Goal: Task Accomplishment & Management: Manage account settings

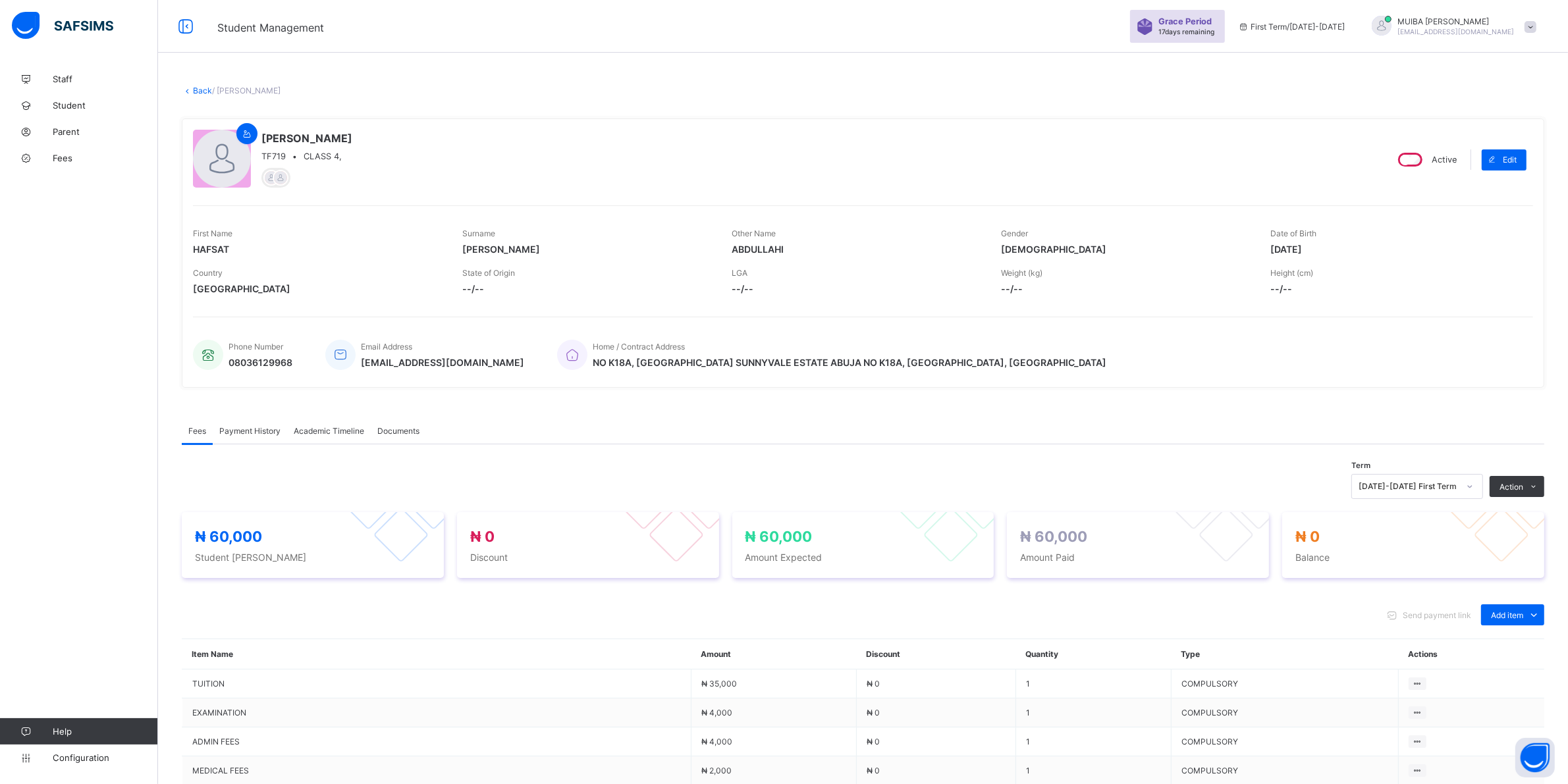
click at [195, 88] on link "Back" at bounding box center [202, 90] width 19 height 10
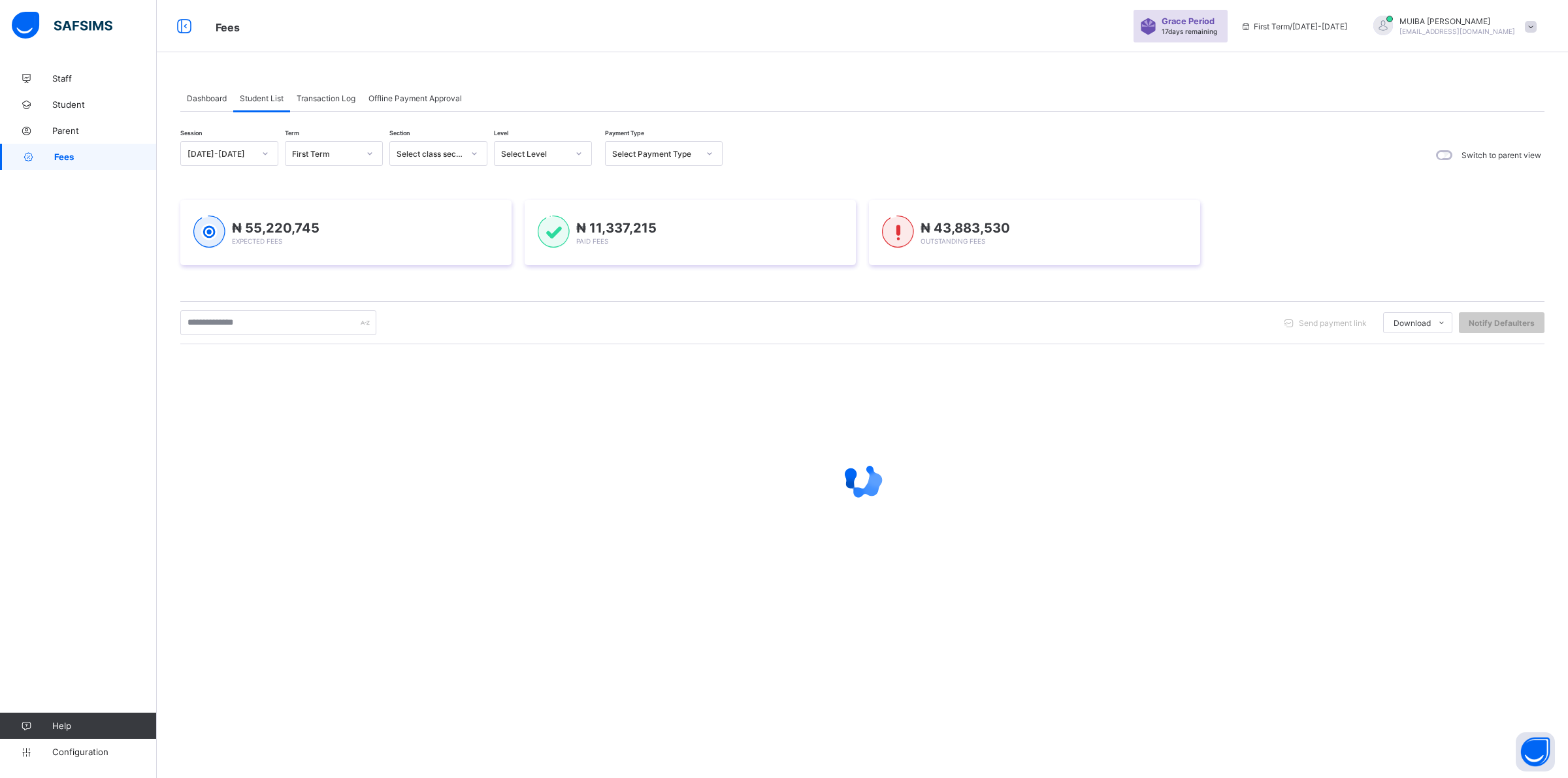
click at [578, 152] on icon at bounding box center [579, 153] width 8 height 13
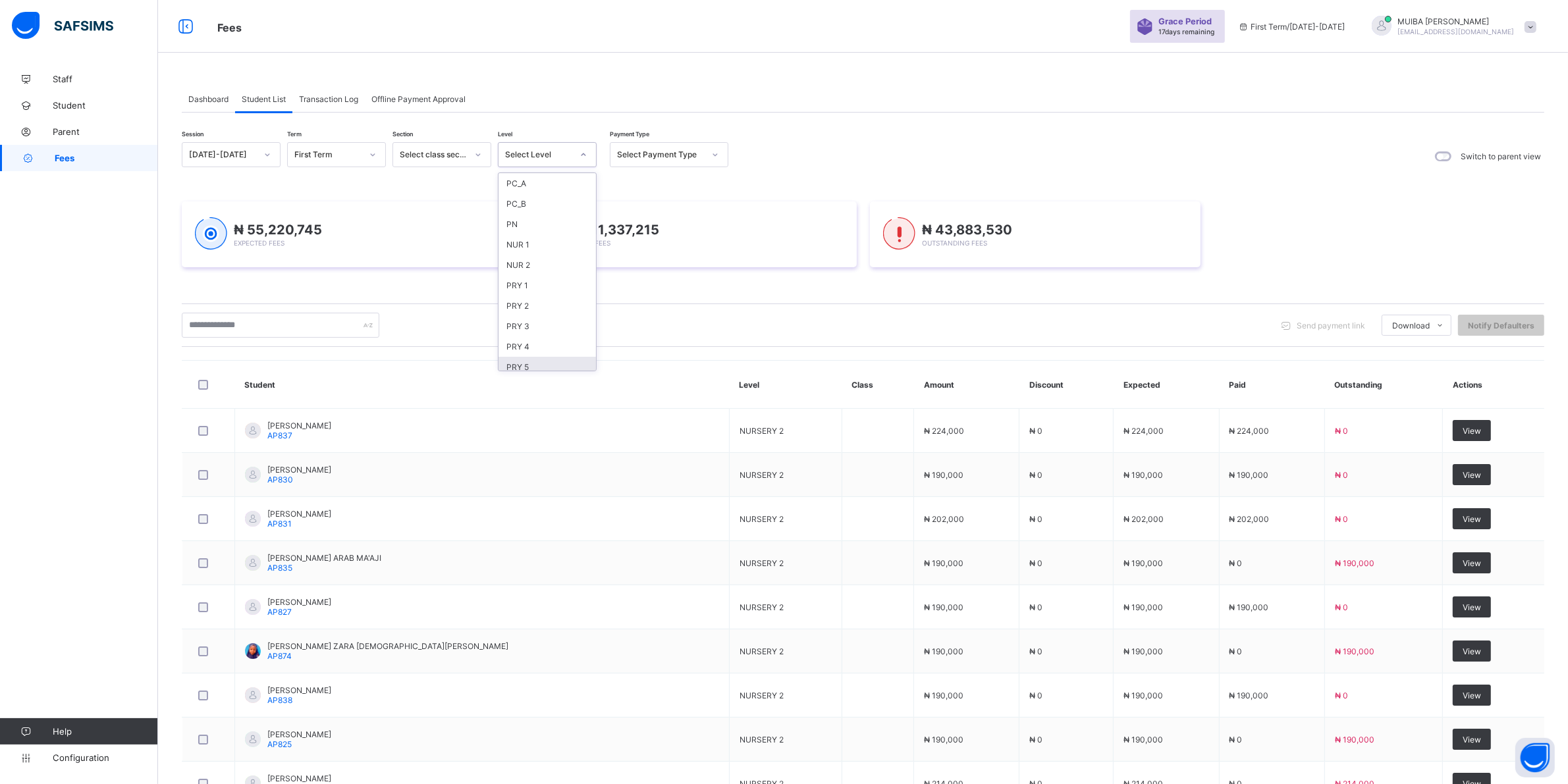
click at [525, 363] on div "PRY 5" at bounding box center [548, 366] width 98 height 21
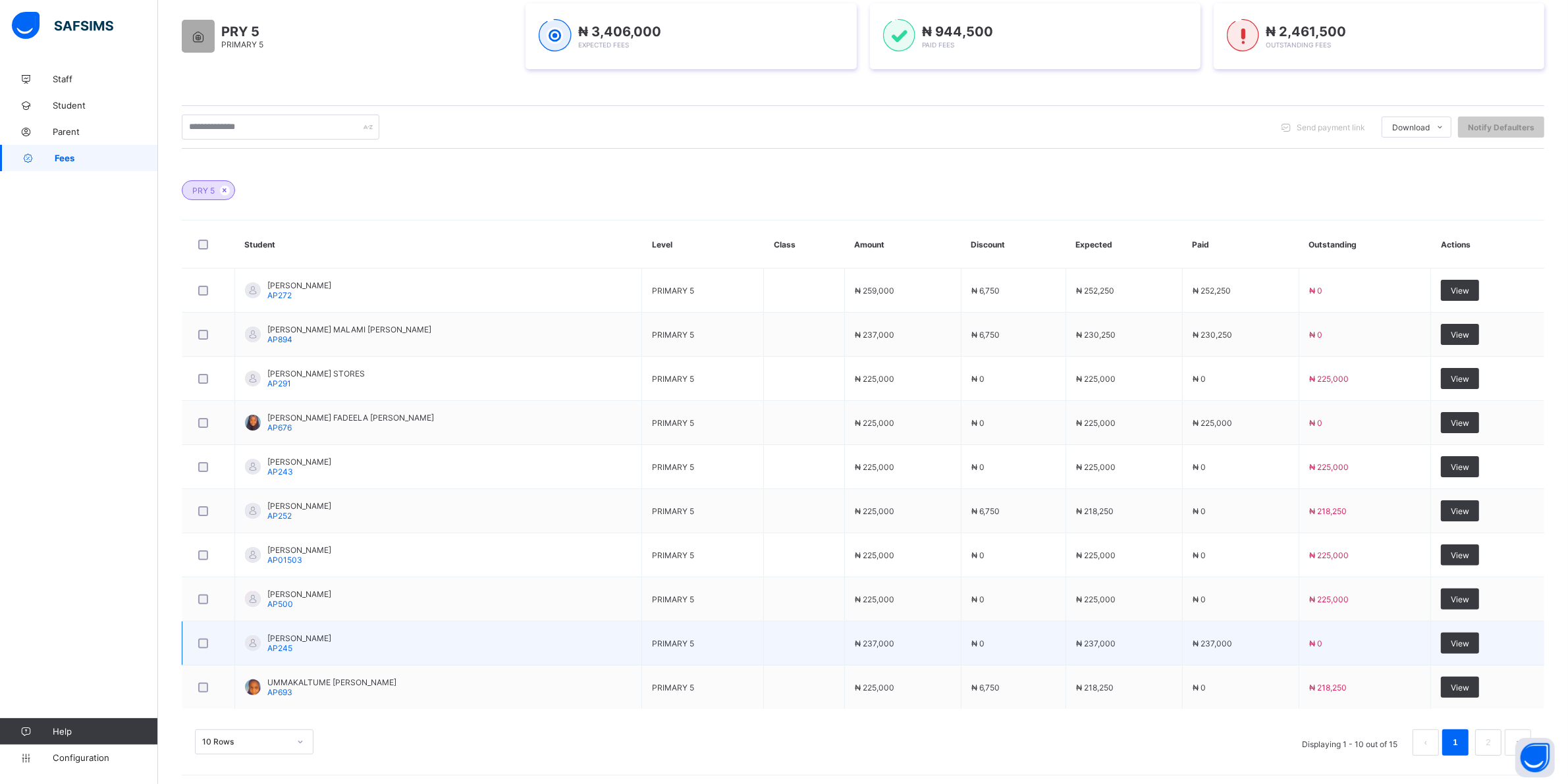
scroll to position [234, 0]
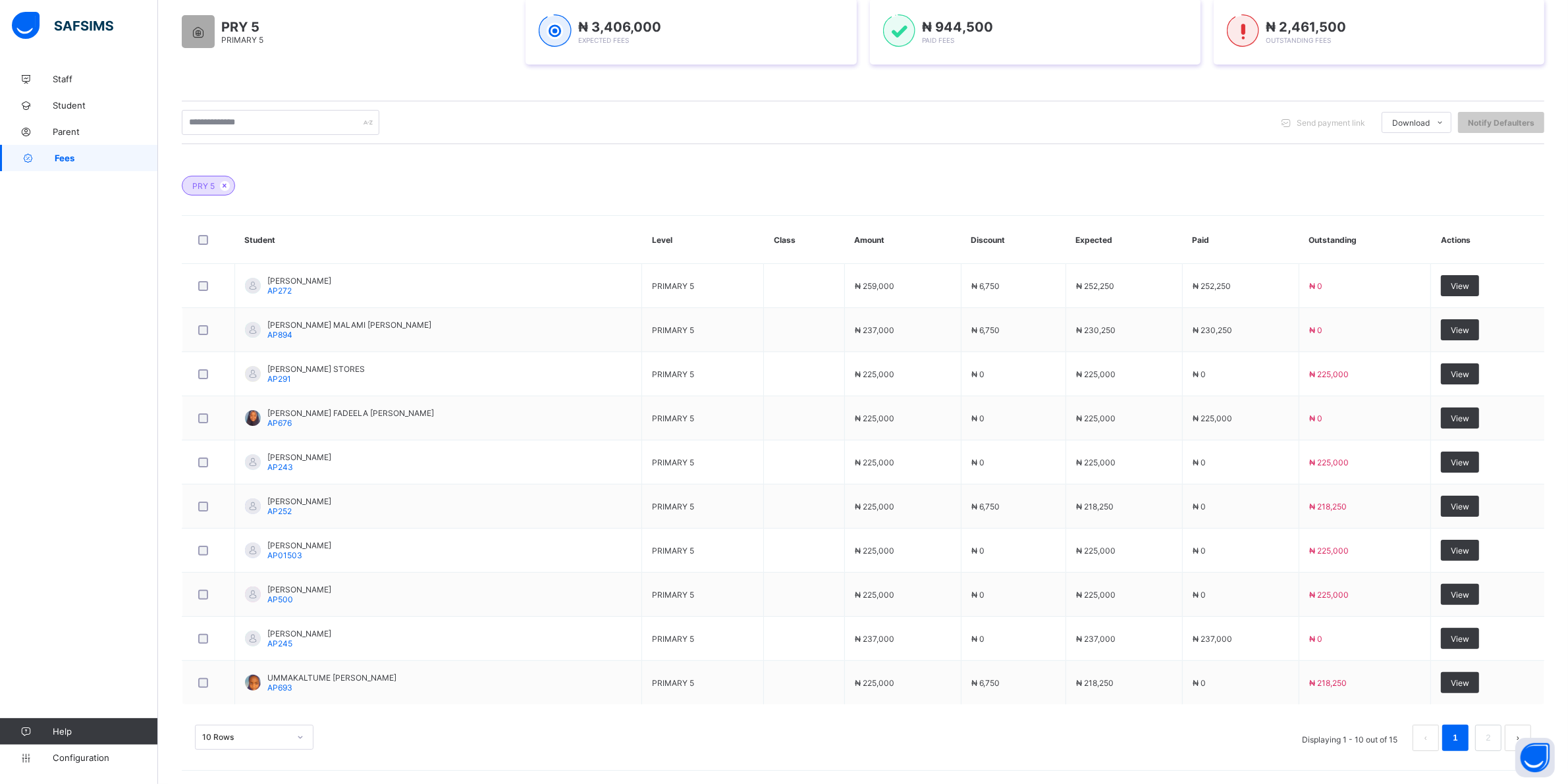
click at [301, 738] on div "10 Rows" at bounding box center [254, 737] width 118 height 25
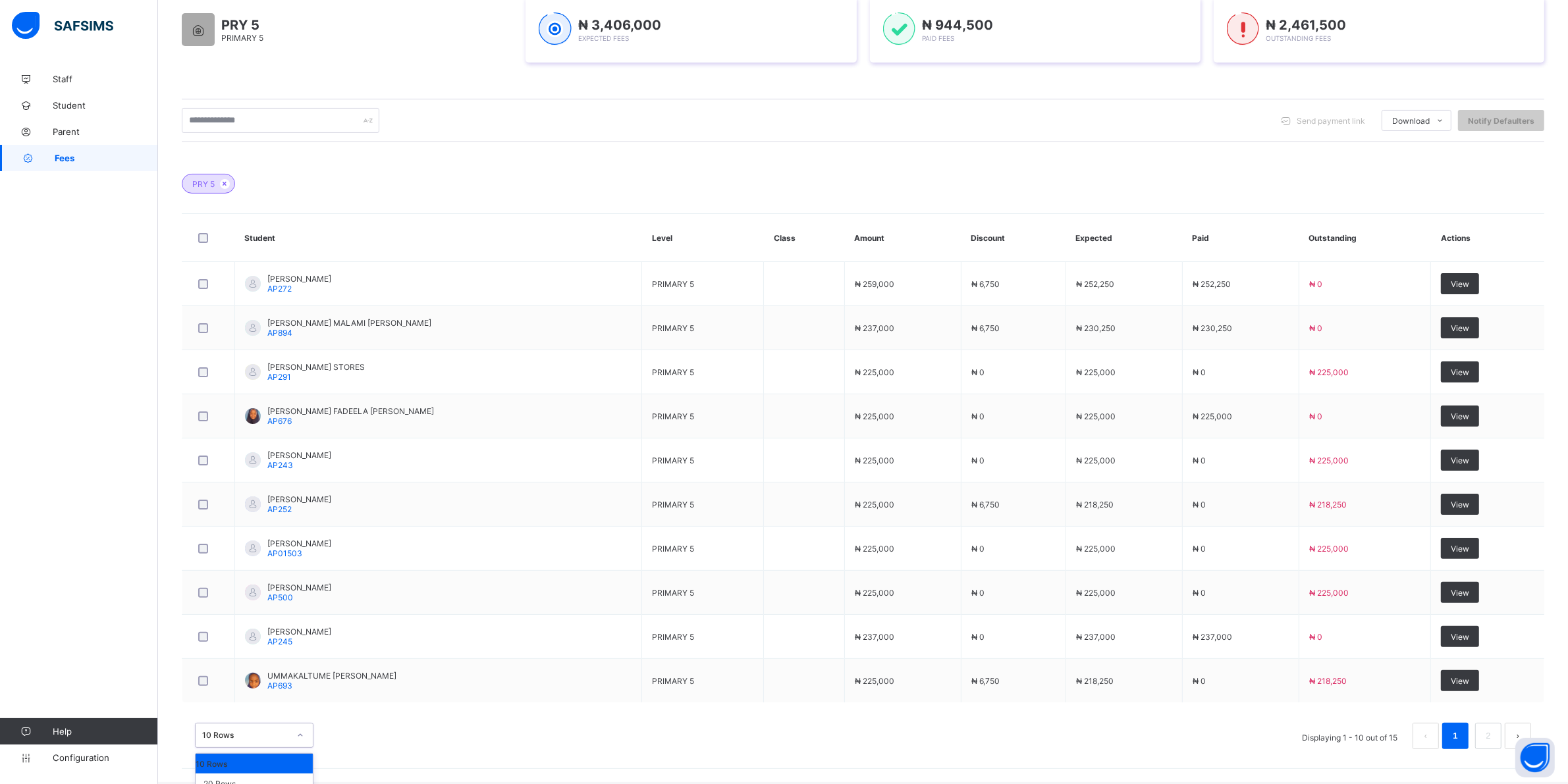
scroll to position [265, 0]
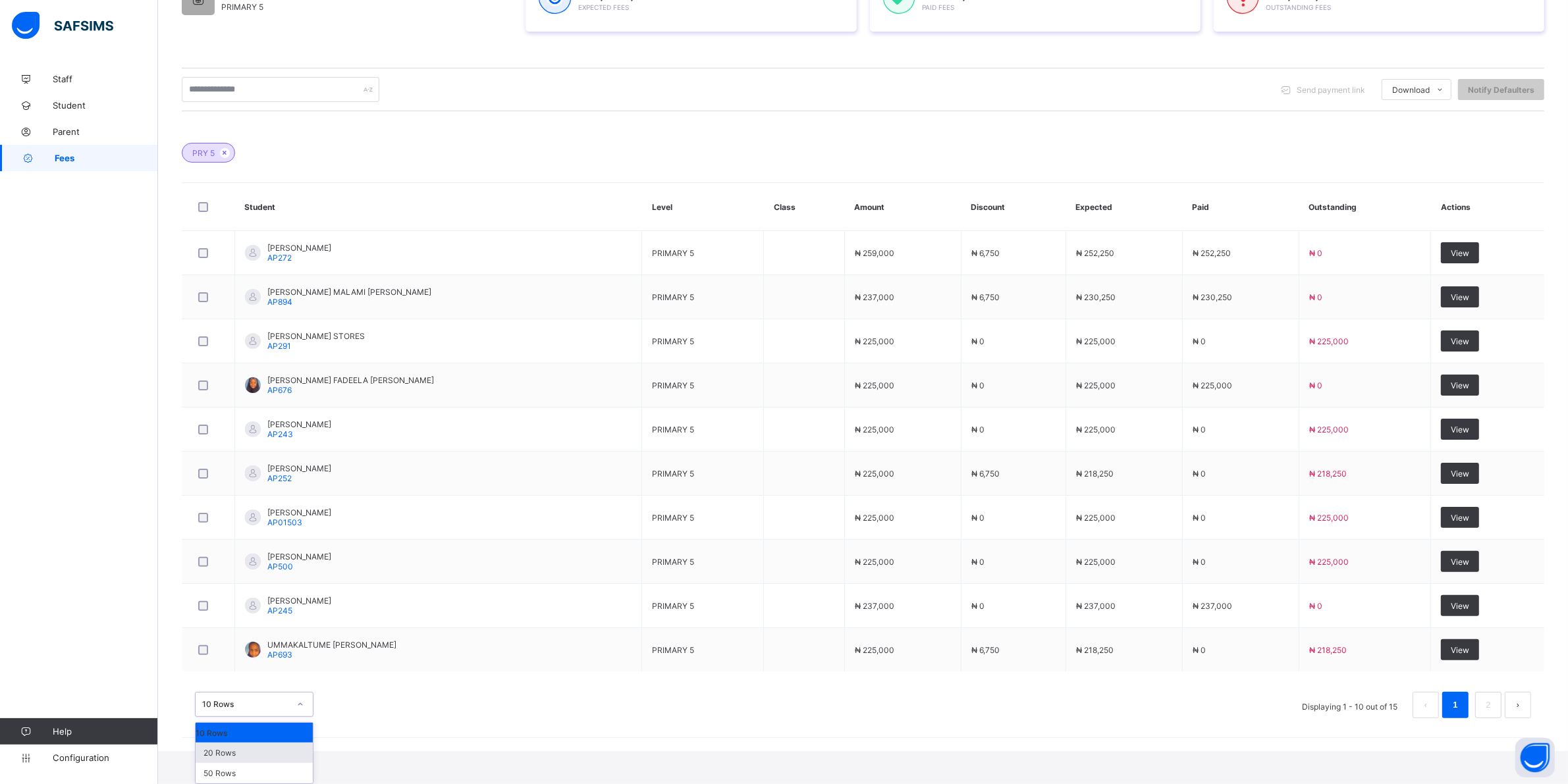
click at [245, 758] on div "20 Rows" at bounding box center [254, 753] width 117 height 21
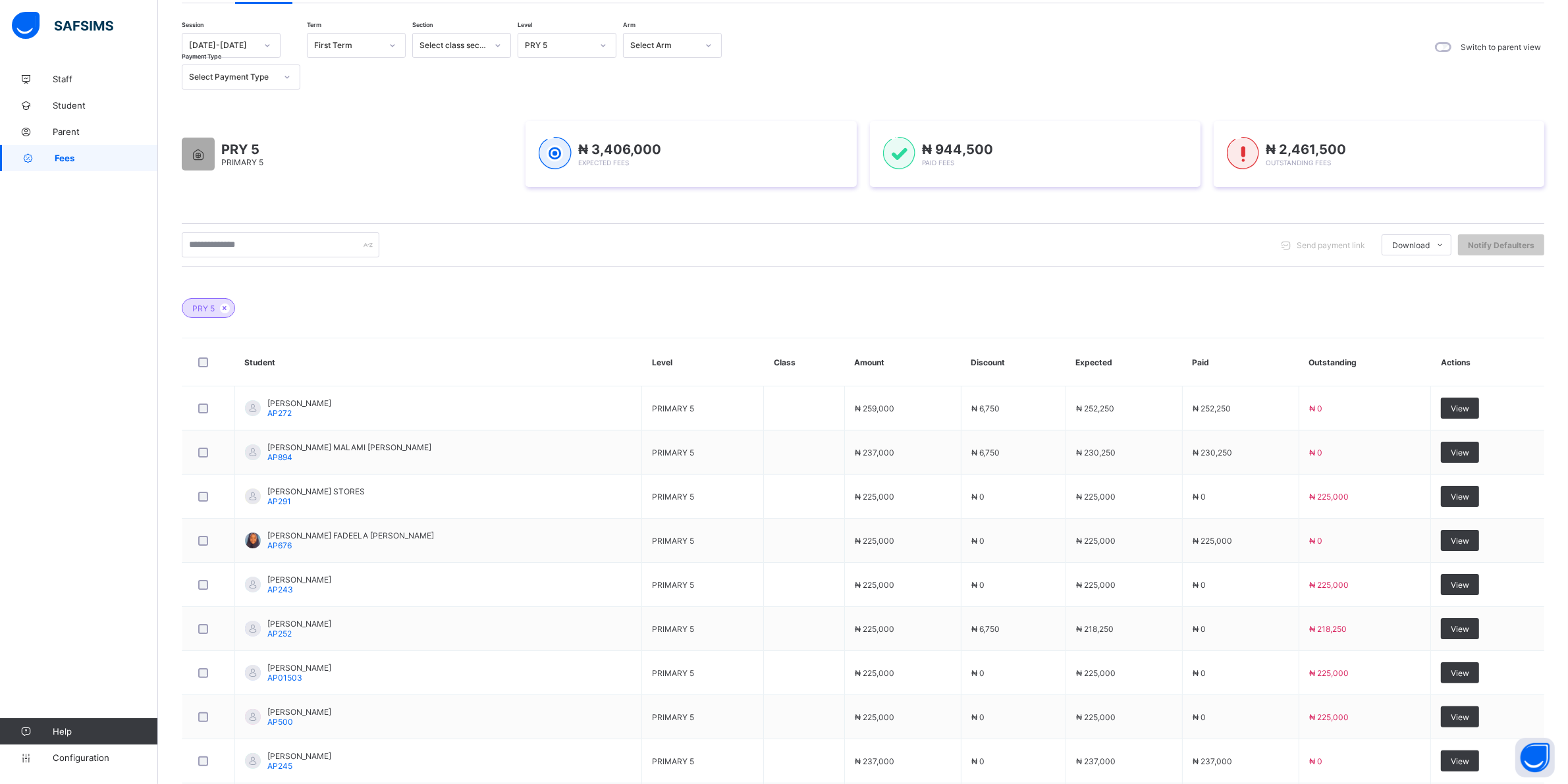
scroll to position [455, 0]
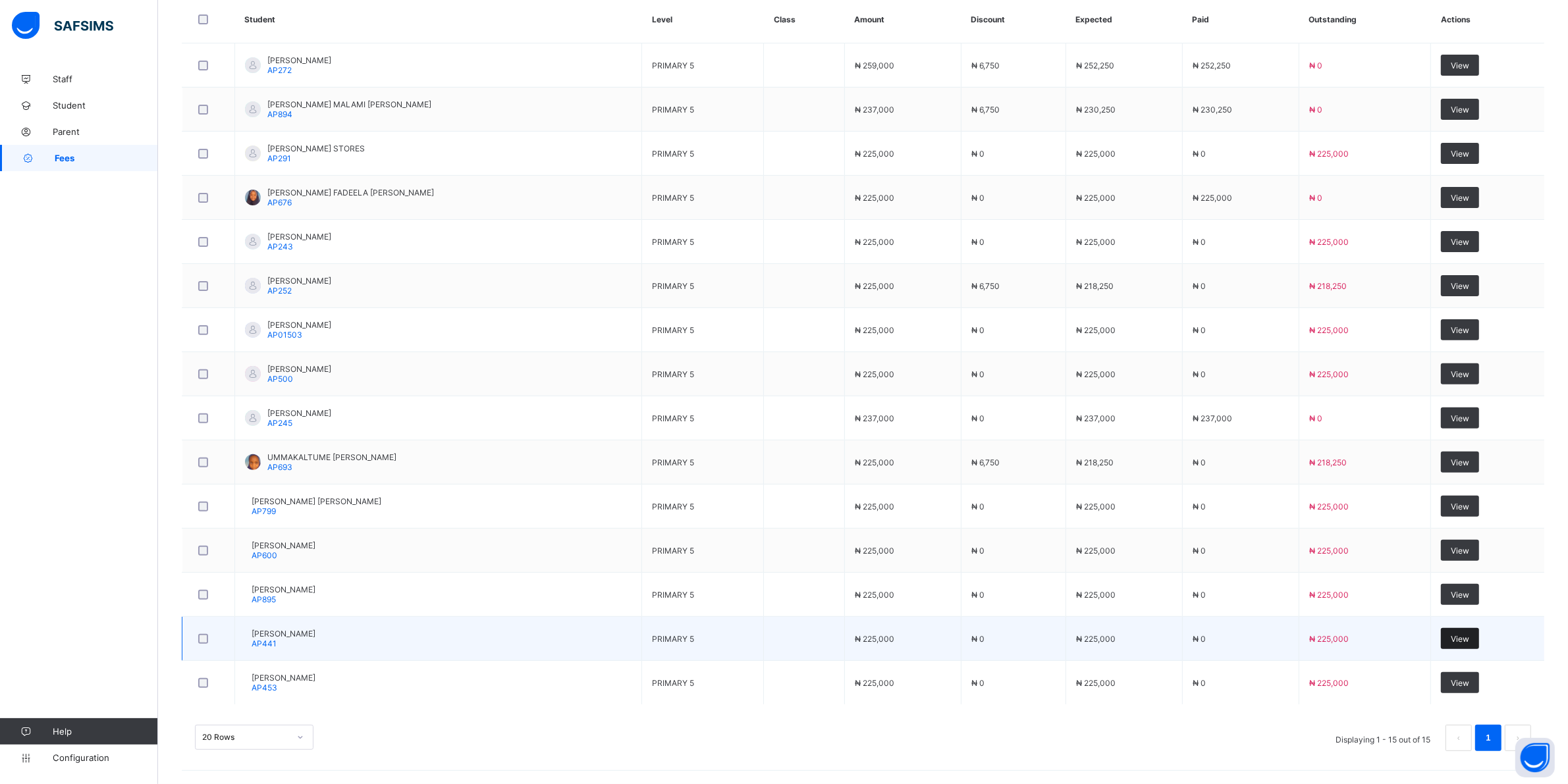
click at [751, 637] on span "View" at bounding box center [1460, 639] width 18 height 10
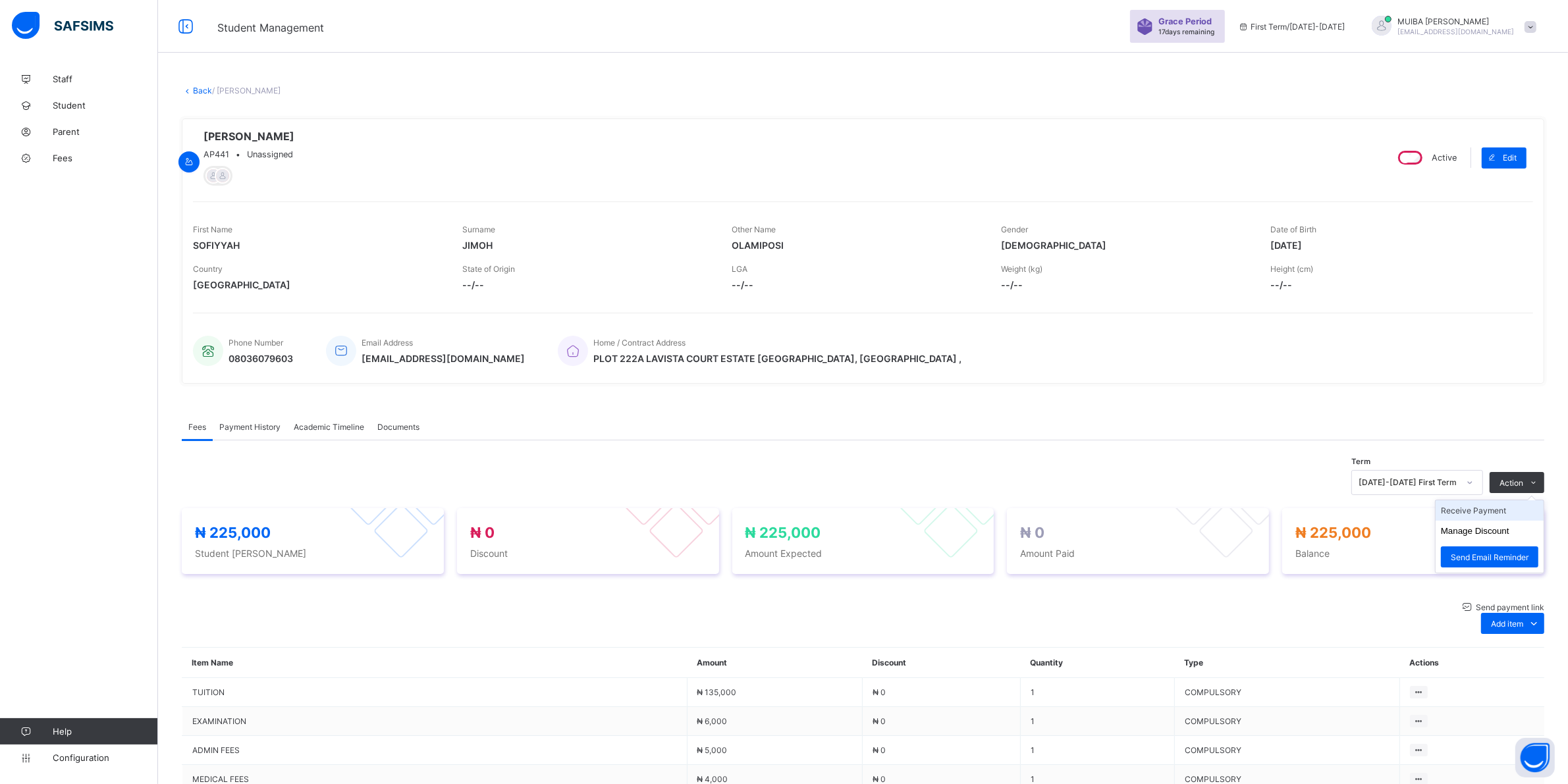
click at [751, 517] on li "Receive Payment" at bounding box center [1489, 510] width 108 height 21
type input "******"
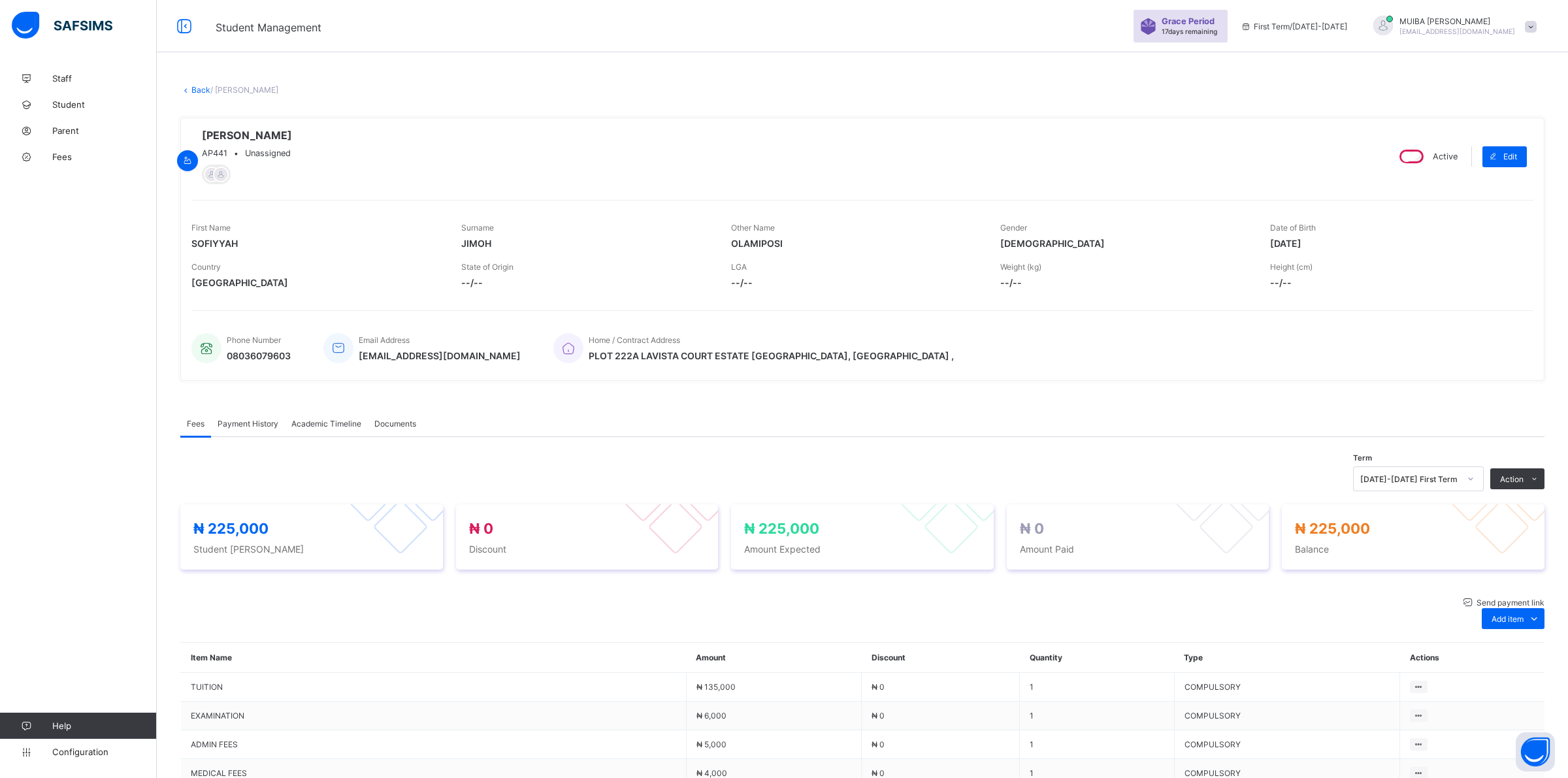
type input "**********"
type input "*********"
drag, startPoint x: 964, startPoint y: 557, endPoint x: 949, endPoint y: 531, distance: 30.0
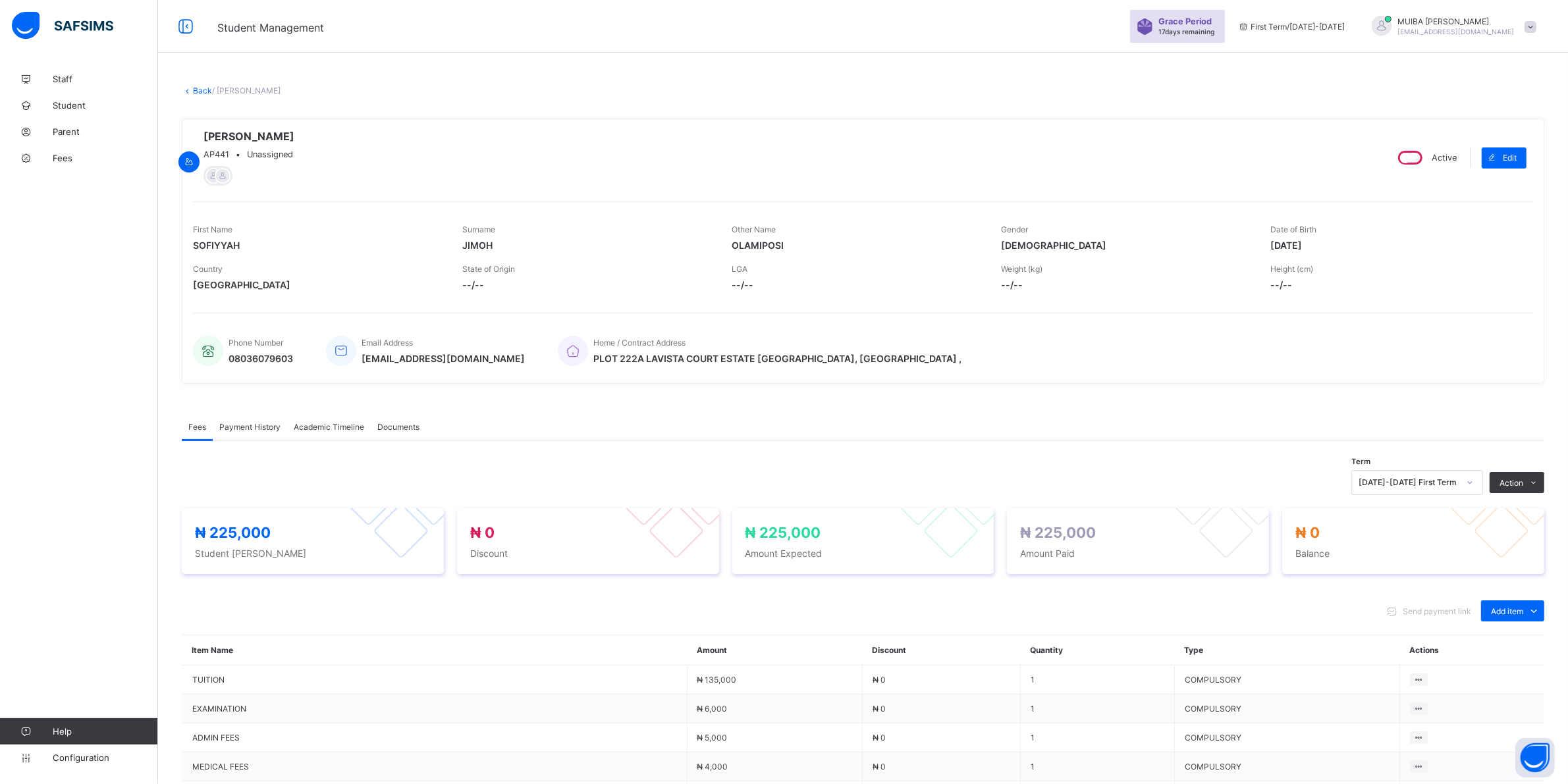
click at [245, 428] on span "Payment History" at bounding box center [250, 427] width 61 height 10
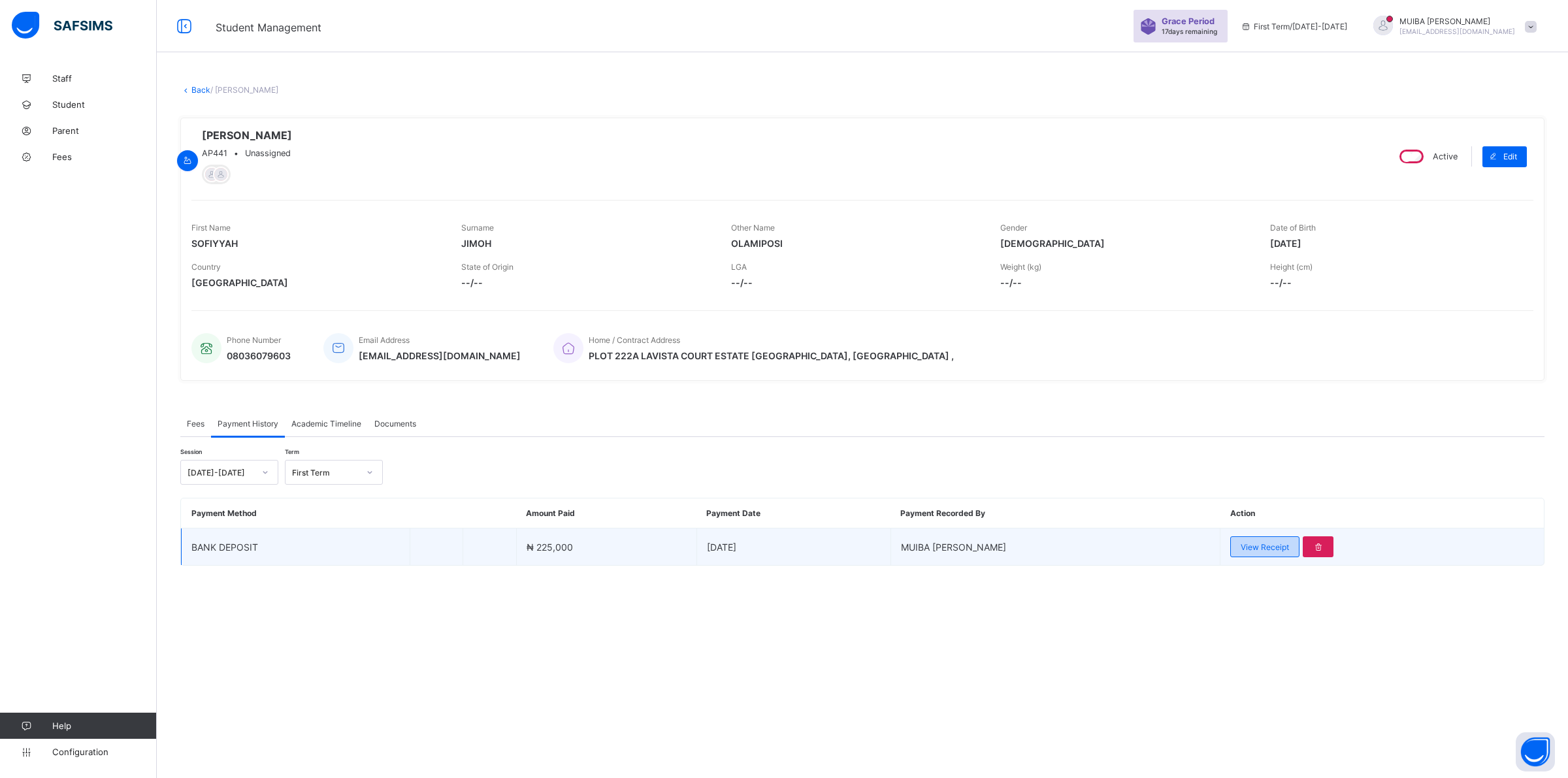
click at [745, 549] on span "View Receipt" at bounding box center [1264, 547] width 48 height 10
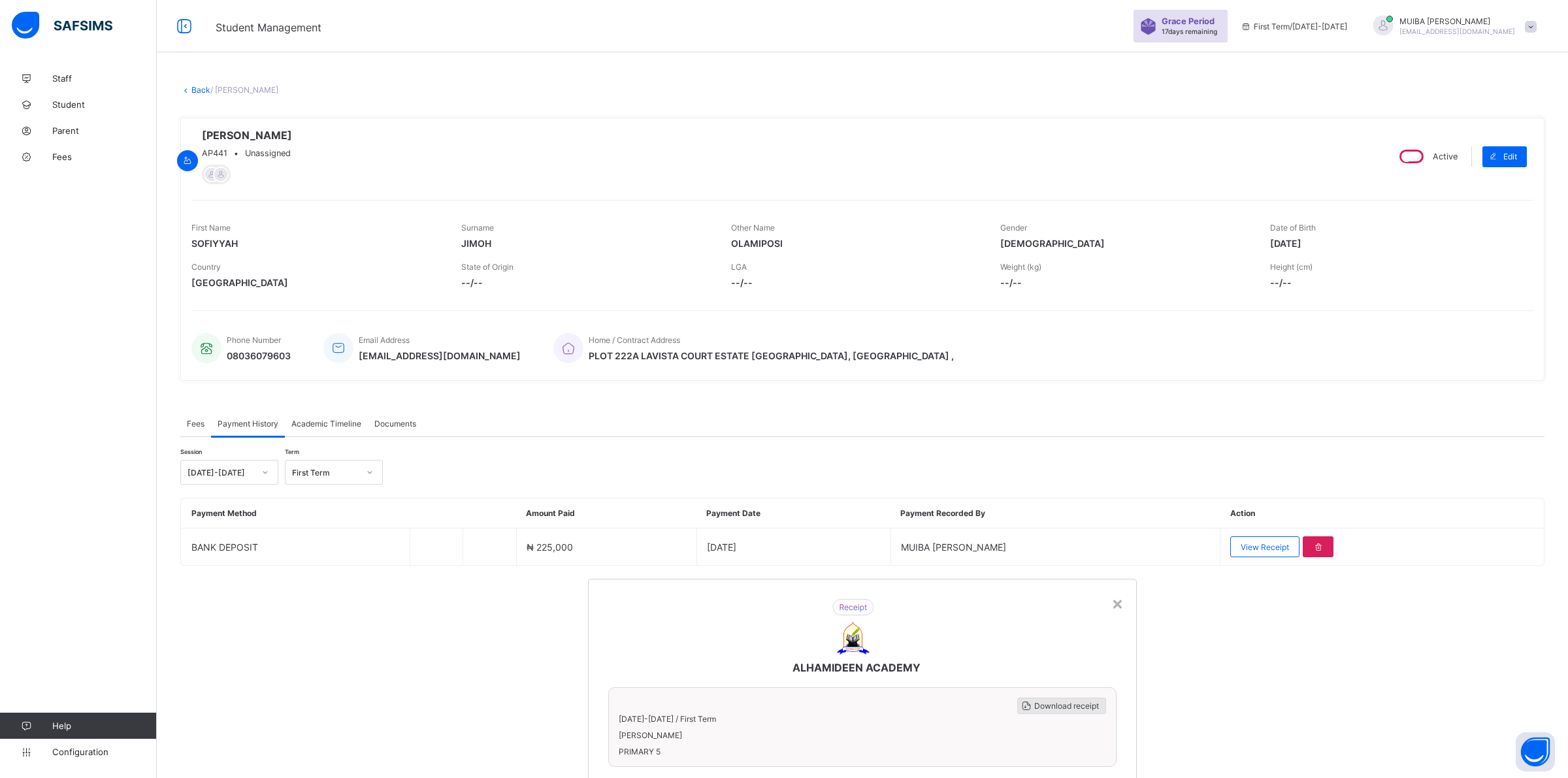
click at [745, 701] on span "Download receipt" at bounding box center [1066, 706] width 65 height 10
click at [745, 592] on div "×" at bounding box center [1117, 602] width 12 height 22
click at [198, 85] on link "Back" at bounding box center [200, 89] width 19 height 10
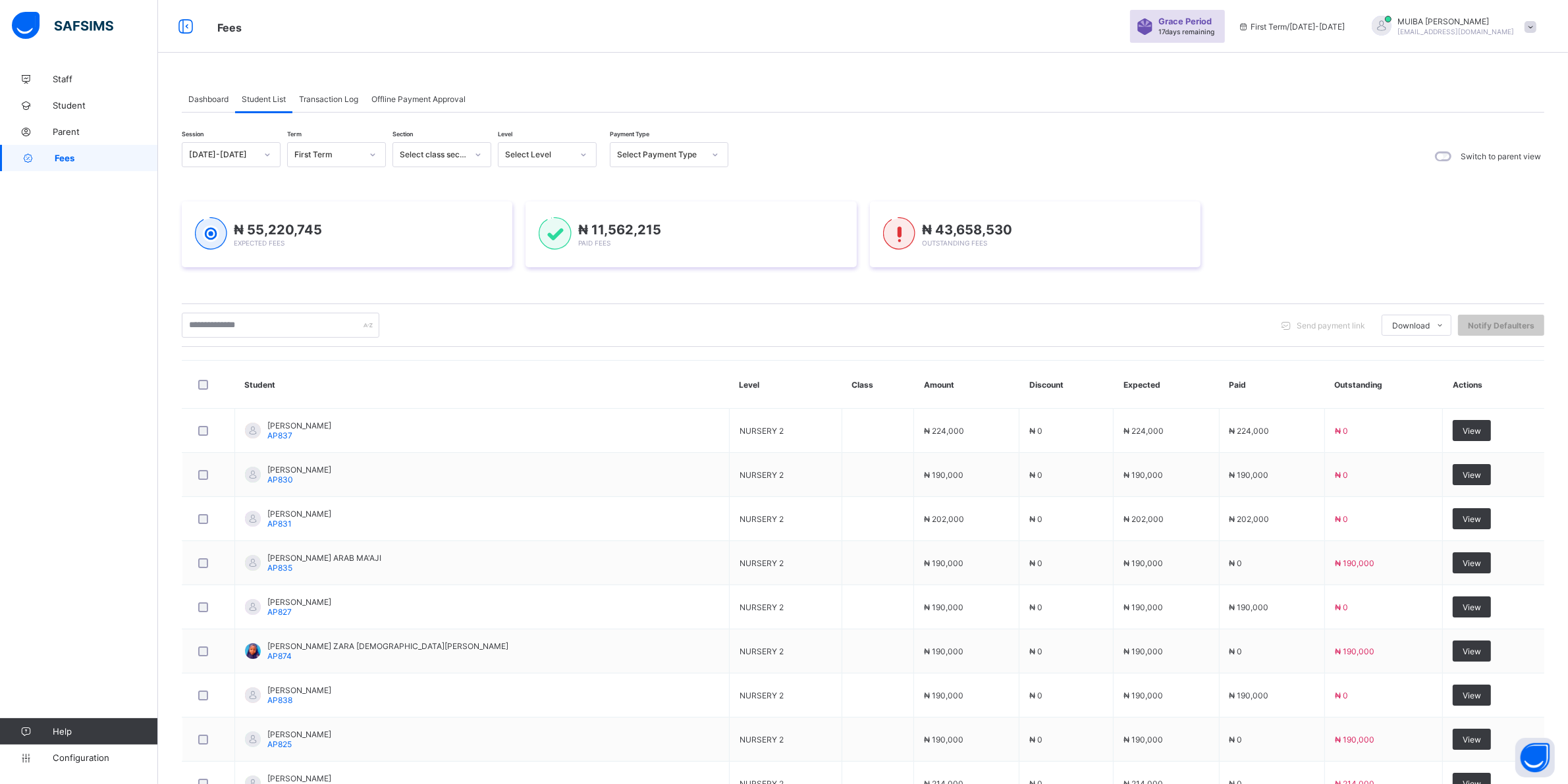
click at [584, 155] on icon at bounding box center [584, 155] width 8 height 13
drag, startPoint x: 525, startPoint y: 263, endPoint x: 530, endPoint y: 256, distance: 8.6
click at [525, 261] on div "NUR 2" at bounding box center [548, 265] width 98 height 21
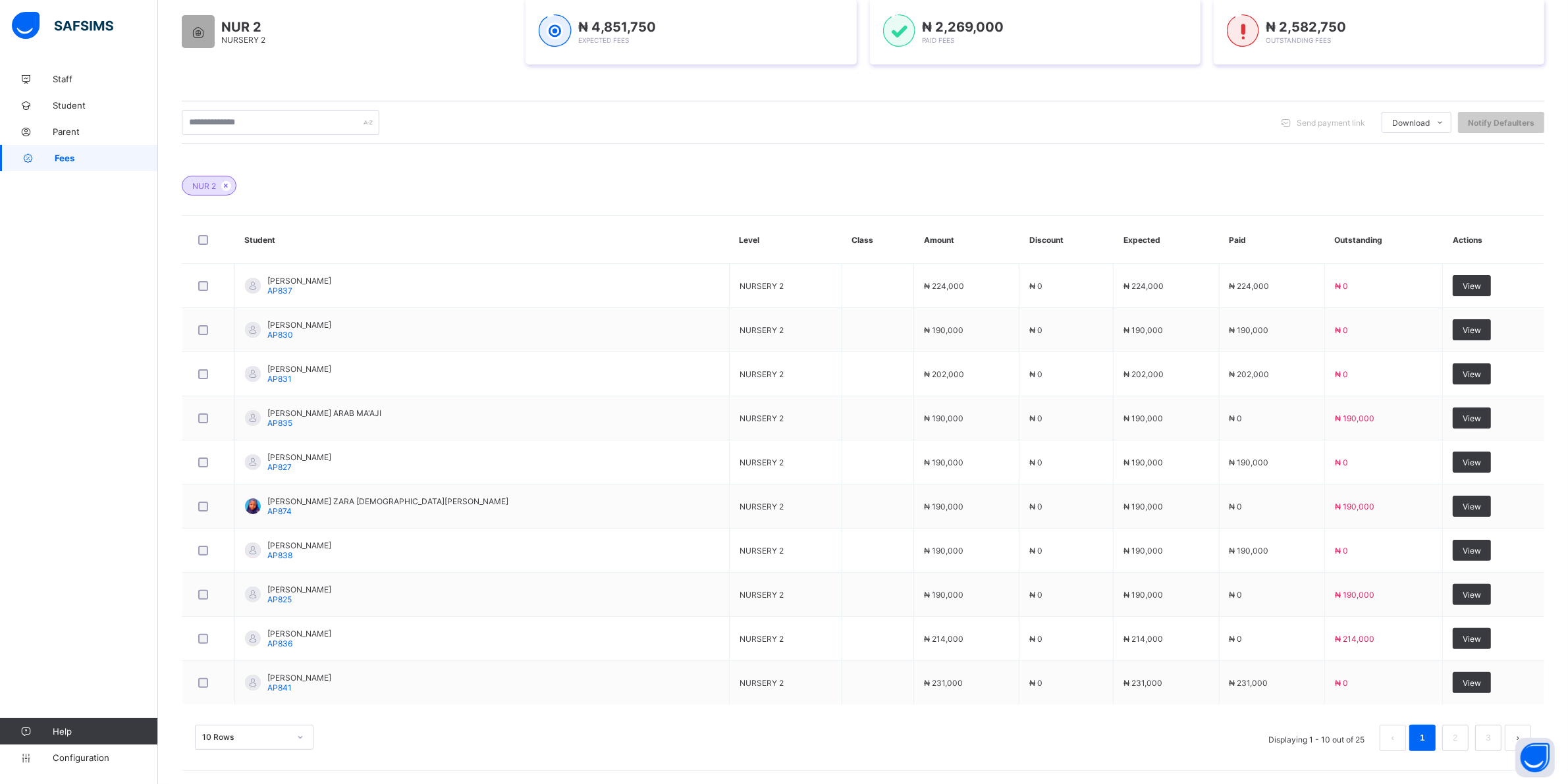
scroll to position [265, 0]
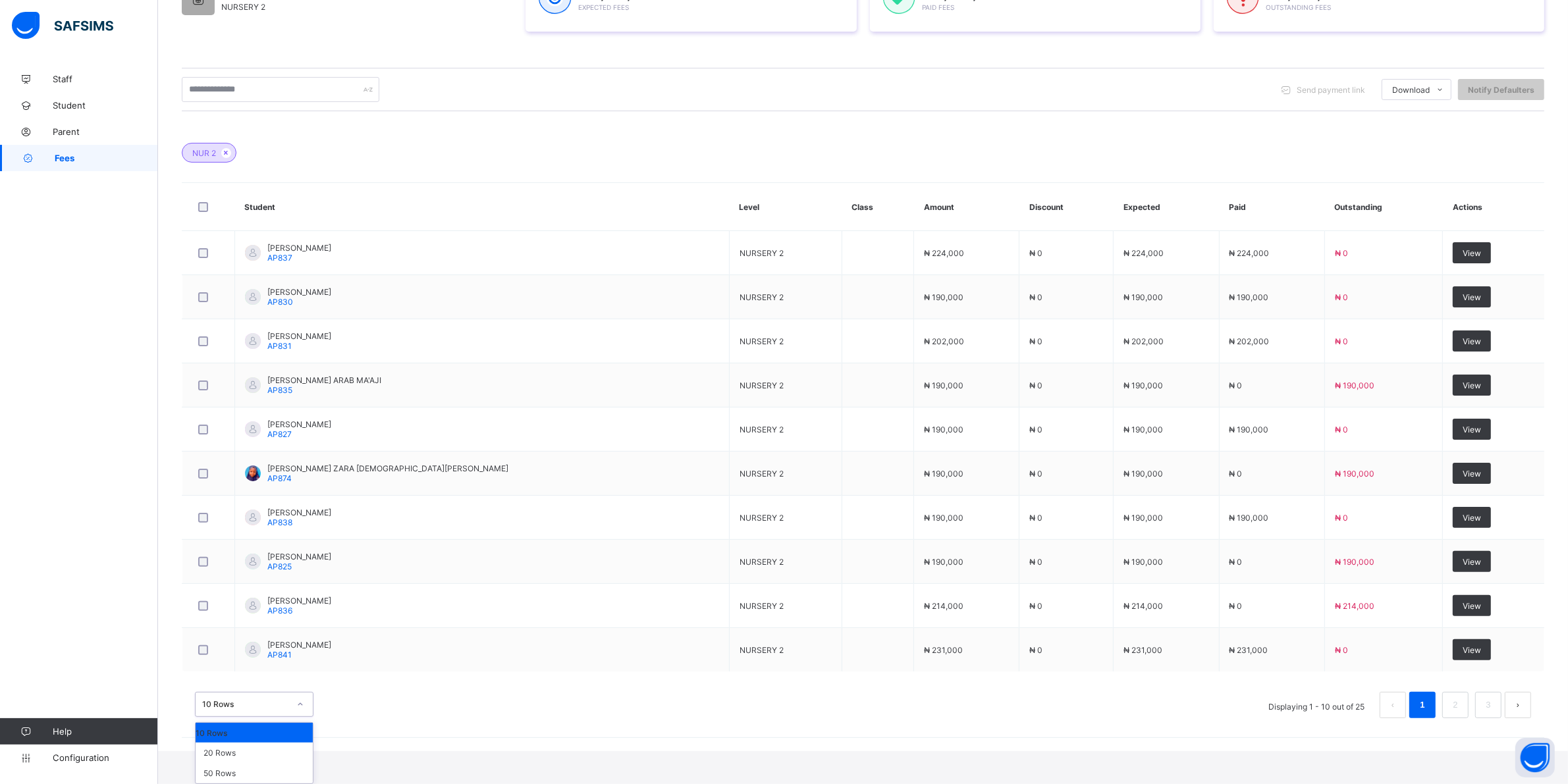
click at [300, 717] on div "option 10 Rows focused, 1 of 3. 3 results available. Use Up and Down to choose …" at bounding box center [254, 705] width 118 height 25
click at [254, 751] on div "20 Rows" at bounding box center [254, 753] width 117 height 21
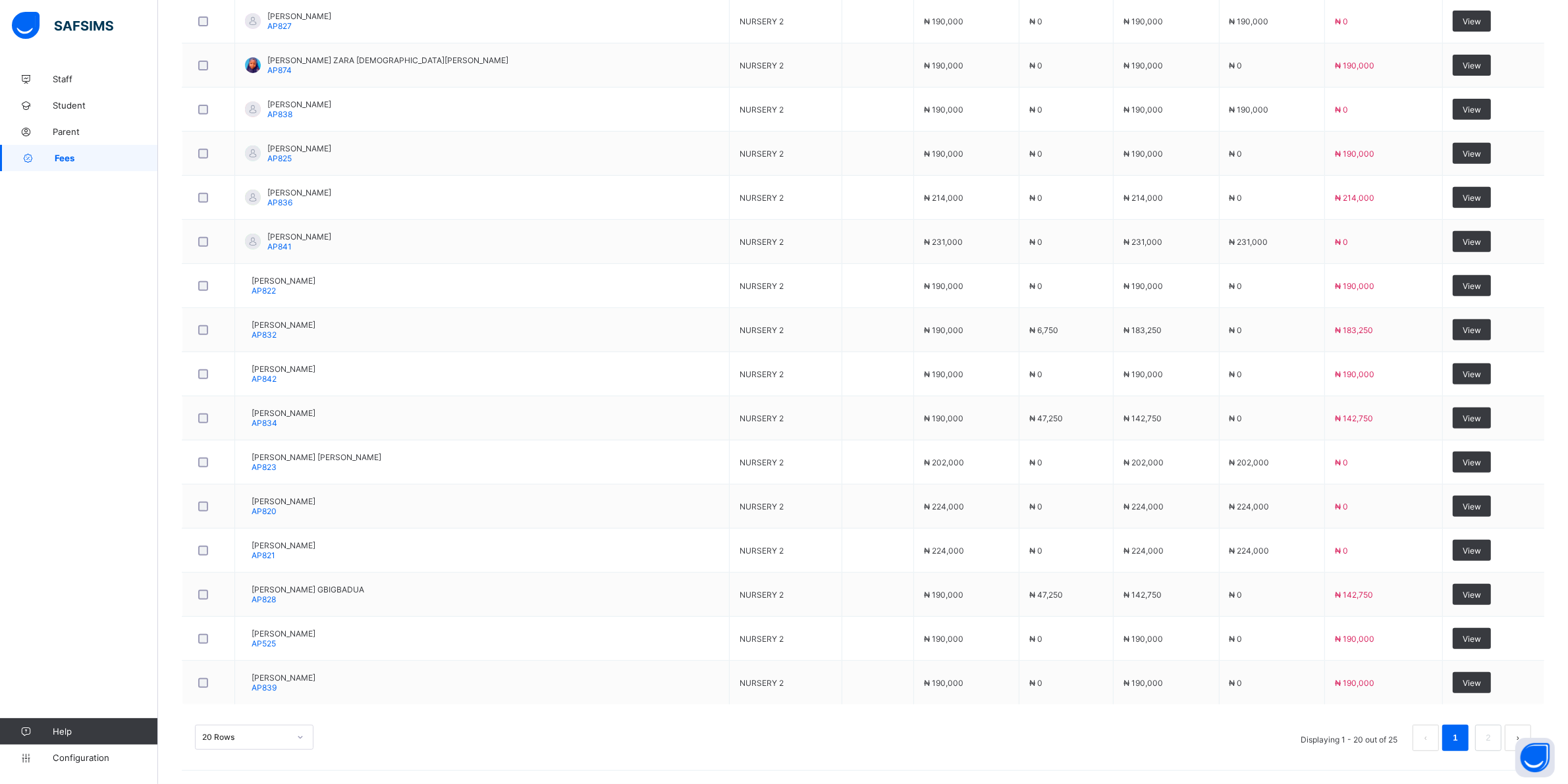
scroll to position [709, 0]
click at [299, 734] on div "20 Rows" at bounding box center [254, 737] width 118 height 25
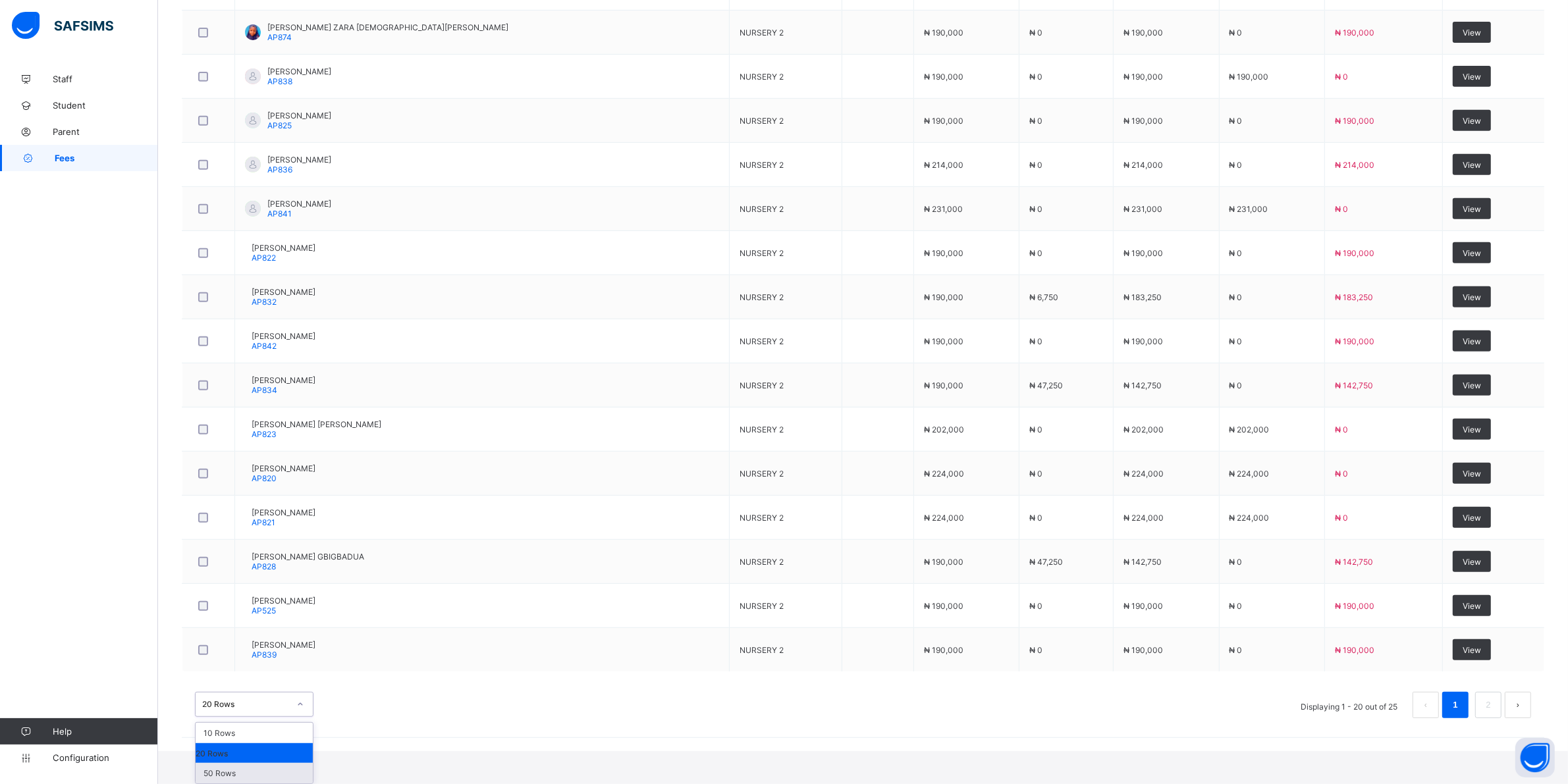
click at [247, 760] on div "50 Rows" at bounding box center [254, 773] width 117 height 21
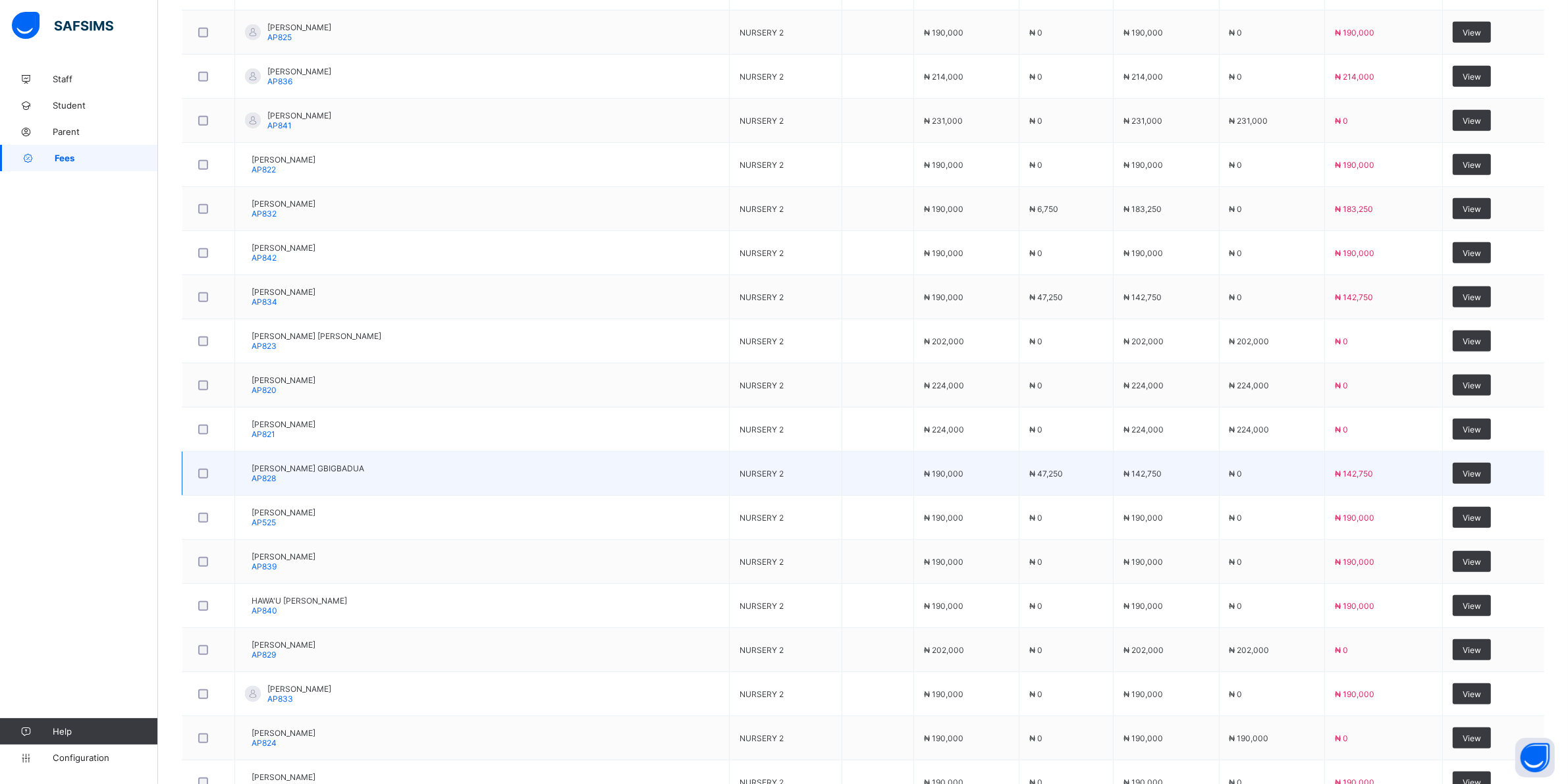
scroll to position [823, 0]
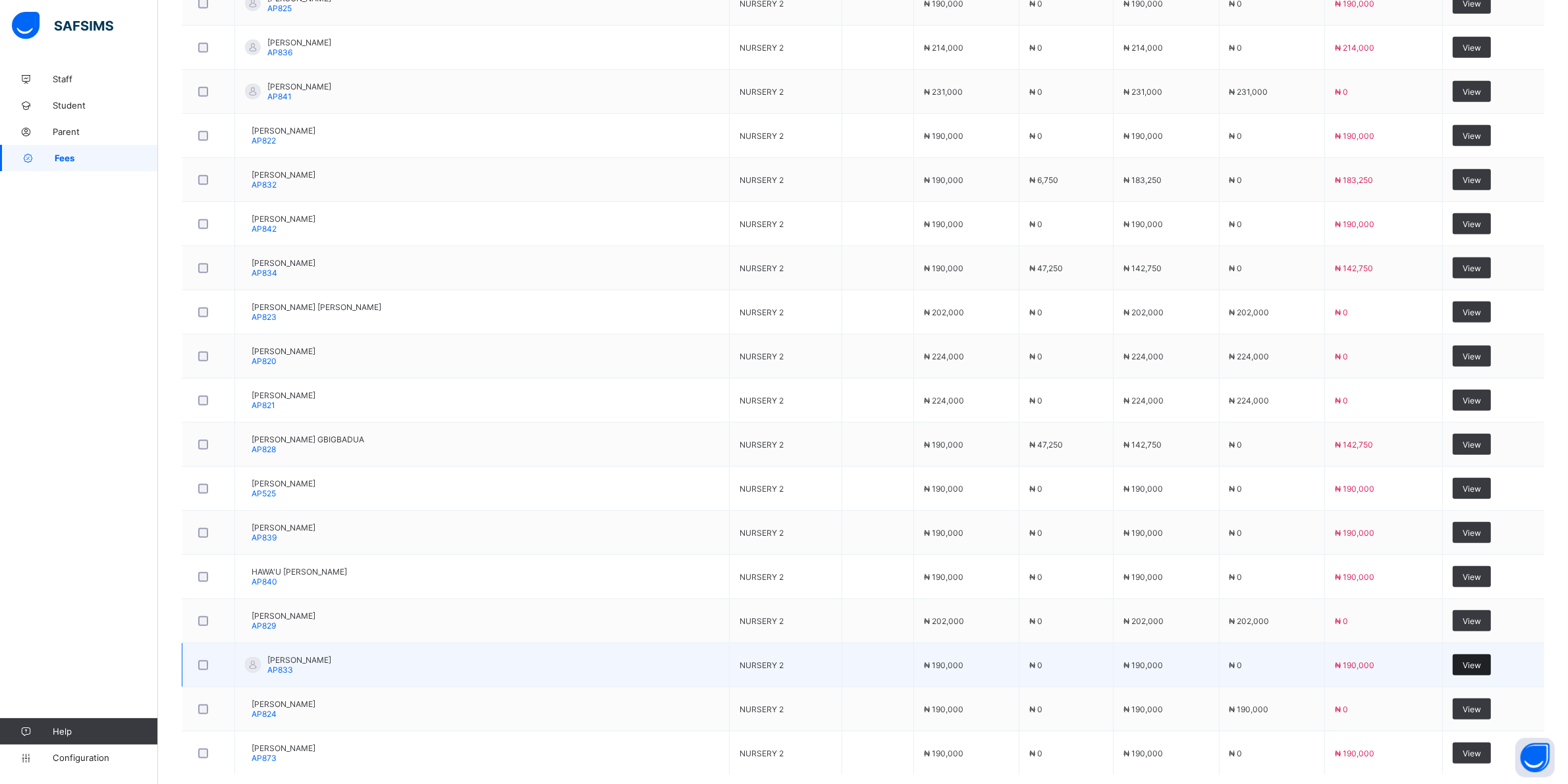
click at [751, 667] on span "View" at bounding box center [1472, 665] width 18 height 10
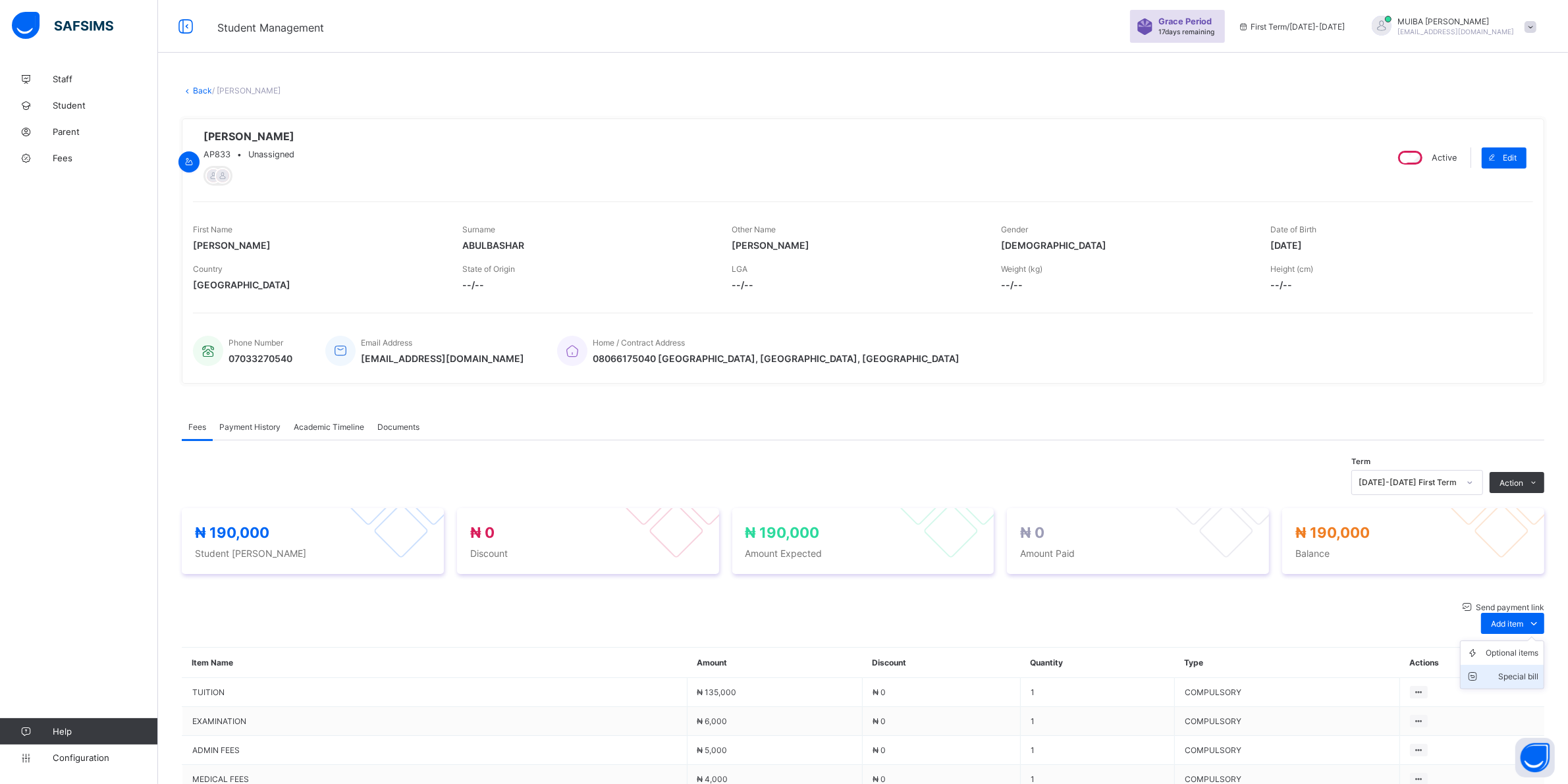
click at [751, 670] on div "Special bill" at bounding box center [1513, 676] width 53 height 13
type input "*****"
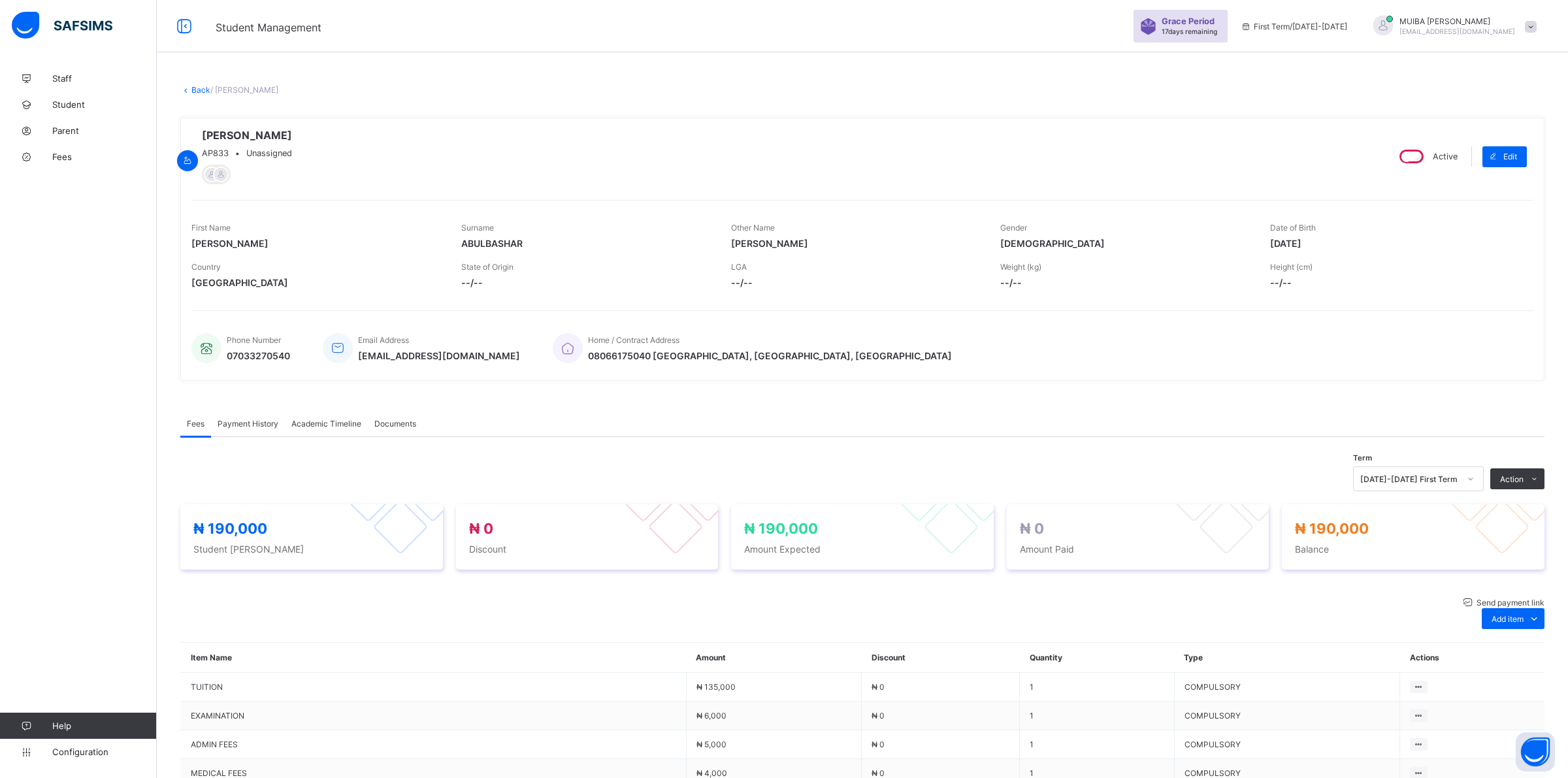
click at [745, 665] on div "Special bill" at bounding box center [1500, 671] width 53 height 13
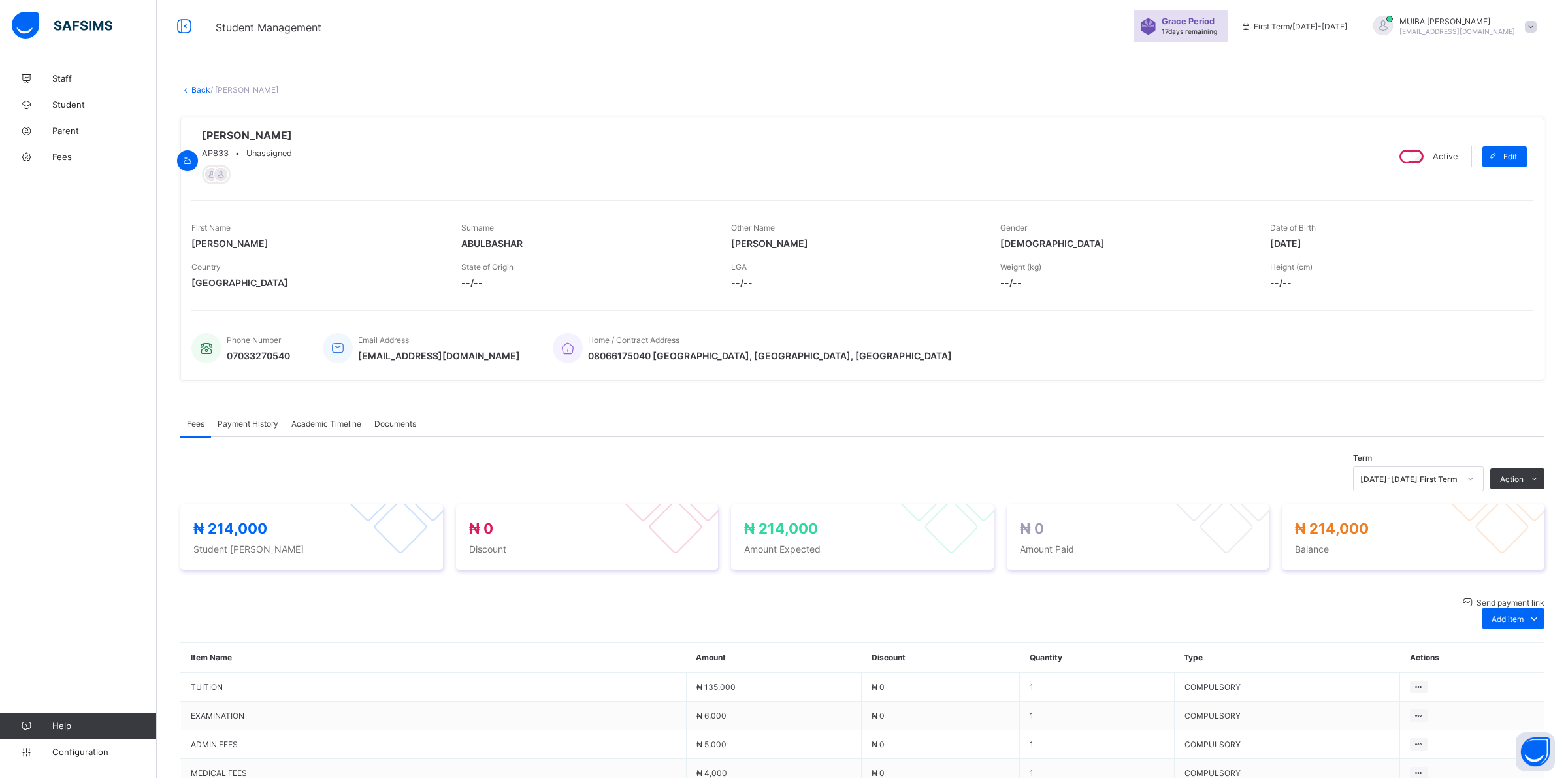
type input "*****"
drag, startPoint x: 1037, startPoint y: 524, endPoint x: 1043, endPoint y: 504, distance: 20.9
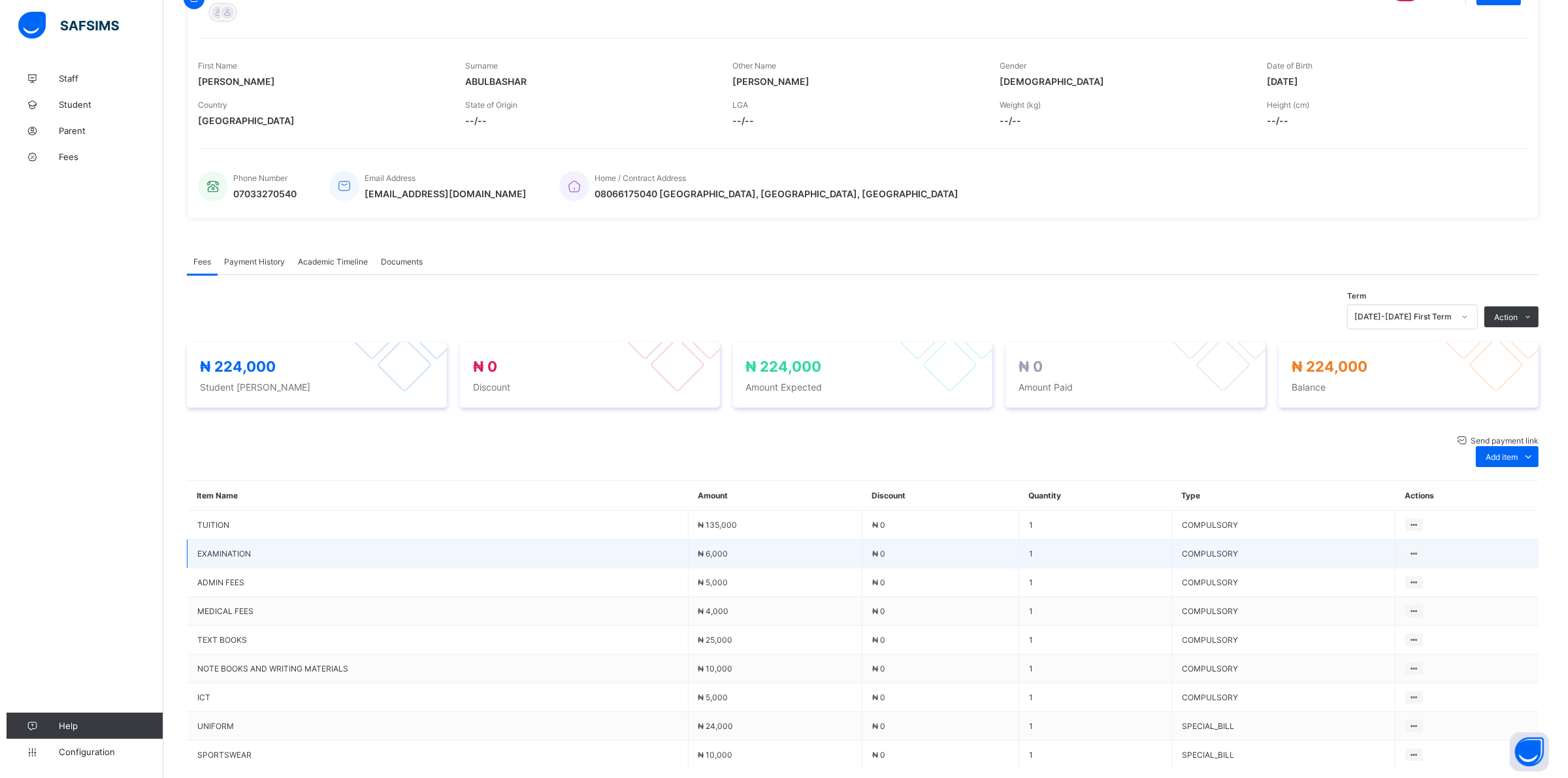
scroll to position [163, 0]
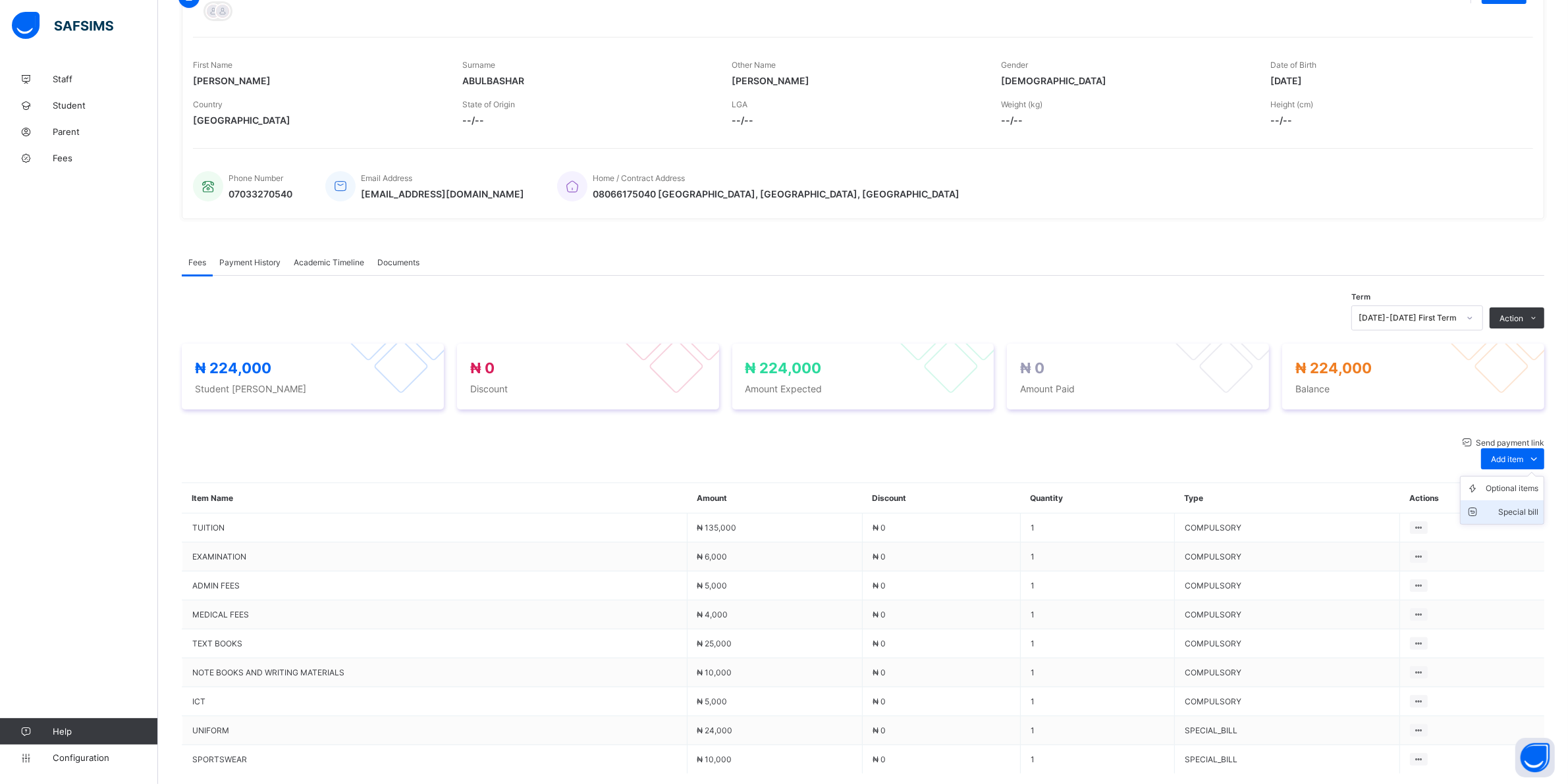
click at [751, 505] on div "Special bill" at bounding box center [1513, 512] width 53 height 13
type input "****"
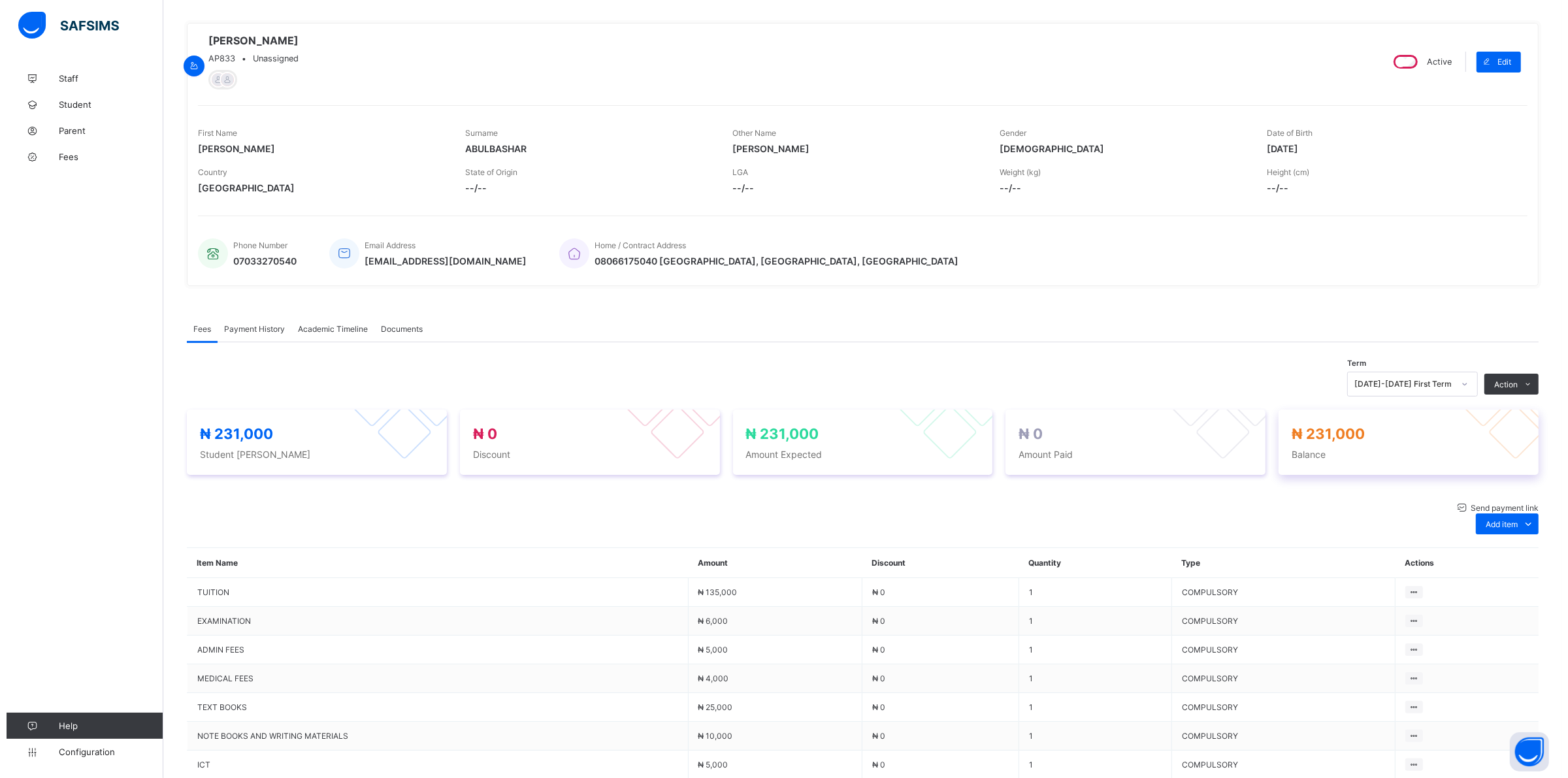
scroll to position [0, 0]
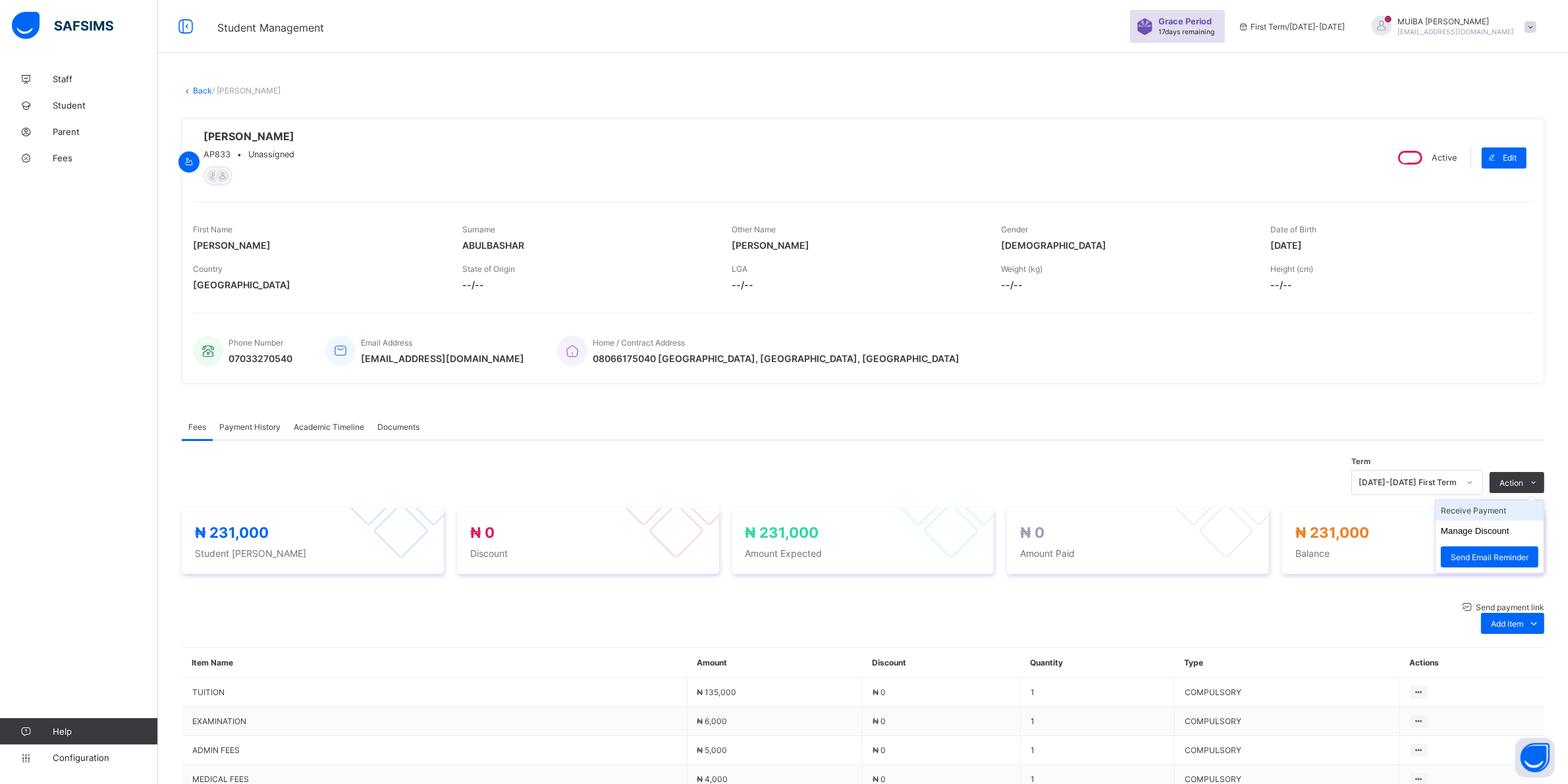
click at [751, 514] on li "Receive Payment" at bounding box center [1489, 510] width 108 height 21
type input "********"
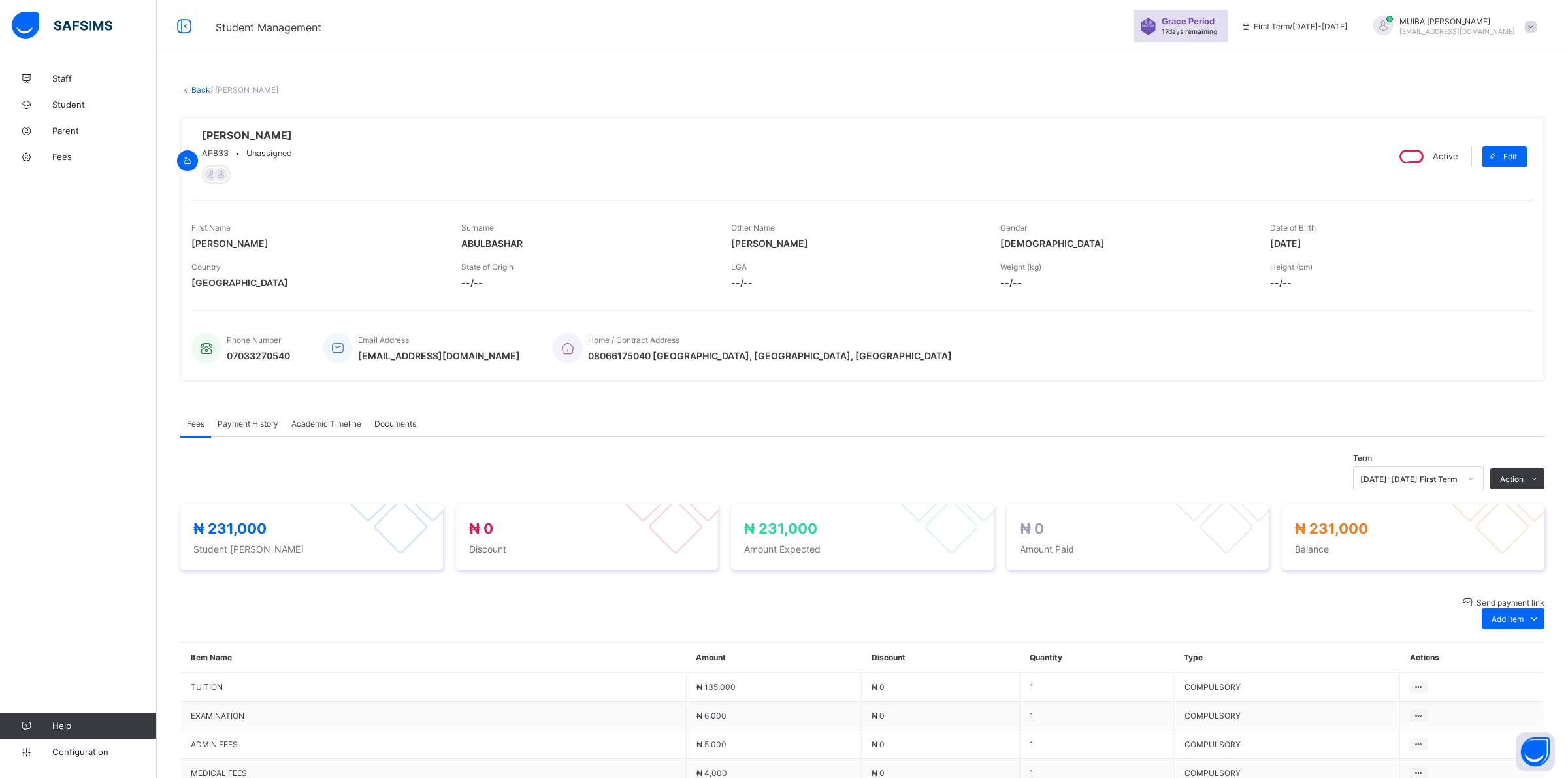
type input "**********"
type input "*********"
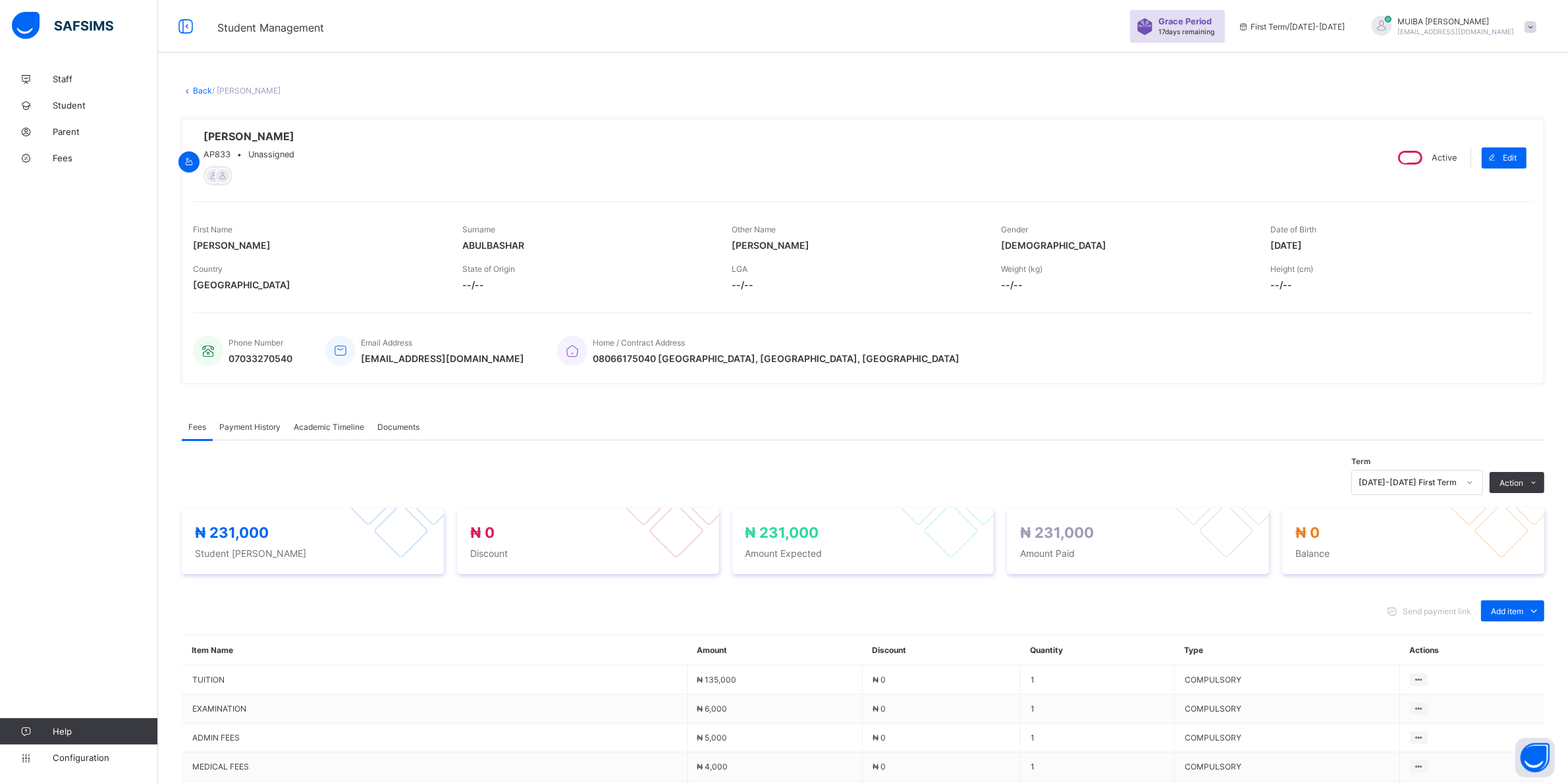
click at [256, 431] on span "Payment History" at bounding box center [250, 427] width 61 height 10
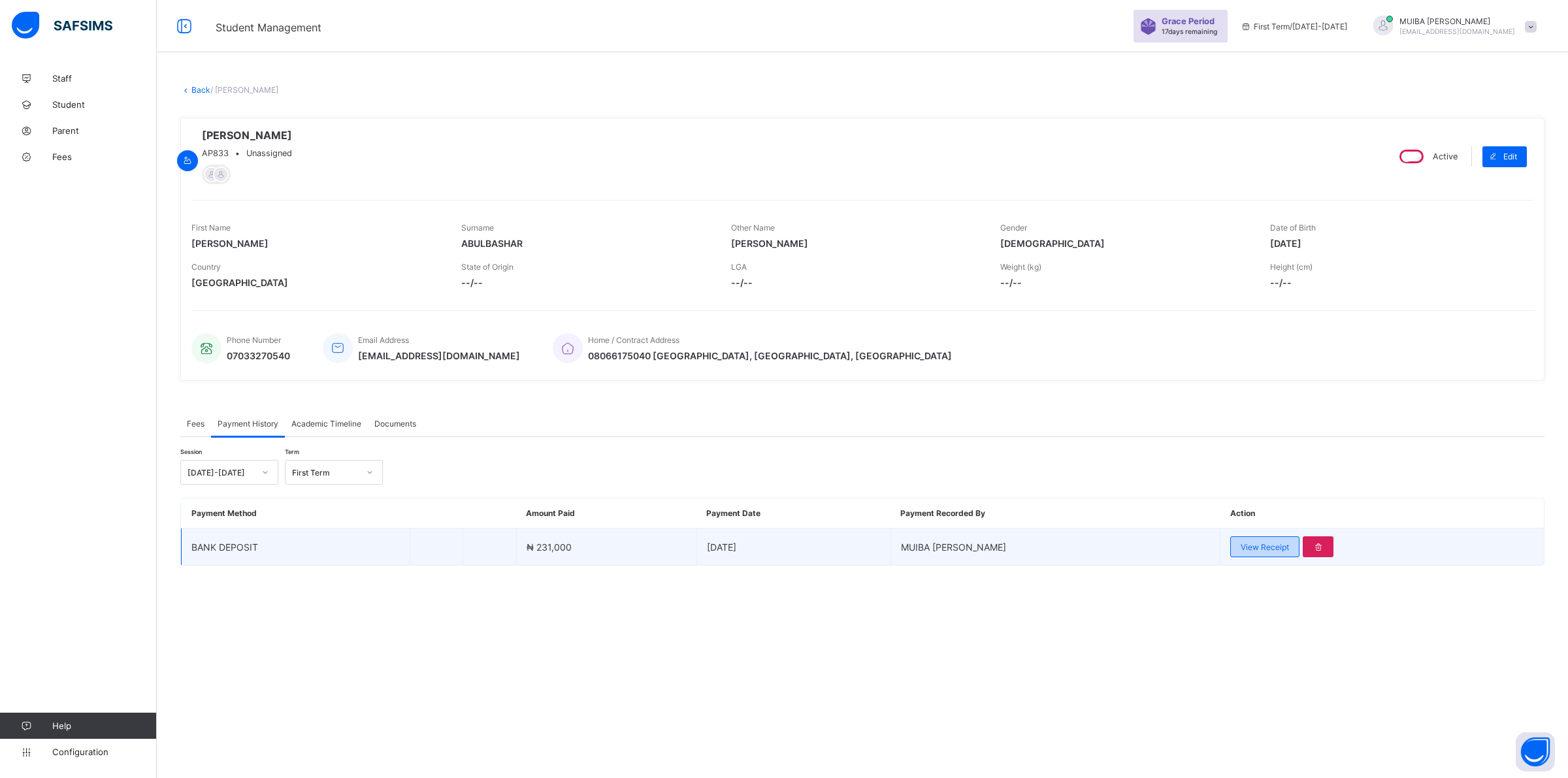
click at [745, 543] on div "View Receipt" at bounding box center [1264, 547] width 69 height 21
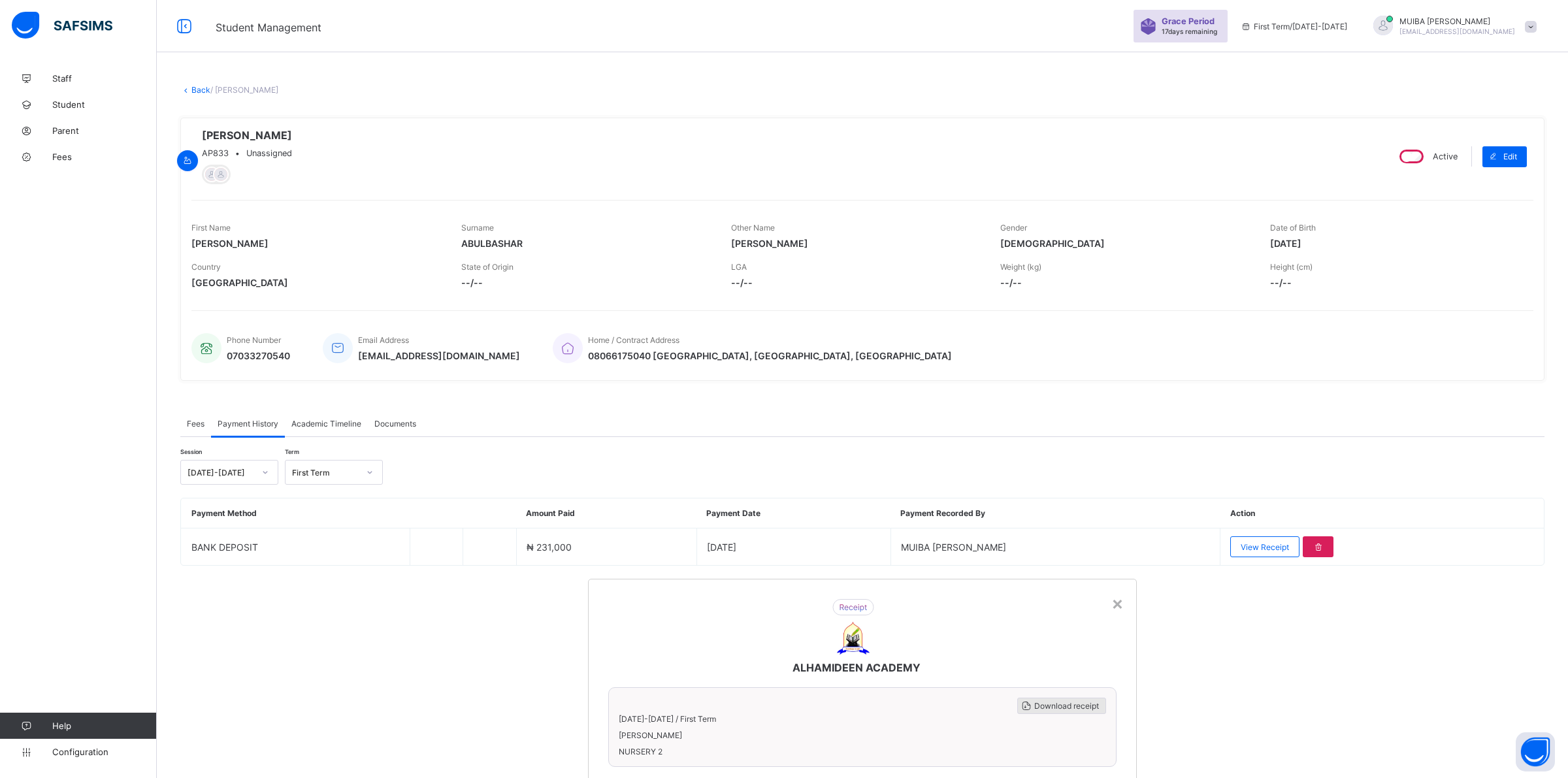
click at [745, 701] on span "Download receipt" at bounding box center [1066, 706] width 65 height 10
click at [745, 592] on div "×" at bounding box center [1117, 602] width 12 height 22
click at [191, 90] on link "Back" at bounding box center [200, 89] width 19 height 10
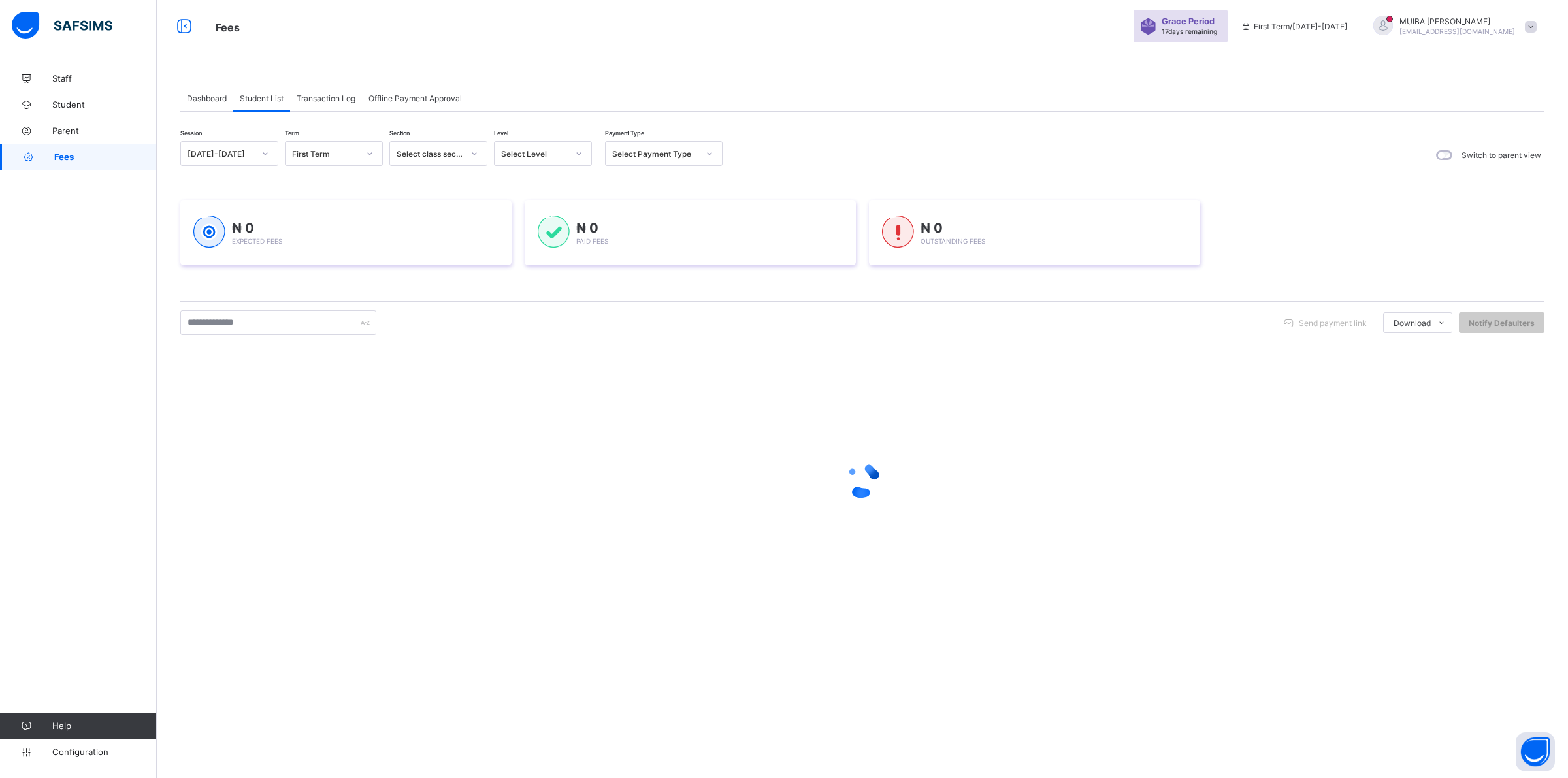
click at [576, 153] on icon at bounding box center [579, 153] width 8 height 13
click at [517, 320] on div "PRY 3" at bounding box center [543, 323] width 97 height 21
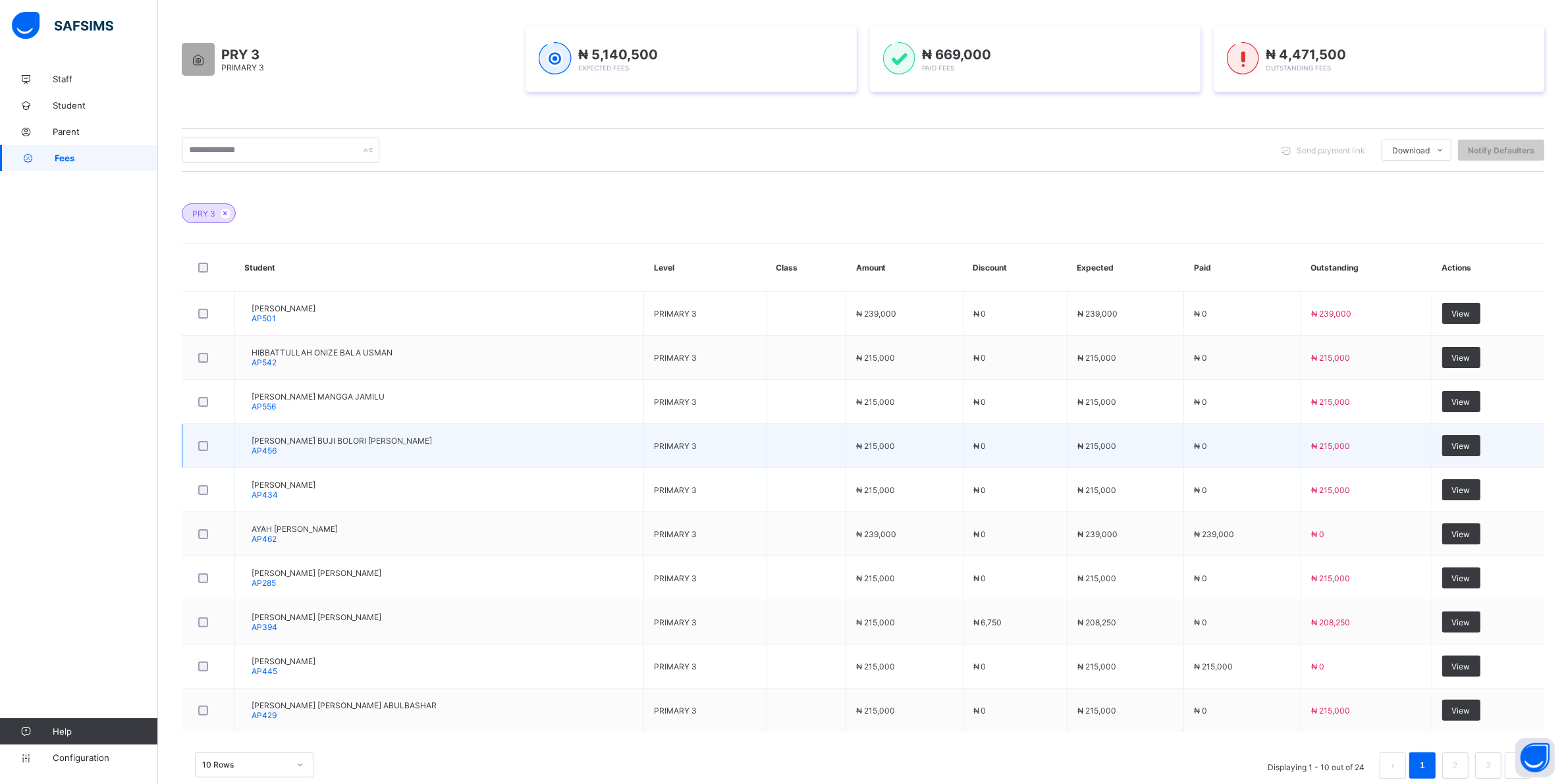
scroll to position [234, 0]
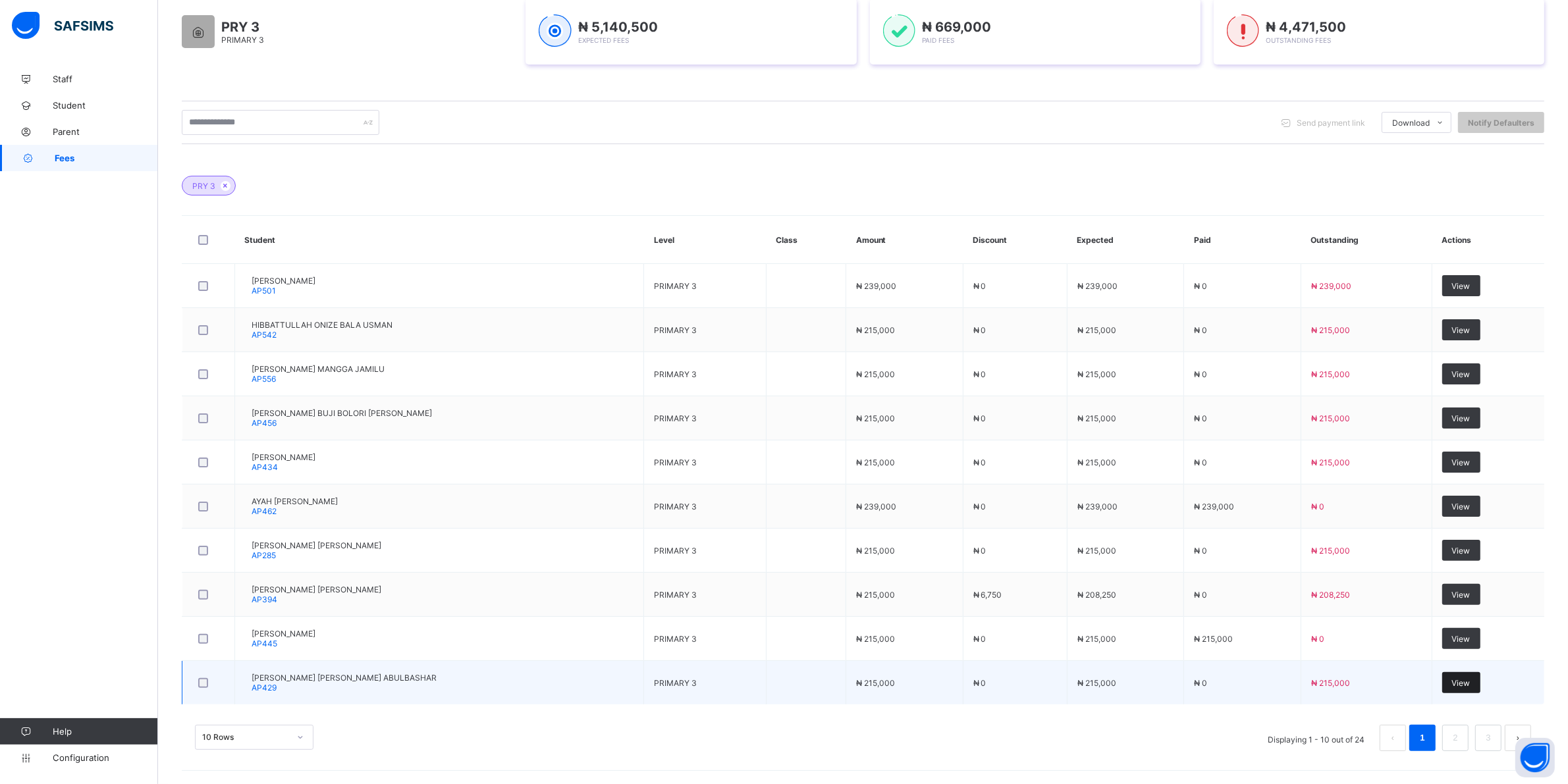
click at [751, 686] on span "View" at bounding box center [1461, 683] width 18 height 10
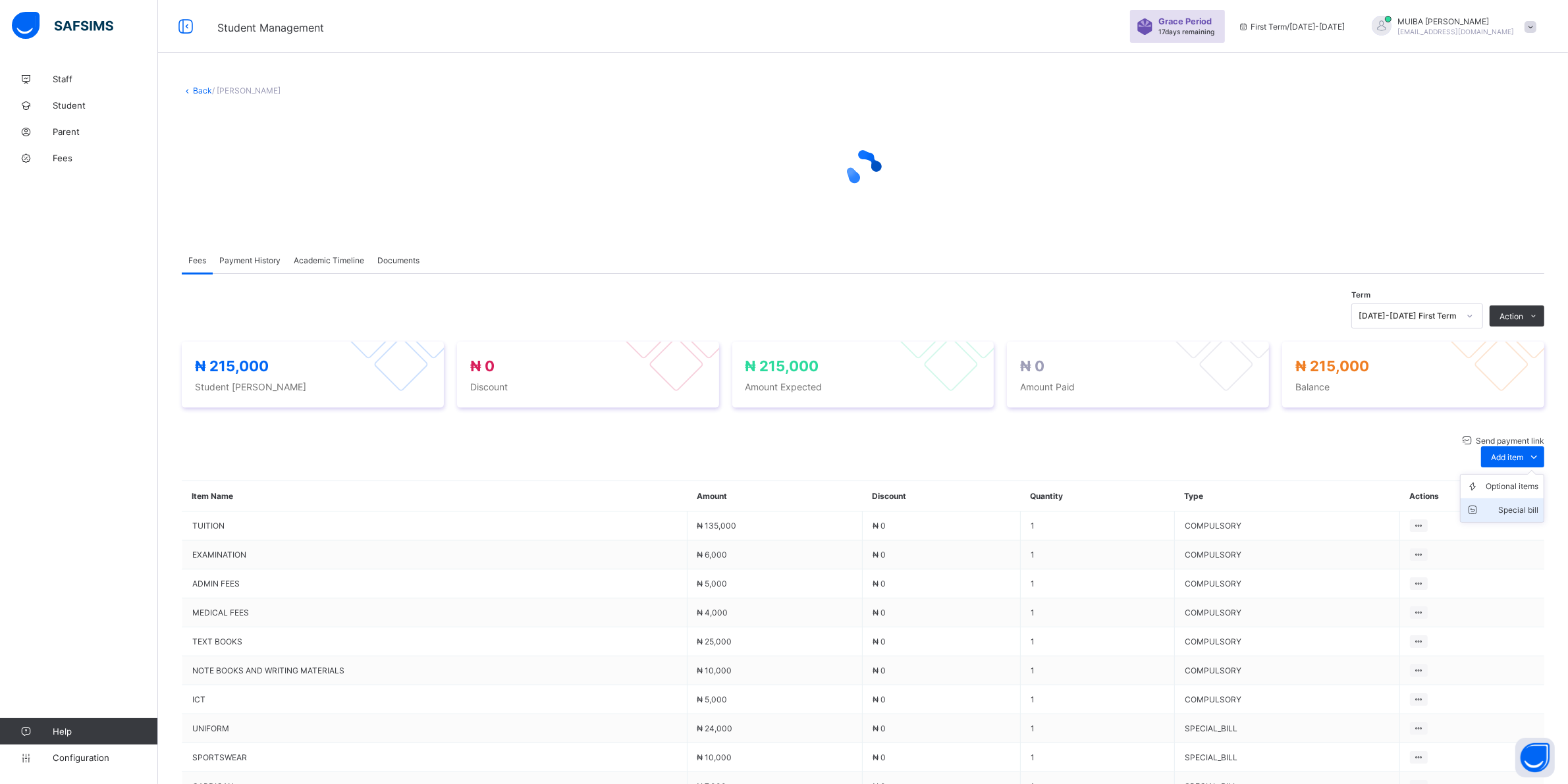
click at [751, 504] on div "Special bill" at bounding box center [1513, 510] width 53 height 13
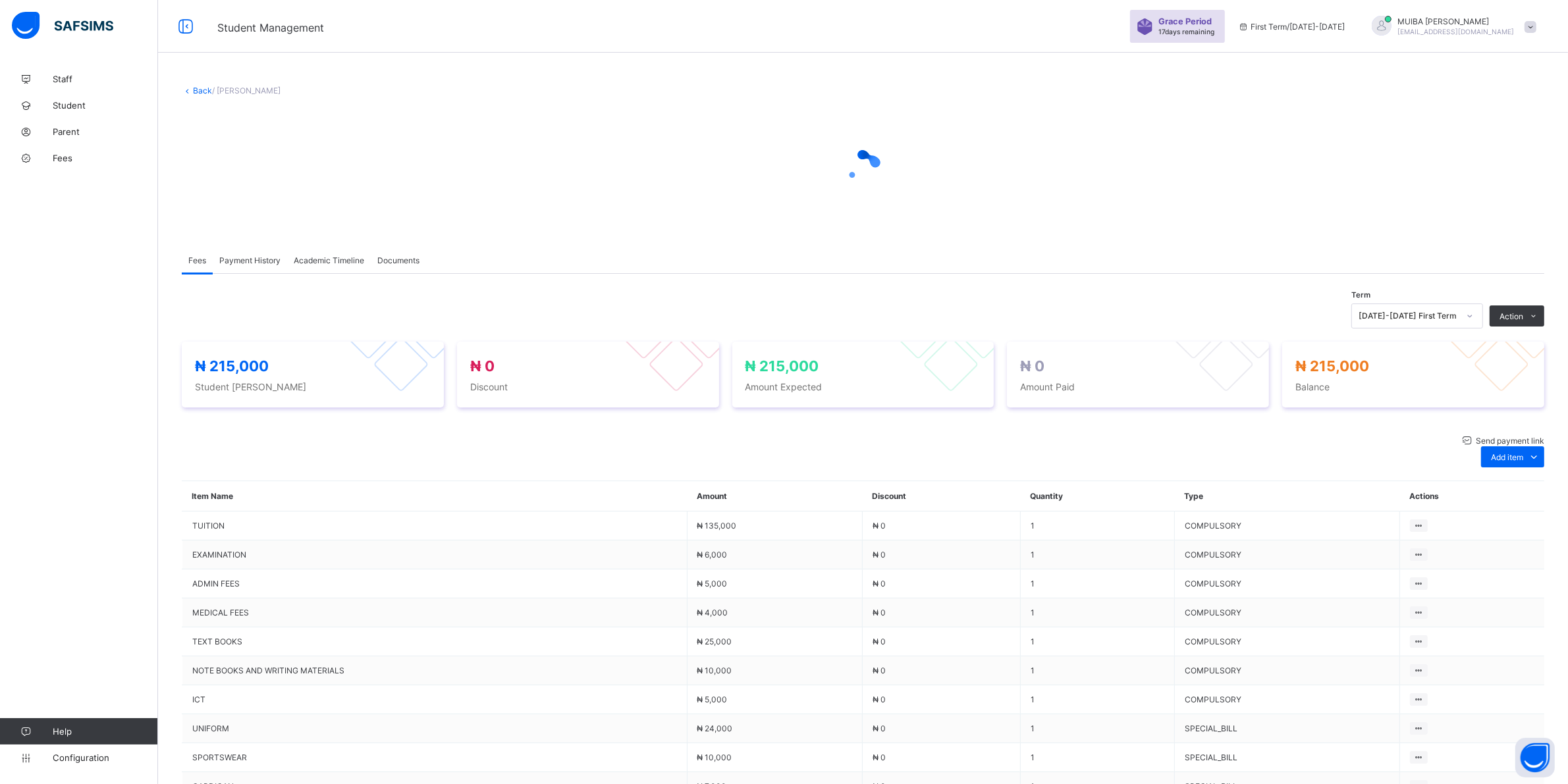
type input "*****"
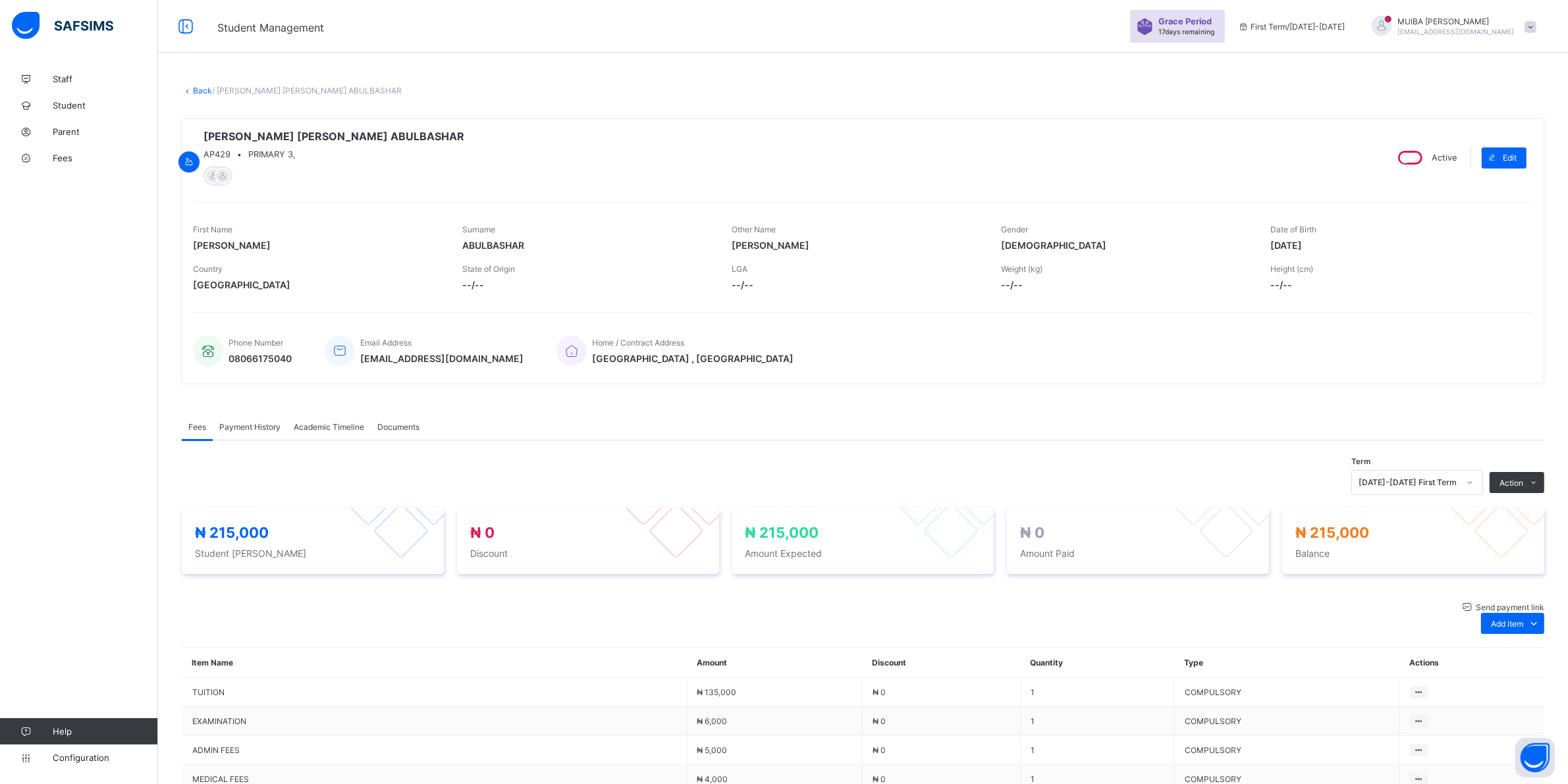
click at [751, 670] on div "Special bill" at bounding box center [1513, 676] width 53 height 13
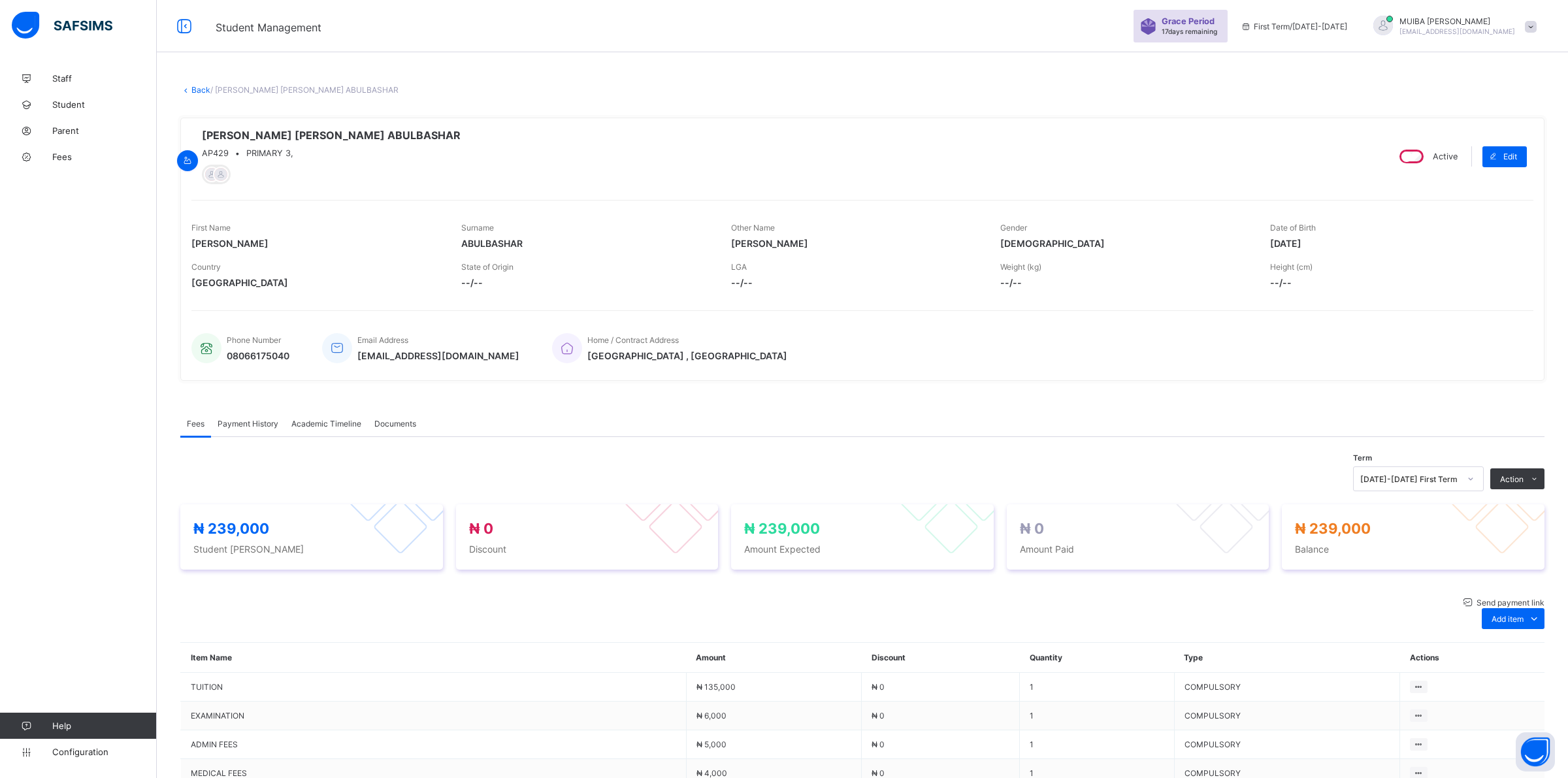
type input "*****"
click at [745, 665] on div "Special bill" at bounding box center [1500, 671] width 53 height 13
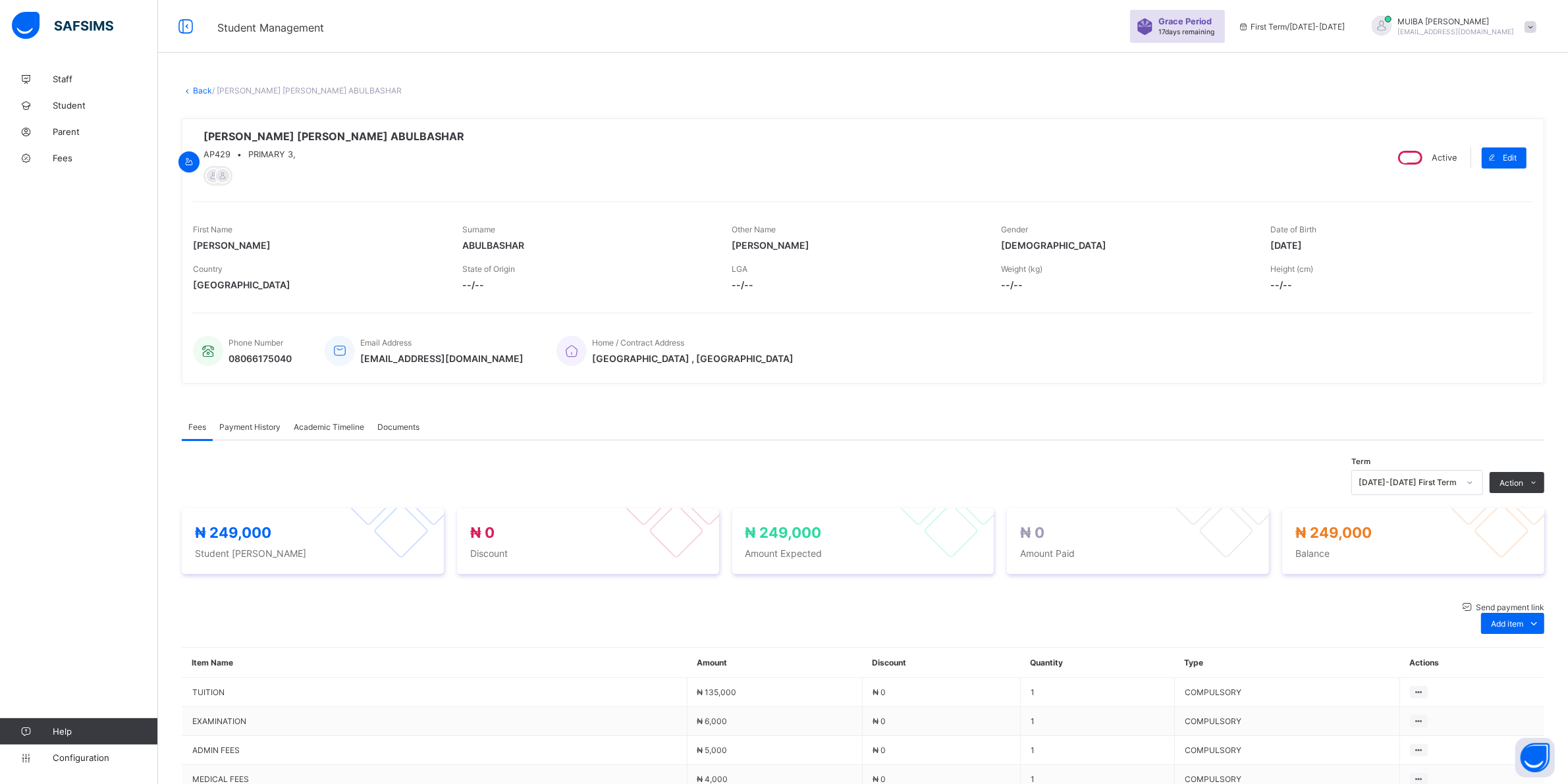
type input "****"
click at [751, 512] on li "Receive Payment" at bounding box center [1489, 510] width 108 height 21
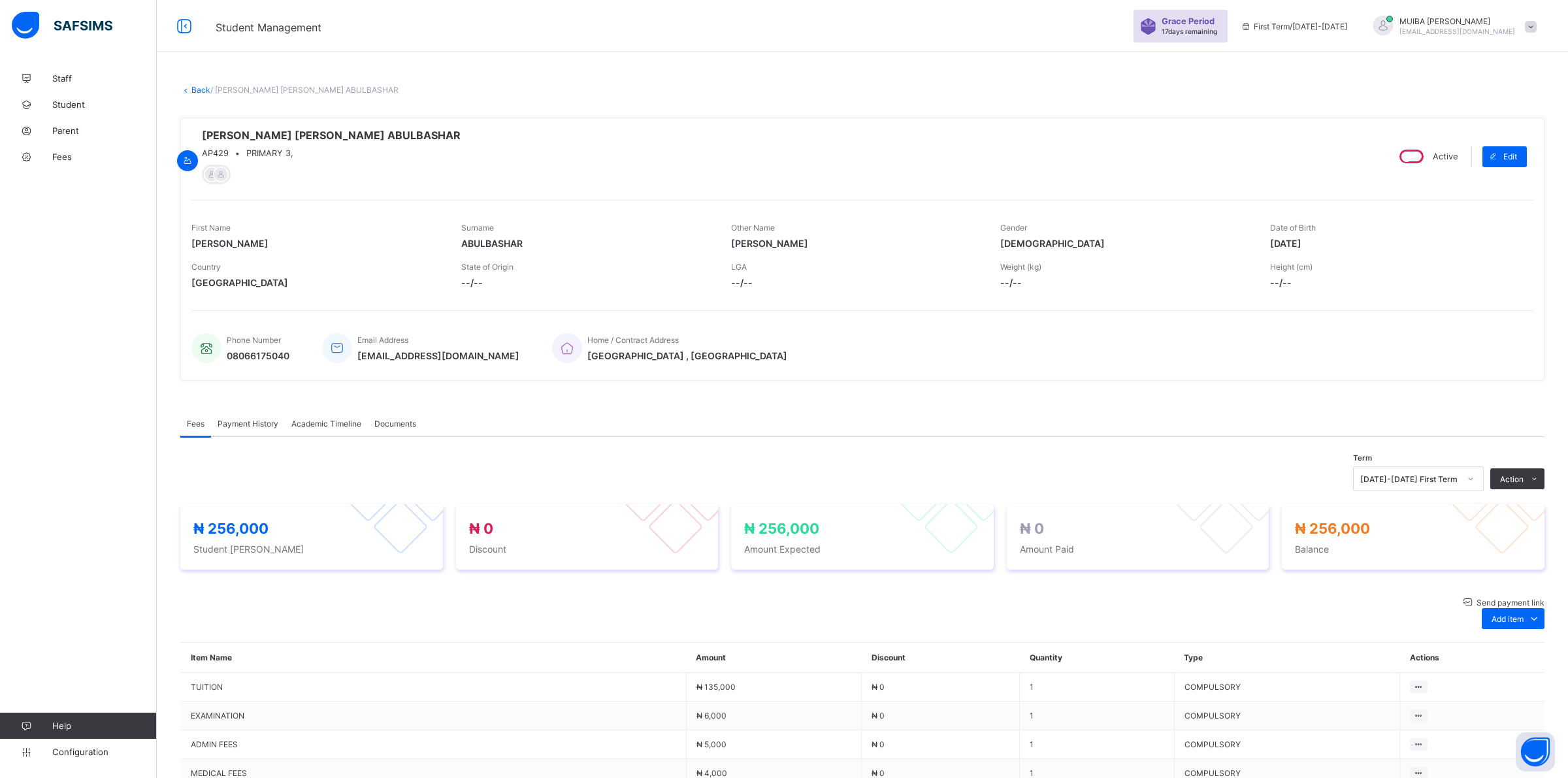
type input "******"
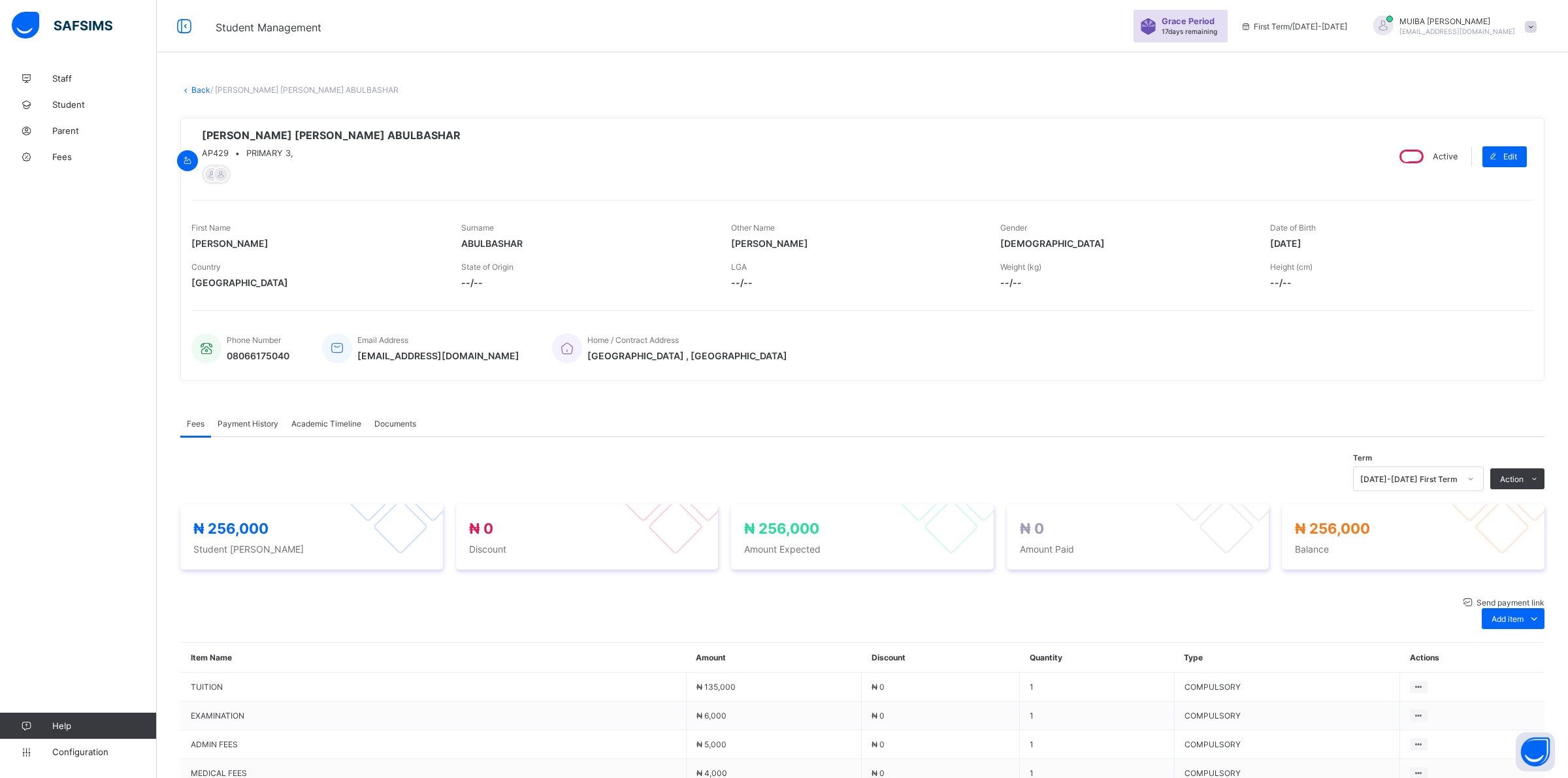
type input "**********"
type input "*********"
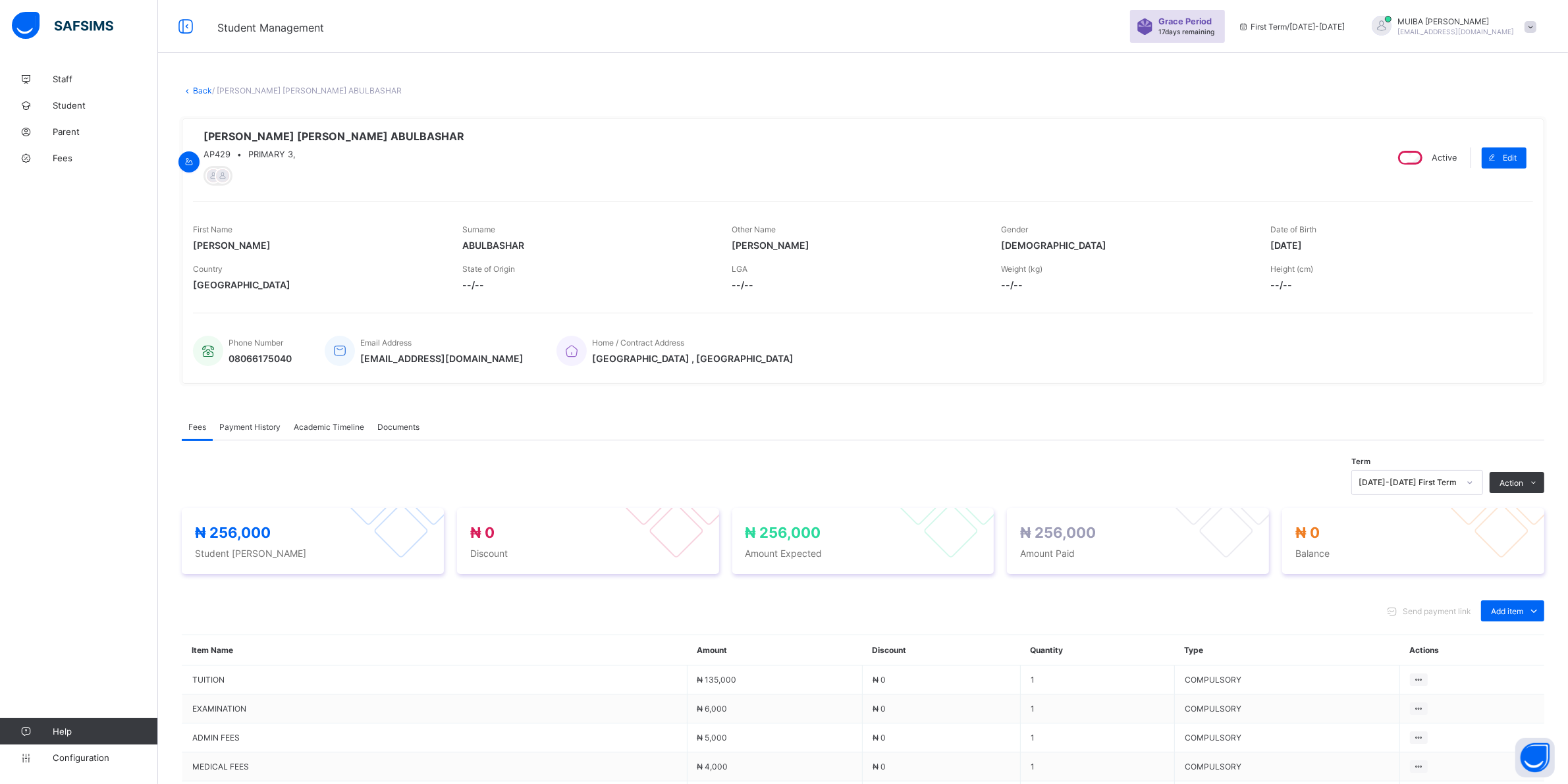
click at [257, 428] on span "Payment History" at bounding box center [250, 427] width 61 height 10
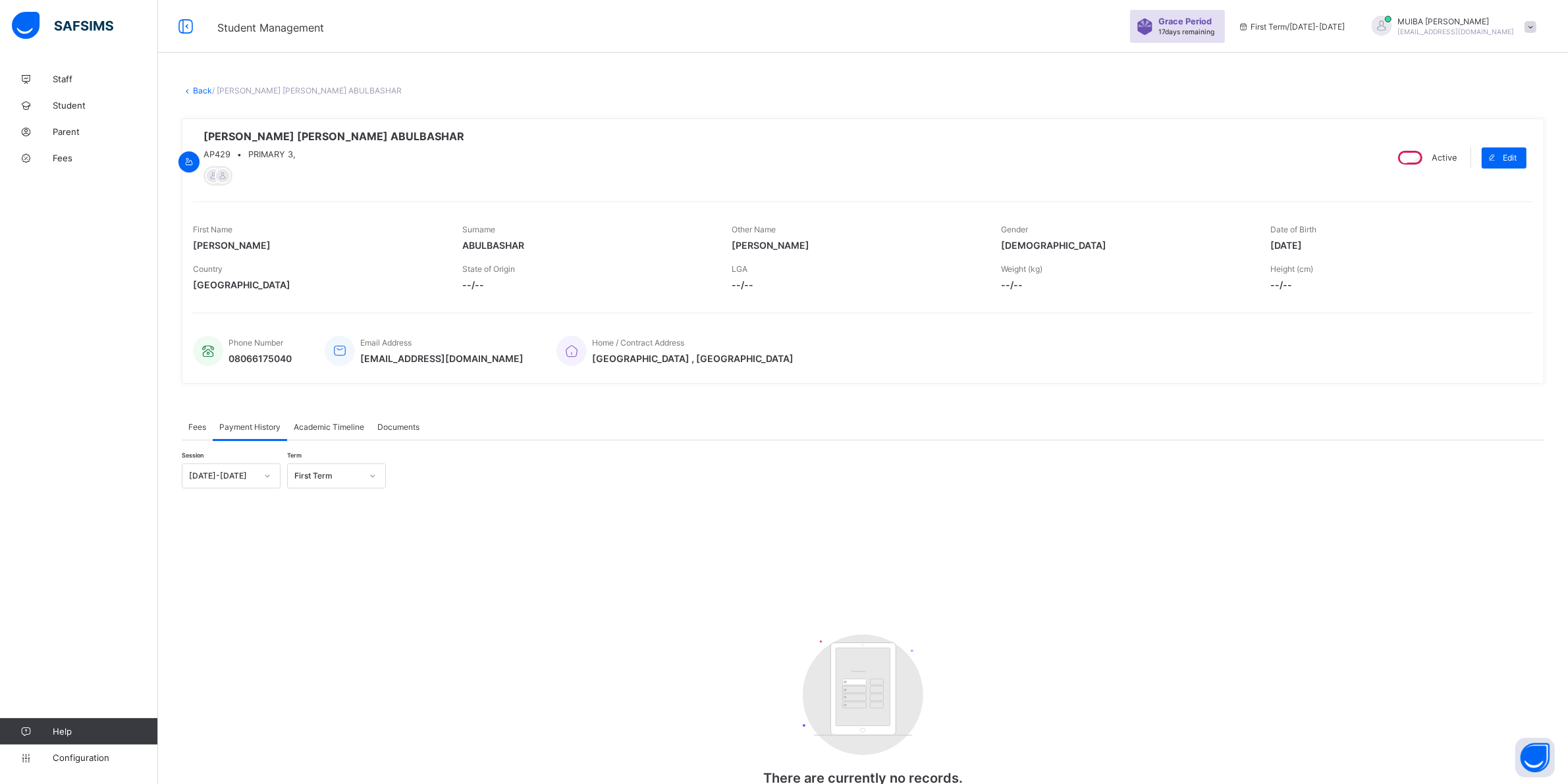
click at [198, 427] on span "Fees" at bounding box center [197, 427] width 17 height 10
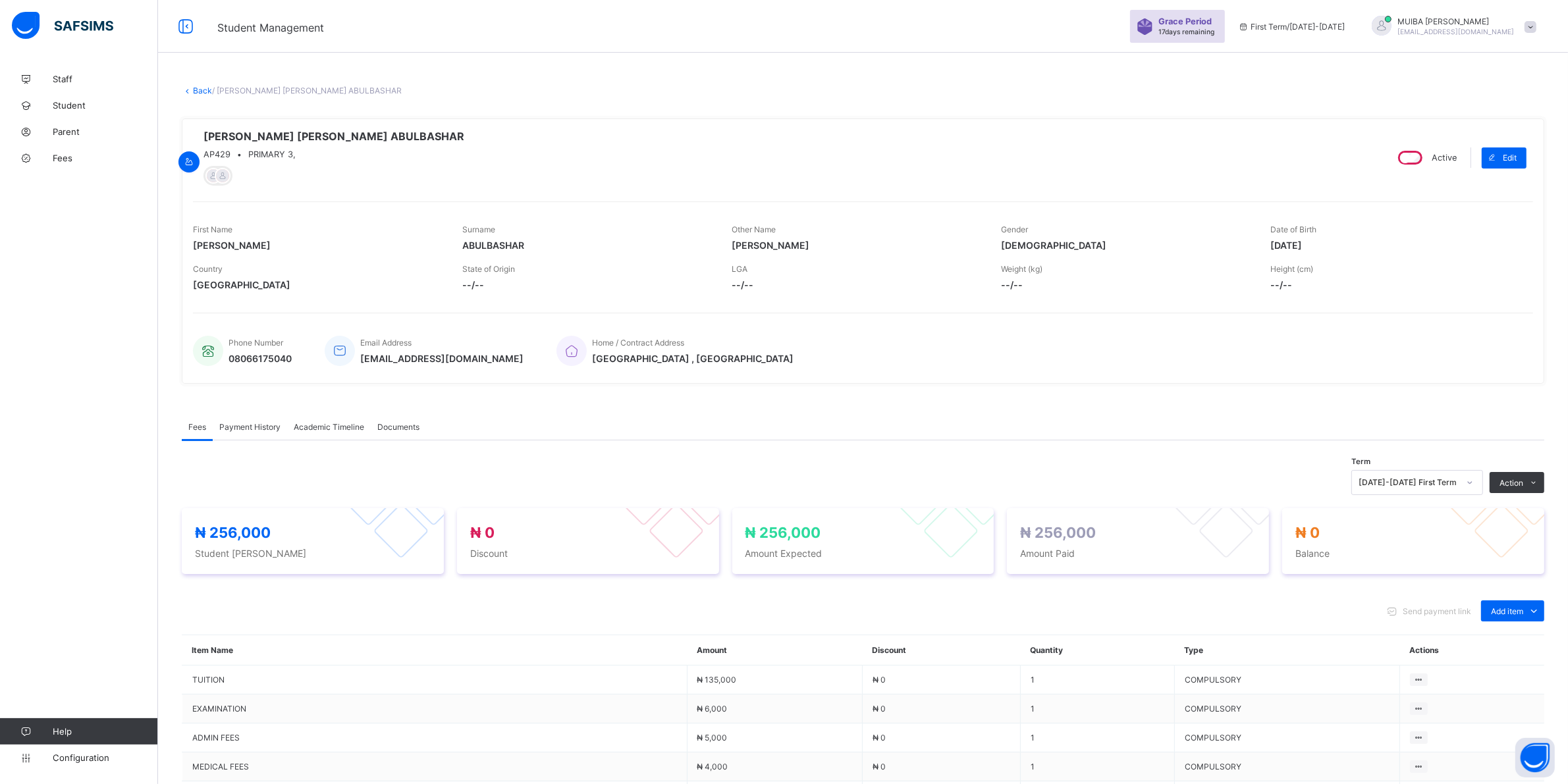
click at [244, 428] on span "Payment History" at bounding box center [250, 427] width 61 height 10
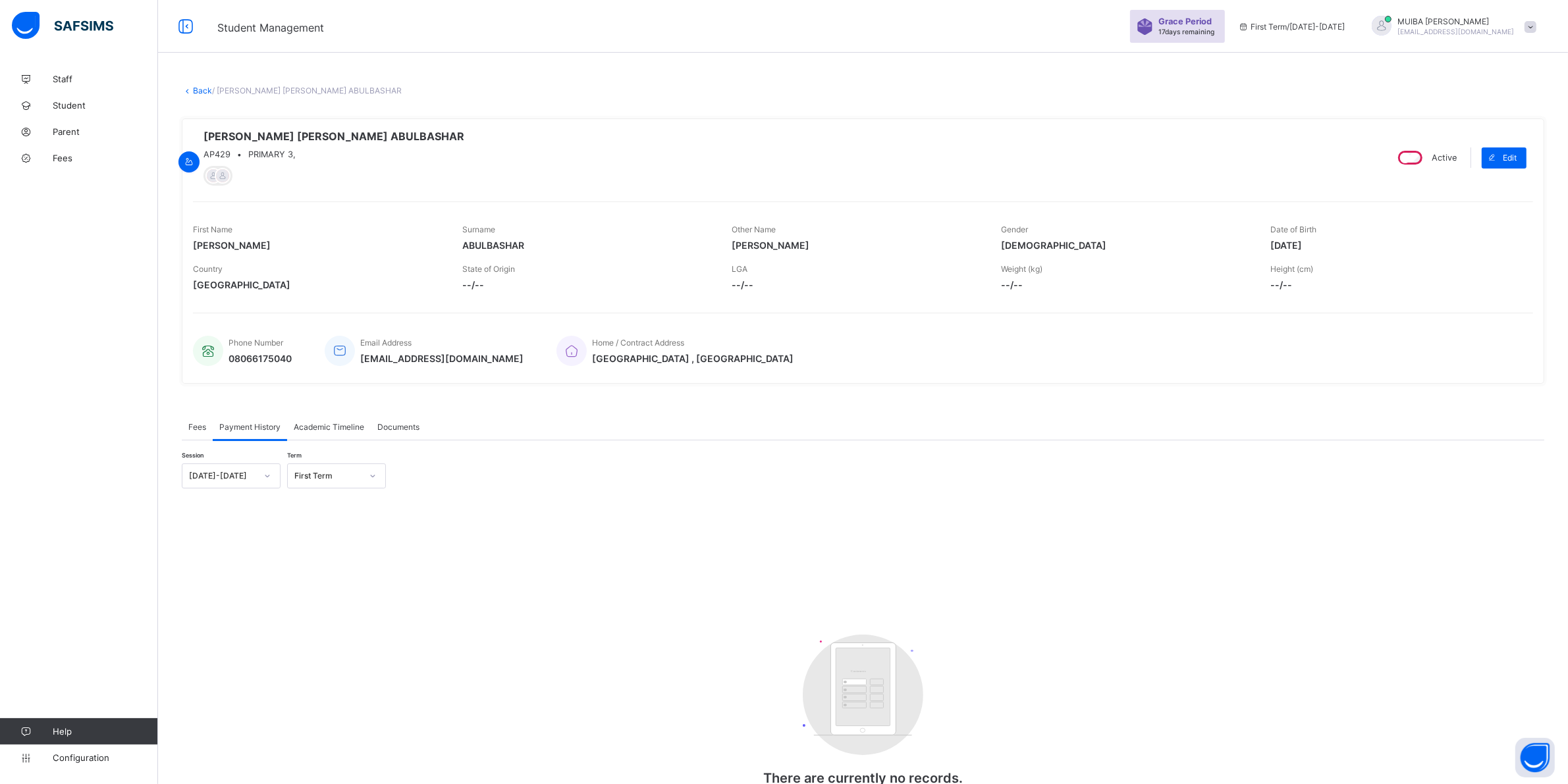
click at [199, 432] on span "Fees" at bounding box center [197, 427] width 17 height 10
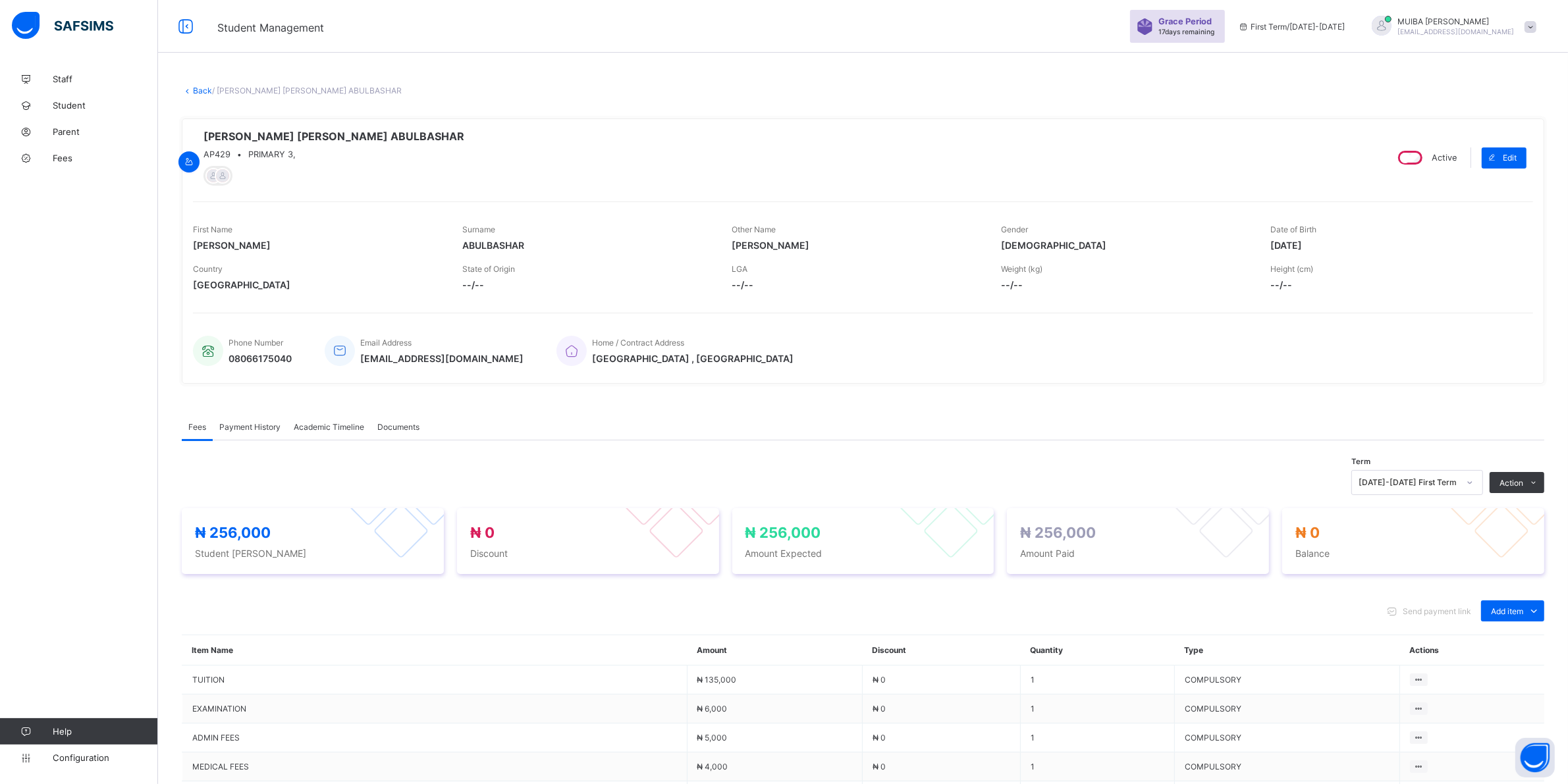
click at [247, 431] on span "Payment History" at bounding box center [250, 427] width 61 height 10
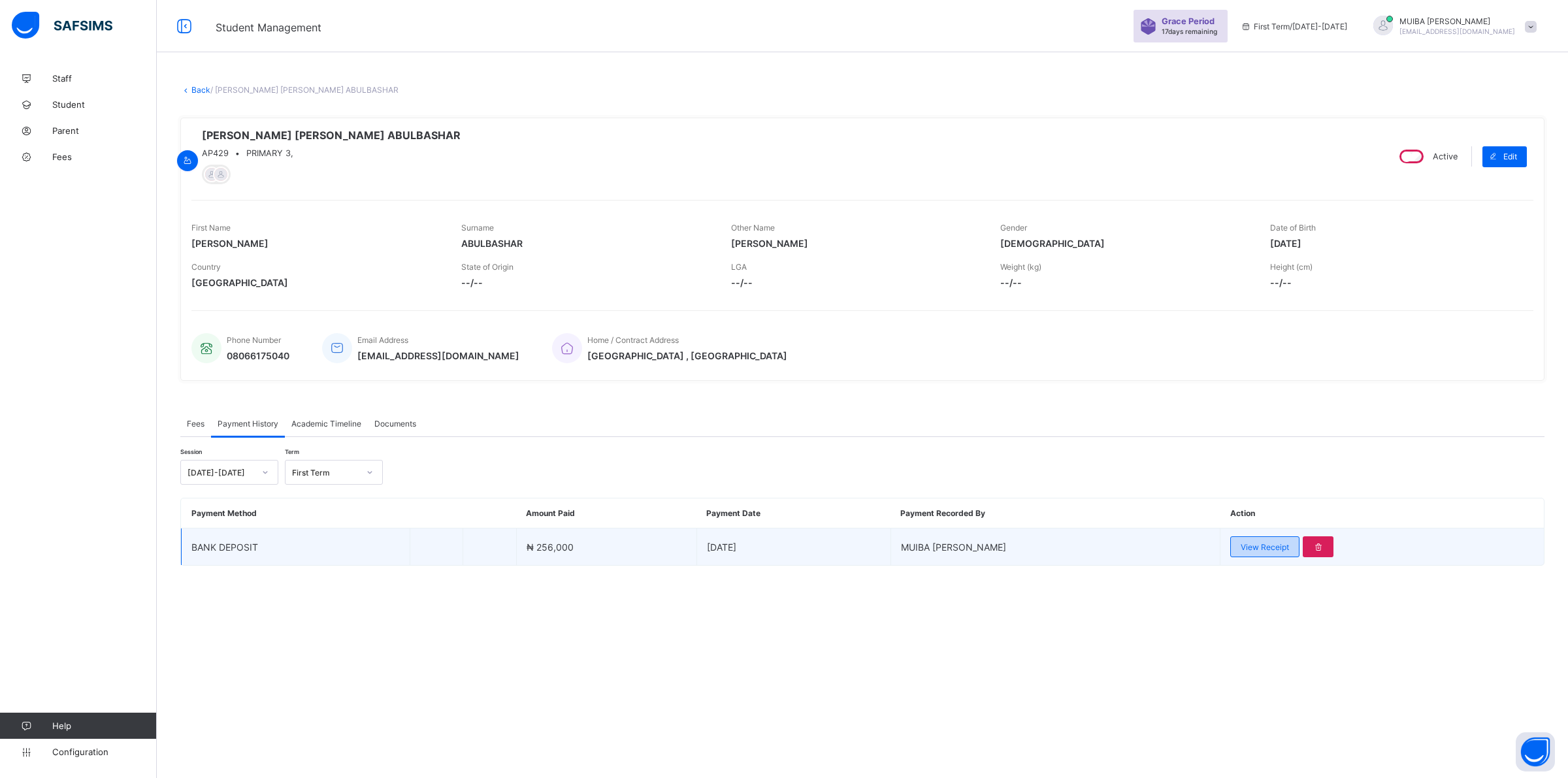
click at [745, 544] on span "View Receipt" at bounding box center [1264, 547] width 48 height 10
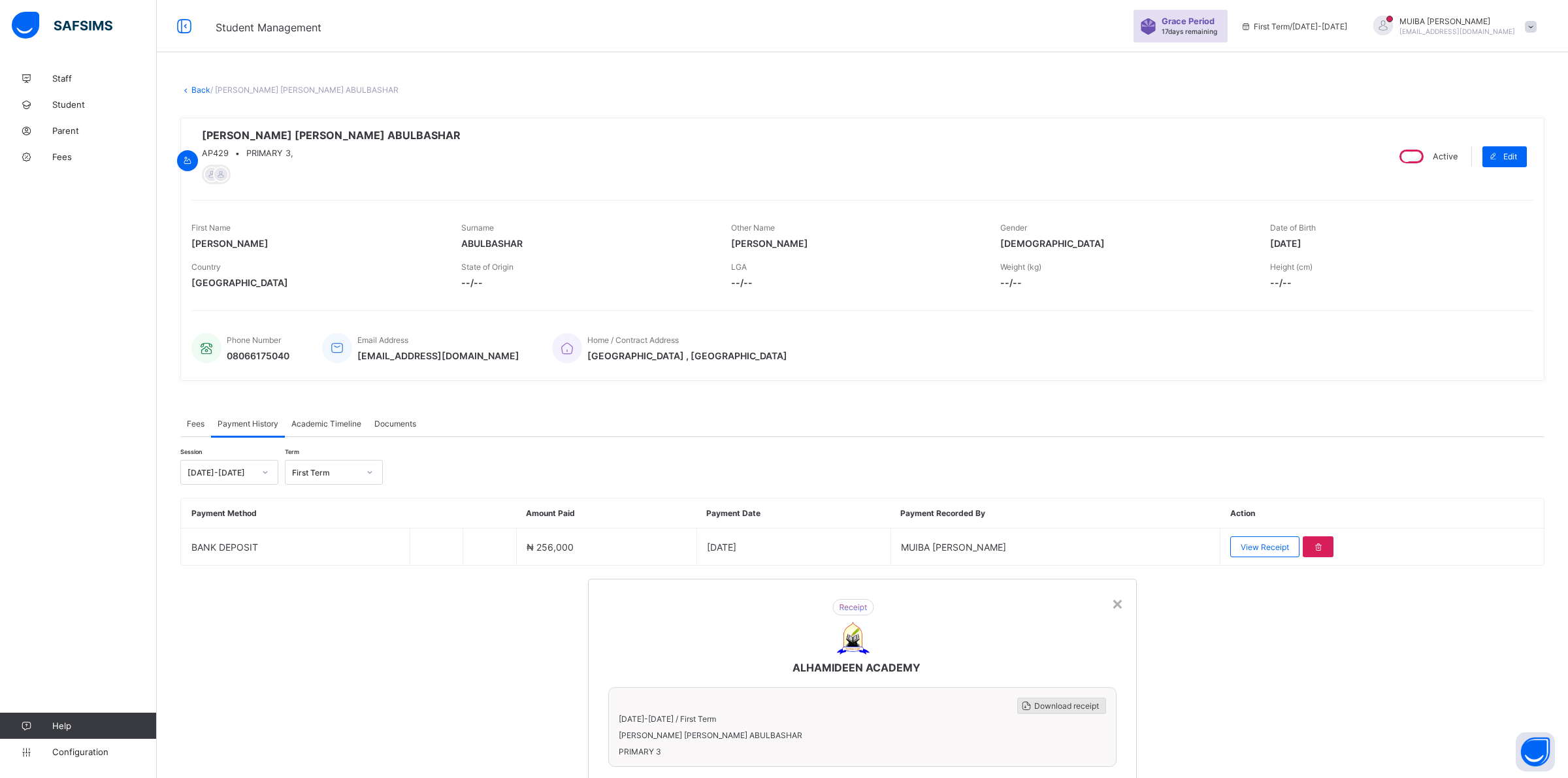
click at [745, 701] on span "Download receipt" at bounding box center [1066, 706] width 65 height 10
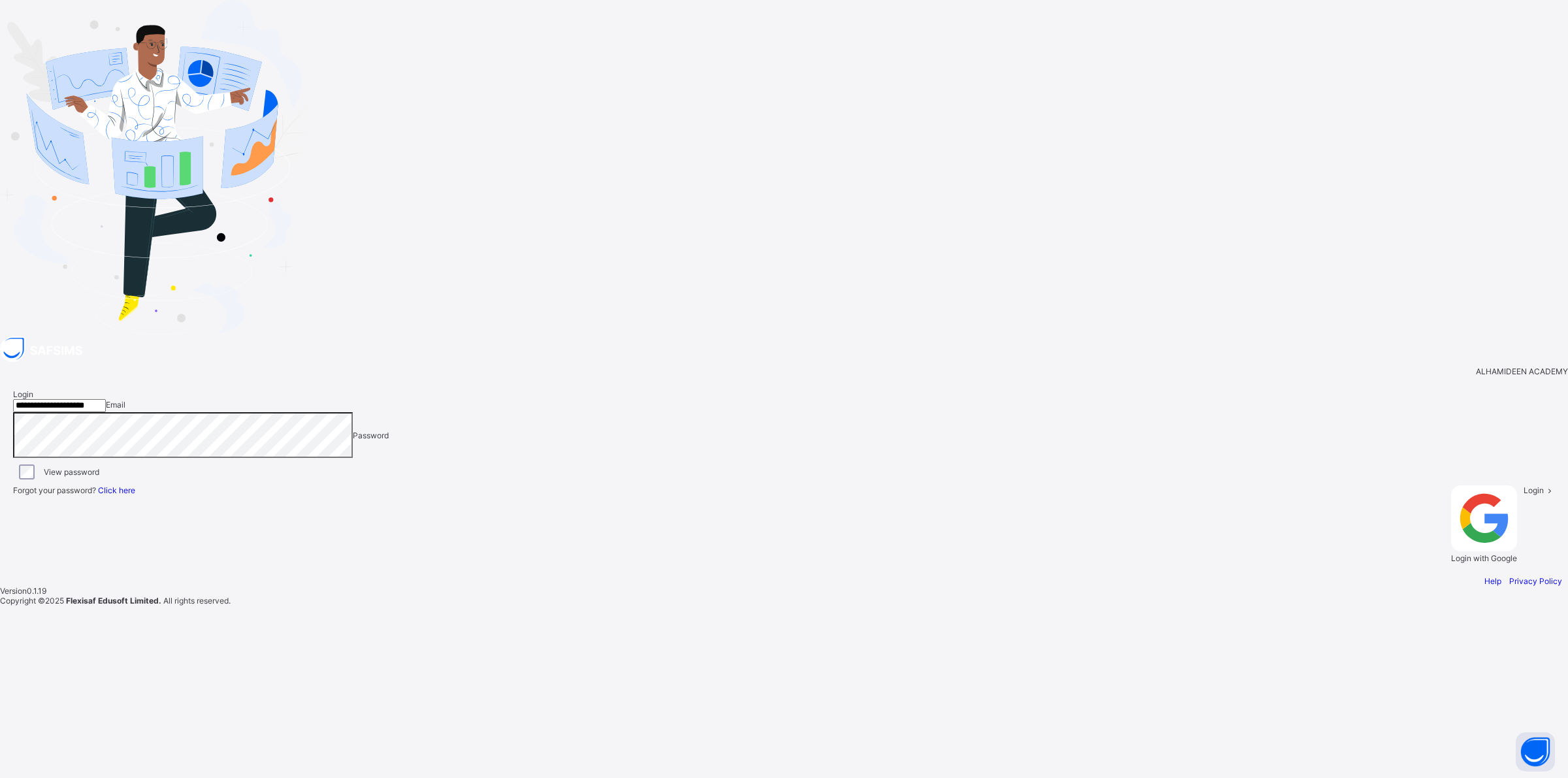
click at [745, 495] on span "Login" at bounding box center [1533, 490] width 21 height 10
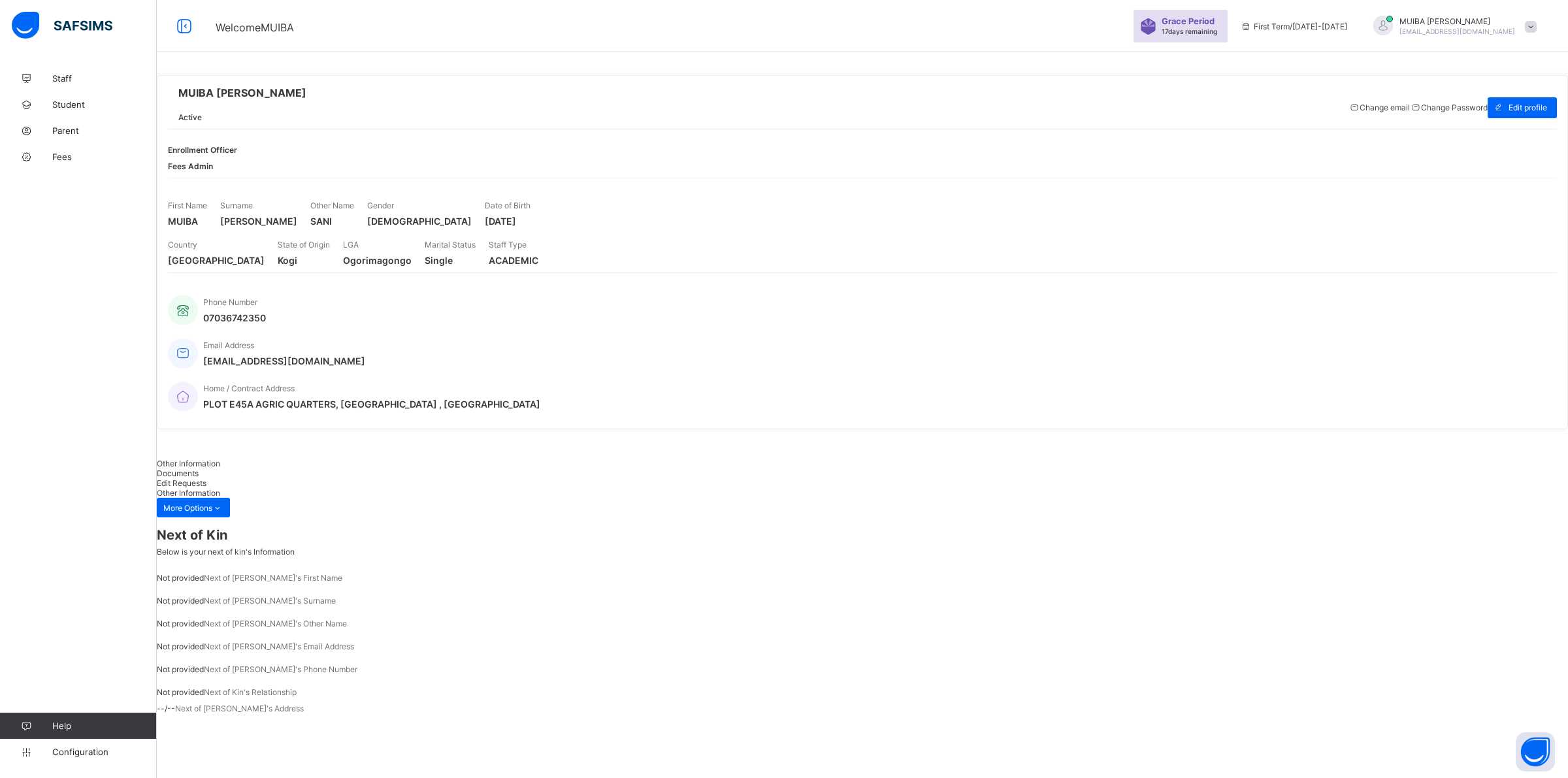
drag, startPoint x: 510, startPoint y: 677, endPoint x: 501, endPoint y: 668, distance: 12.7
click at [510, 677] on div "[PERSON_NAME] Active Change email Change Password Edit profile Enrollment Offic…" at bounding box center [862, 611] width 1411 height 1221
click at [60, 155] on span "Fees" at bounding box center [104, 157] width 104 height 11
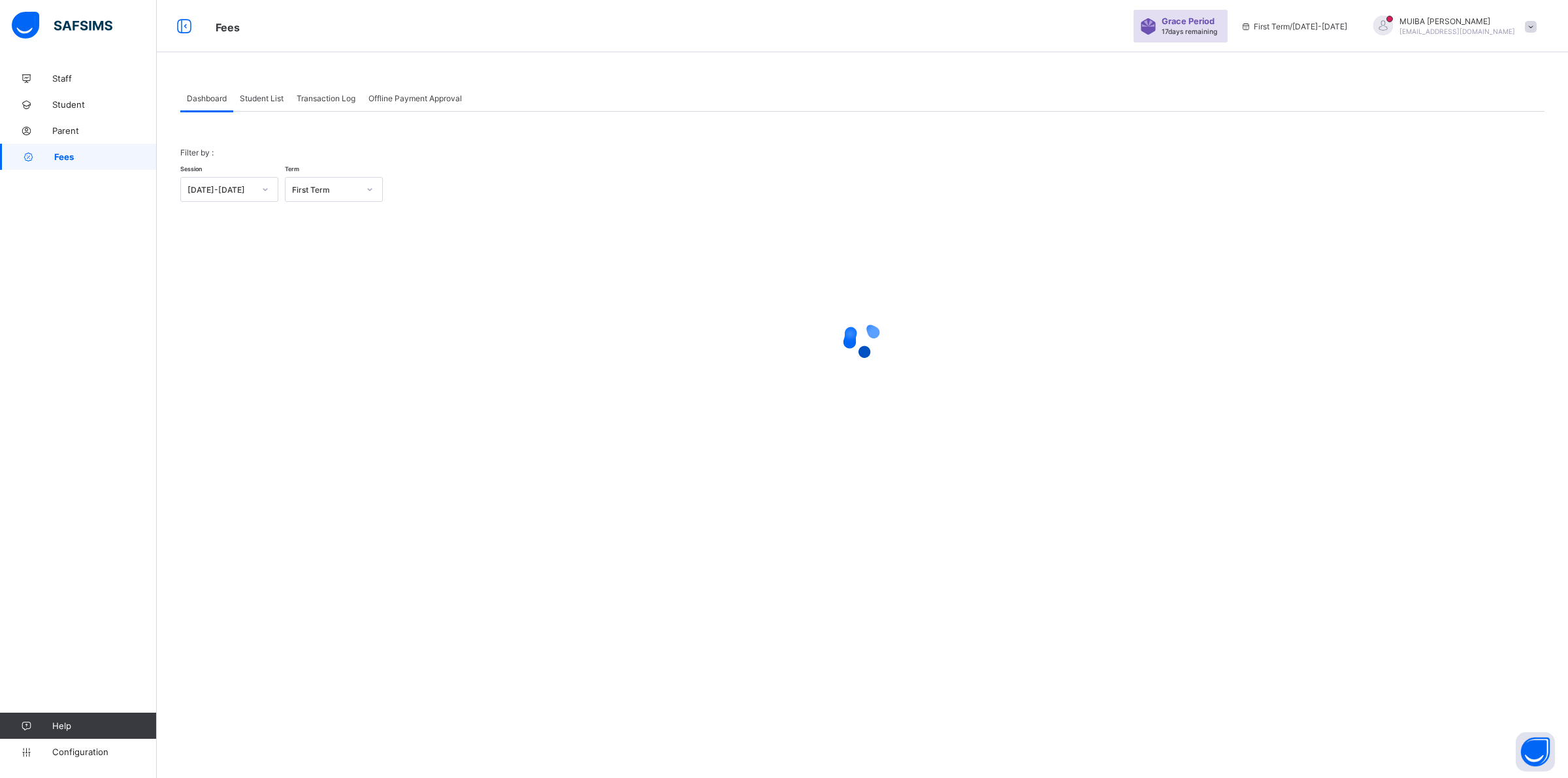
click at [254, 96] on span "Student List" at bounding box center [261, 98] width 43 height 10
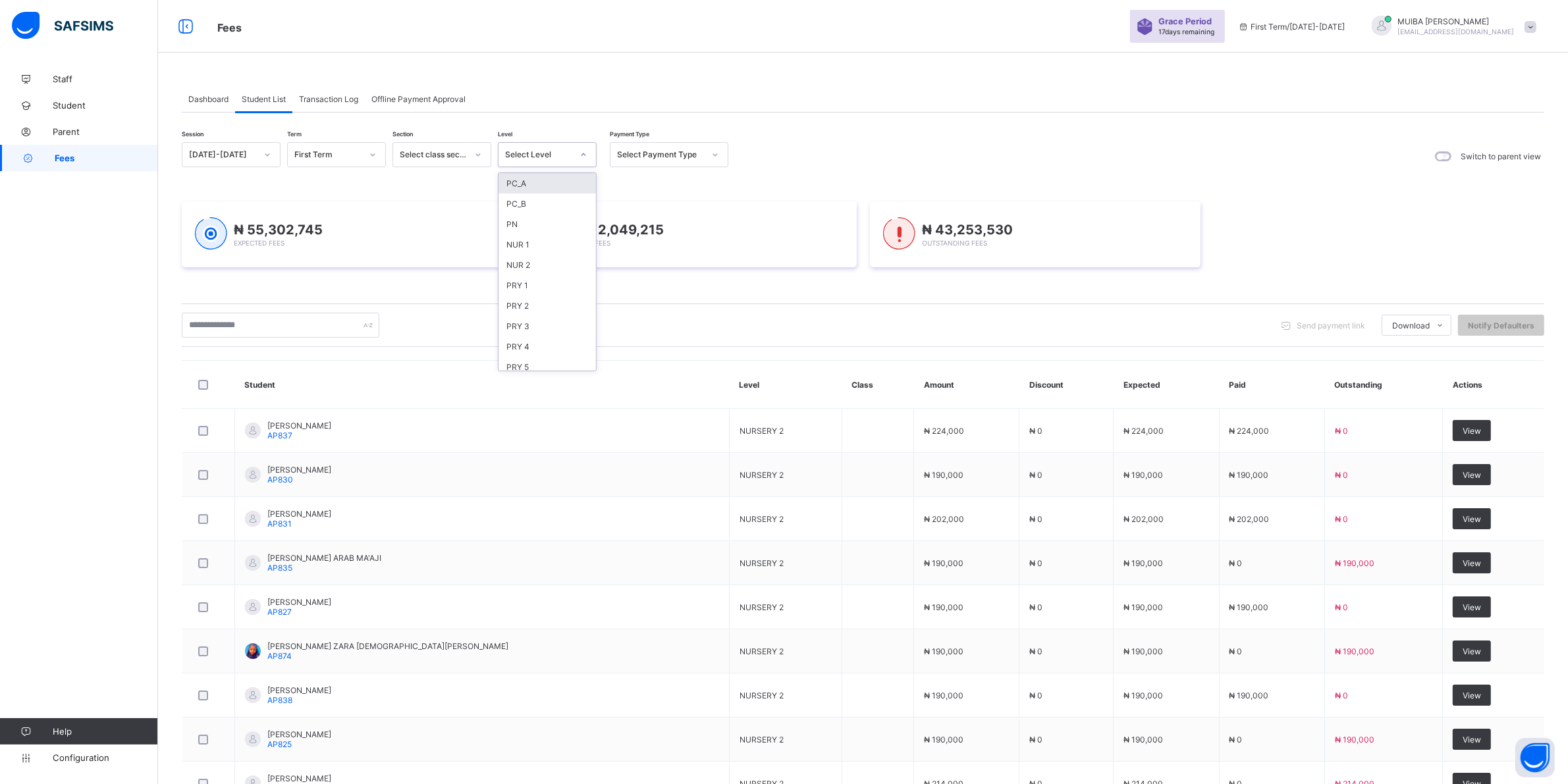
click at [588, 152] on div at bounding box center [583, 154] width 22 height 21
click at [540, 260] on div "NUR 2" at bounding box center [548, 265] width 98 height 21
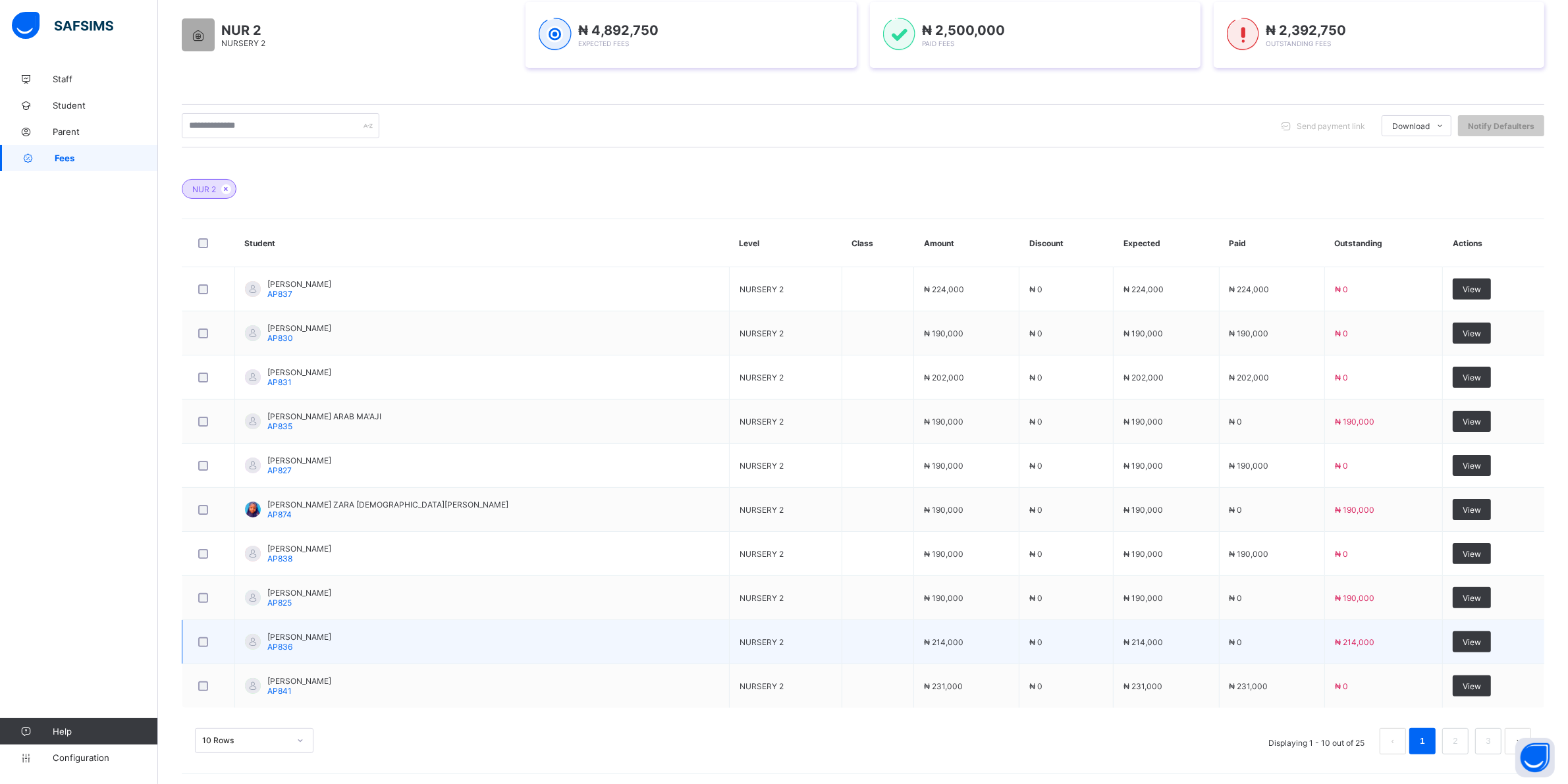
scroll to position [234, 0]
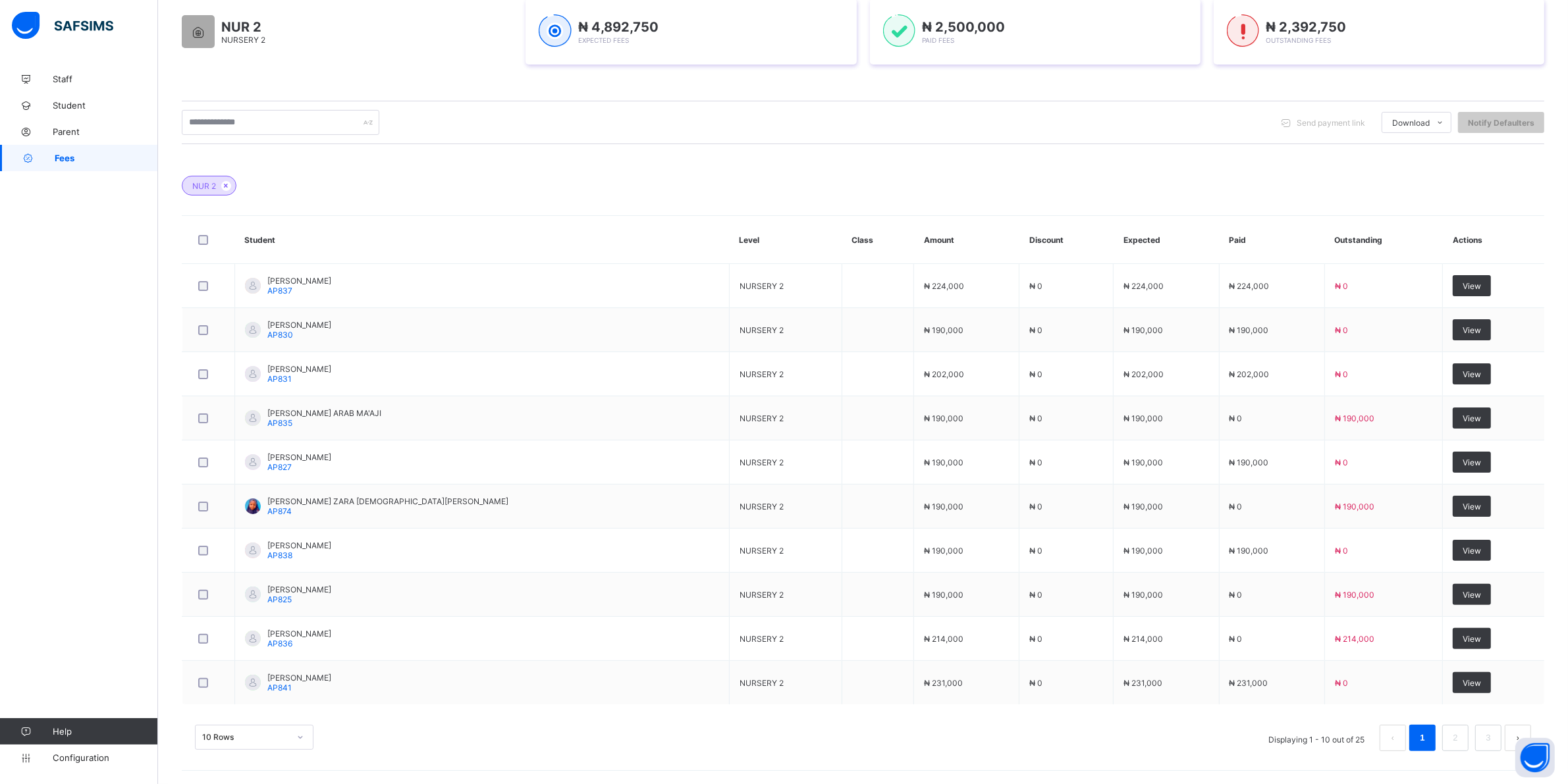
click at [300, 739] on div "10 Rows" at bounding box center [254, 737] width 118 height 25
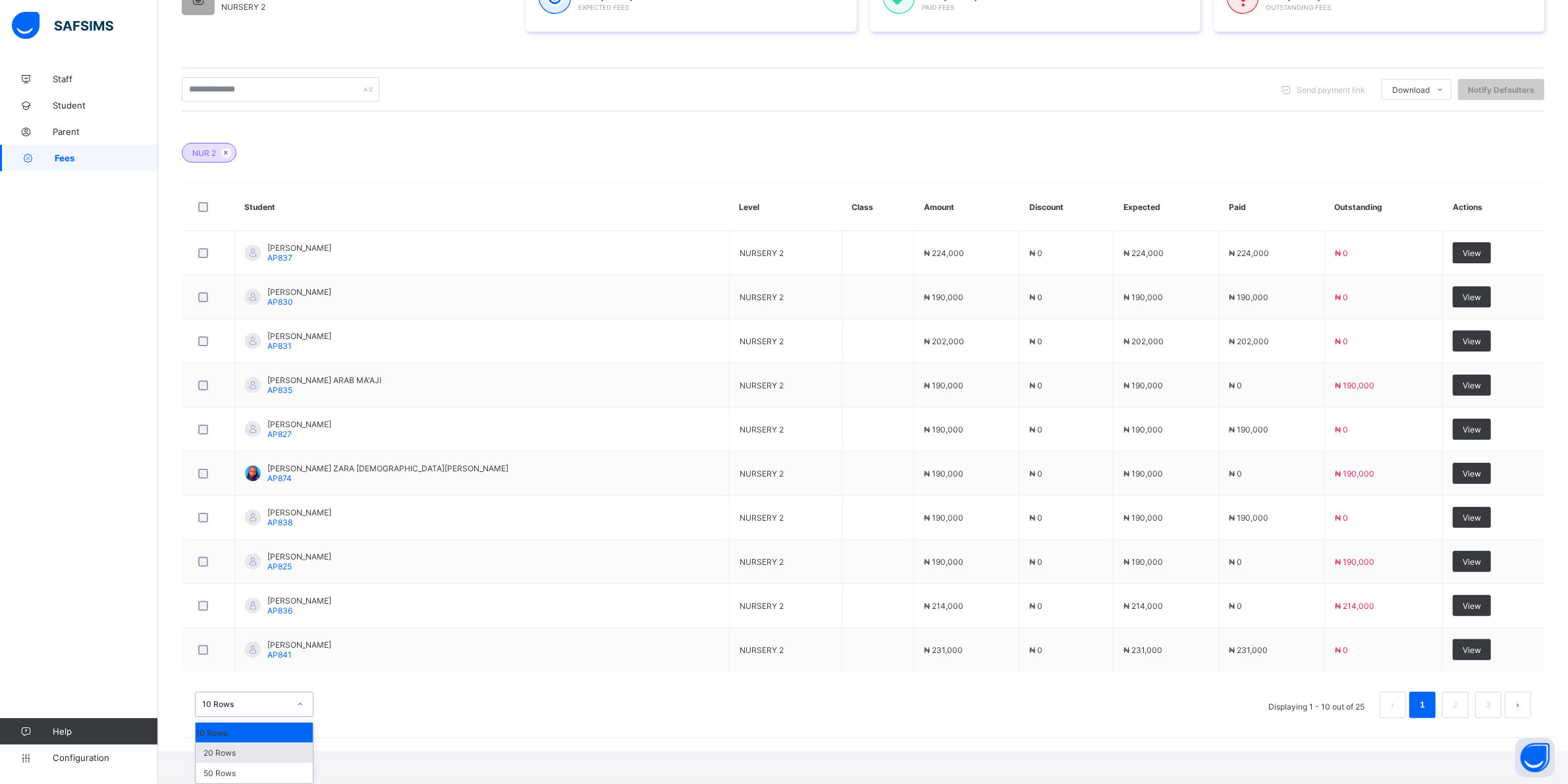
click at [235, 754] on div "20 Rows" at bounding box center [254, 753] width 117 height 21
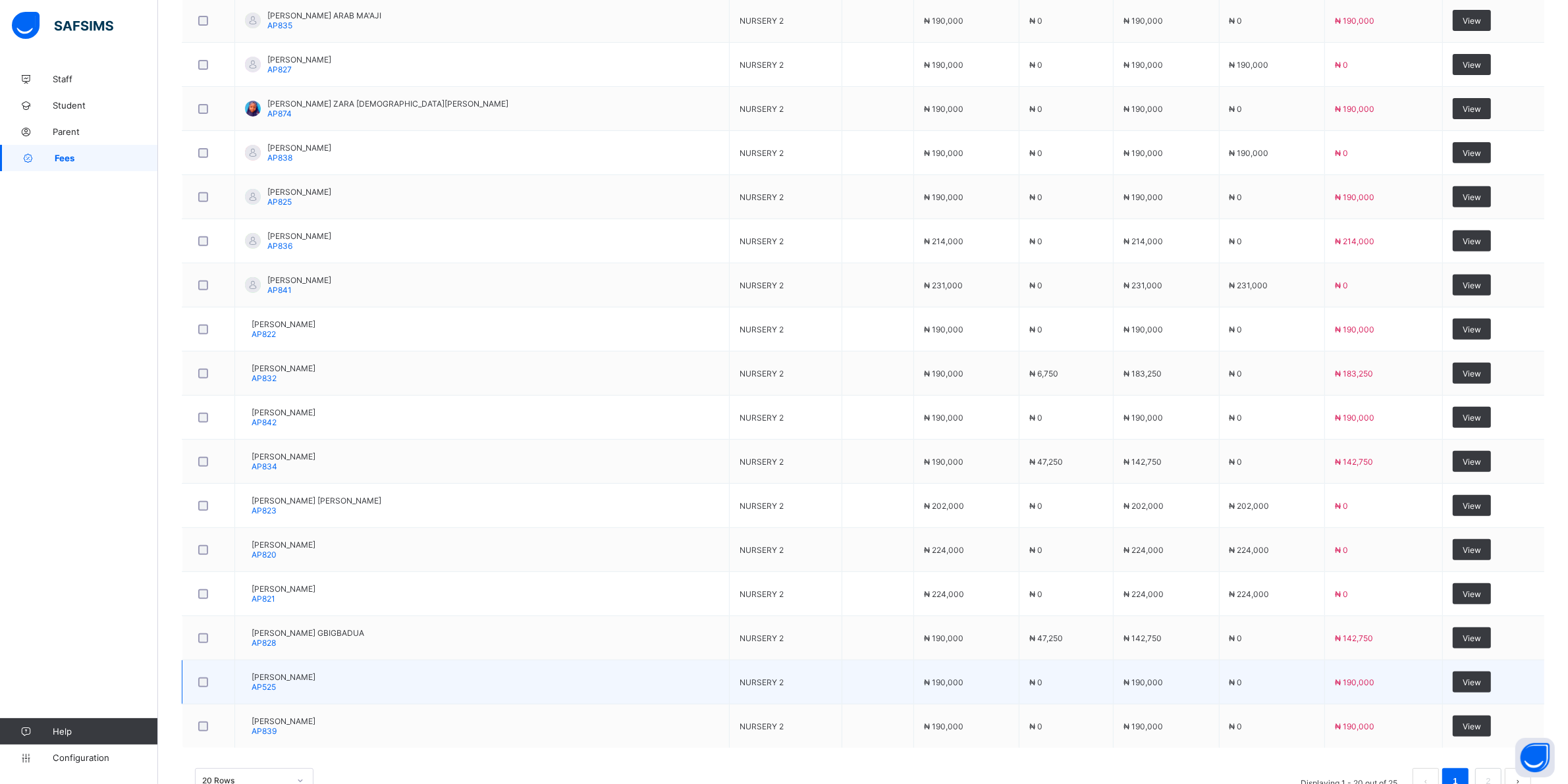
scroll to position [658, 0]
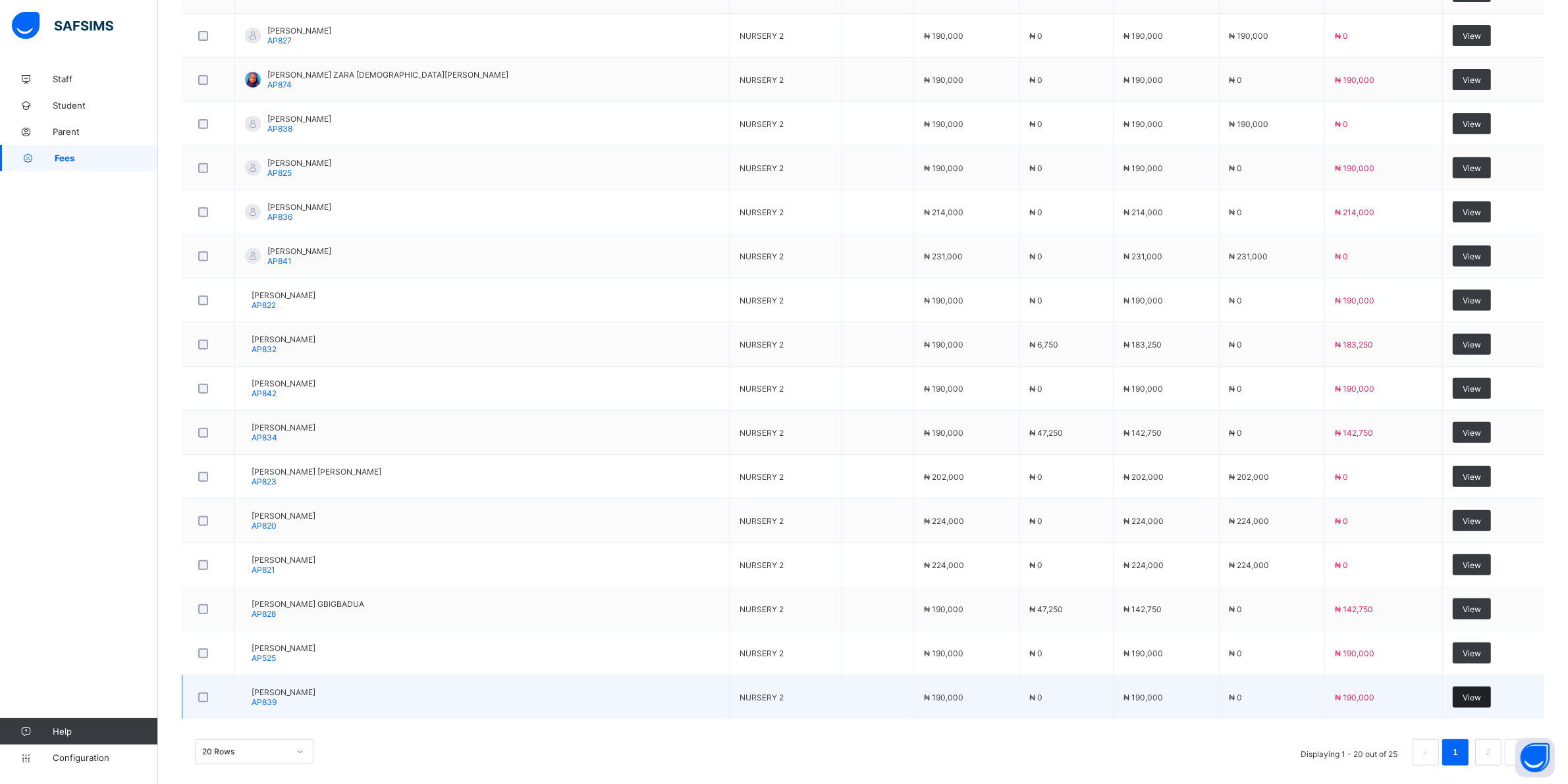
click at [751, 702] on span "View" at bounding box center [1472, 697] width 18 height 10
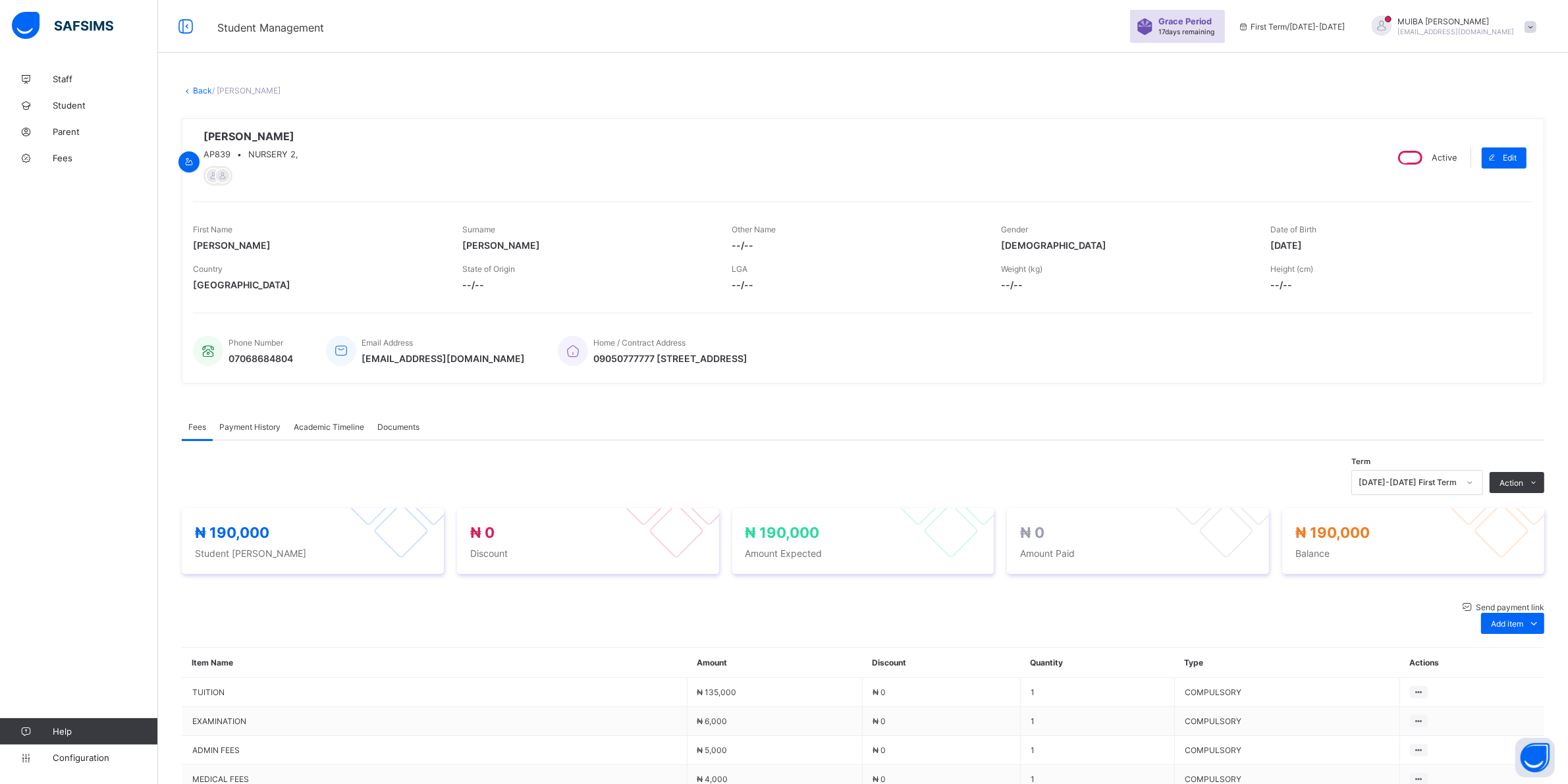
click at [0, 0] on li "Receive Payment" at bounding box center [0, 0] width 0 height 0
type input "******"
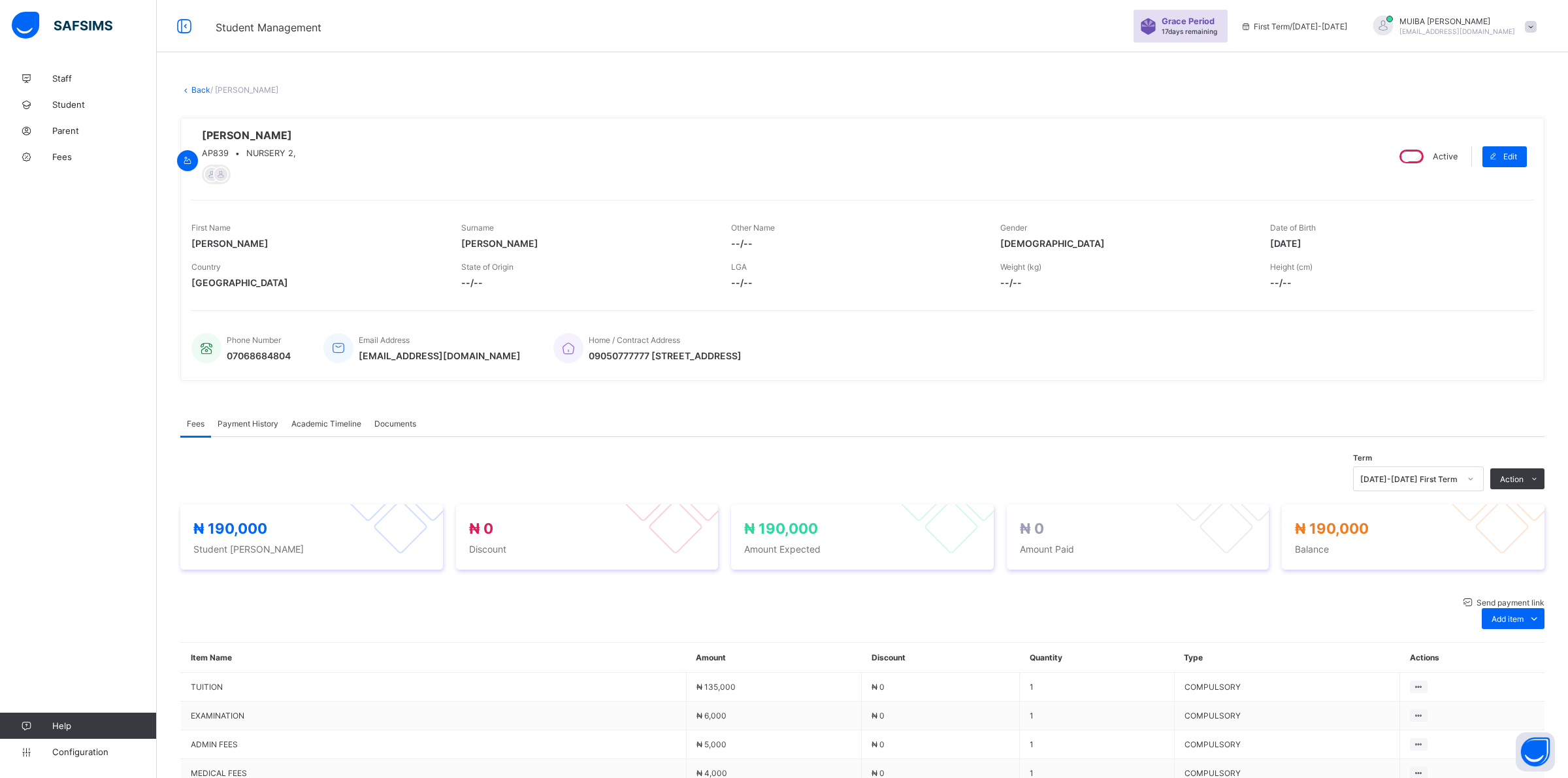
type input "**********"
type input "*********"
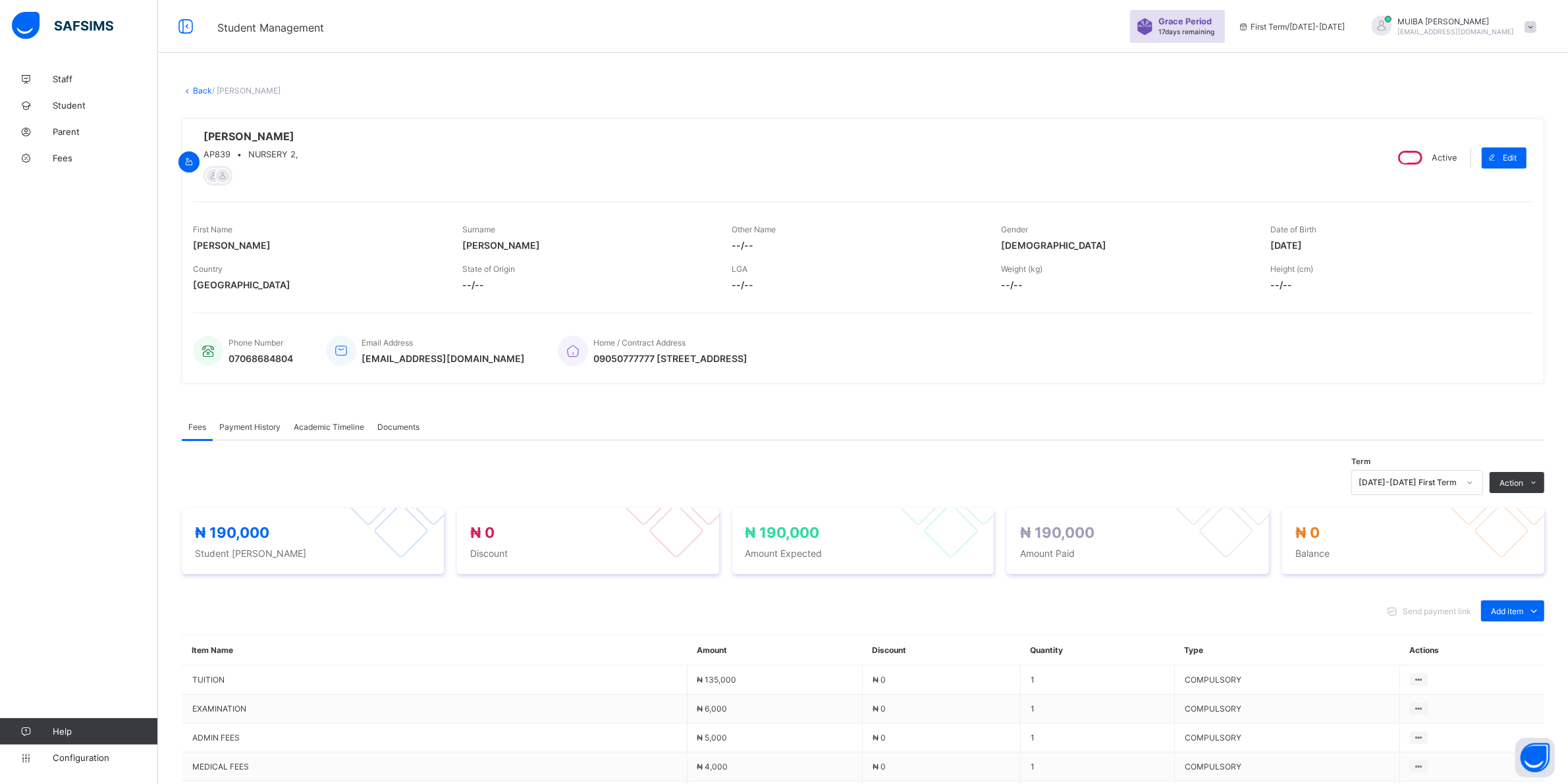
click at [232, 430] on span "Payment History" at bounding box center [250, 427] width 61 height 10
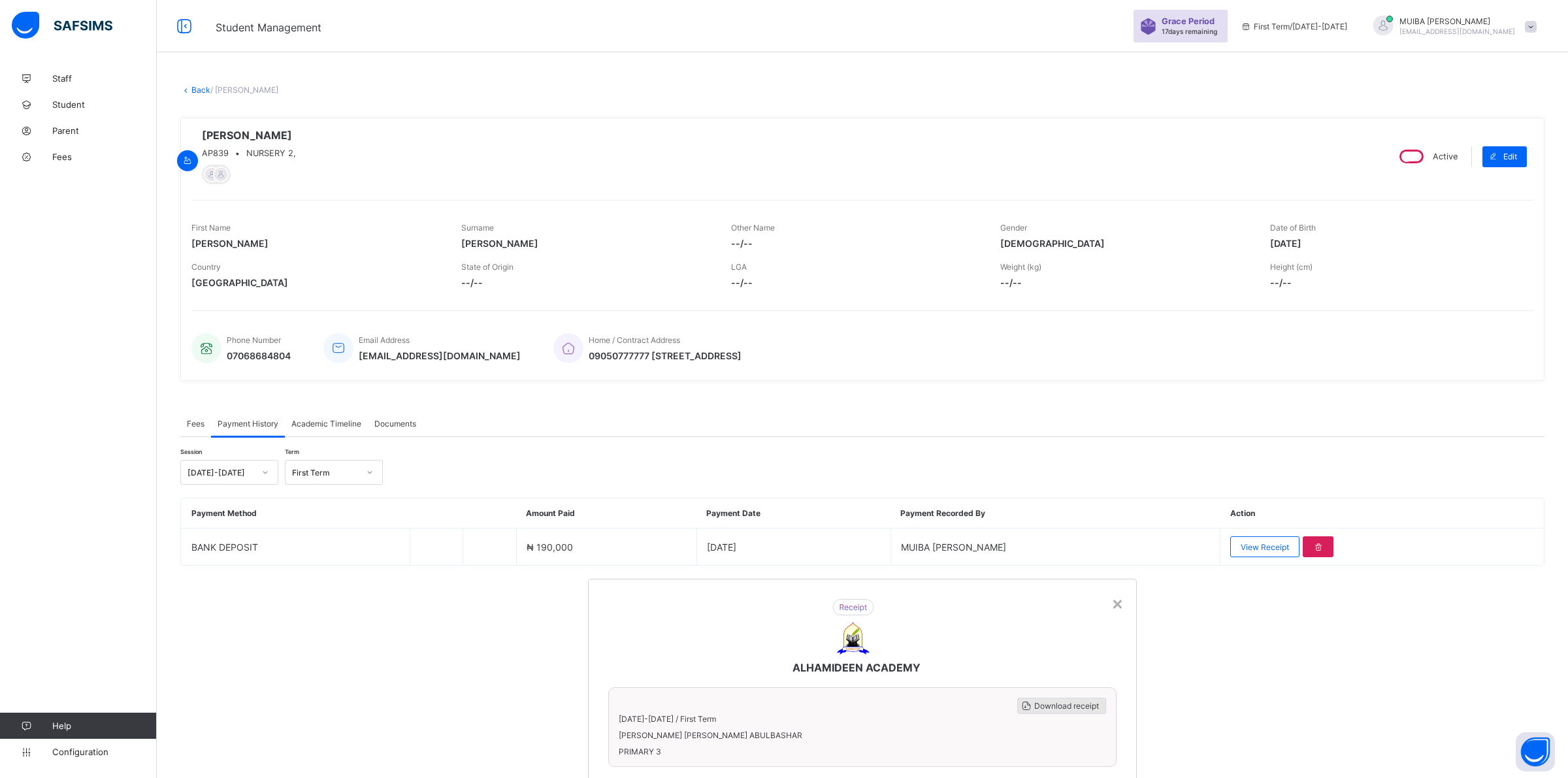
click at [745, 698] on div "Download receipt" at bounding box center [1061, 706] width 89 height 16
click at [745, 592] on div "×" at bounding box center [1117, 602] width 12 height 22
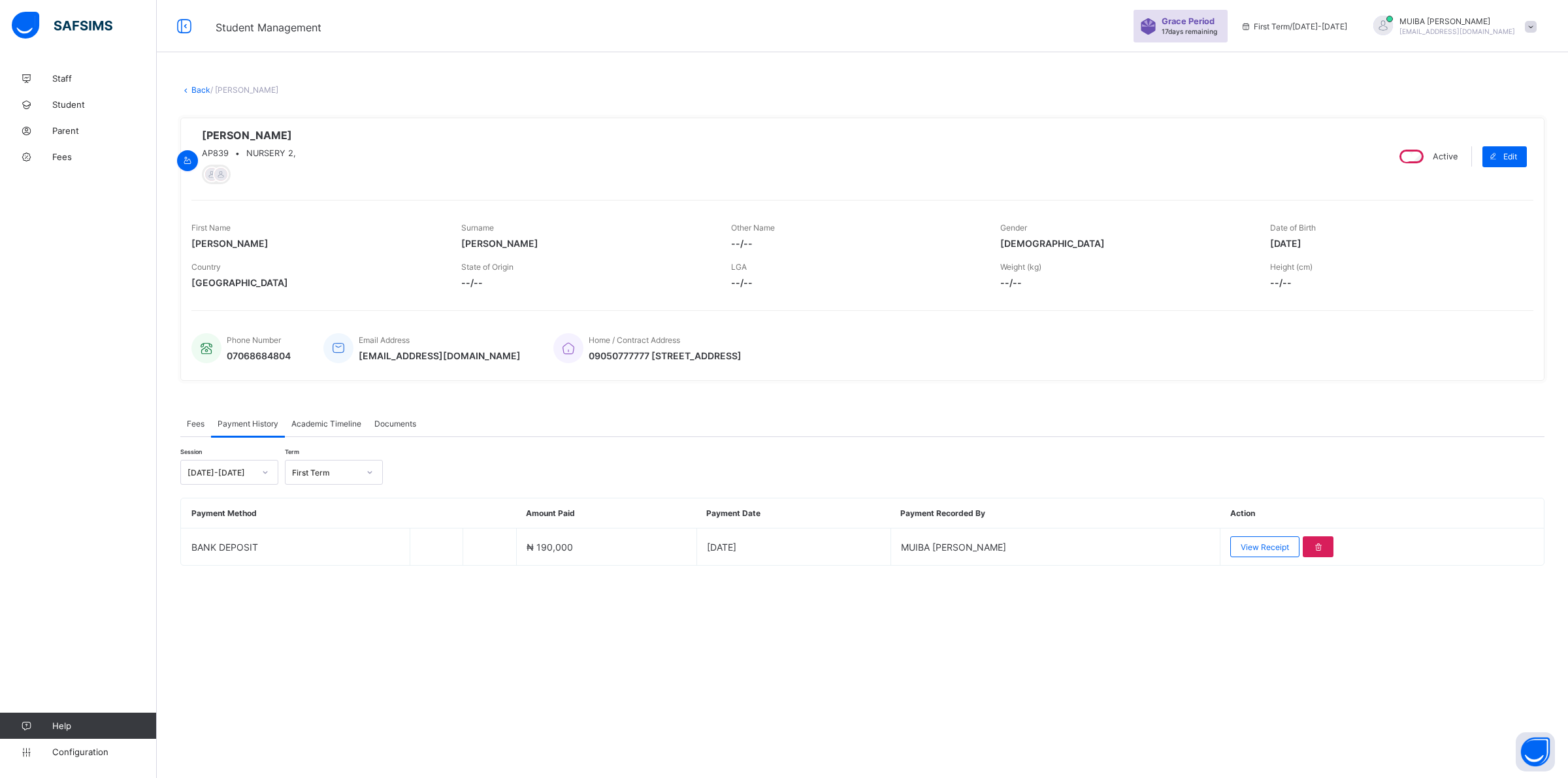
click at [201, 93] on link "Back" at bounding box center [200, 89] width 19 height 10
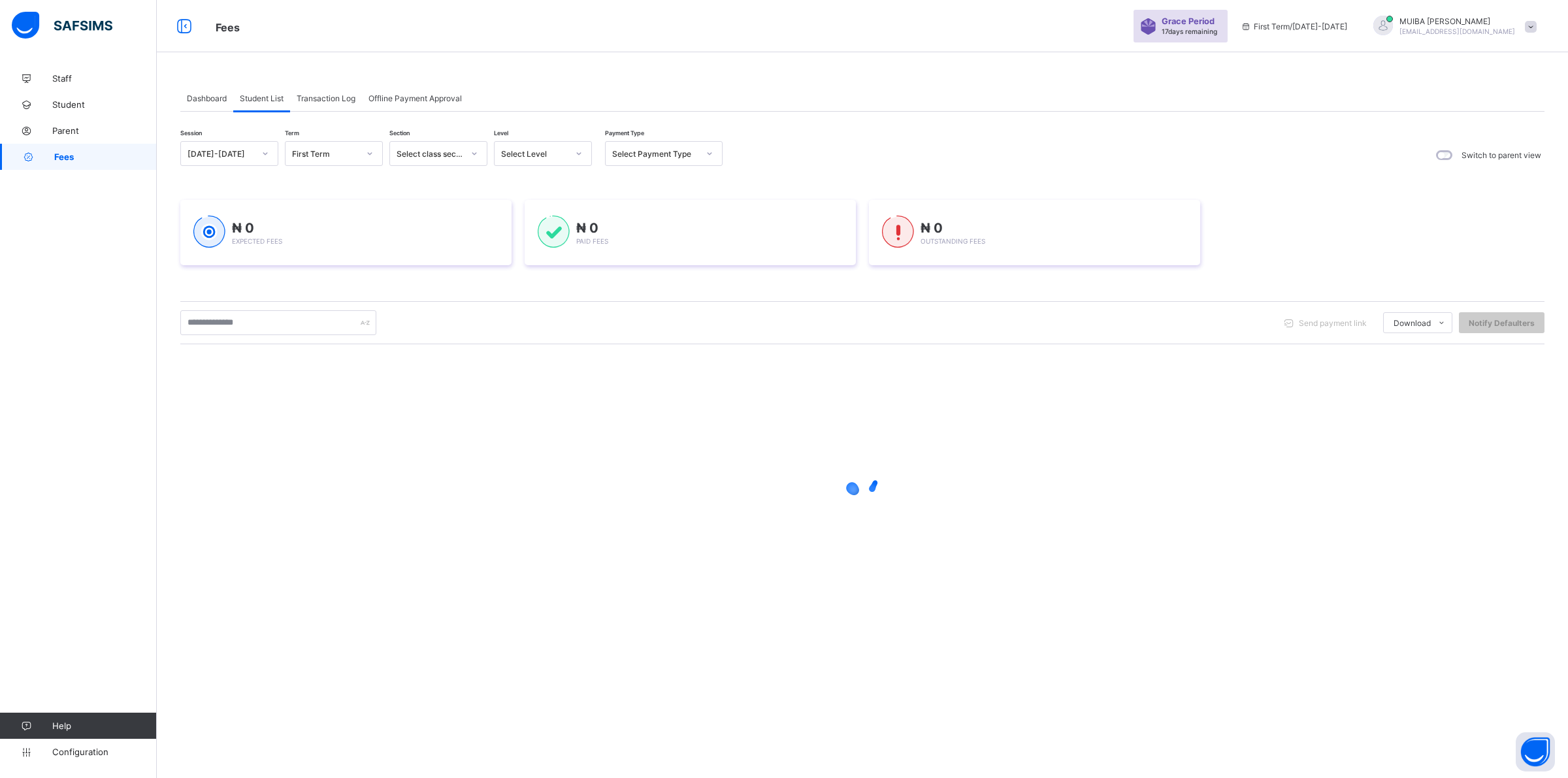
click at [576, 158] on div at bounding box center [578, 153] width 22 height 21
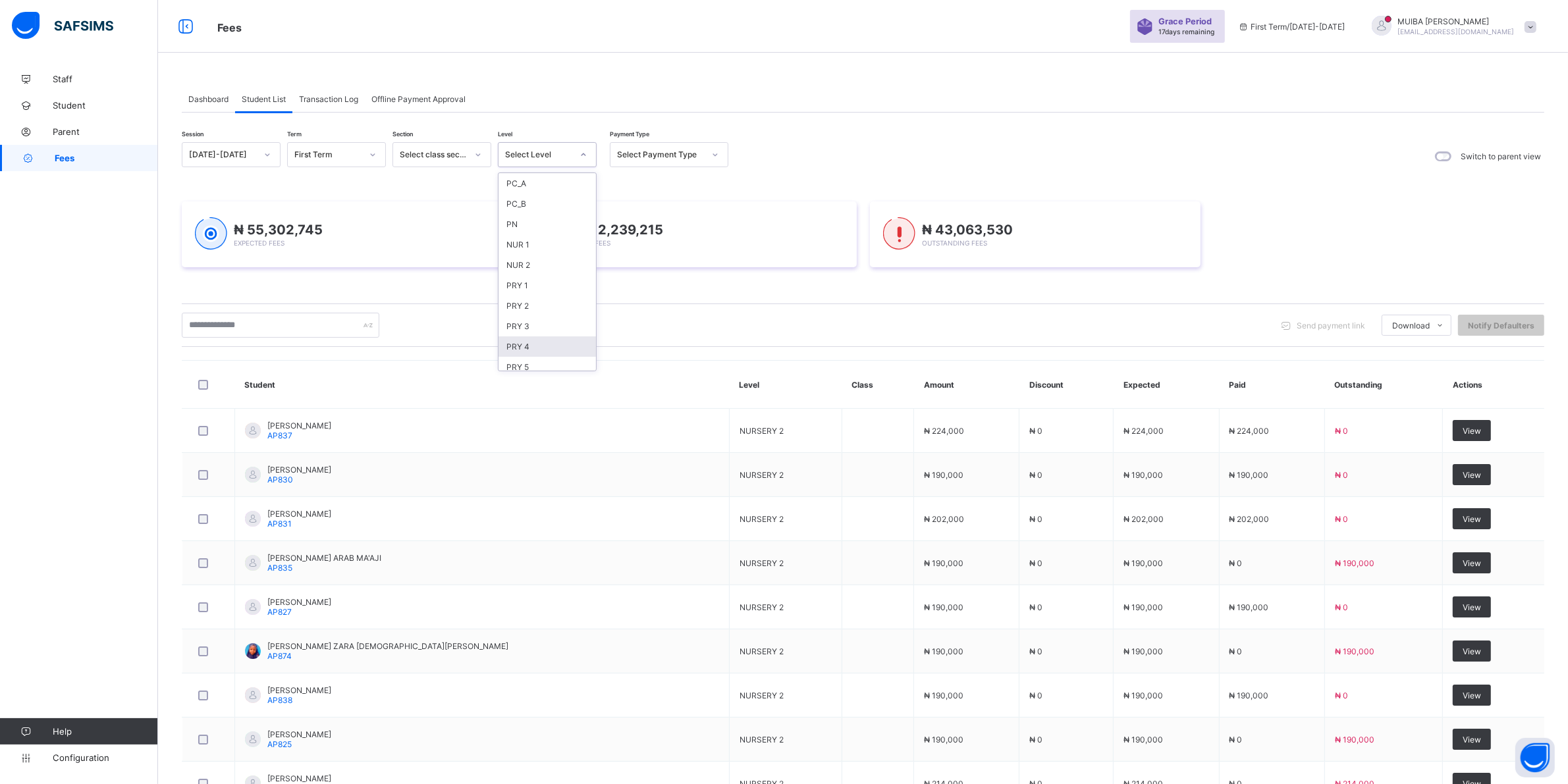
click at [525, 337] on div "PRY 4" at bounding box center [548, 347] width 98 height 21
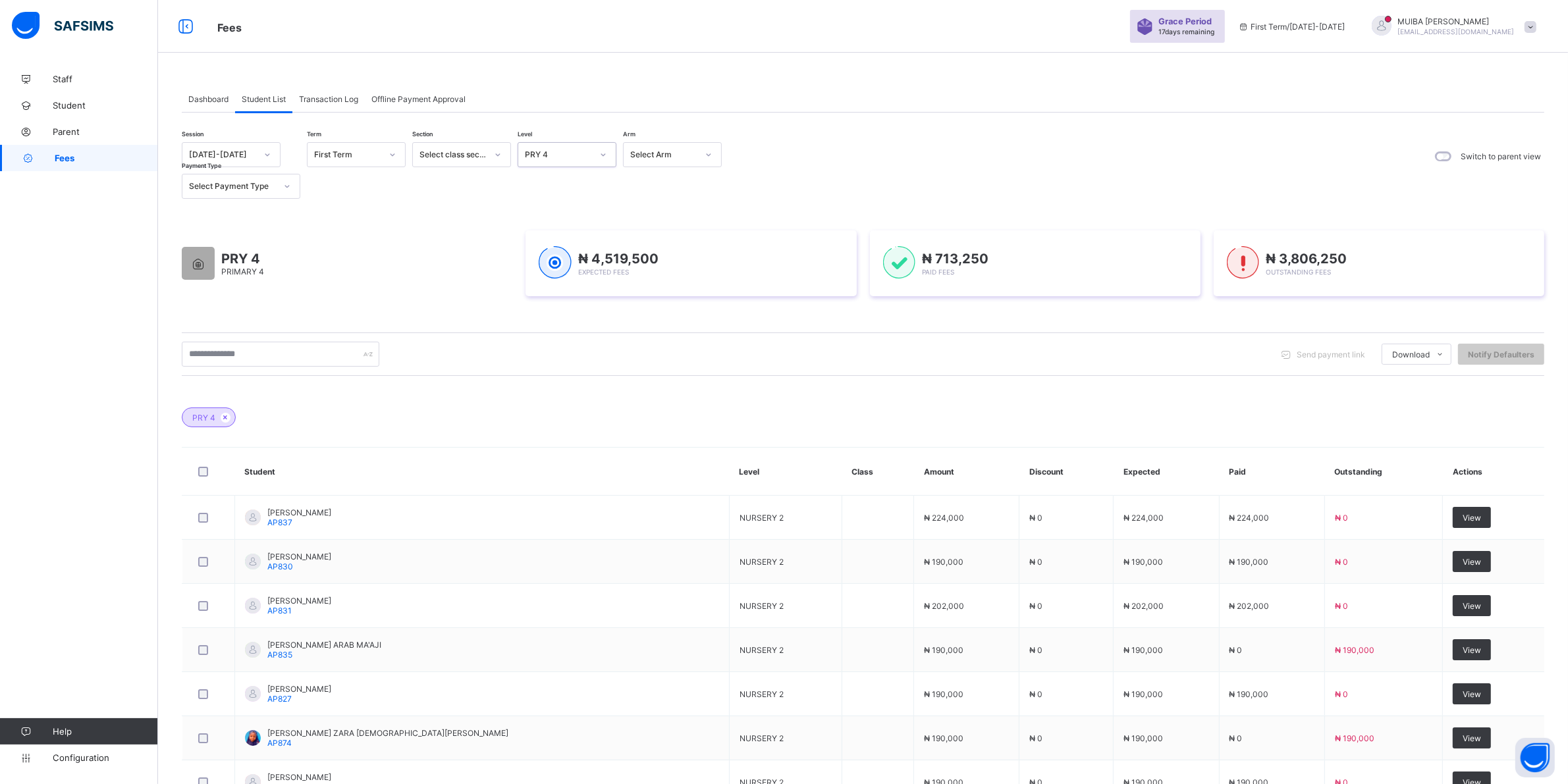
click at [607, 153] on icon at bounding box center [603, 155] width 8 height 13
click at [551, 337] on div "PRY 4" at bounding box center [568, 347] width 98 height 20
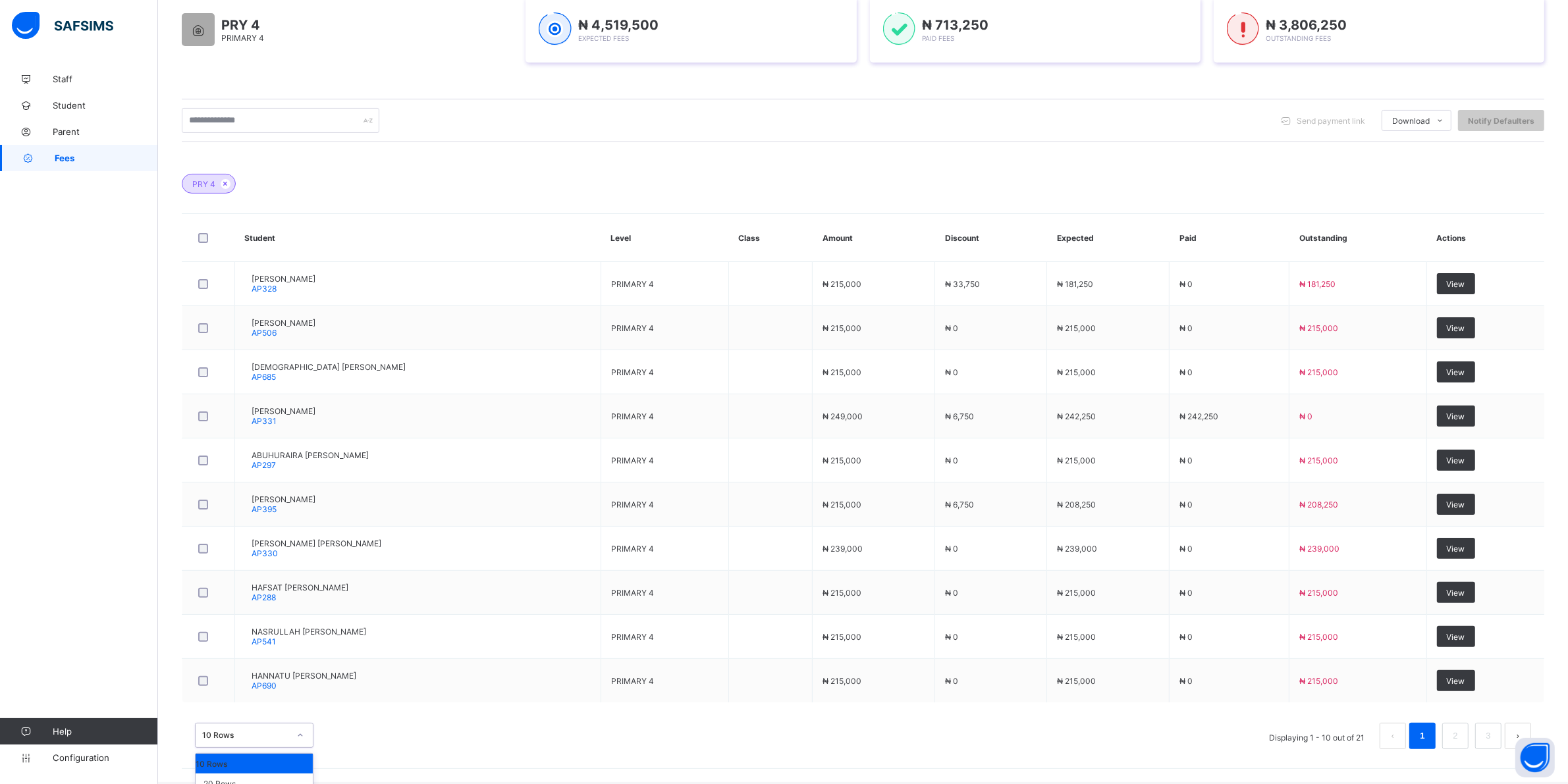
scroll to position [265, 0]
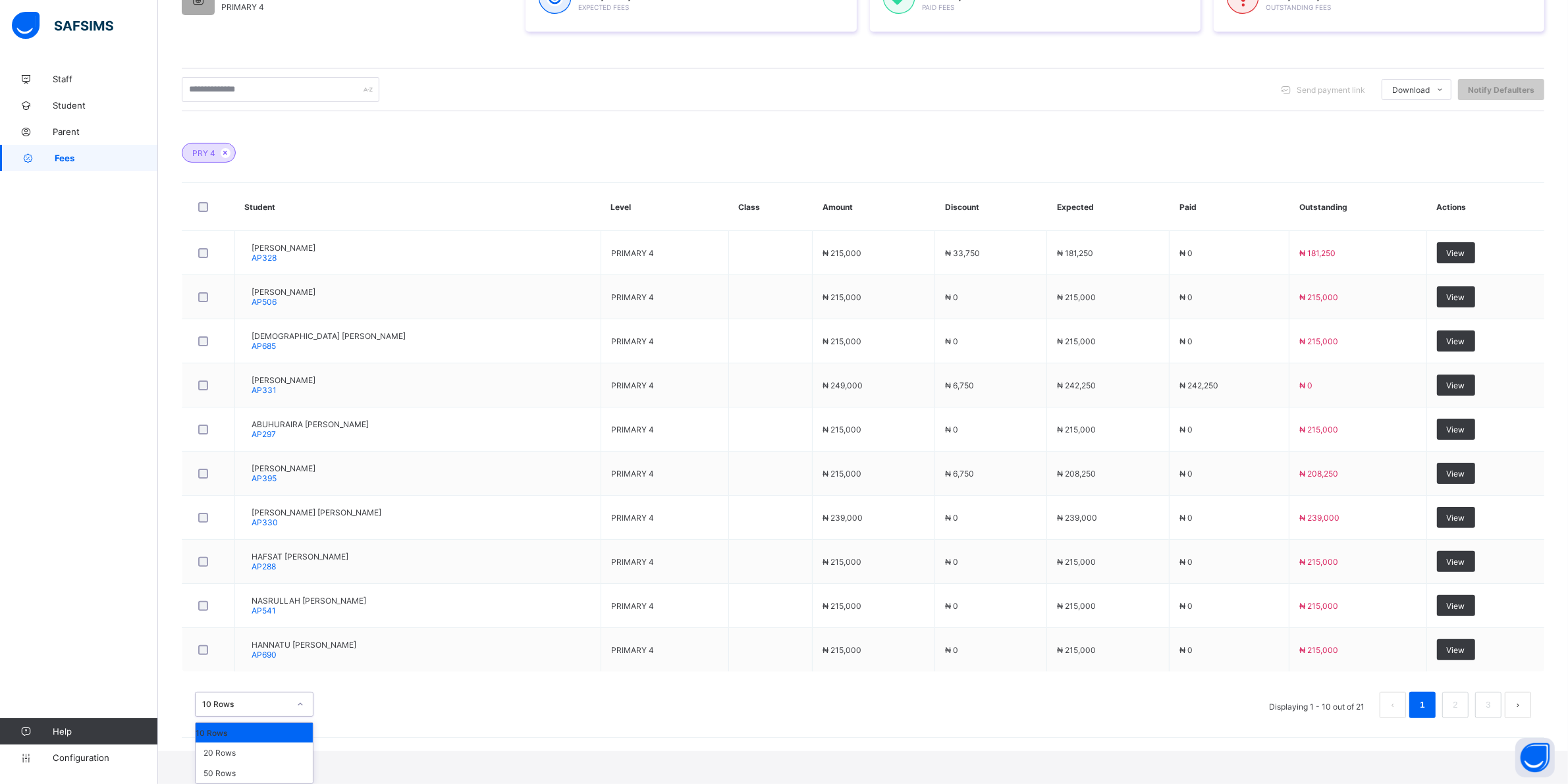
click at [300, 717] on div "option 10 Rows focused, 1 of 3. 3 results available. Use Up and Down to choose …" at bounding box center [254, 705] width 118 height 25
click at [252, 751] on div "20 Rows" at bounding box center [254, 753] width 117 height 21
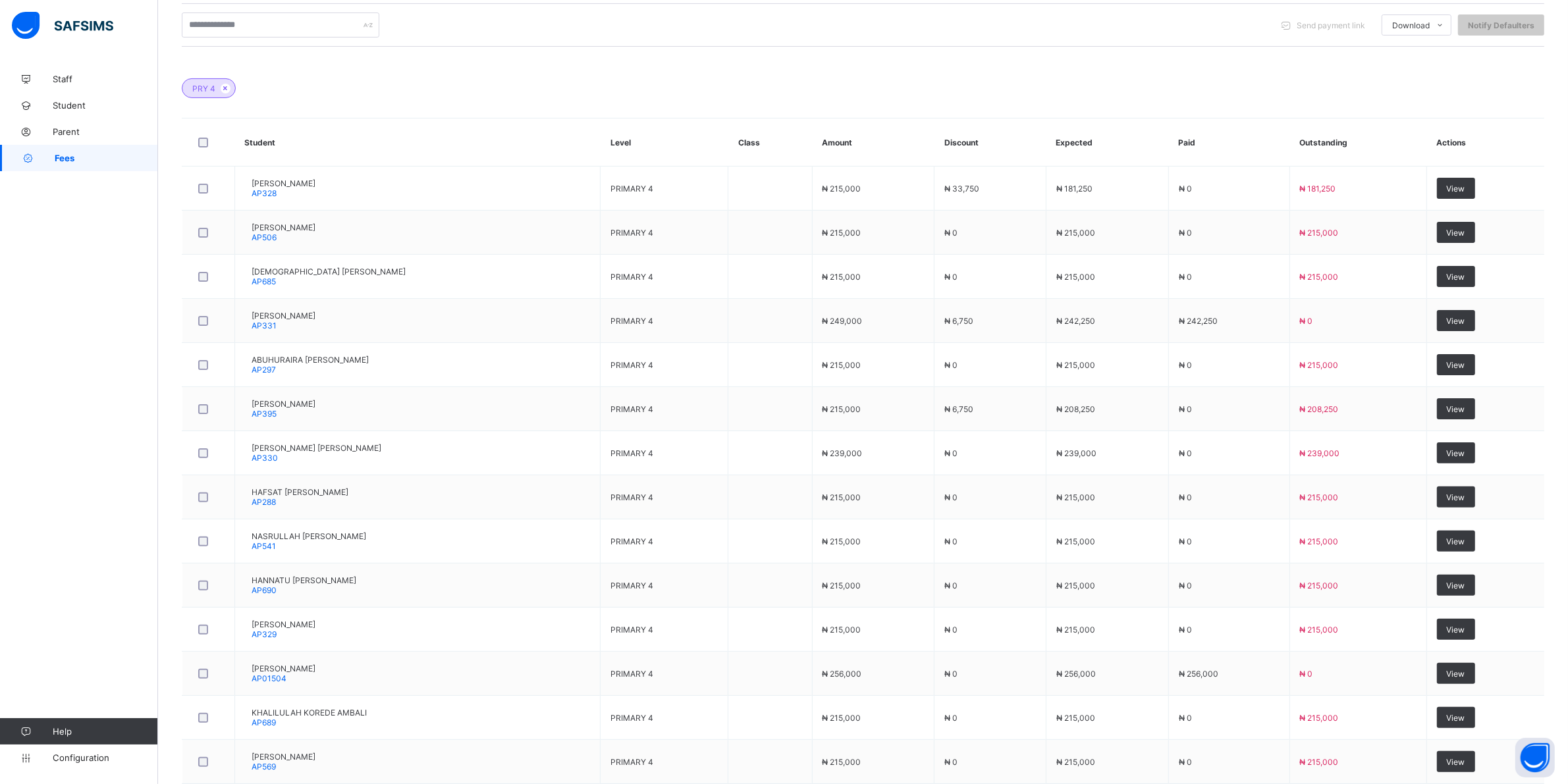
scroll to position [494, 0]
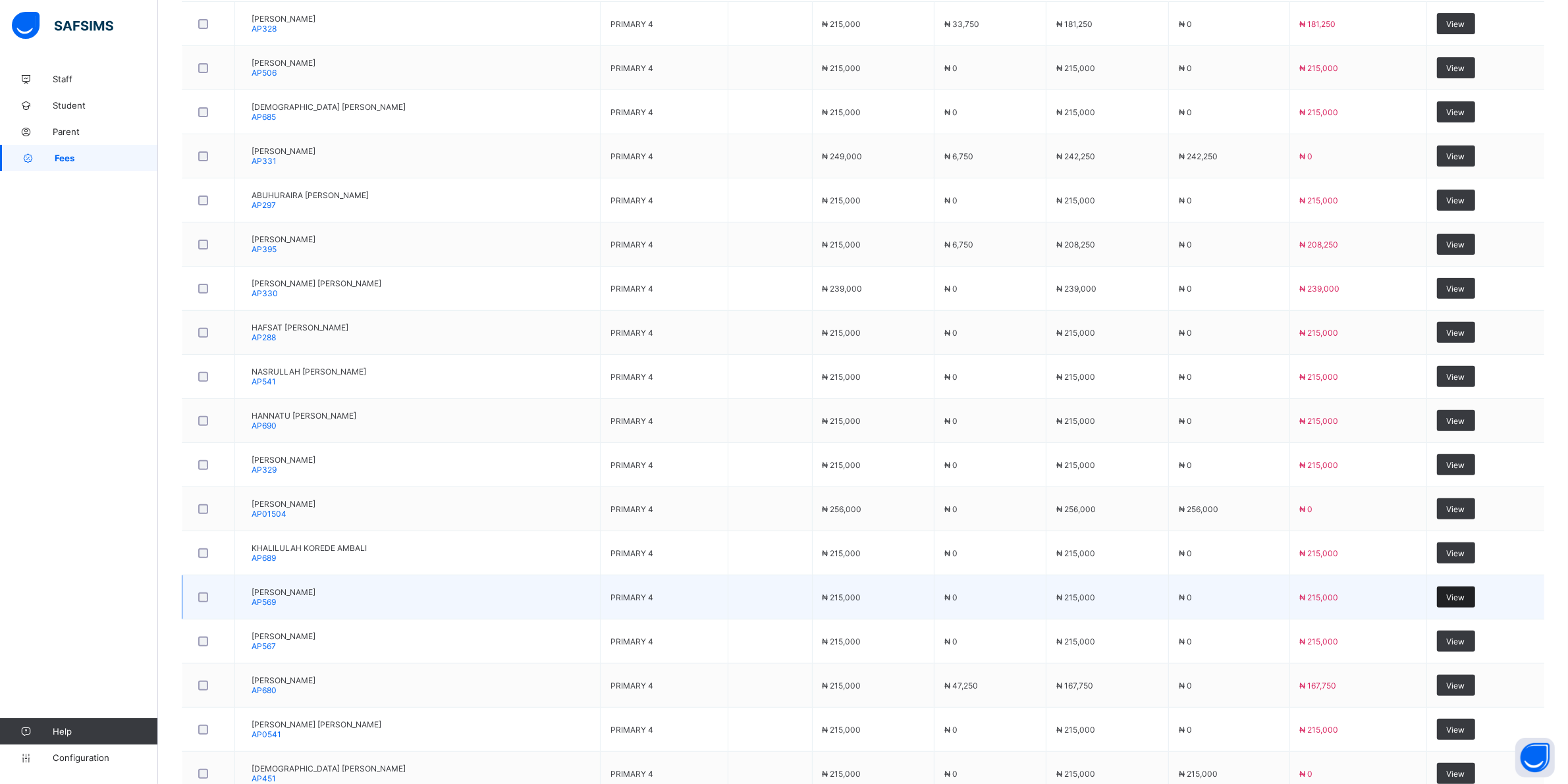
click at [751, 598] on span "View" at bounding box center [1456, 597] width 18 height 10
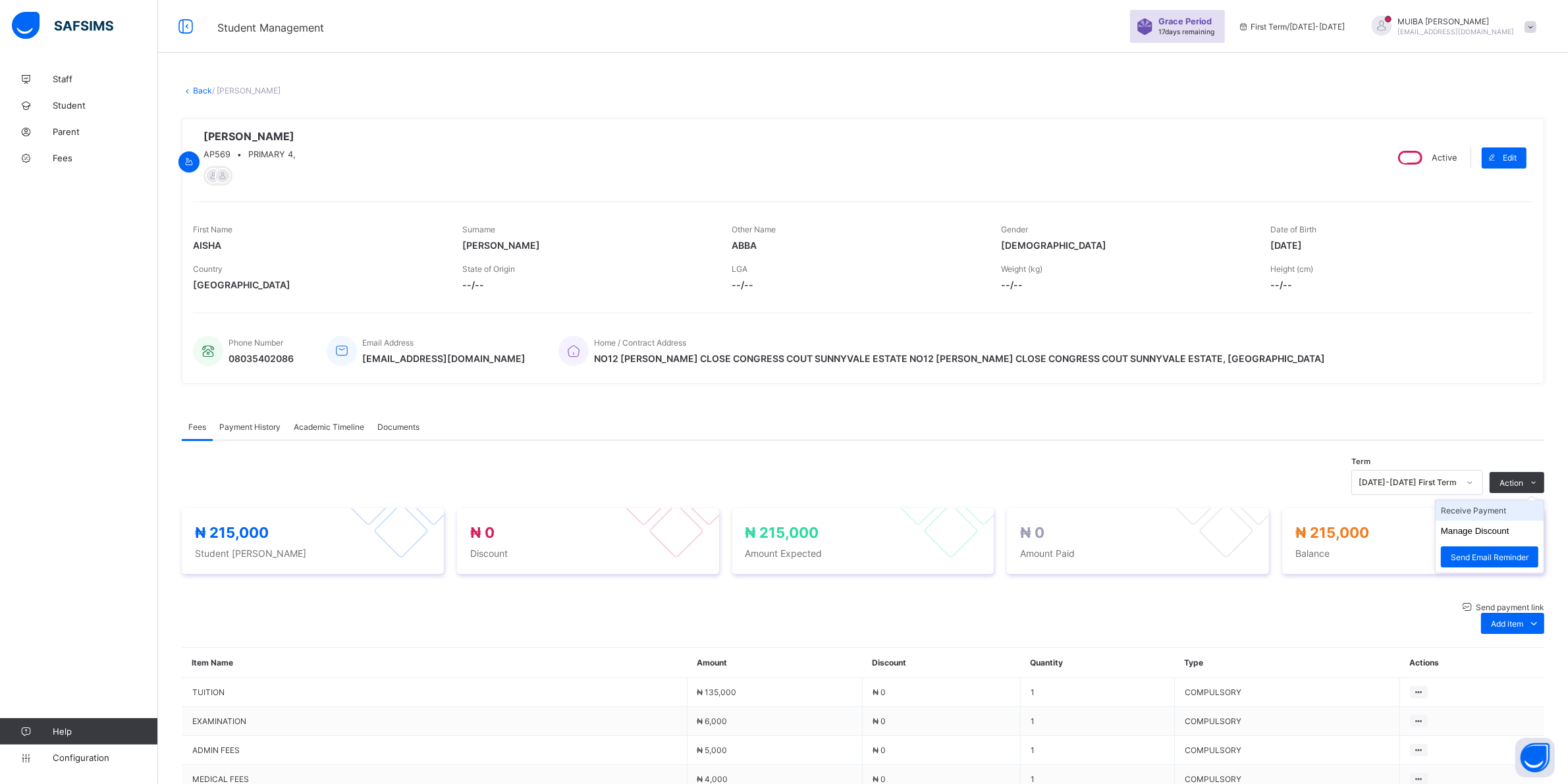
click at [751, 514] on li "Receive Payment" at bounding box center [1489, 510] width 108 height 21
type input "******"
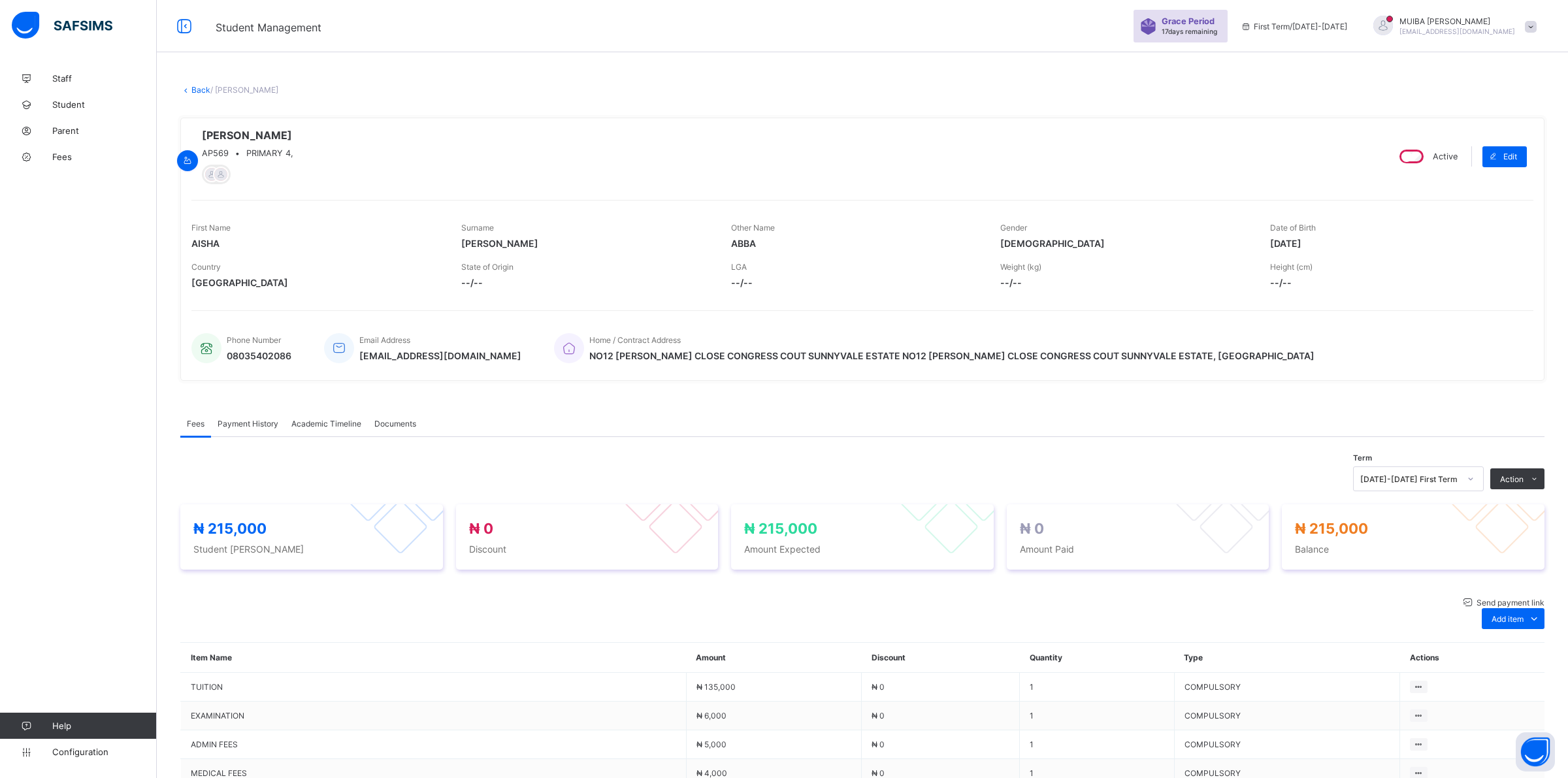
type input "**********"
type input "*********"
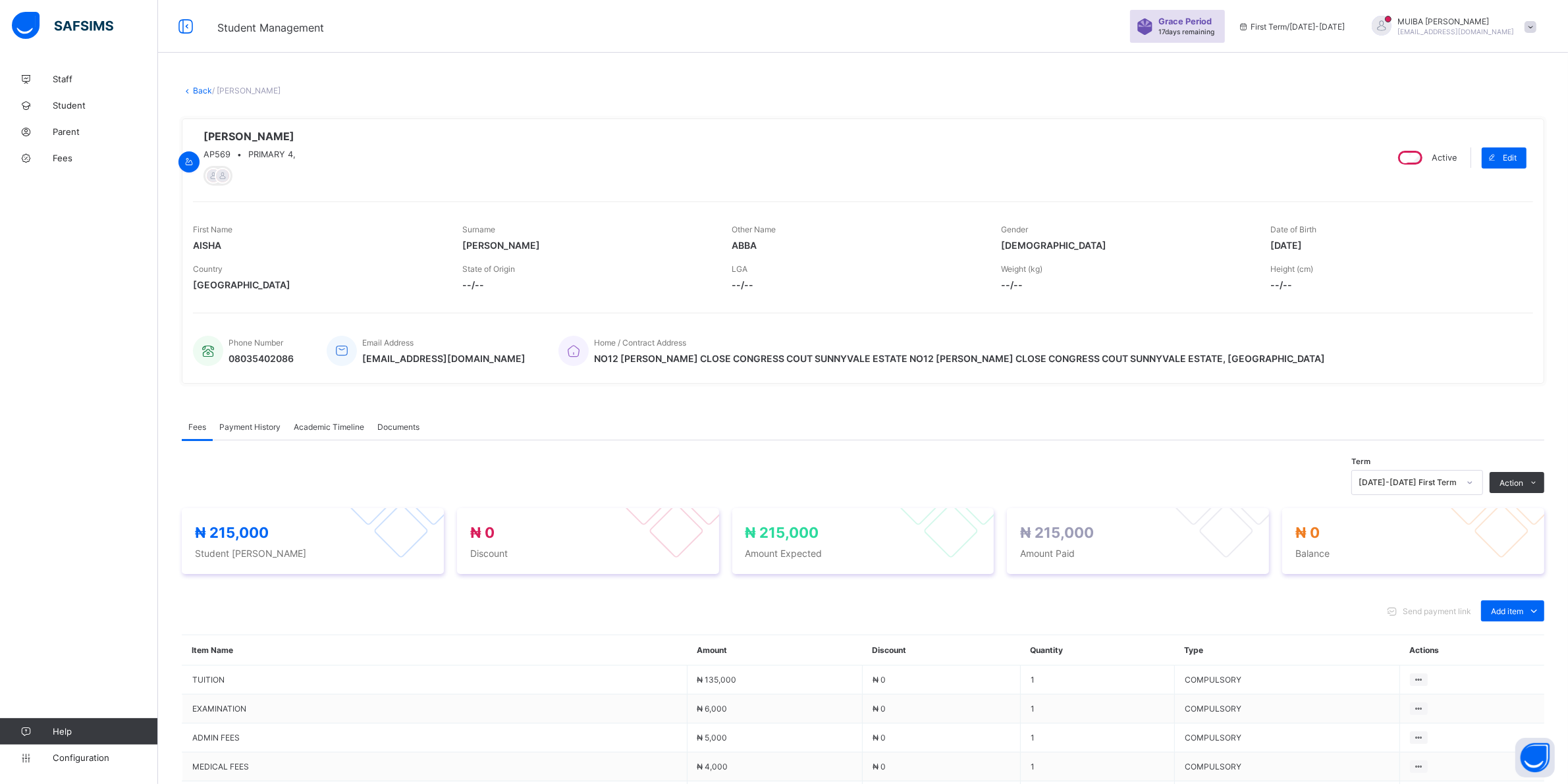
click at [246, 432] on span "Payment History" at bounding box center [250, 427] width 61 height 10
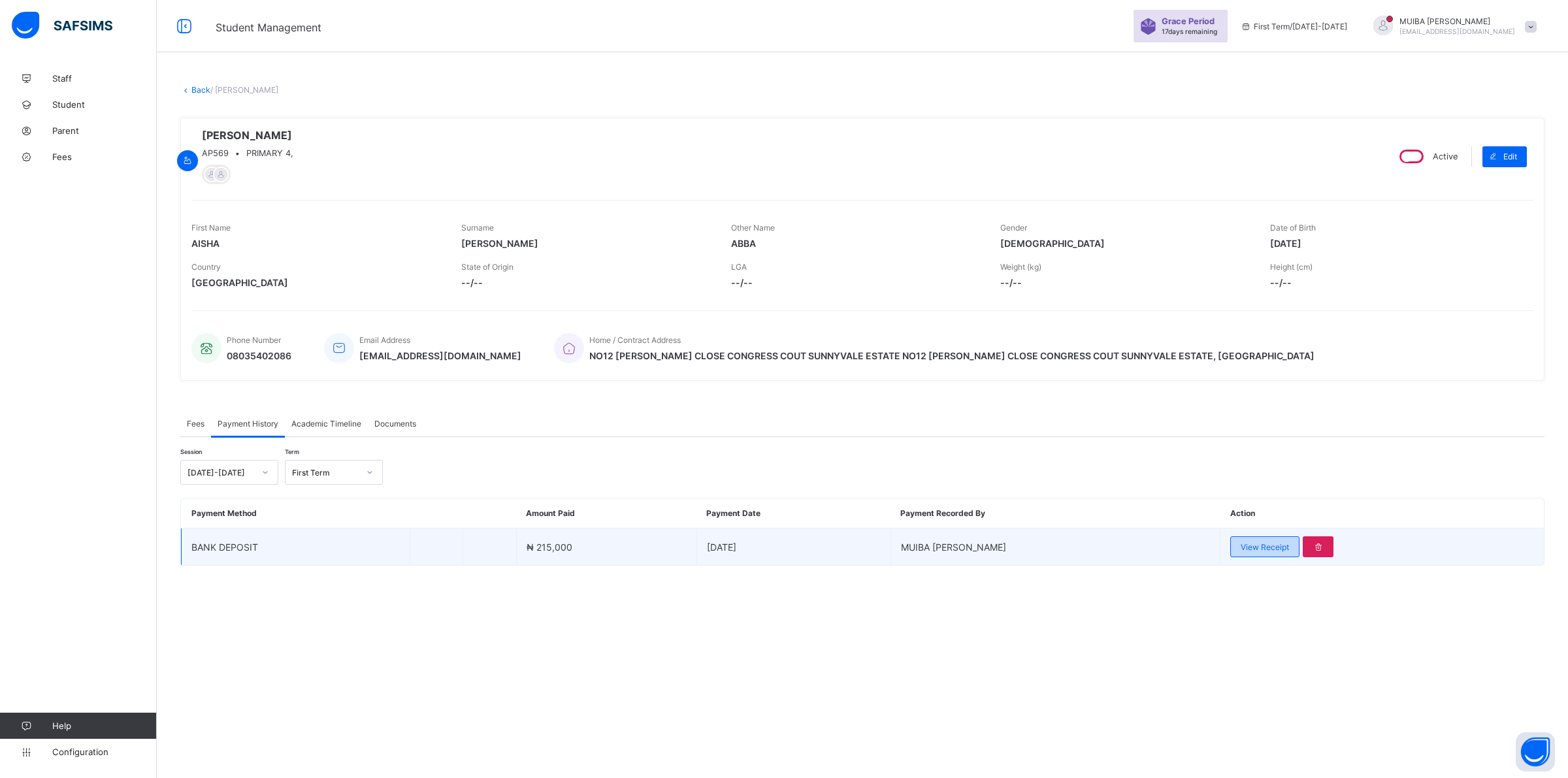
click at [745, 547] on span "View Receipt" at bounding box center [1264, 547] width 48 height 10
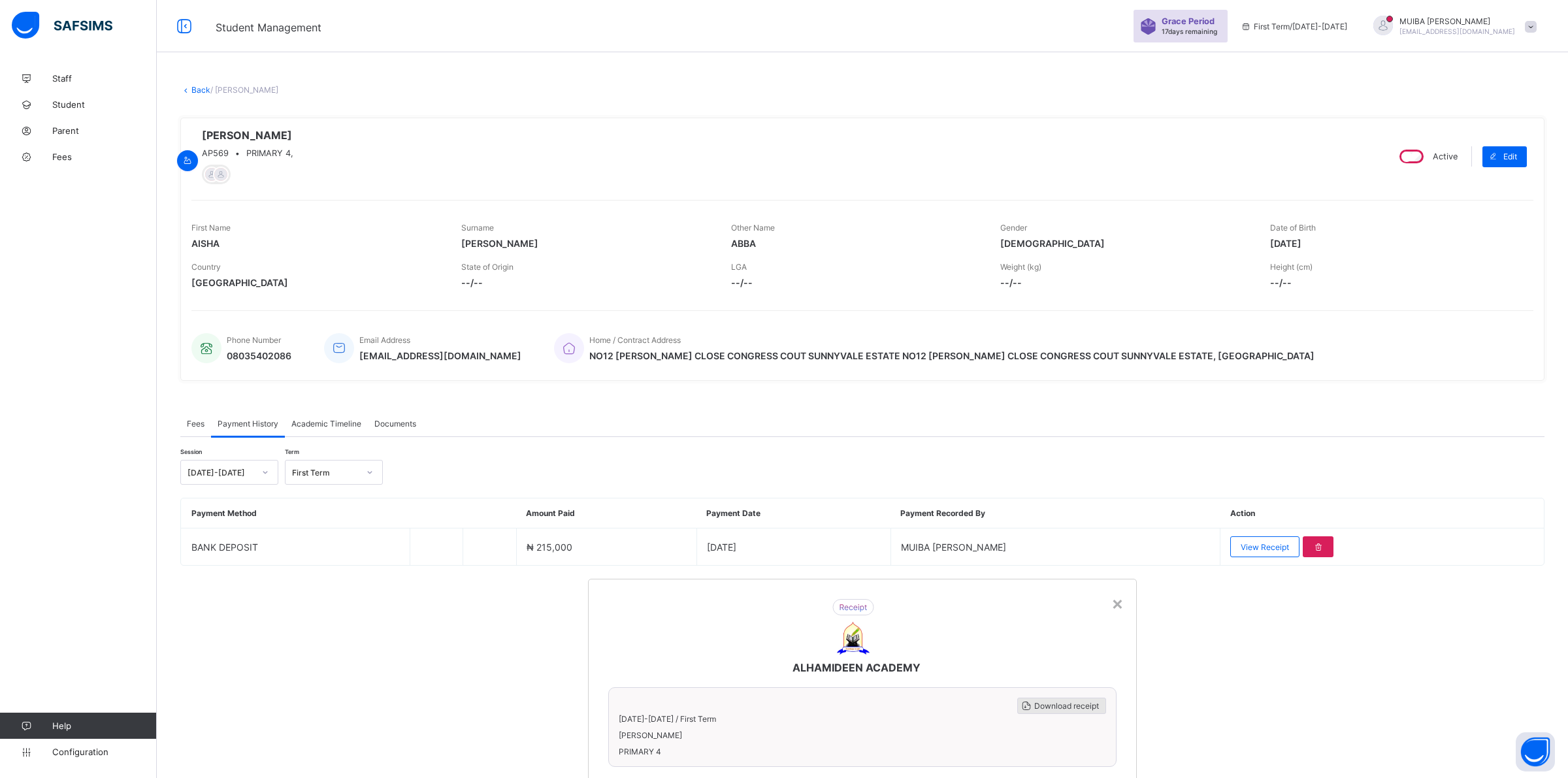
click at [745, 698] on div "Download receipt" at bounding box center [1061, 706] width 89 height 16
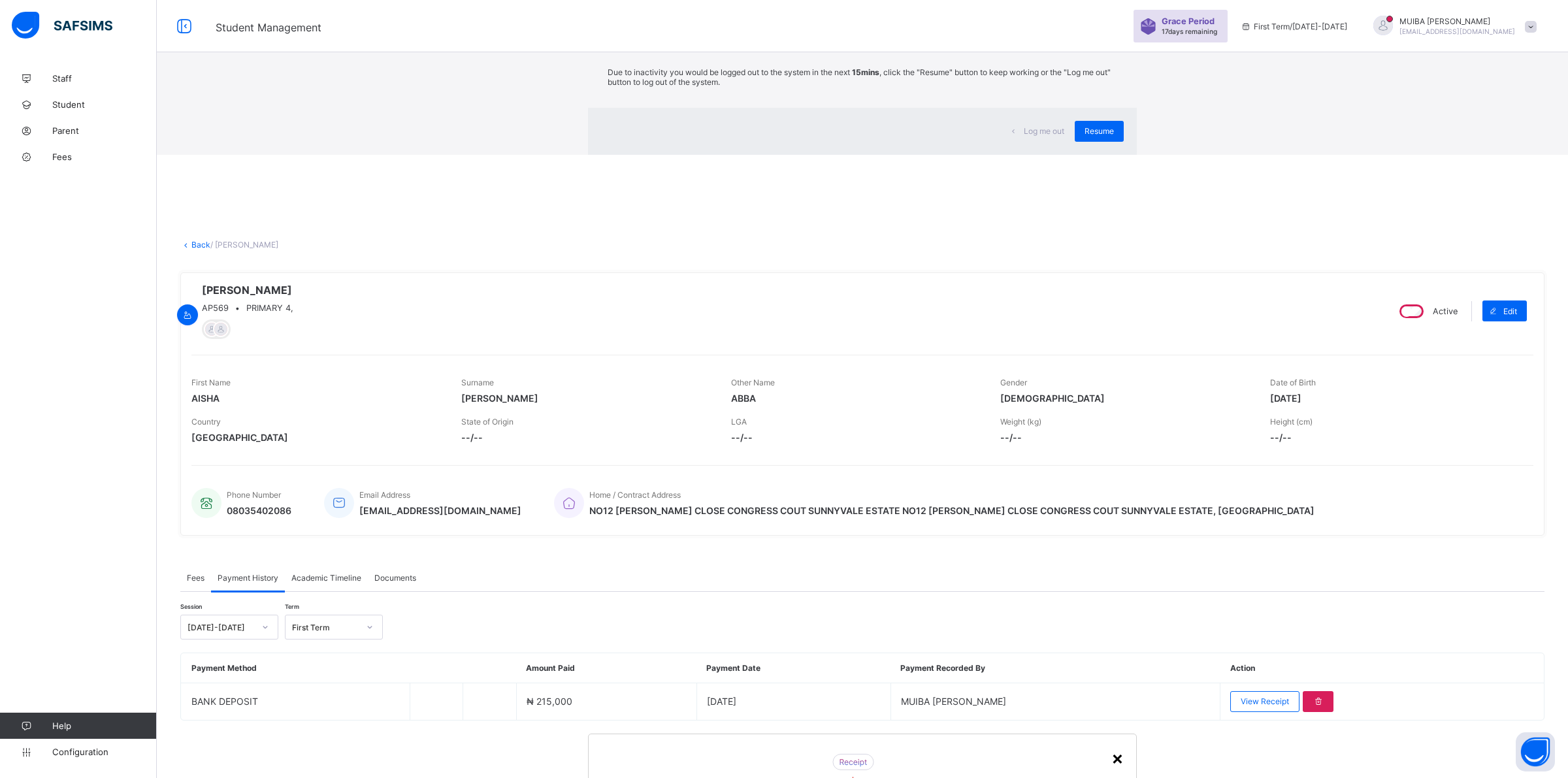
click at [745, 747] on div "×" at bounding box center [1117, 757] width 12 height 22
drag, startPoint x: 1008, startPoint y: 439, endPoint x: 1011, endPoint y: 449, distance: 10.4
click at [745, 136] on span "Resume" at bounding box center [1099, 131] width 30 height 10
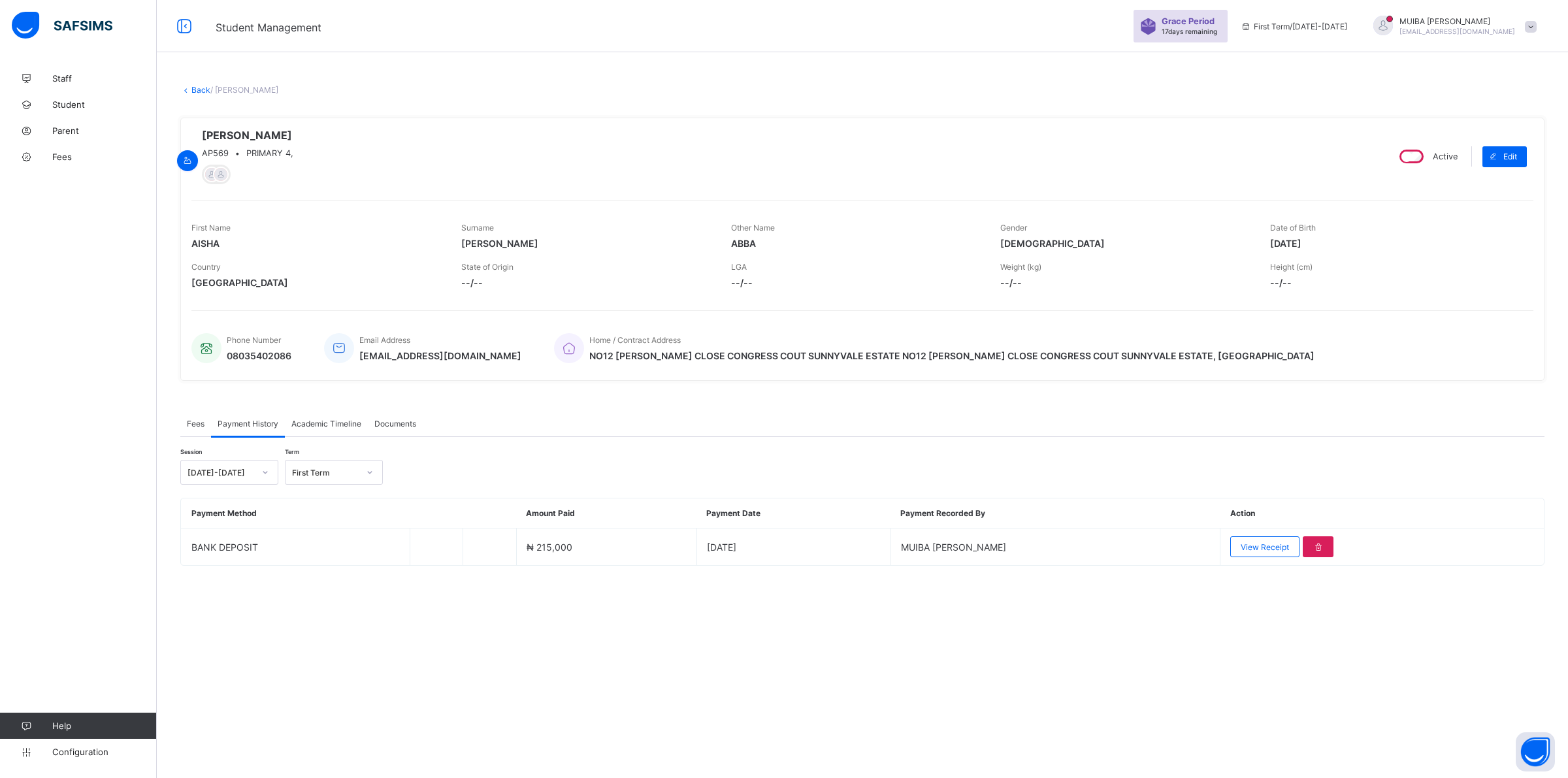
click at [194, 97] on div "× Delete Document This action would delete the document with name: from the sys…" at bounding box center [862, 341] width 1411 height 552
click at [197, 88] on link "Back" at bounding box center [200, 89] width 19 height 10
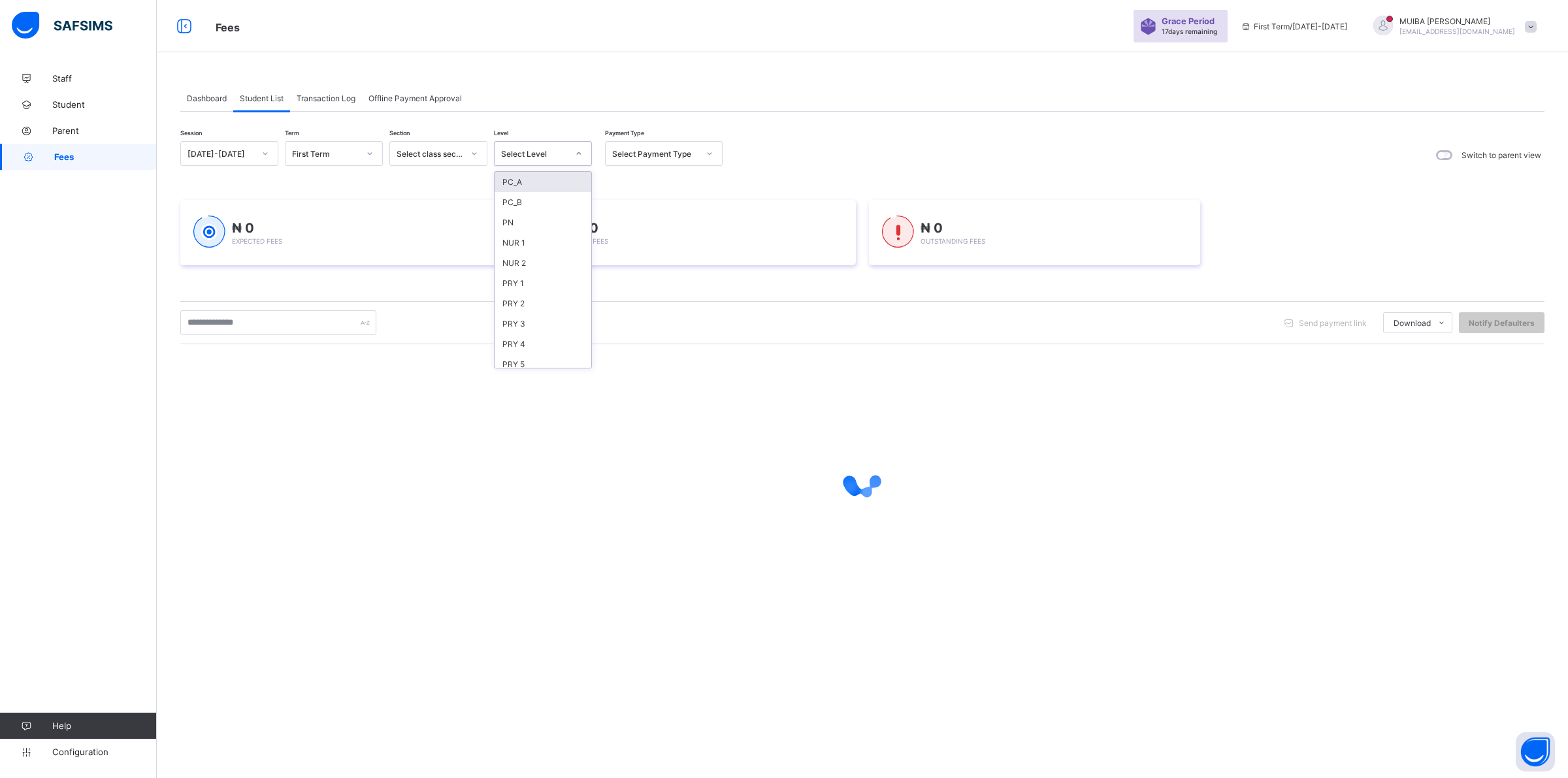
click at [577, 150] on icon at bounding box center [579, 153] width 8 height 13
click at [511, 300] on div "PRY 2" at bounding box center [543, 303] width 97 height 21
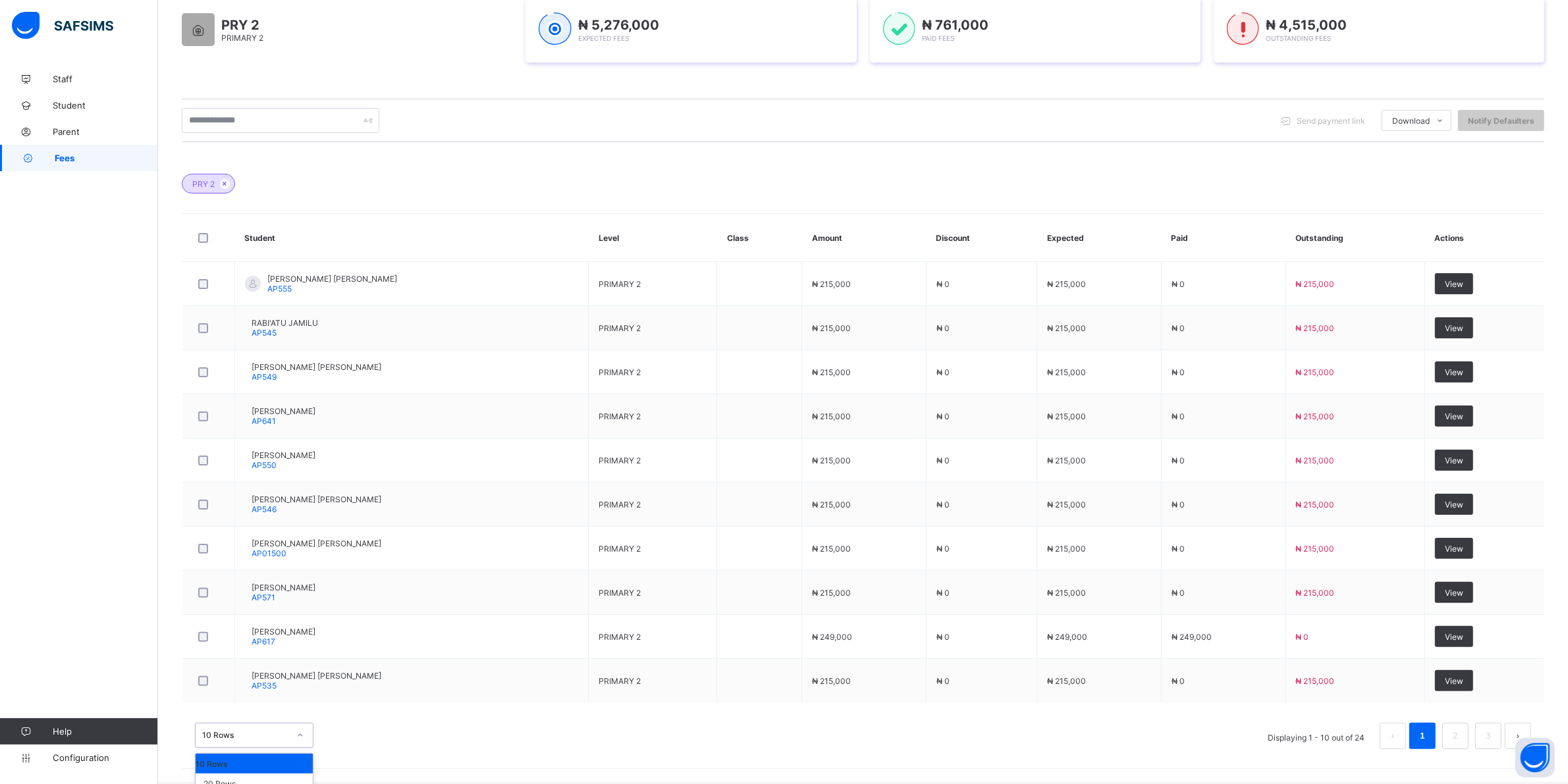
scroll to position [265, 0]
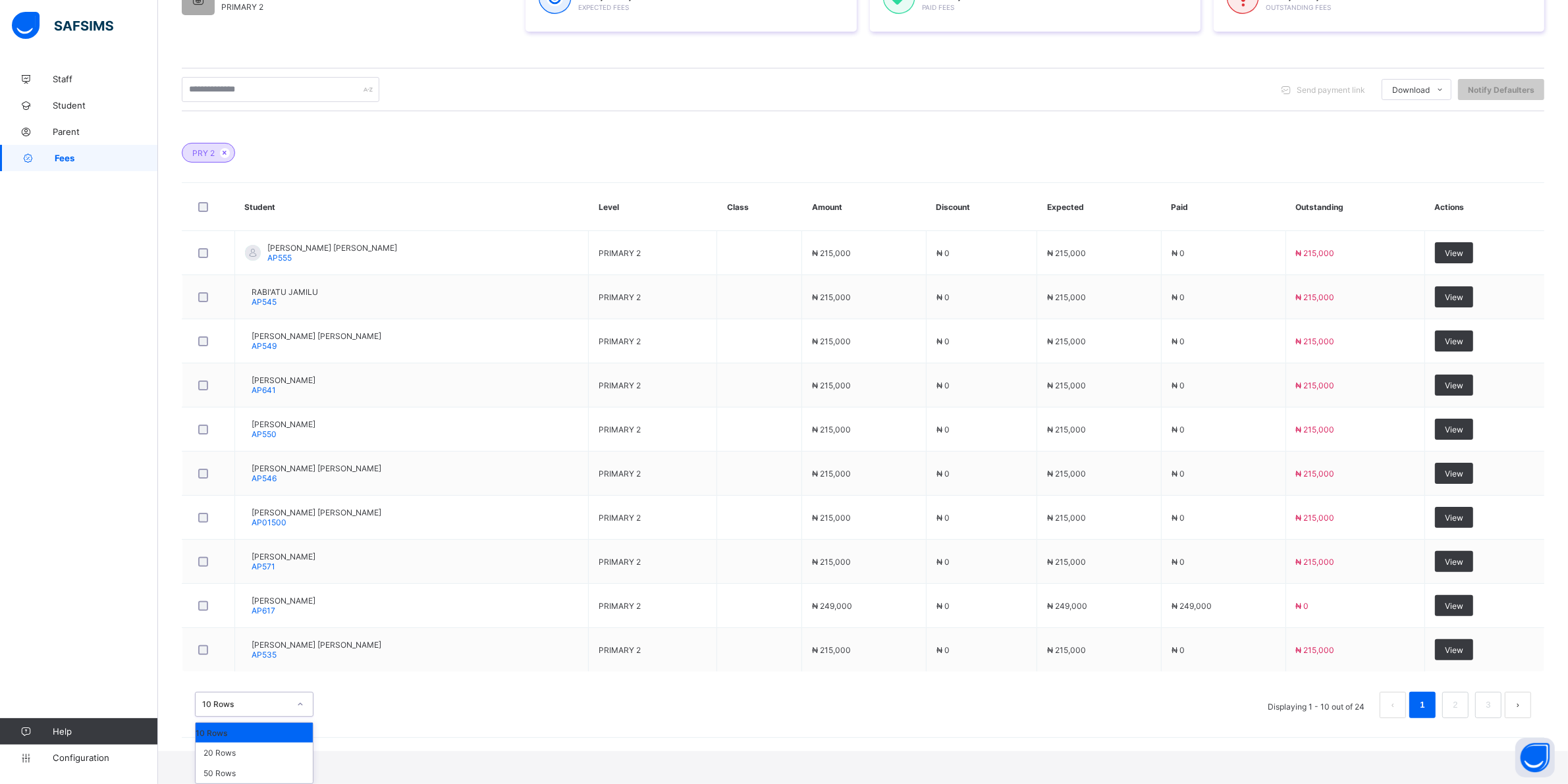
click at [301, 717] on div "option 10 Rows focused, 1 of 3. 3 results available. Use Up and Down to choose …" at bounding box center [254, 705] width 118 height 25
click at [237, 757] on div "20 Rows" at bounding box center [254, 753] width 117 height 21
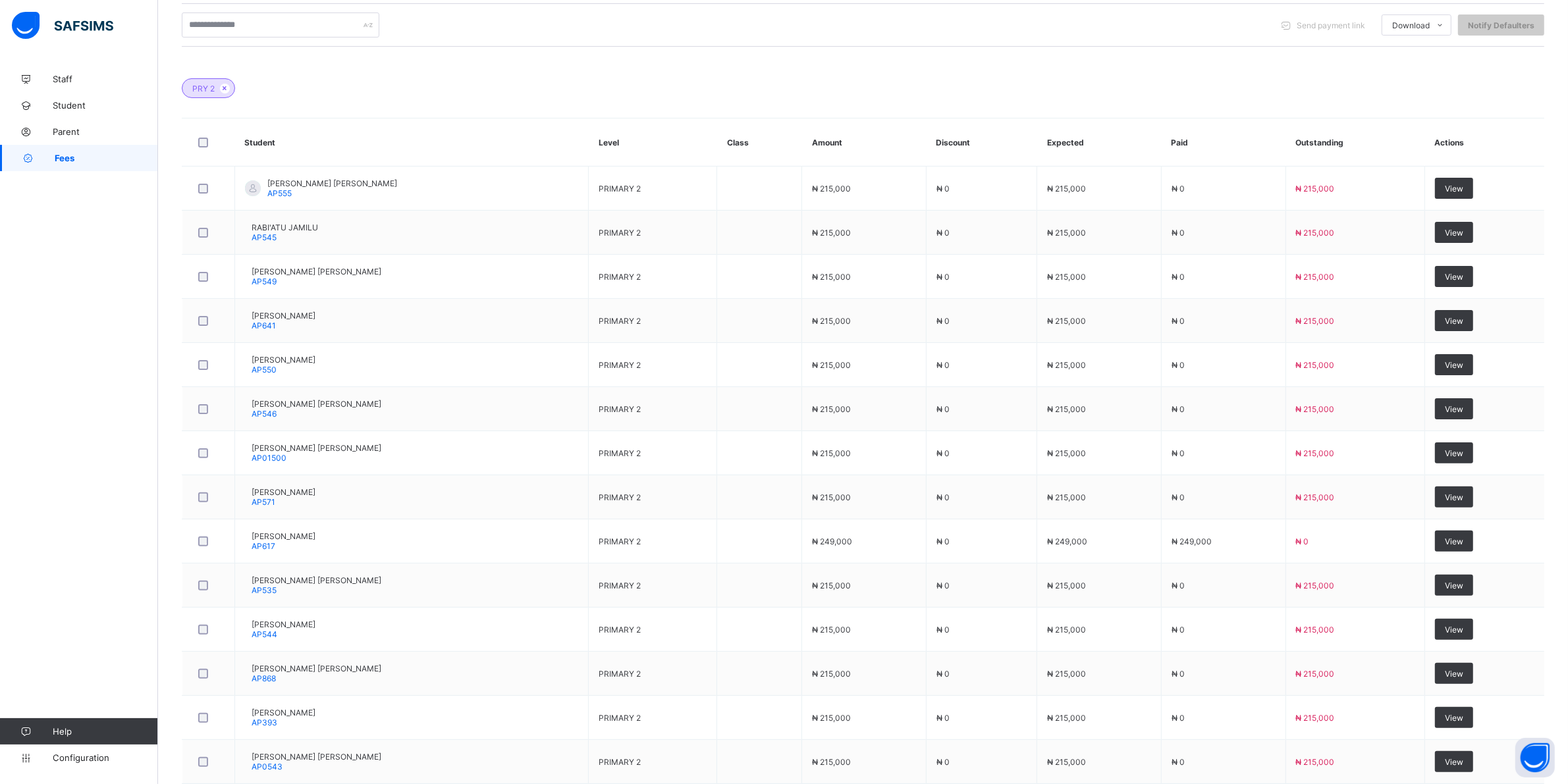
scroll to position [676, 0]
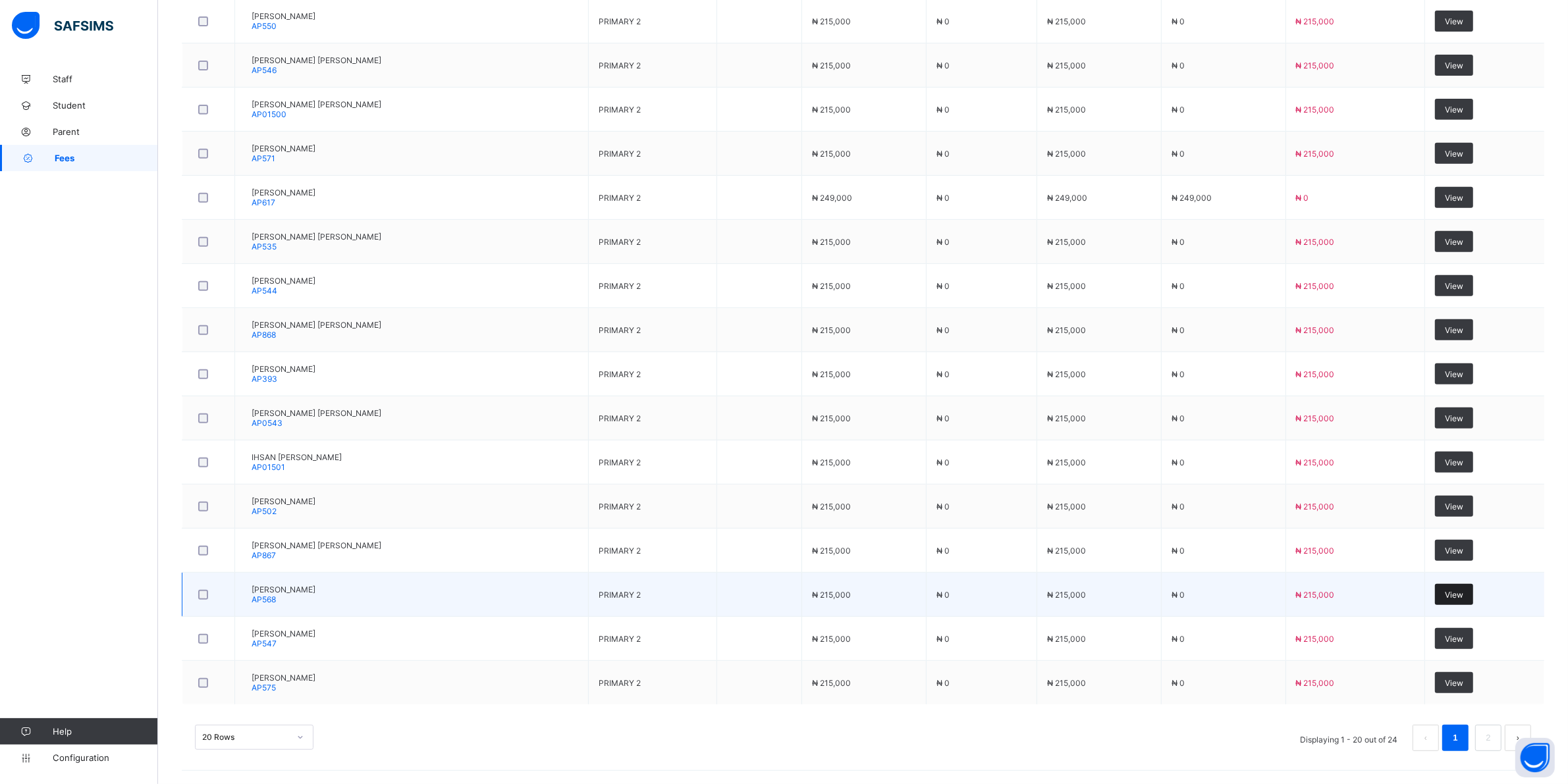
click at [751, 592] on span "View" at bounding box center [1455, 595] width 18 height 10
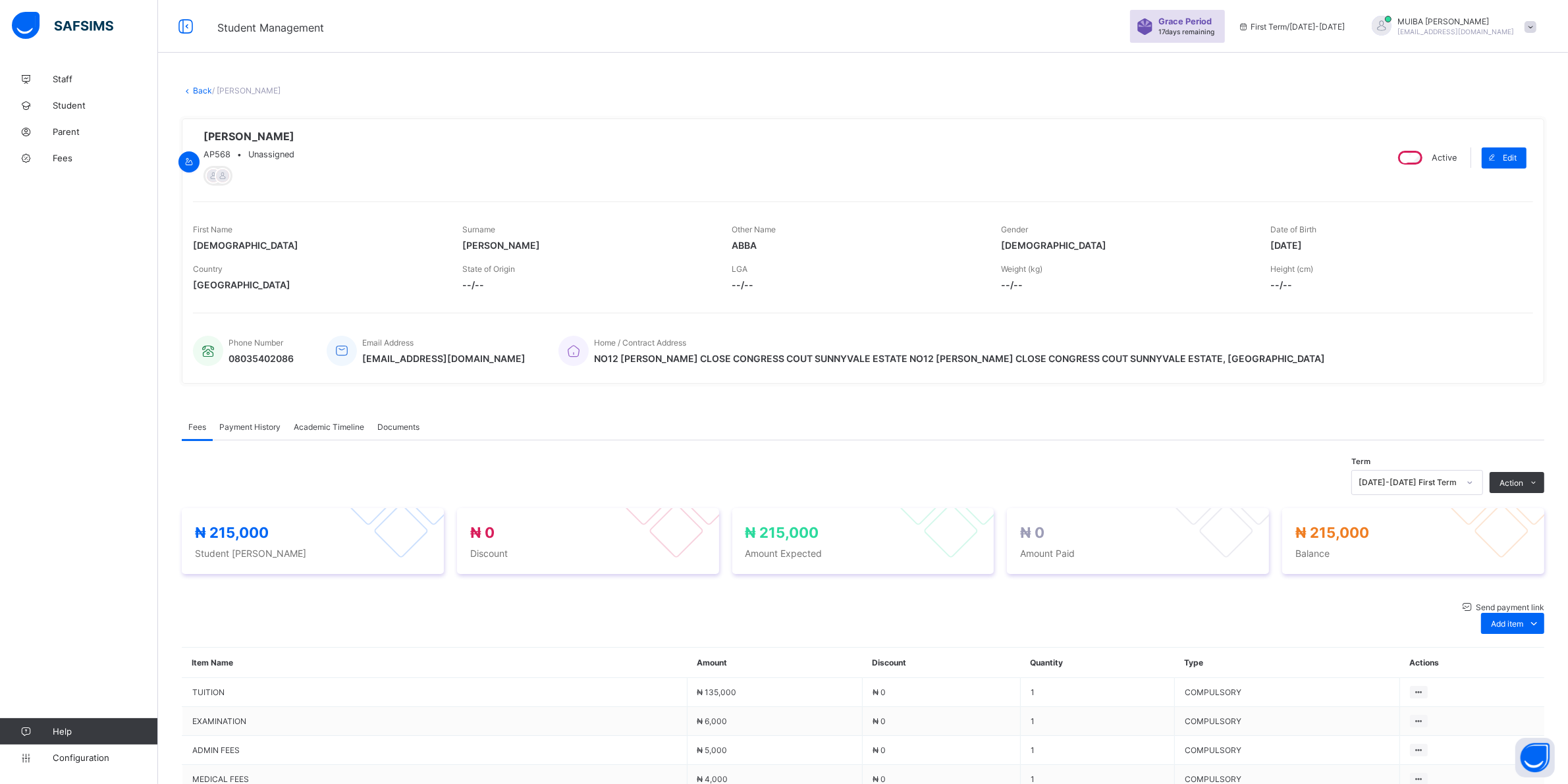
click at [0, 0] on div "Special bill" at bounding box center [0, 0] width 0 height 0
type input "*****"
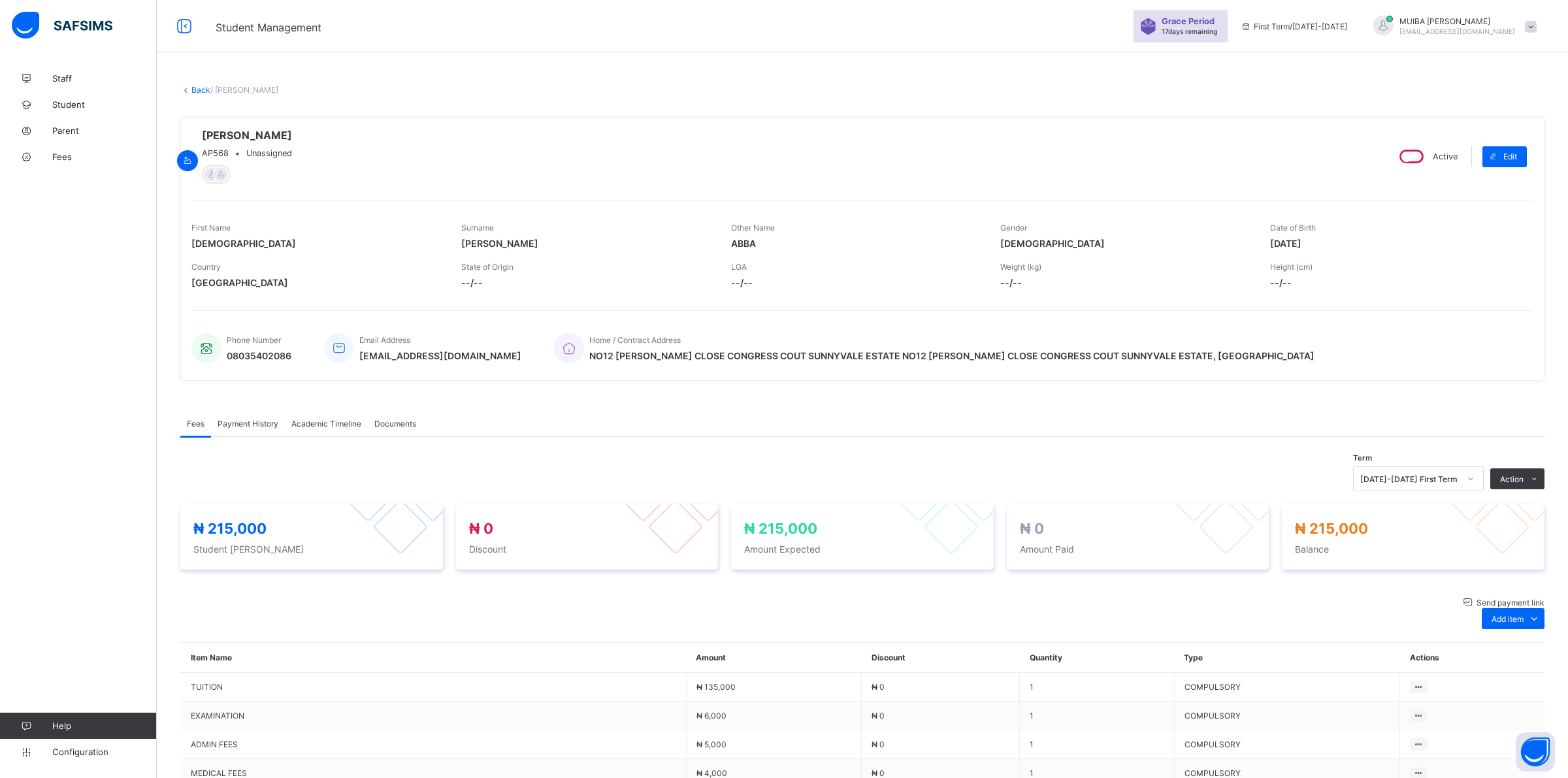
click at [745, 665] on div "Special bill" at bounding box center [1500, 671] width 53 height 13
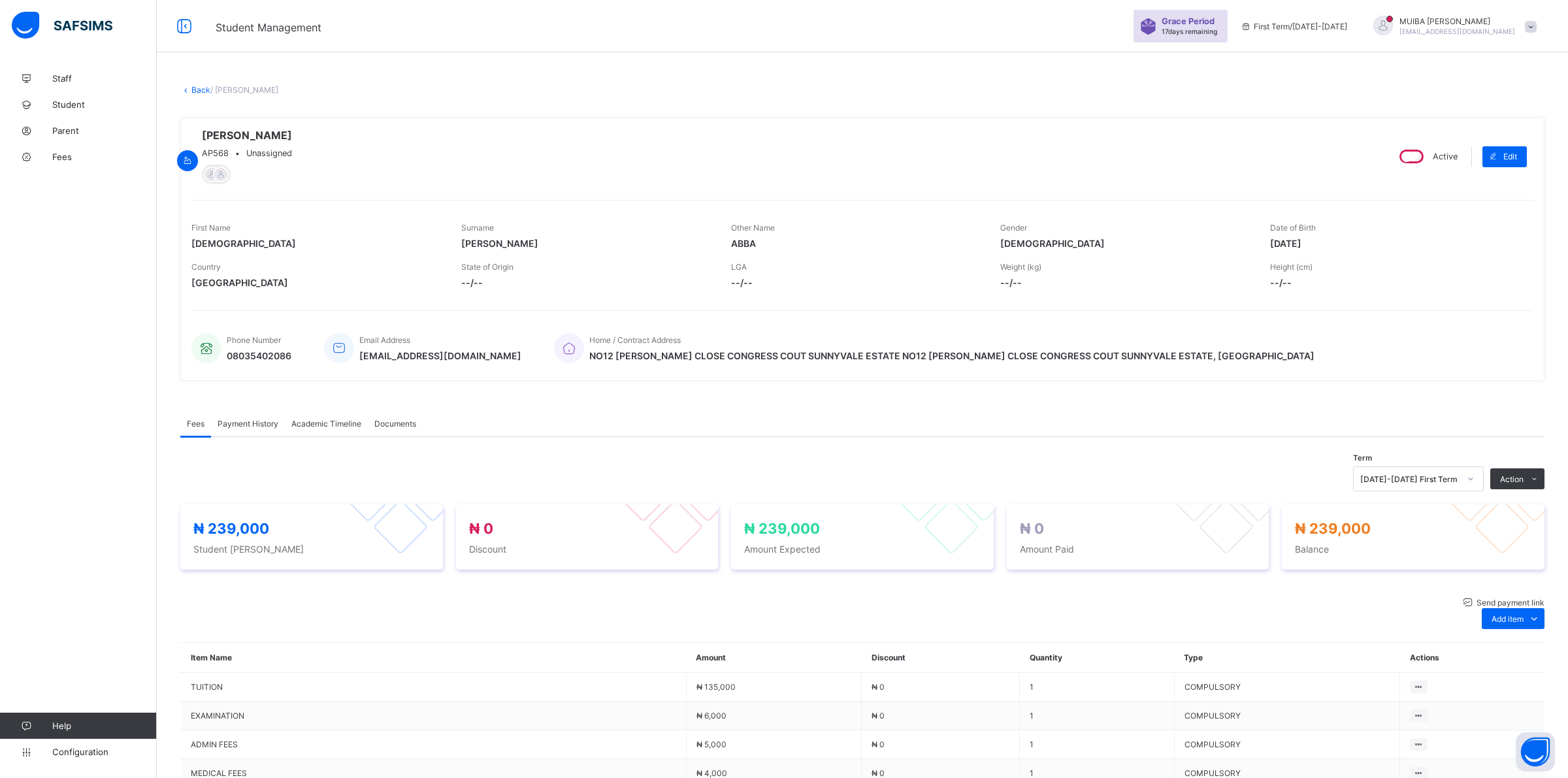
type input "*****"
click at [745, 665] on div "Special bill" at bounding box center [1500, 671] width 53 height 13
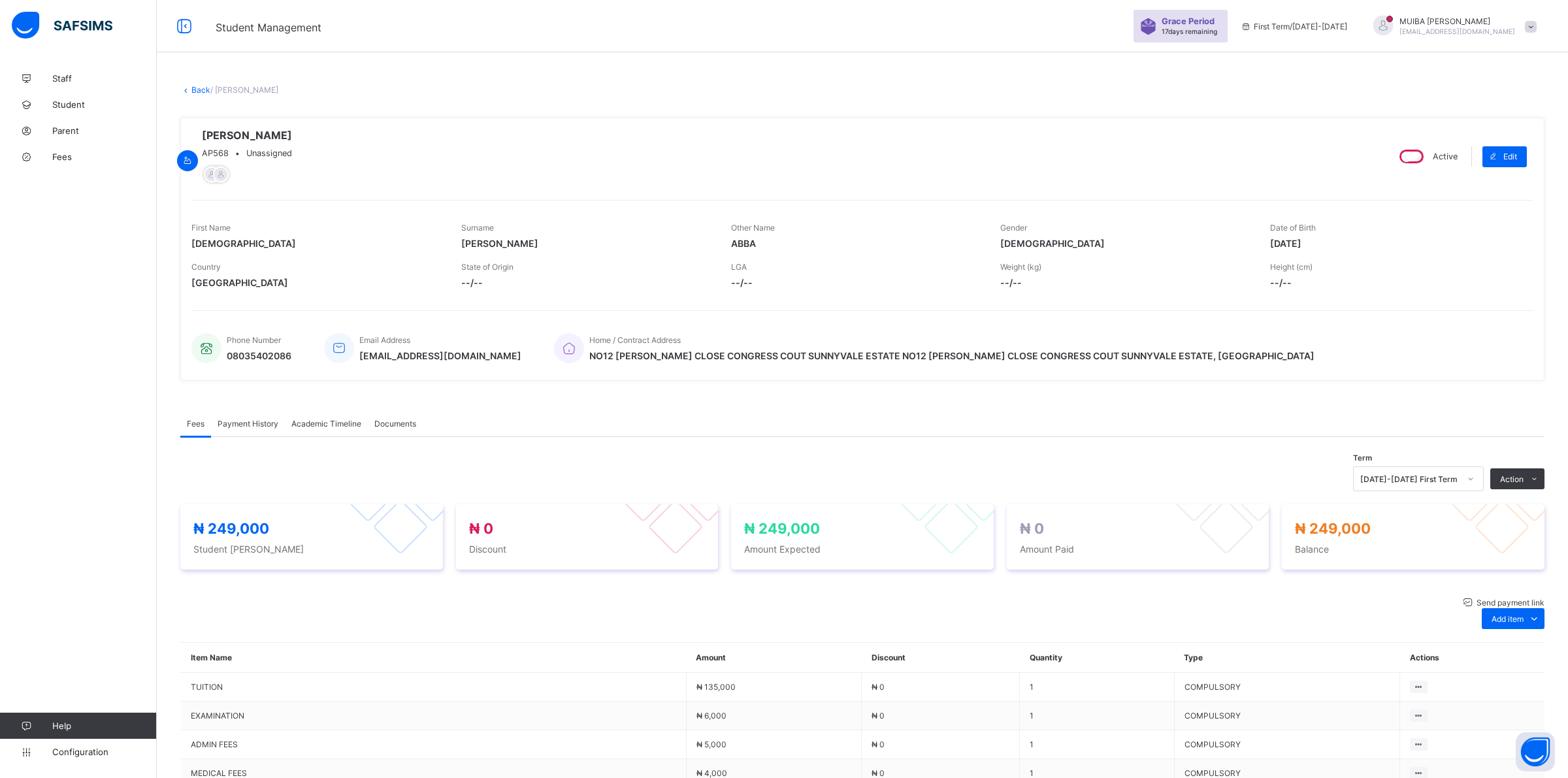
type input "****"
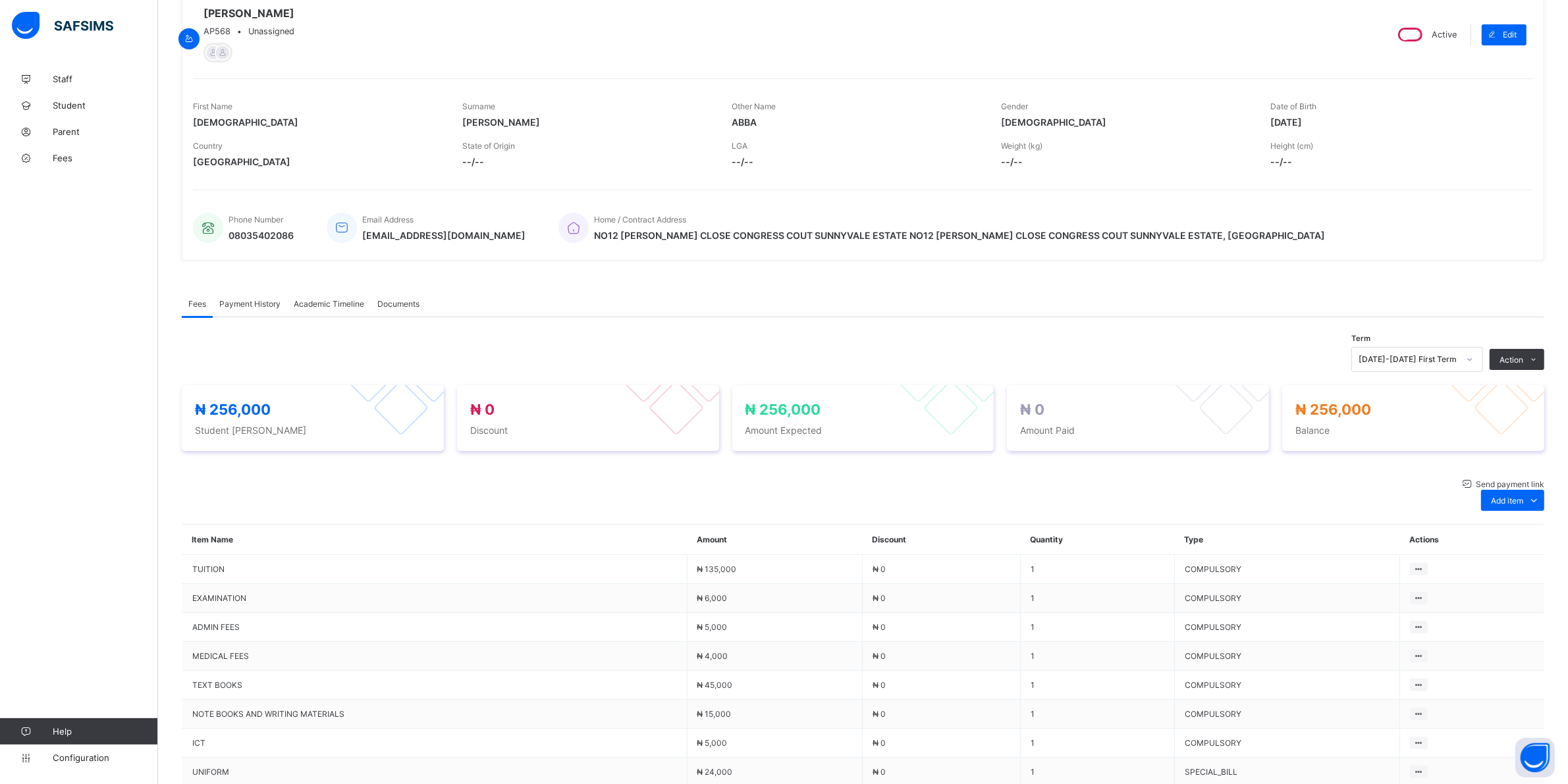
scroll to position [247, 0]
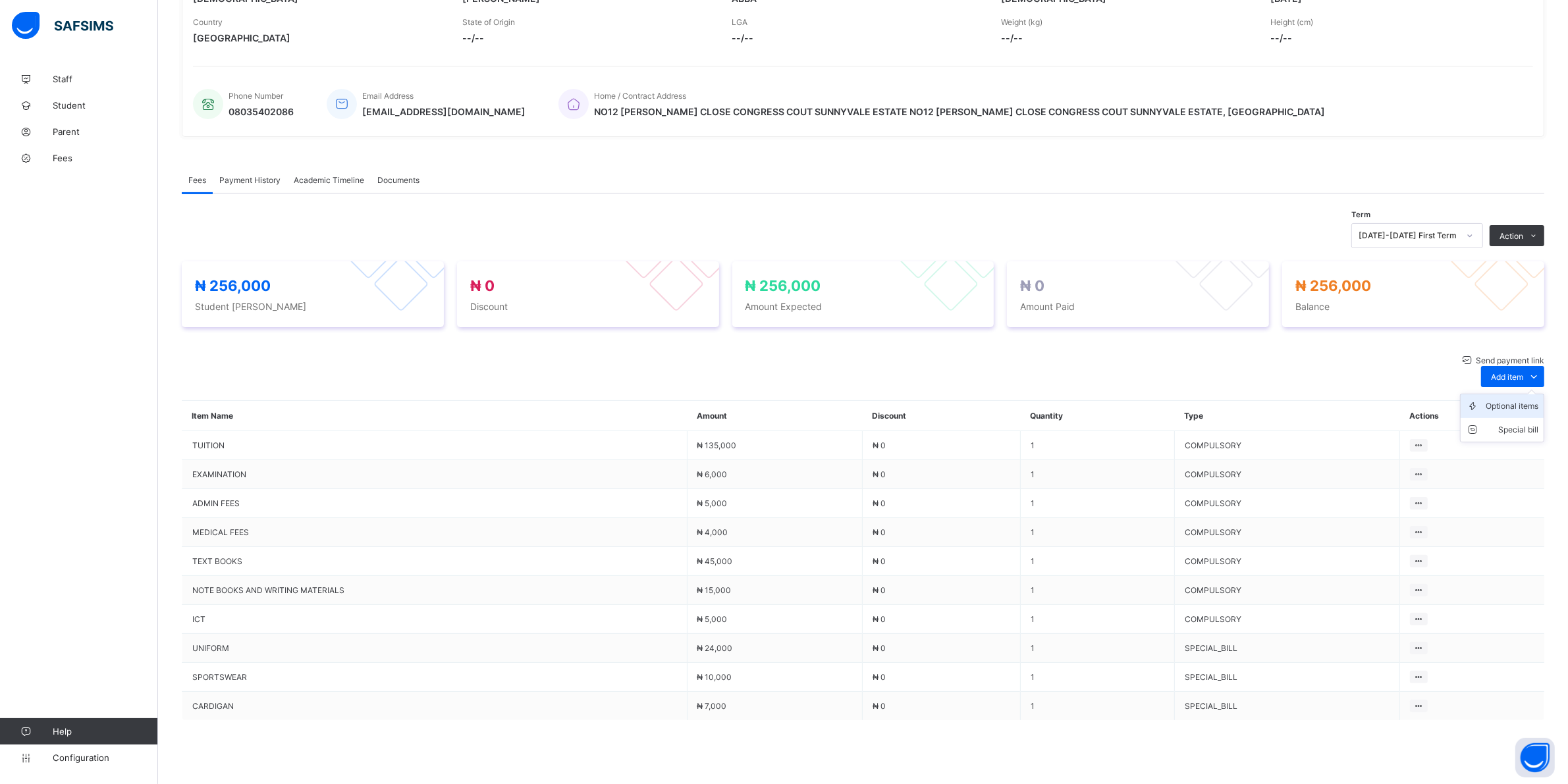
click at [751, 400] on div "Optional items" at bounding box center [1513, 406] width 53 height 13
click at [751, 268] on li "Receive Payment" at bounding box center [1489, 263] width 108 height 21
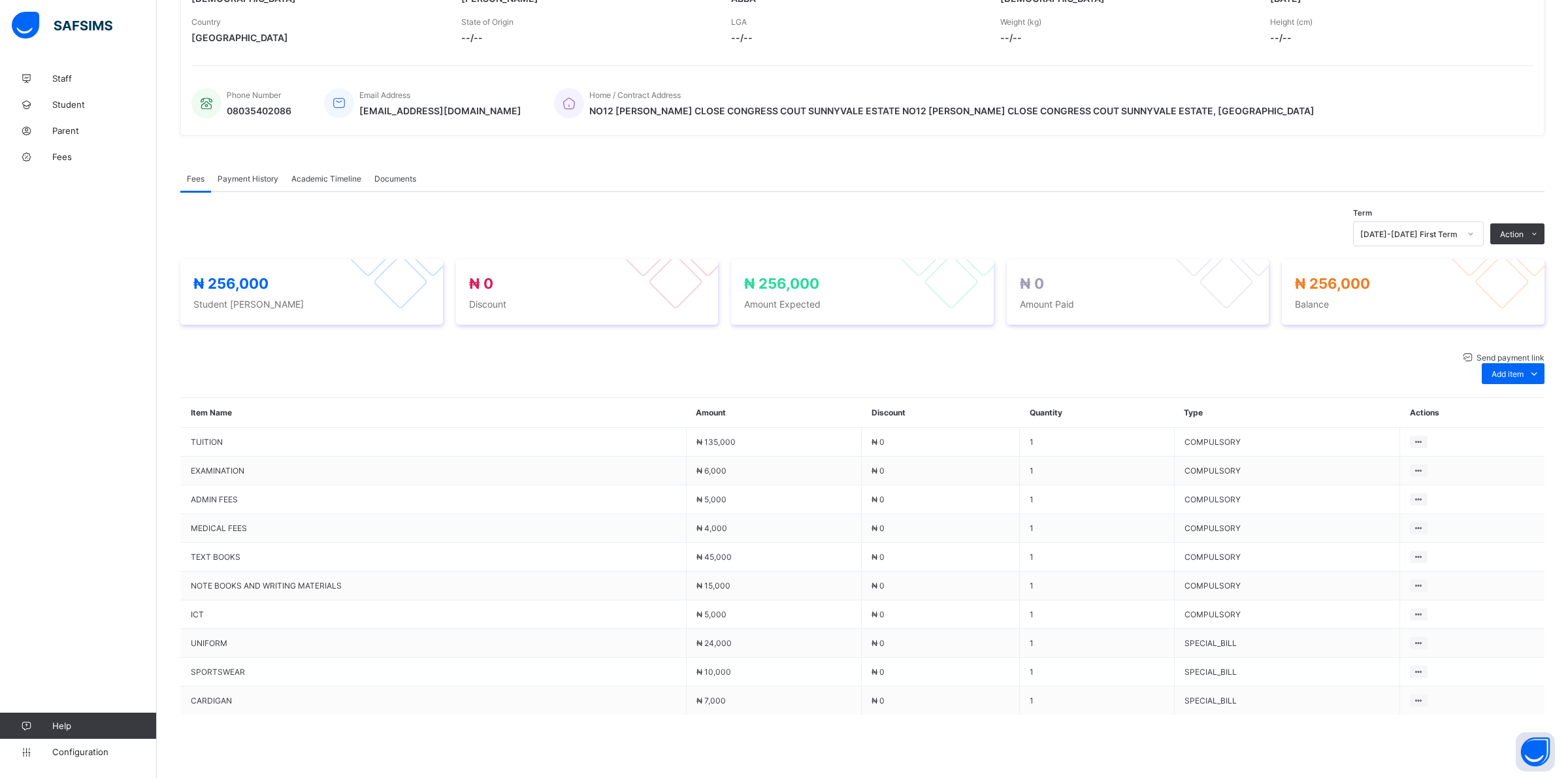
type input "******"
type input "**********"
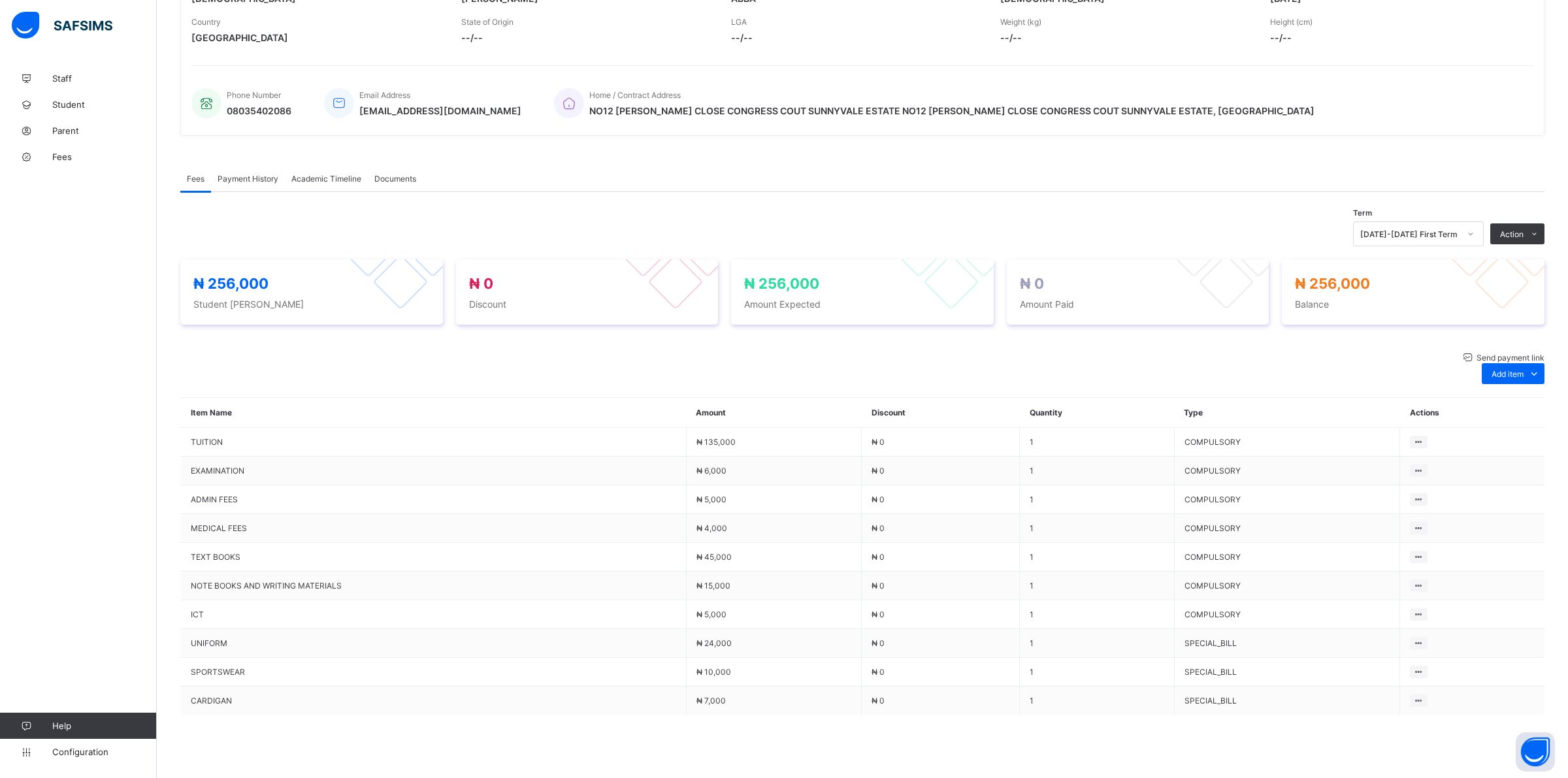
type input "*********"
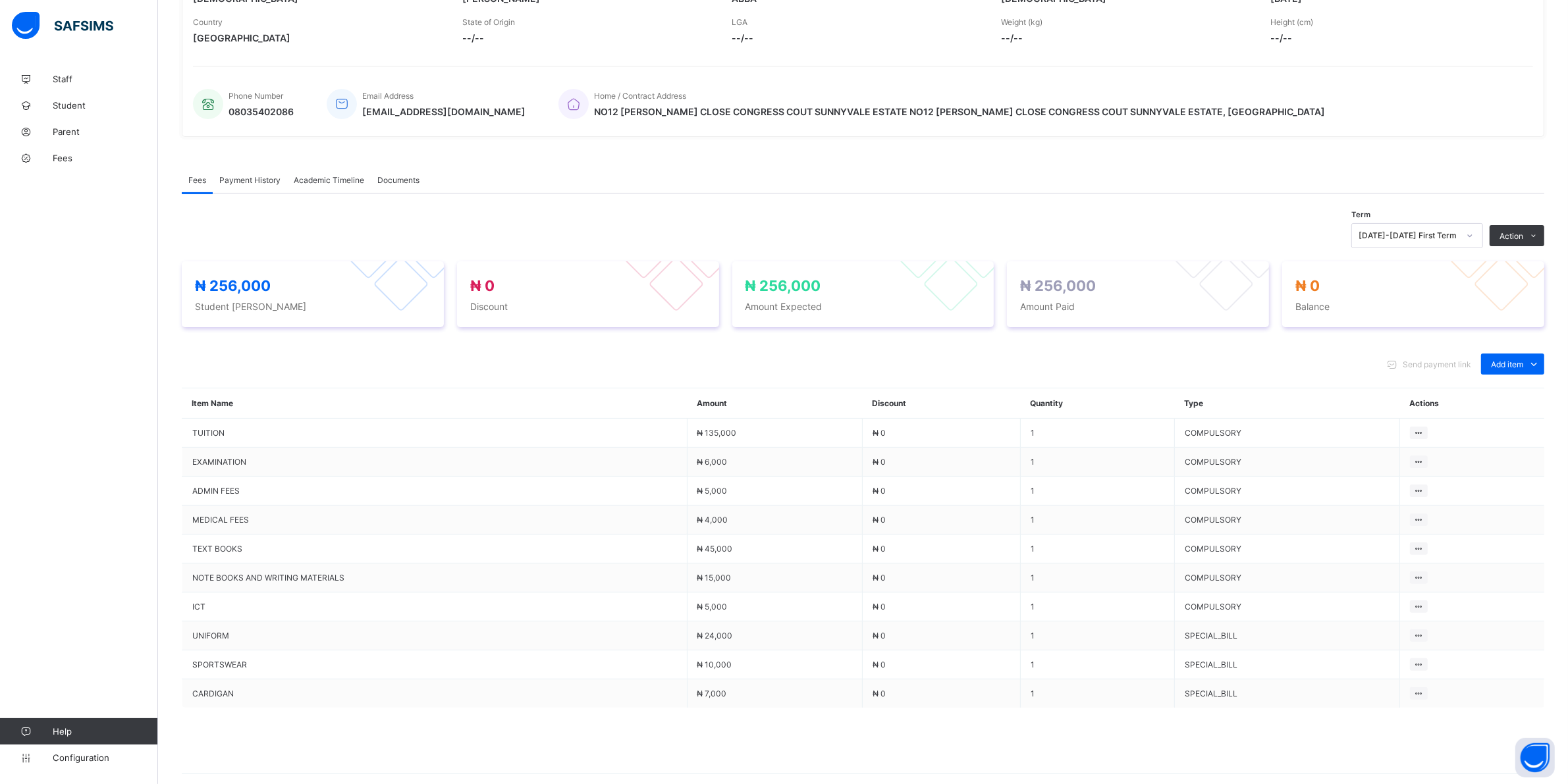
drag, startPoint x: 884, startPoint y: 639, endPoint x: 0, endPoint y: 221, distance: 977.8
drag, startPoint x: 0, startPoint y: 221, endPoint x: 244, endPoint y: 182, distance: 247.1
click at [244, 182] on span "Payment History" at bounding box center [250, 180] width 61 height 10
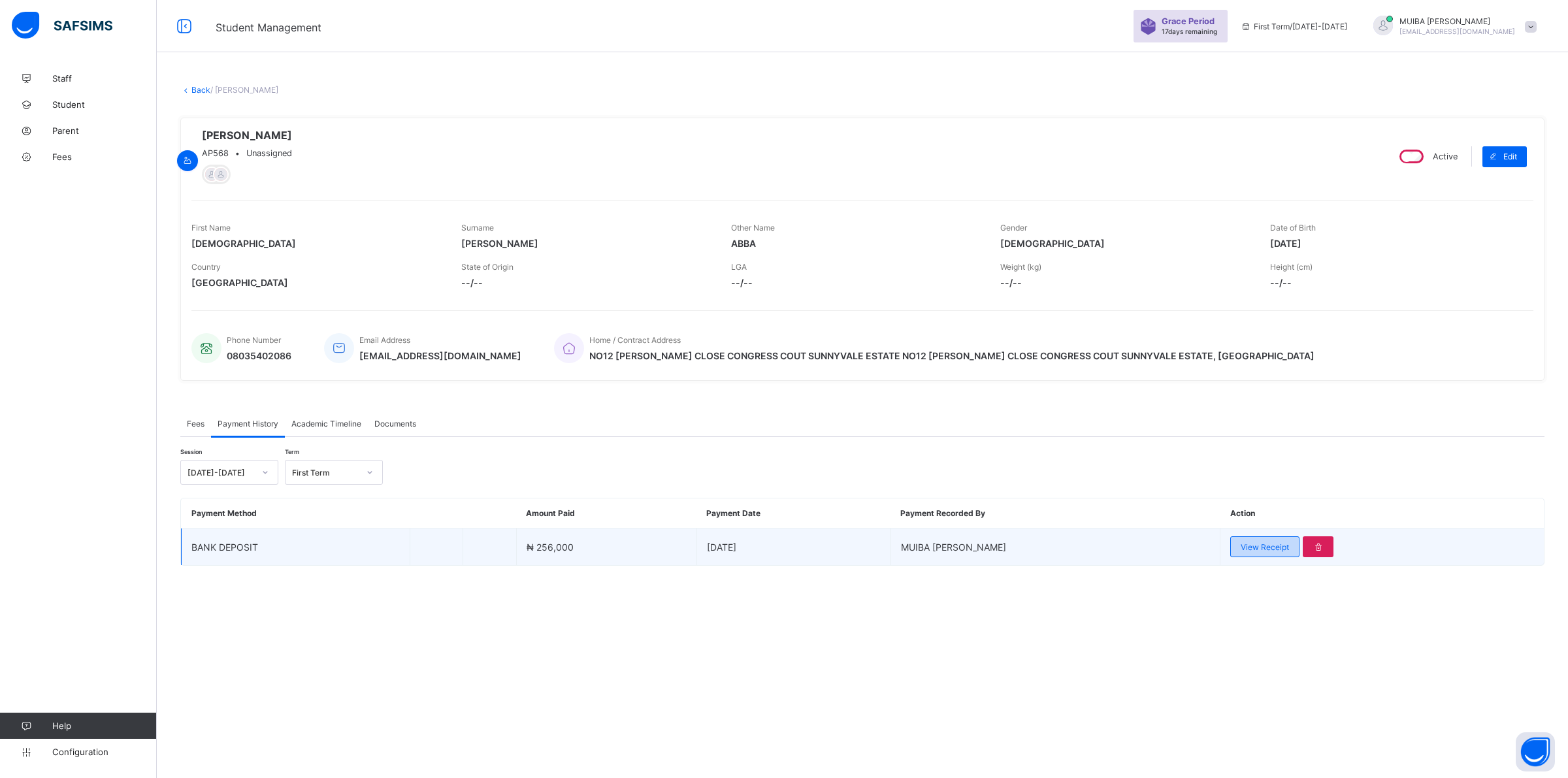
click at [745, 547] on span "View Receipt" at bounding box center [1264, 547] width 48 height 10
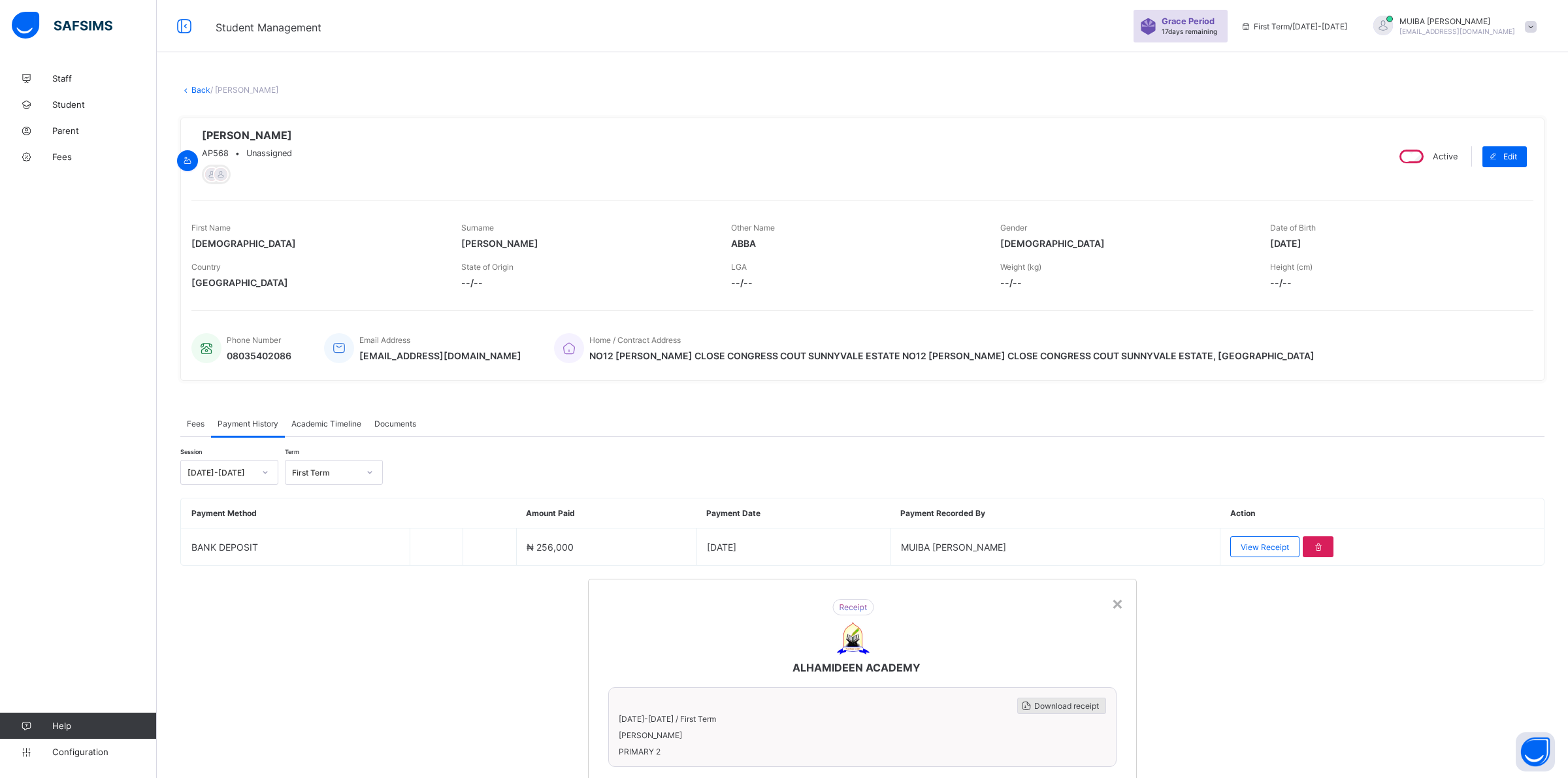
click at [745, 701] on span "Download receipt" at bounding box center [1066, 706] width 65 height 10
click at [745, 592] on div "×" at bounding box center [1117, 602] width 12 height 22
click at [200, 89] on link "Back" at bounding box center [200, 89] width 19 height 10
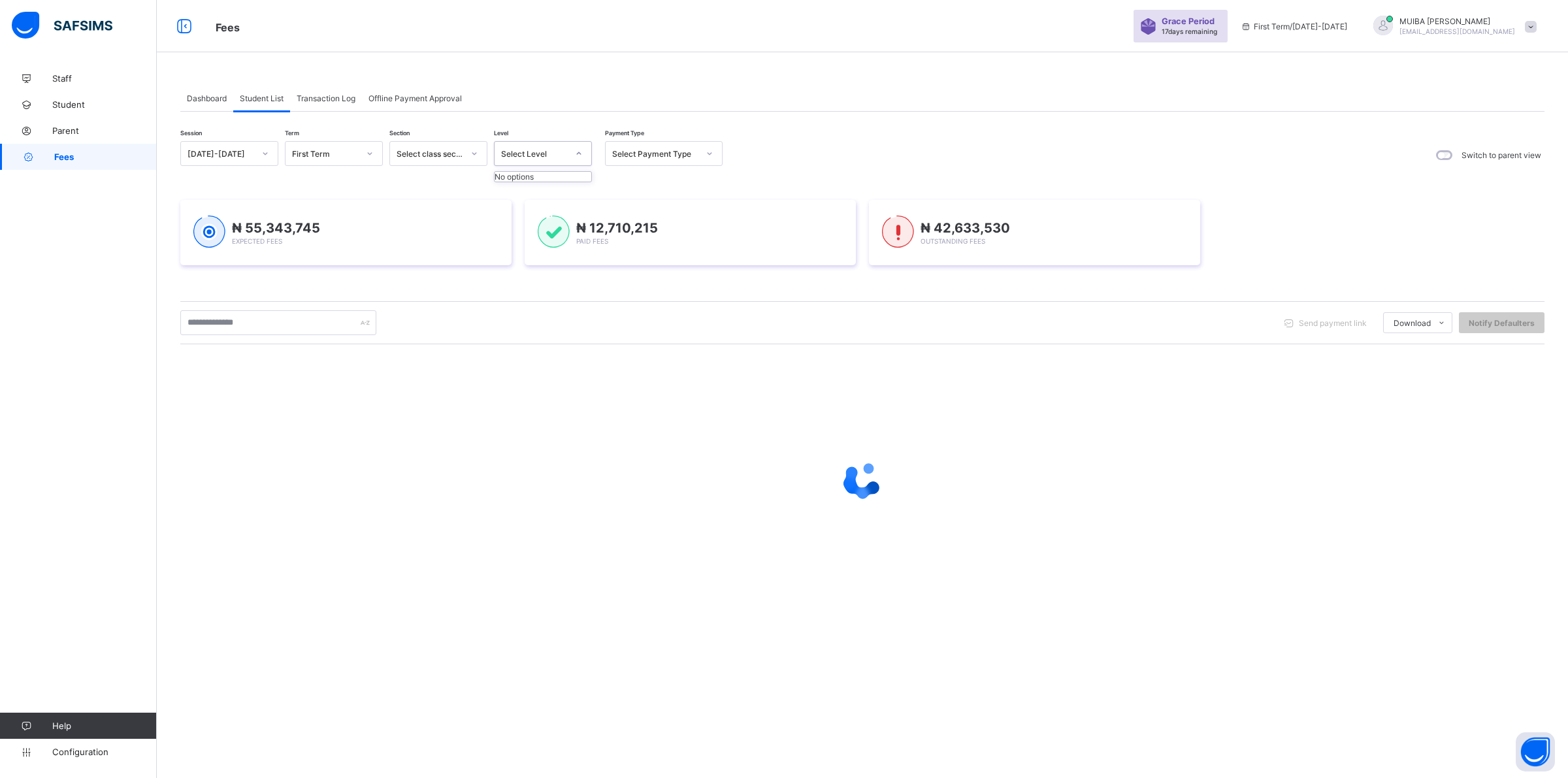
click at [582, 153] on icon at bounding box center [579, 153] width 8 height 13
click at [575, 154] on icon at bounding box center [579, 153] width 8 height 13
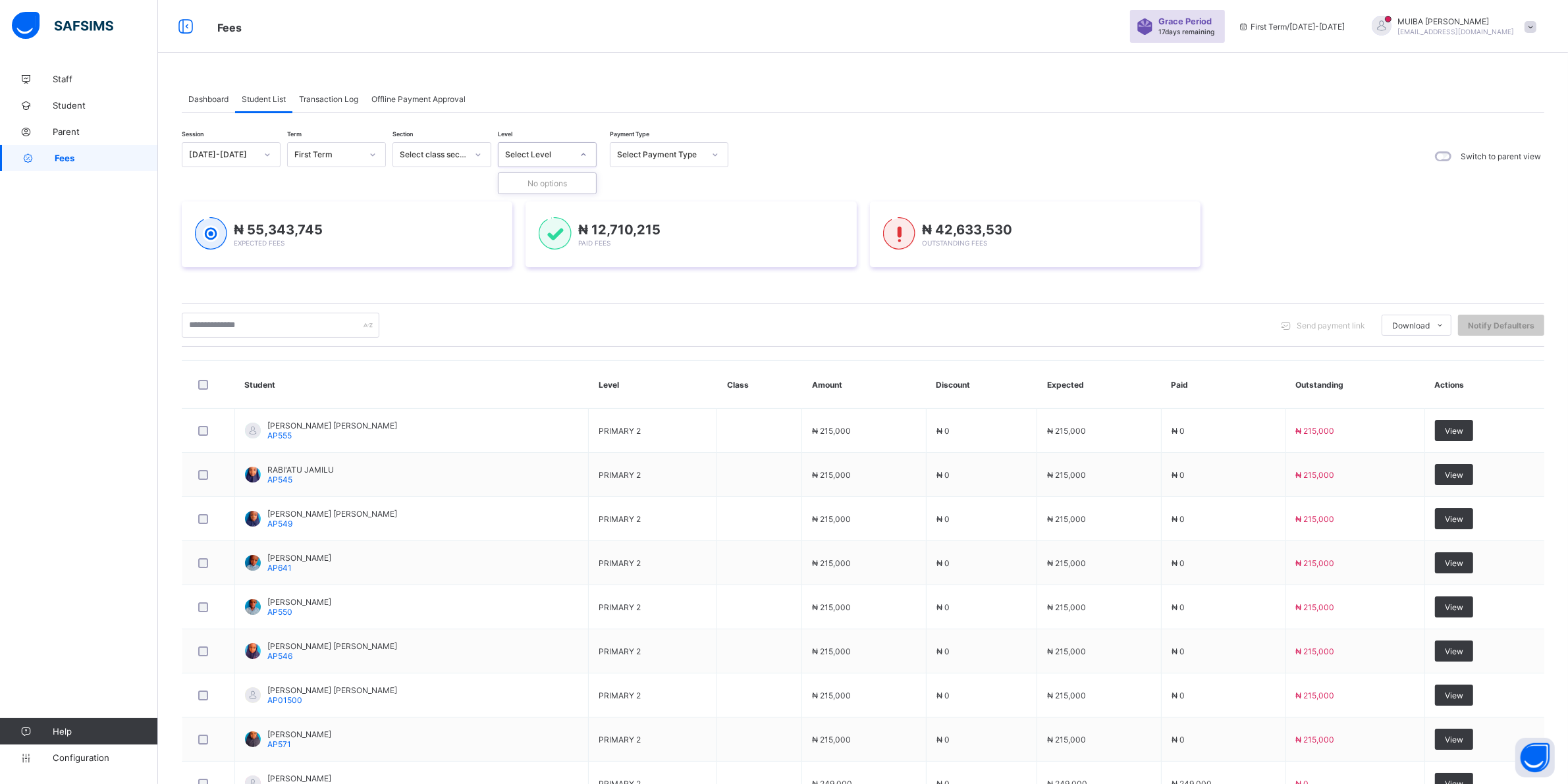
click at [585, 158] on icon at bounding box center [584, 155] width 8 height 13
click at [582, 155] on icon at bounding box center [584, 155] width 8 height 13
click at [584, 153] on icon at bounding box center [584, 155] width 8 height 13
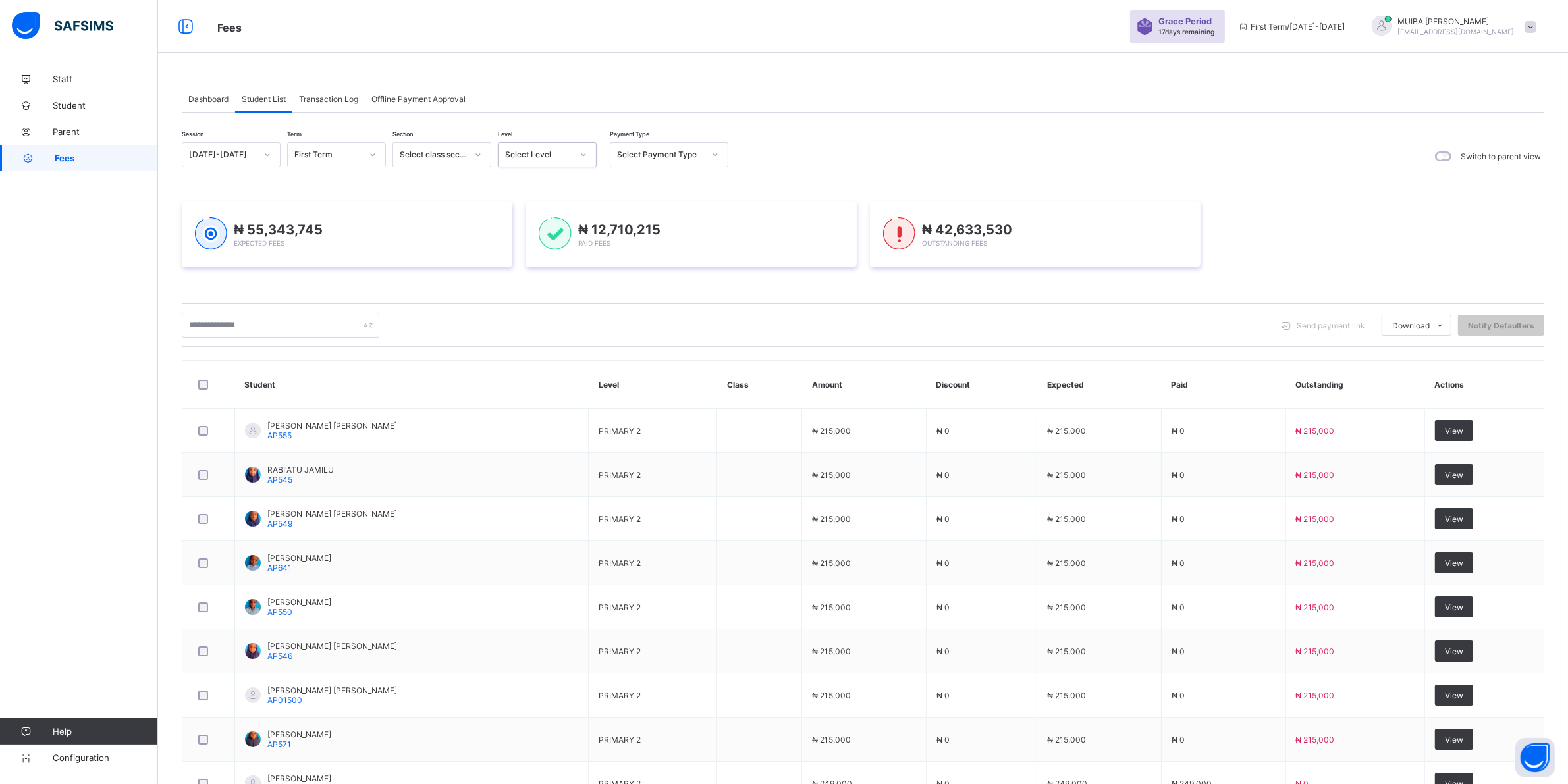
click at [580, 155] on icon at bounding box center [584, 155] width 8 height 13
click at [583, 155] on icon at bounding box center [584, 154] width 5 height 2
click at [585, 158] on icon at bounding box center [584, 155] width 8 height 13
click at [583, 156] on icon at bounding box center [584, 155] width 8 height 13
click at [583, 155] on icon at bounding box center [584, 154] width 5 height 2
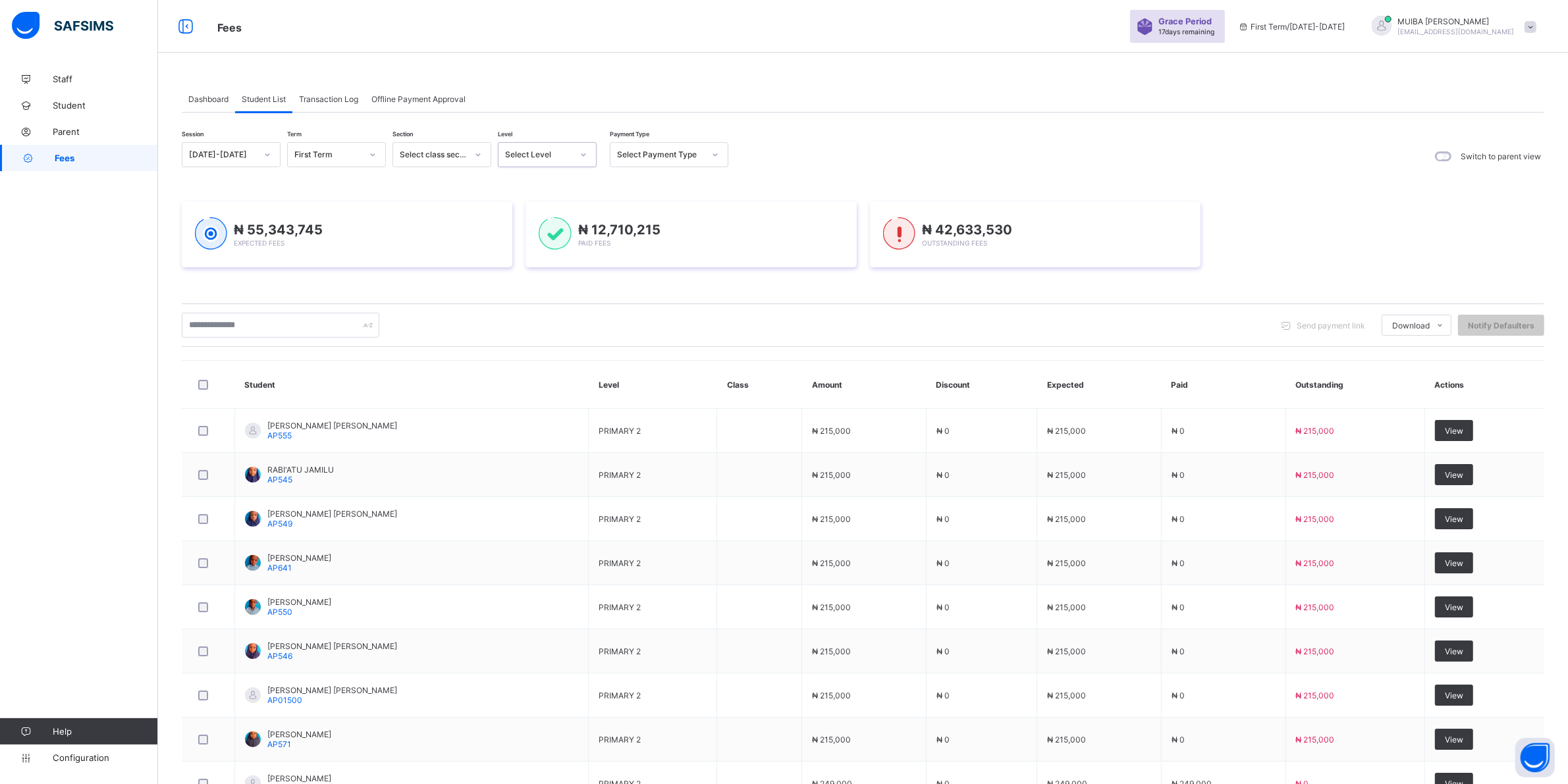
click at [583, 155] on icon at bounding box center [584, 155] width 8 height 13
click at [584, 155] on icon at bounding box center [584, 155] width 8 height 13
click at [584, 152] on icon at bounding box center [584, 155] width 8 height 13
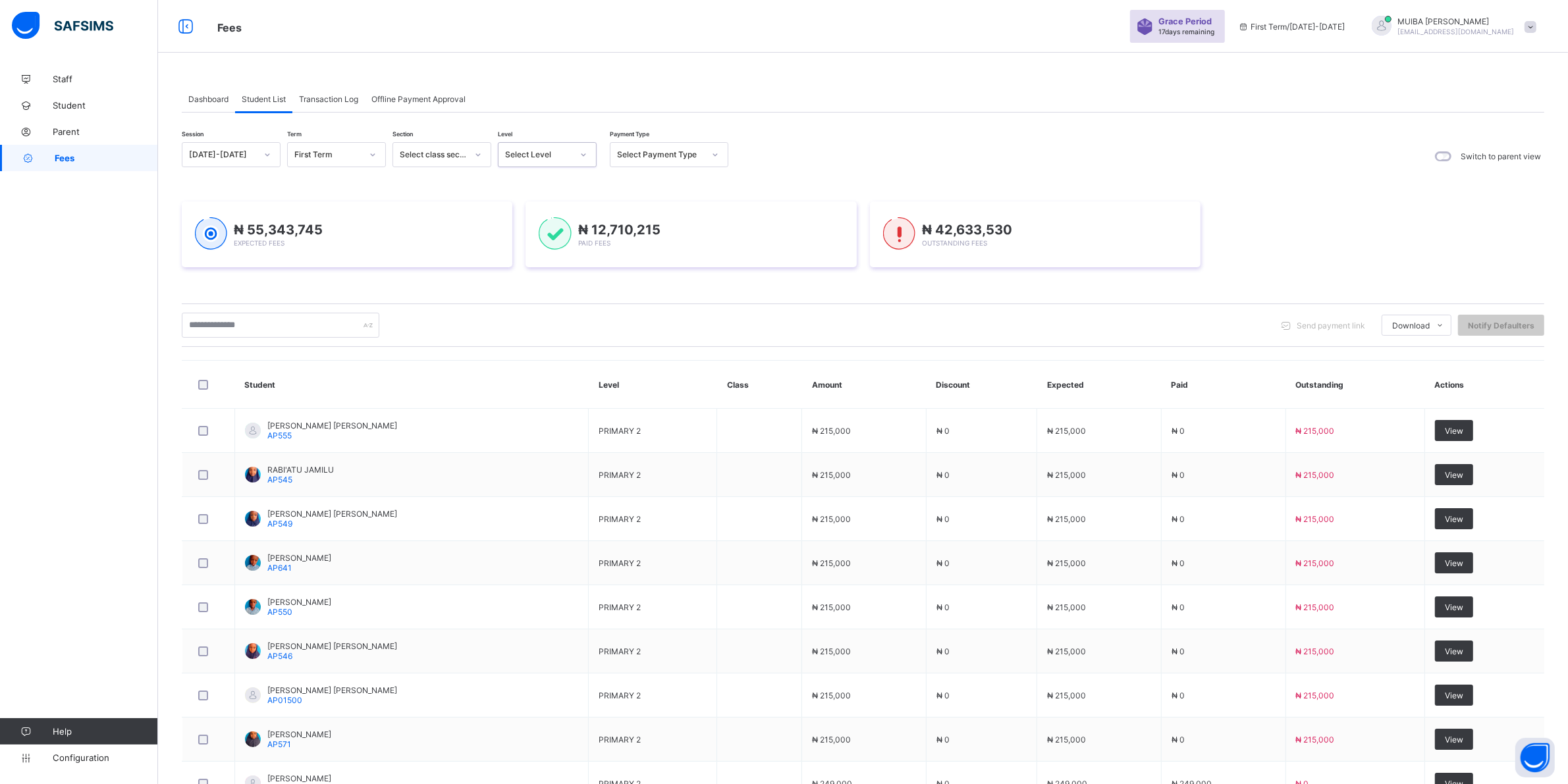
click at [584, 152] on icon at bounding box center [584, 155] width 8 height 13
click at [580, 153] on icon at bounding box center [584, 155] width 8 height 13
click at [583, 156] on icon at bounding box center [584, 155] width 8 height 13
click at [583, 158] on icon at bounding box center [584, 155] width 8 height 13
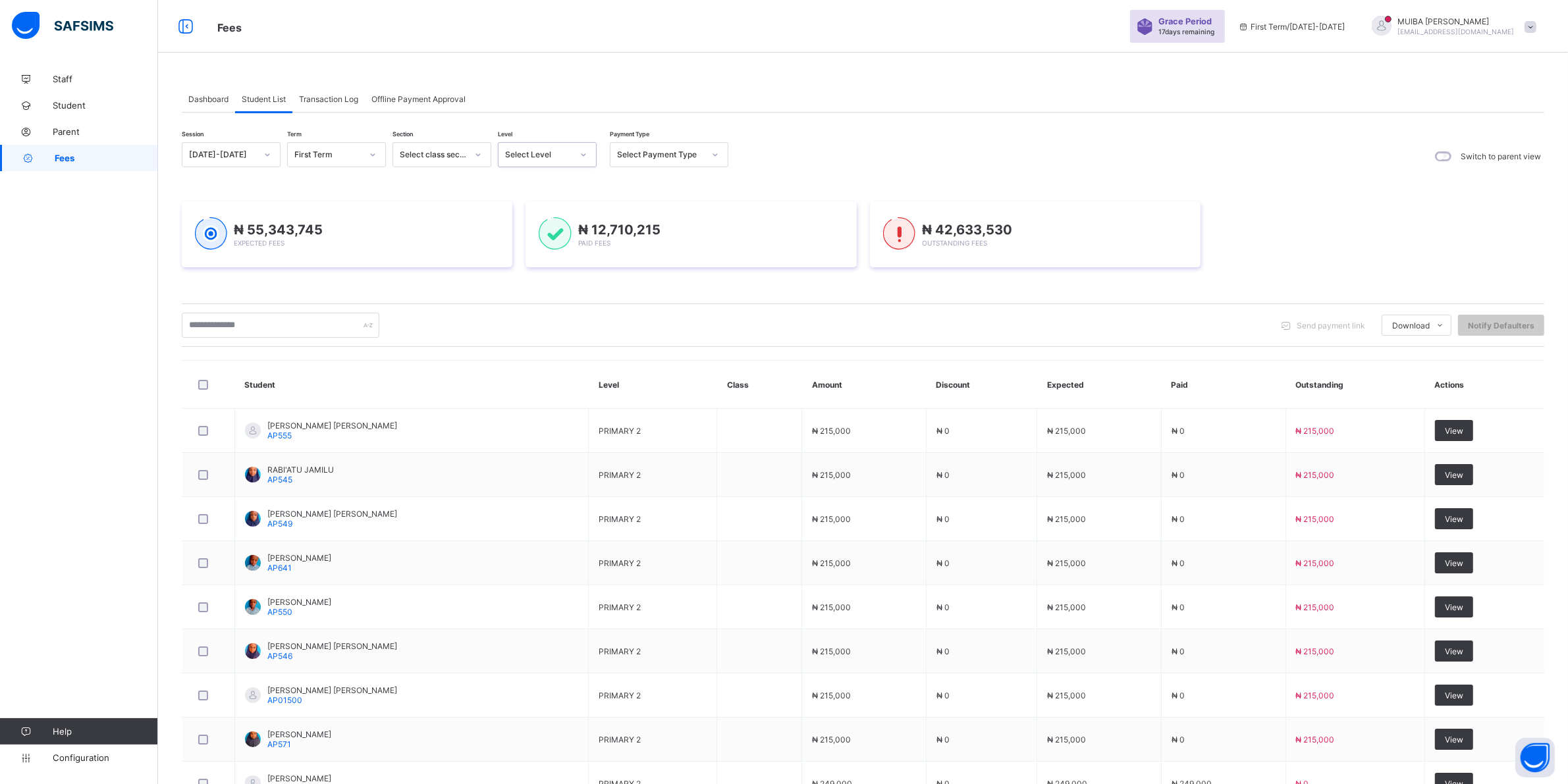
click at [583, 158] on icon at bounding box center [584, 155] width 8 height 13
click at [581, 152] on icon at bounding box center [584, 155] width 8 height 13
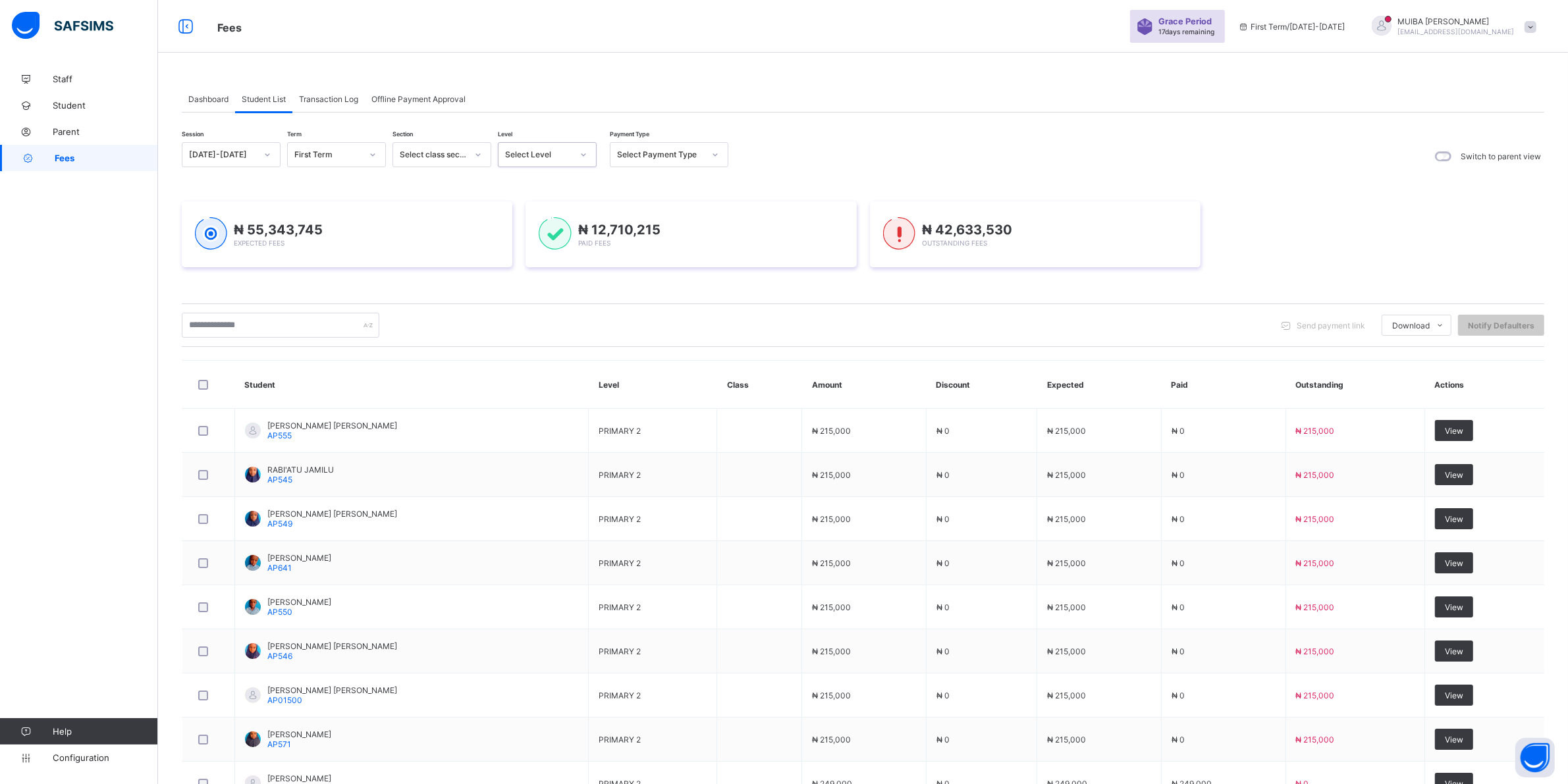
click at [581, 152] on icon at bounding box center [584, 155] width 8 height 13
click at [474, 153] on icon at bounding box center [478, 155] width 8 height 13
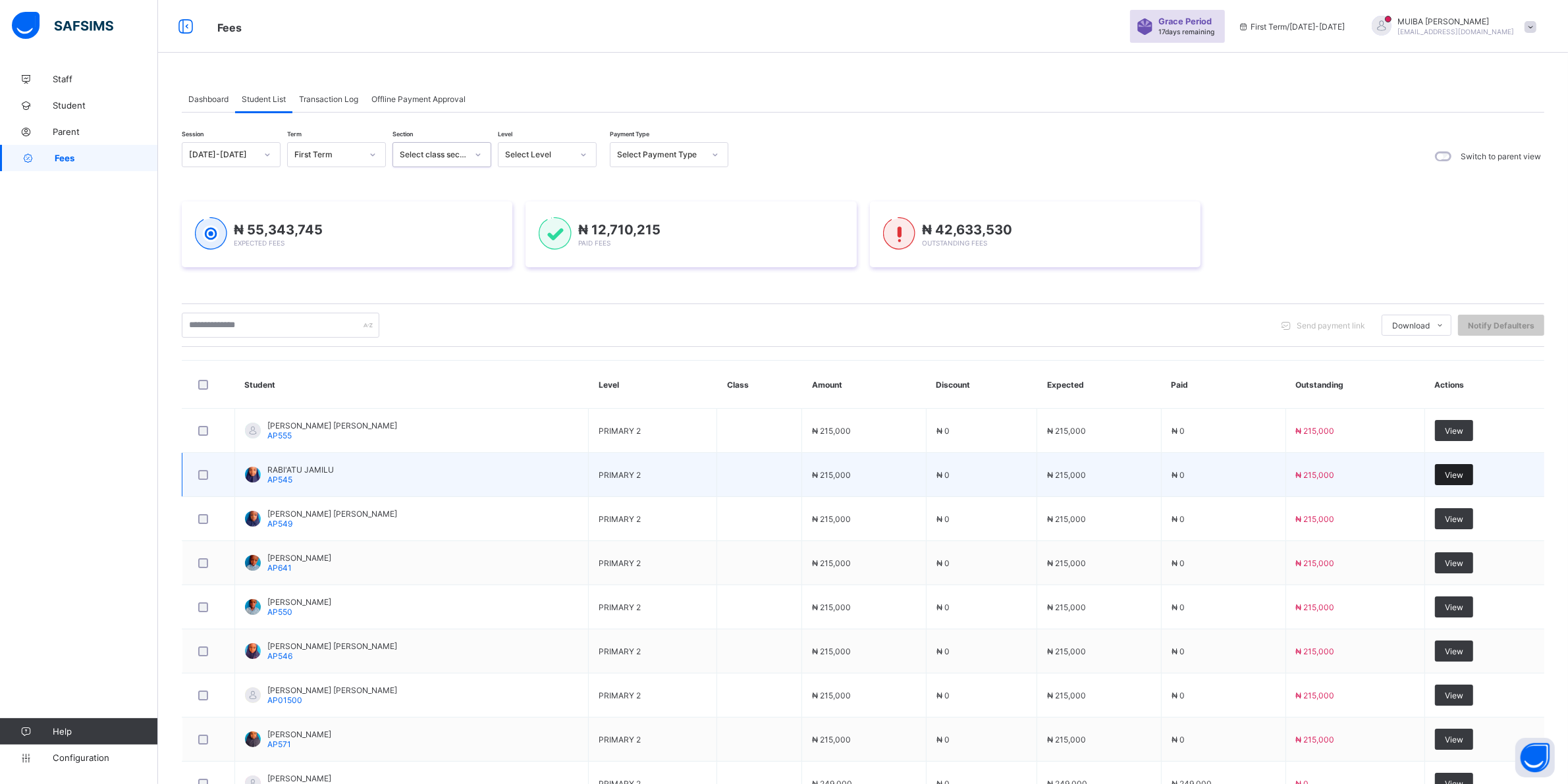
click at [1463, 478] on span "View" at bounding box center [1455, 475] width 18 height 10
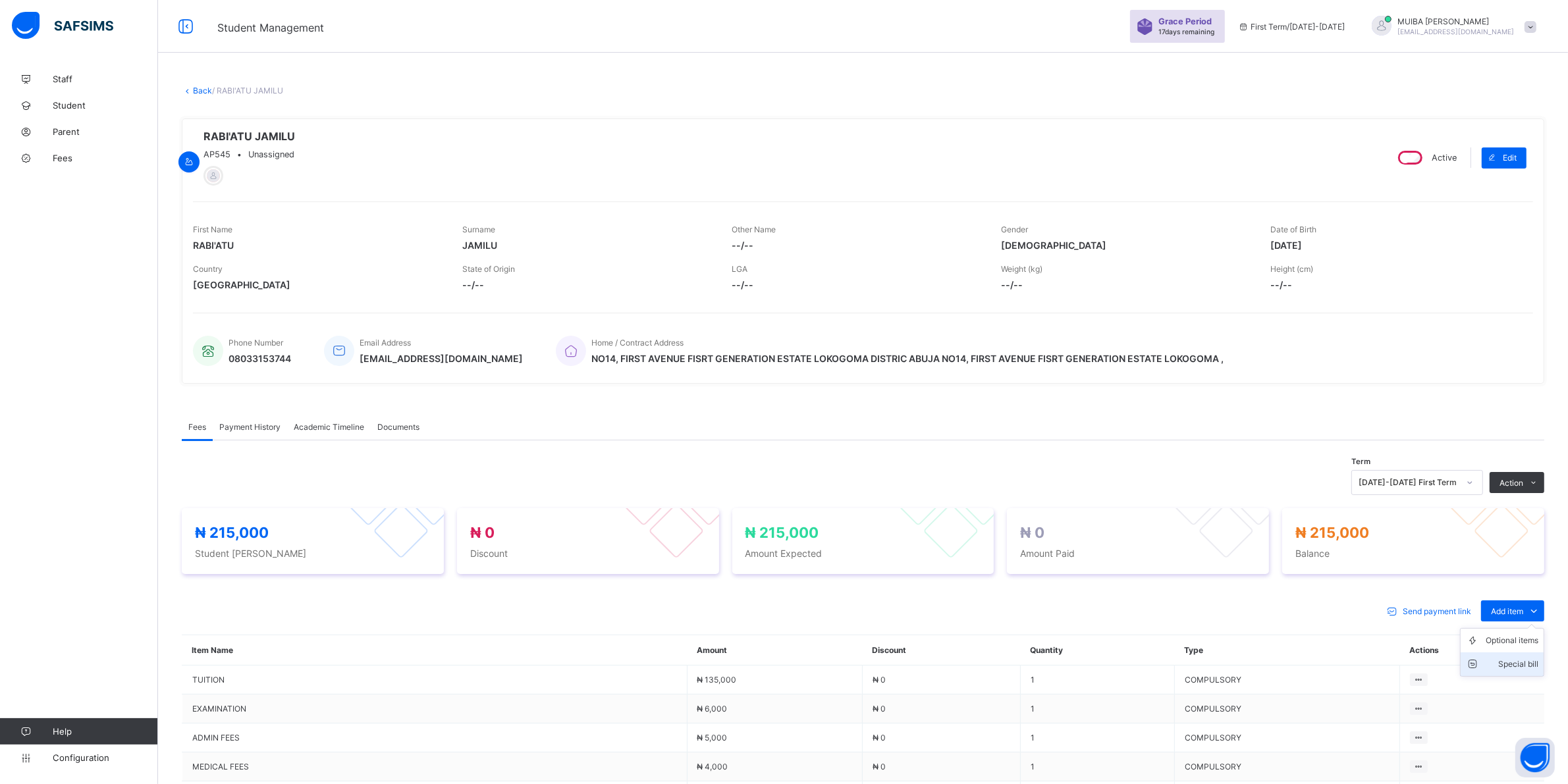
click at [1520, 667] on div "Special bill" at bounding box center [1513, 664] width 53 height 13
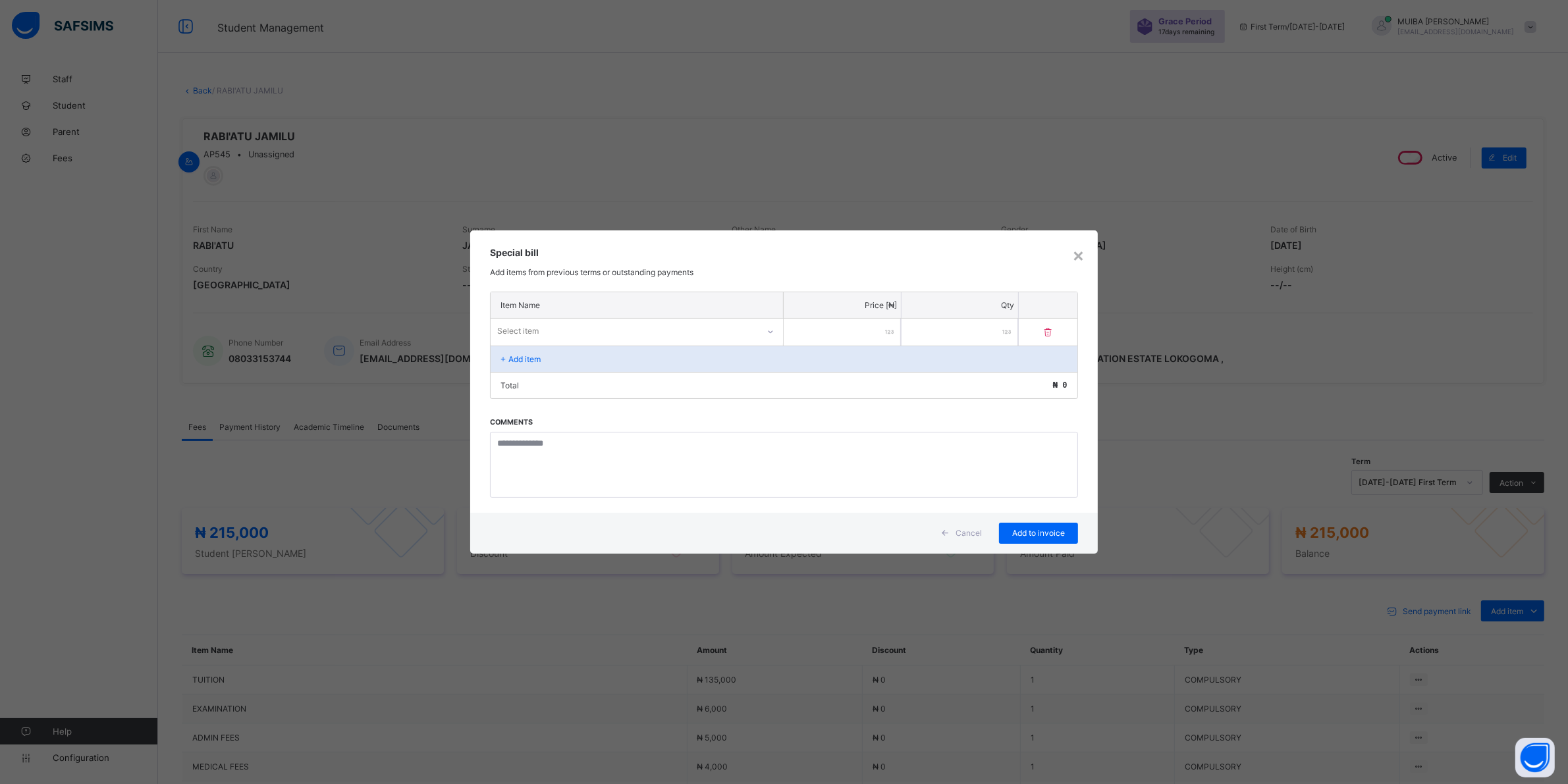
click at [758, 327] on div "Select item" at bounding box center [636, 331] width 292 height 25
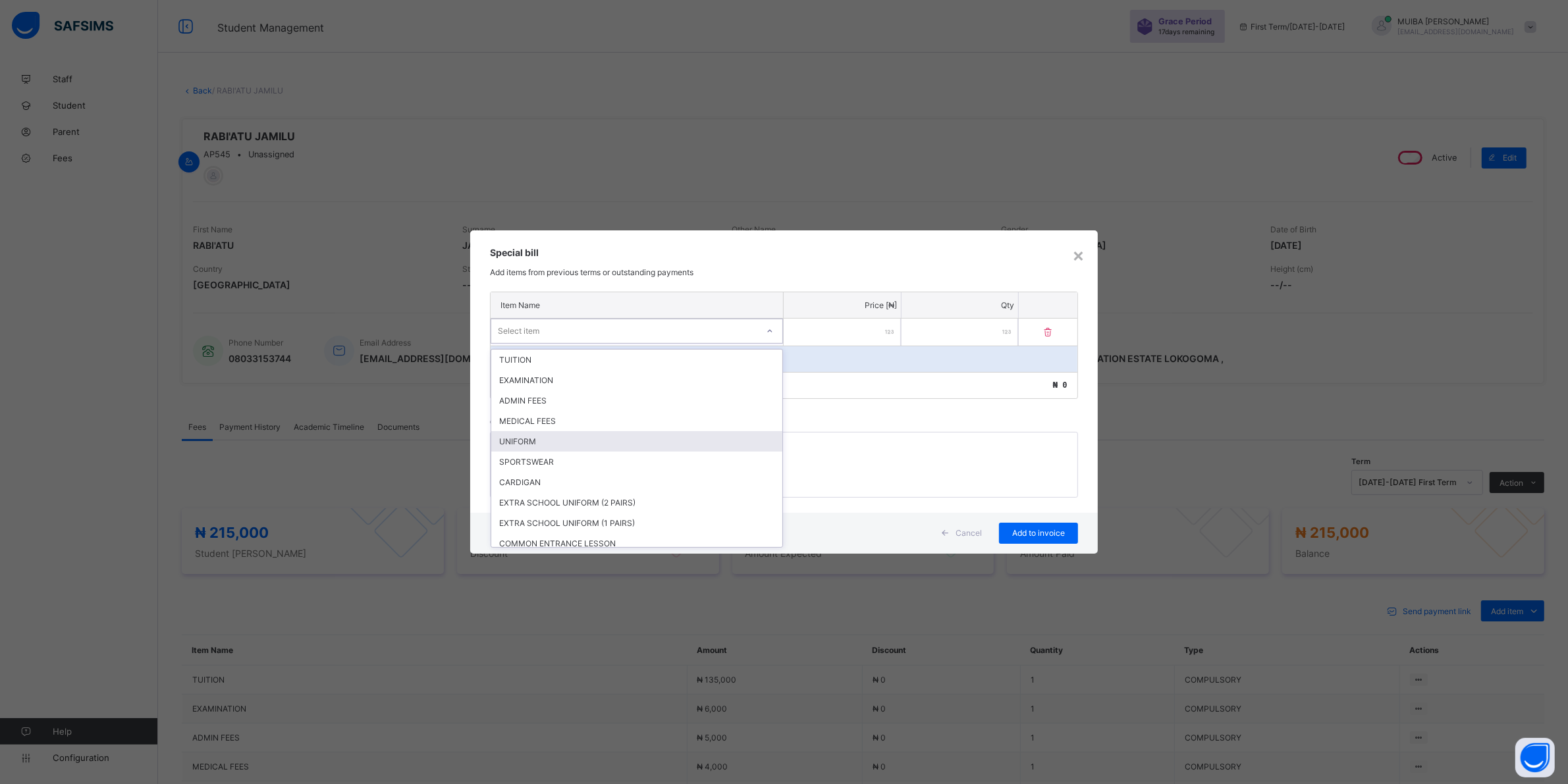
click at [532, 438] on div "UNIFORM" at bounding box center [637, 441] width 291 height 21
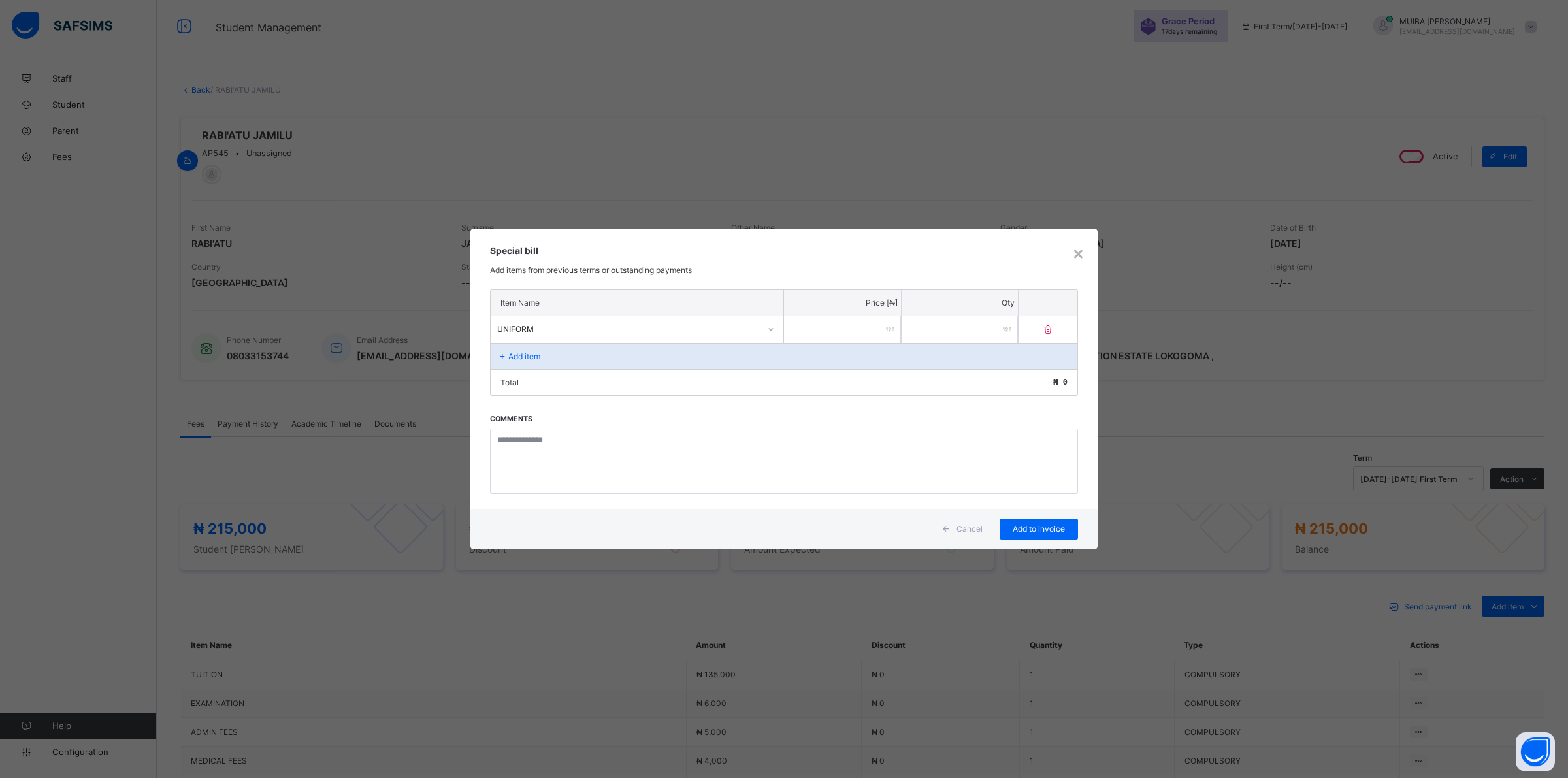
click at [863, 324] on input "number" at bounding box center [842, 329] width 117 height 27
type input "*****"
click at [1044, 524] on span "Add to invoice" at bounding box center [1039, 529] width 59 height 10
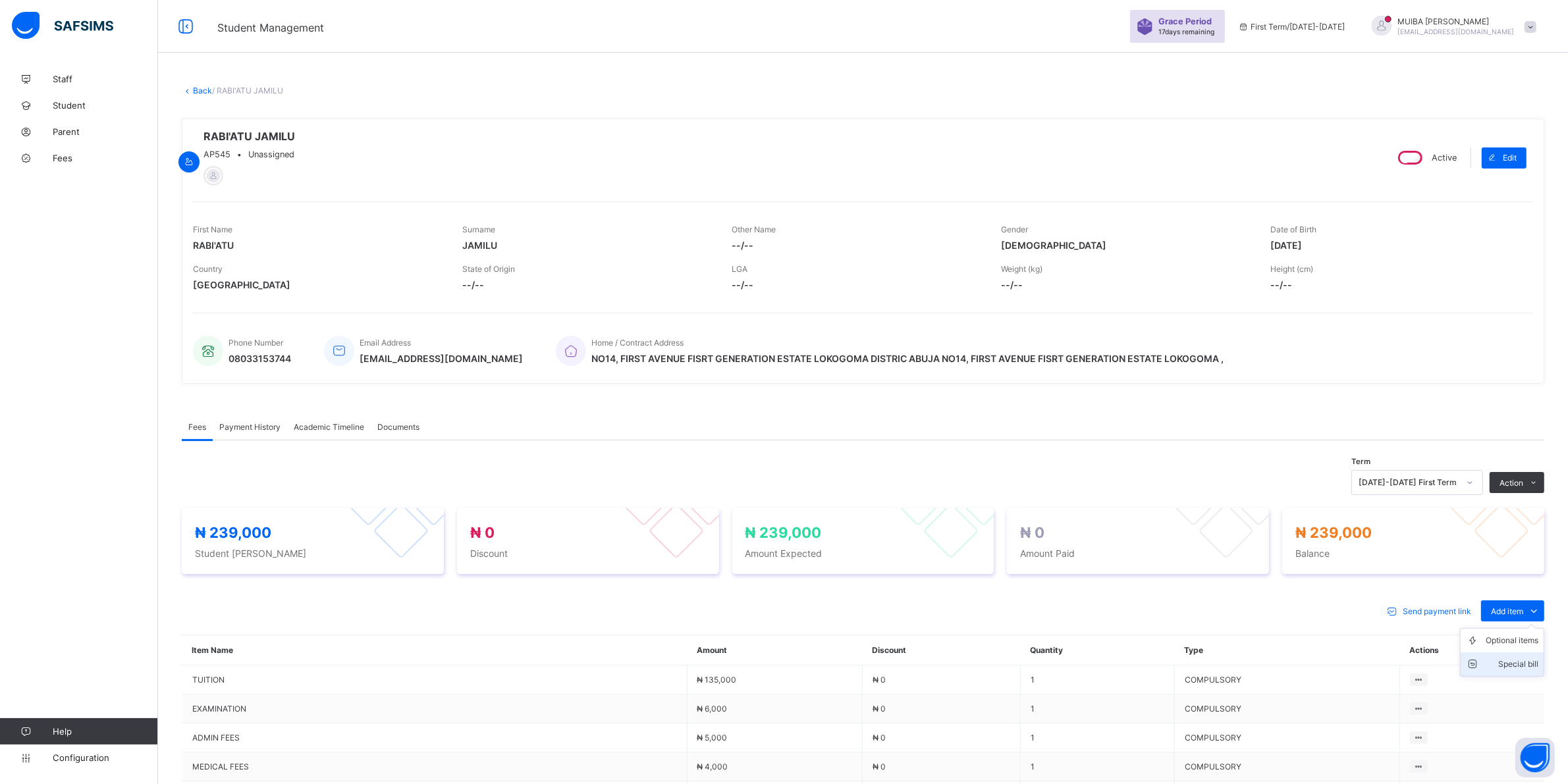
click at [1526, 667] on div "Special bill" at bounding box center [1513, 664] width 53 height 13
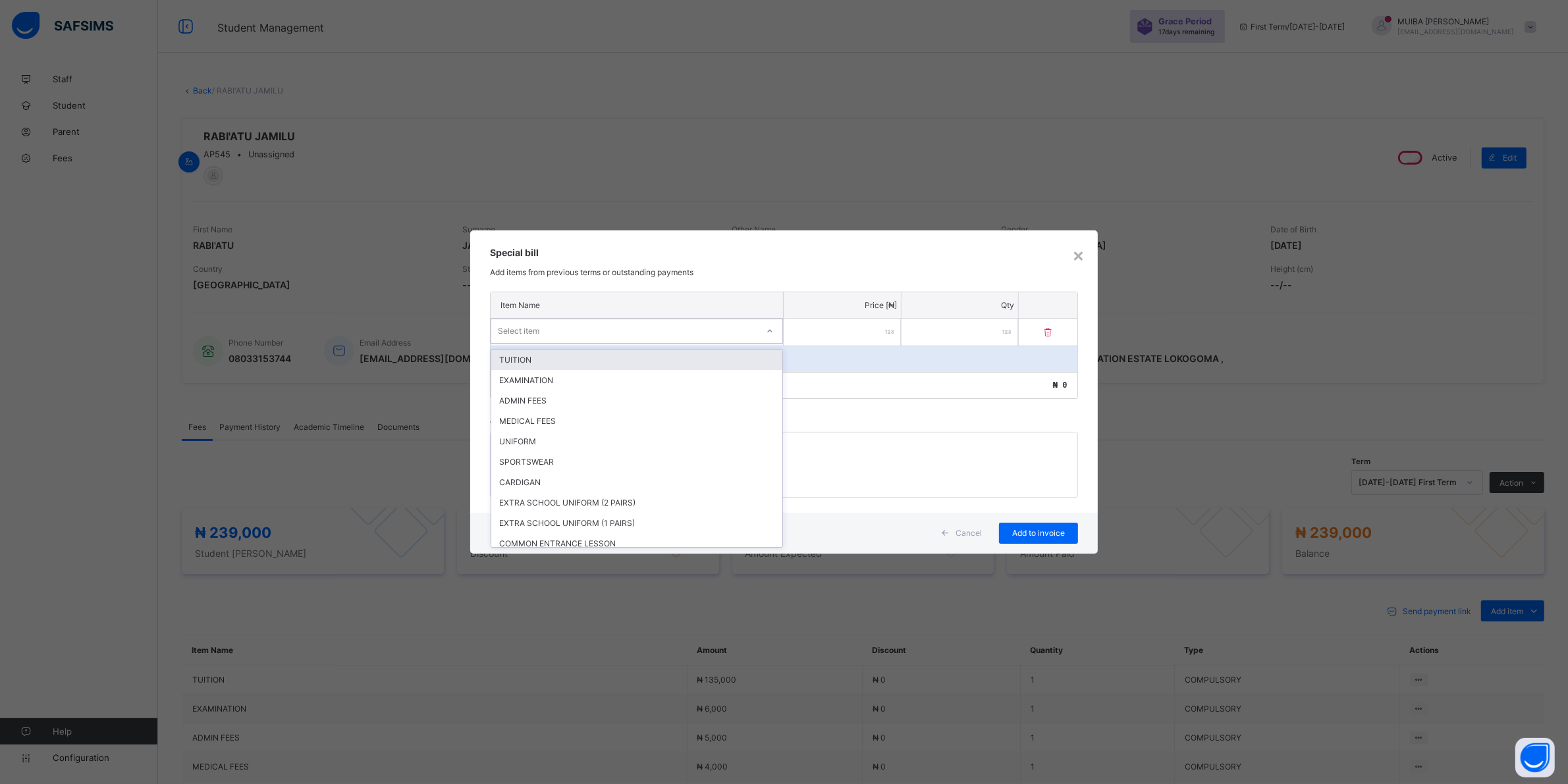
click at [755, 326] on div "Select item" at bounding box center [625, 331] width 266 height 18
click at [535, 452] on div "SPORTSWEAR" at bounding box center [637, 461] width 291 height 21
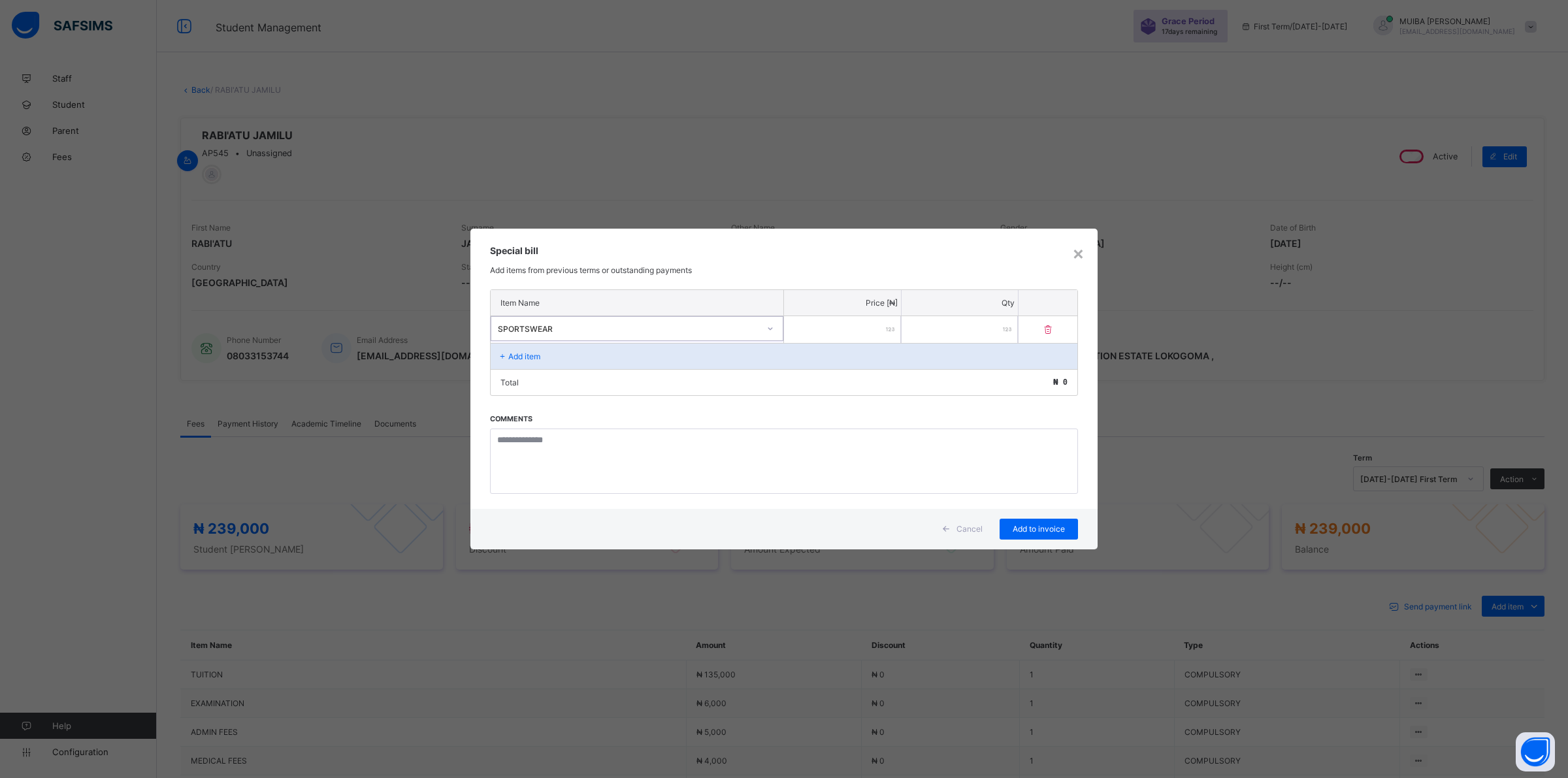
click at [812, 320] on input "number" at bounding box center [842, 329] width 117 height 27
type input "*****"
click at [1046, 527] on span "Add to invoice" at bounding box center [1039, 529] width 59 height 10
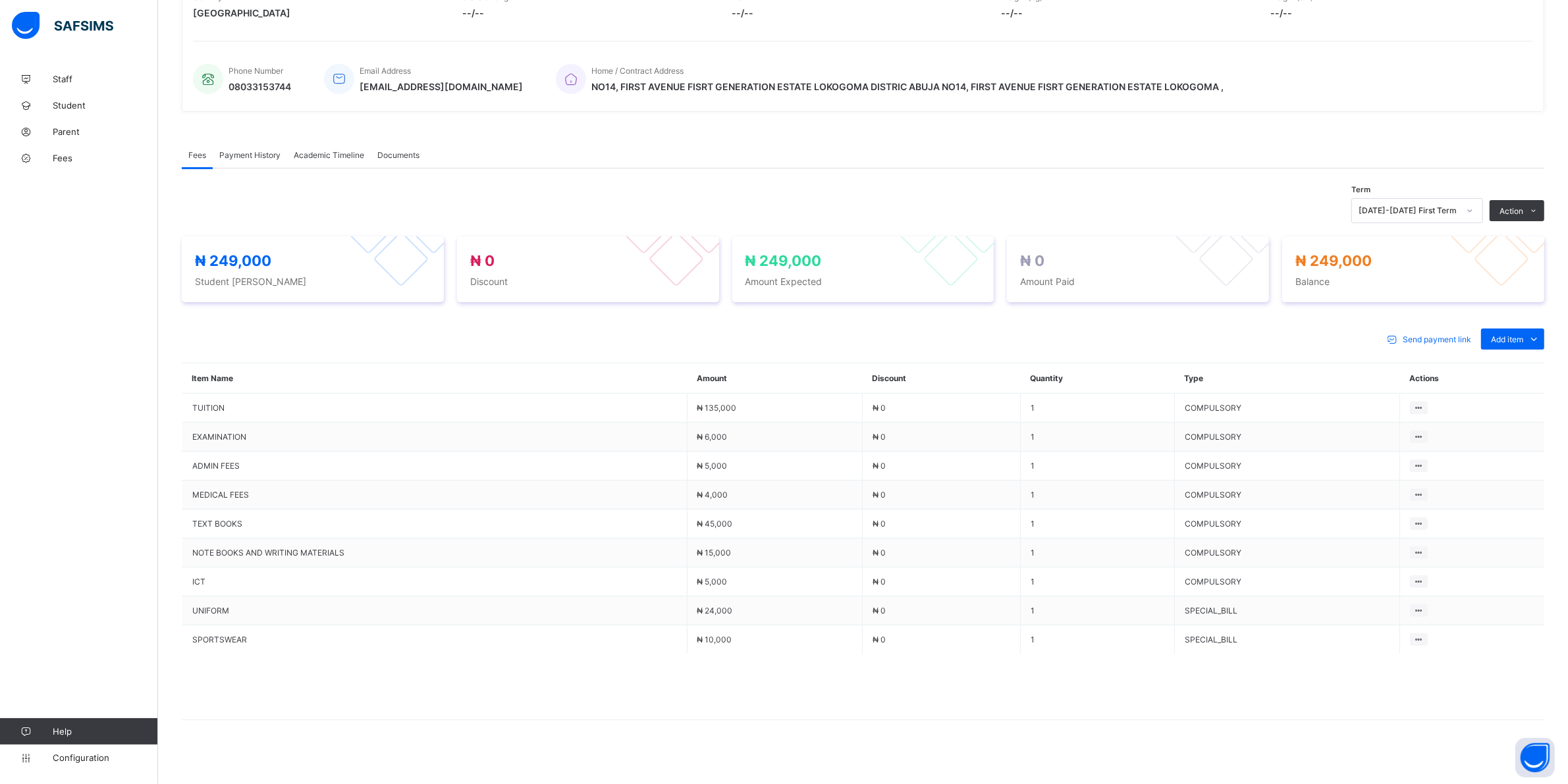
scroll to position [276, 0]
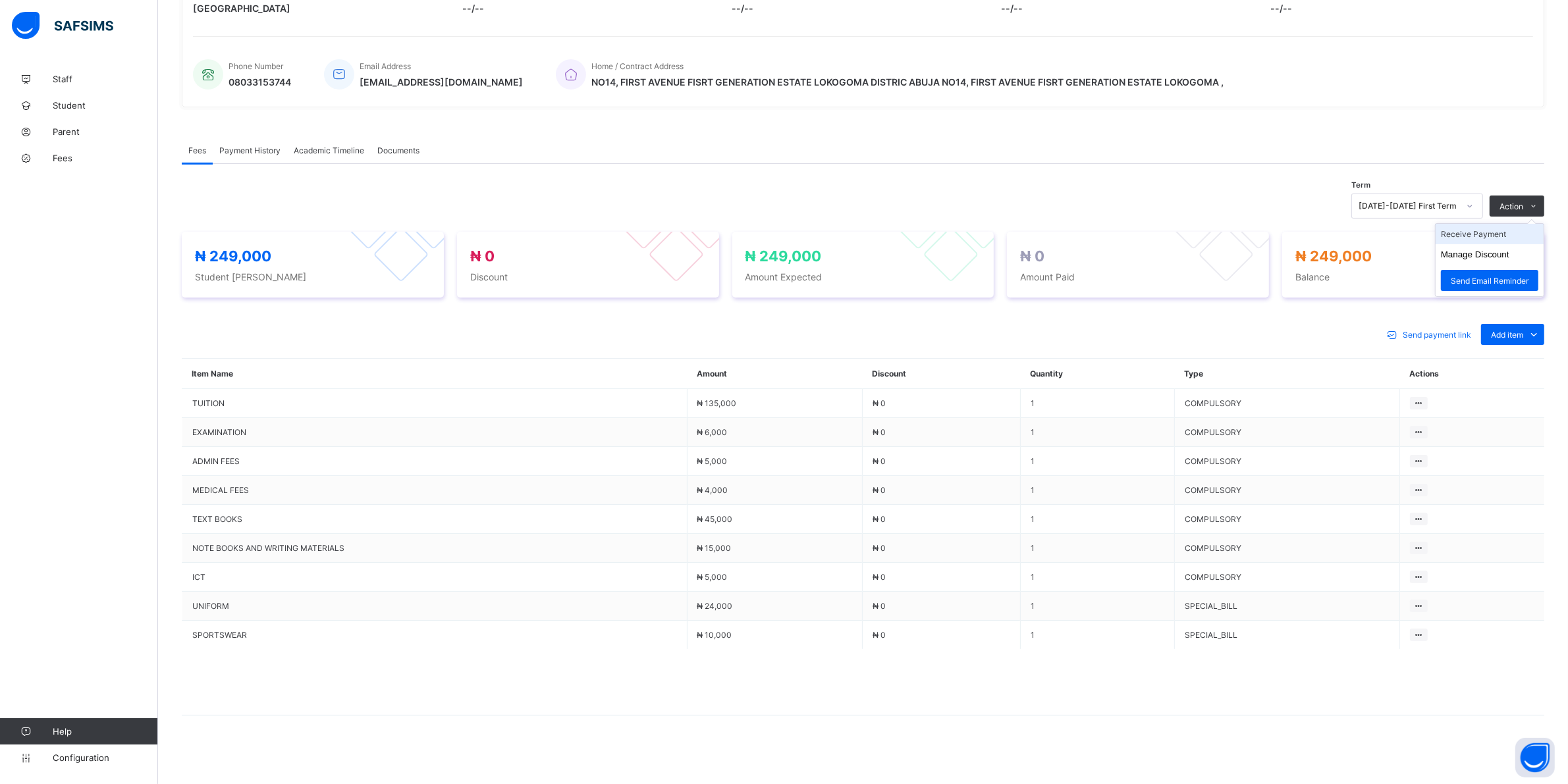
click at [1510, 241] on li "Receive Payment" at bounding box center [1489, 234] width 108 height 21
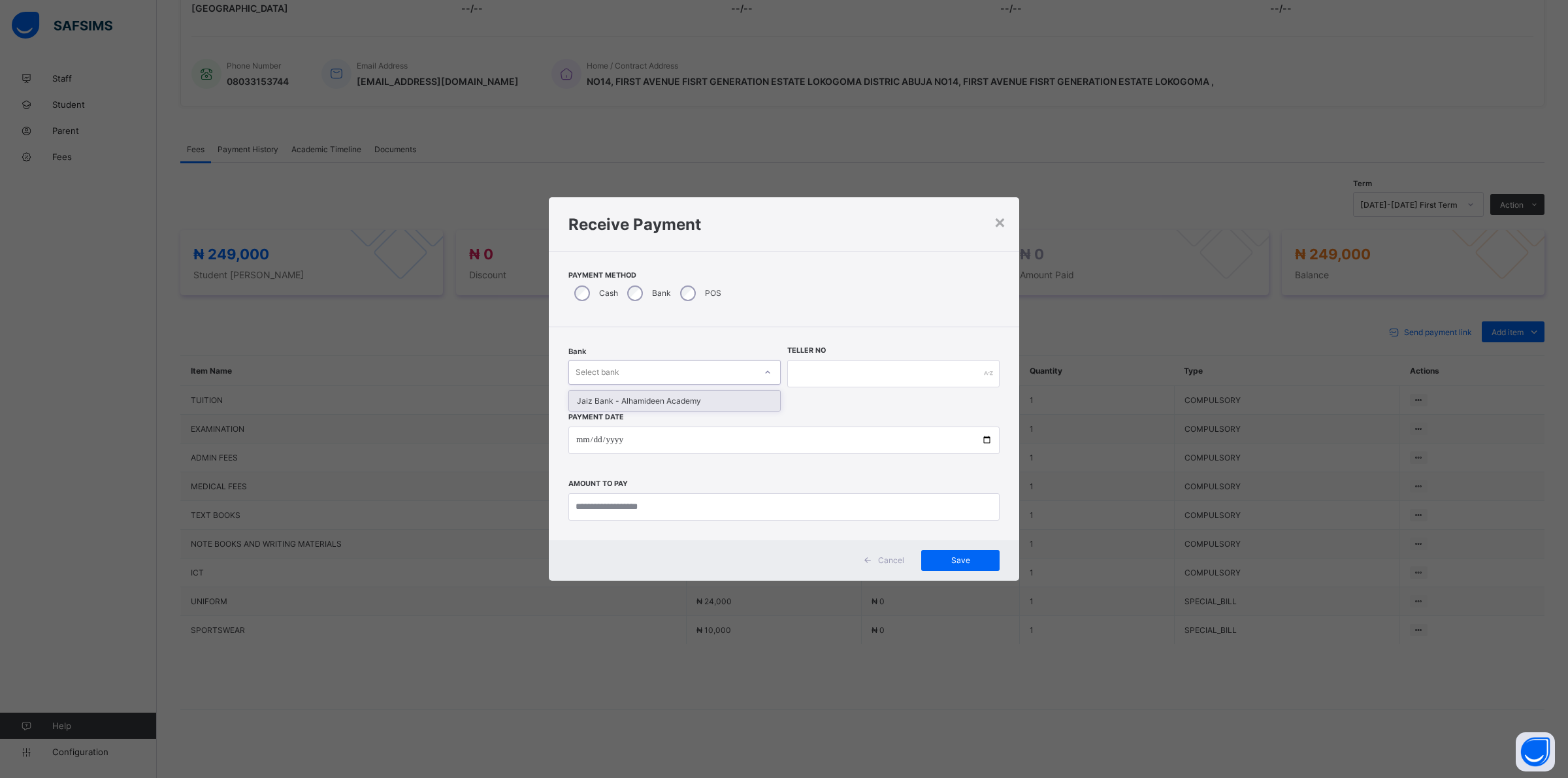
click at [766, 373] on icon at bounding box center [768, 373] width 8 height 13
click at [742, 399] on div "Jaiz Bank - Alhamideen Academy" at bounding box center [674, 400] width 211 height 21
click at [850, 370] on input "text" at bounding box center [893, 373] width 213 height 27
type input "******"
click at [580, 440] on input "date" at bounding box center [784, 440] width 431 height 27
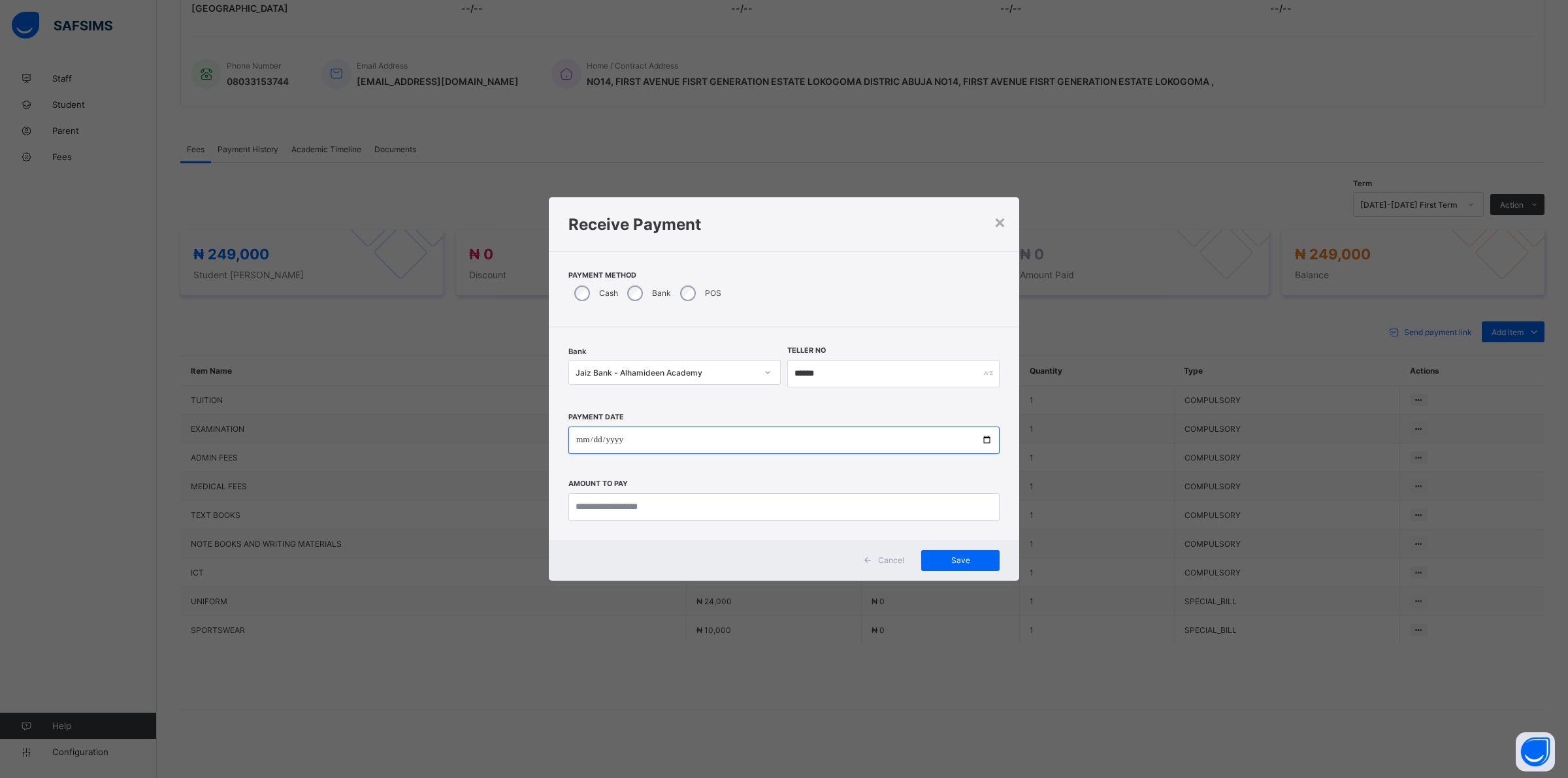
type input "**********"
click at [612, 511] on input "currency" at bounding box center [784, 506] width 431 height 27
type input "*********"
click at [953, 557] on span "Save" at bounding box center [960, 561] width 59 height 10
click at [577, 438] on input "**********" at bounding box center [777, 440] width 427 height 27
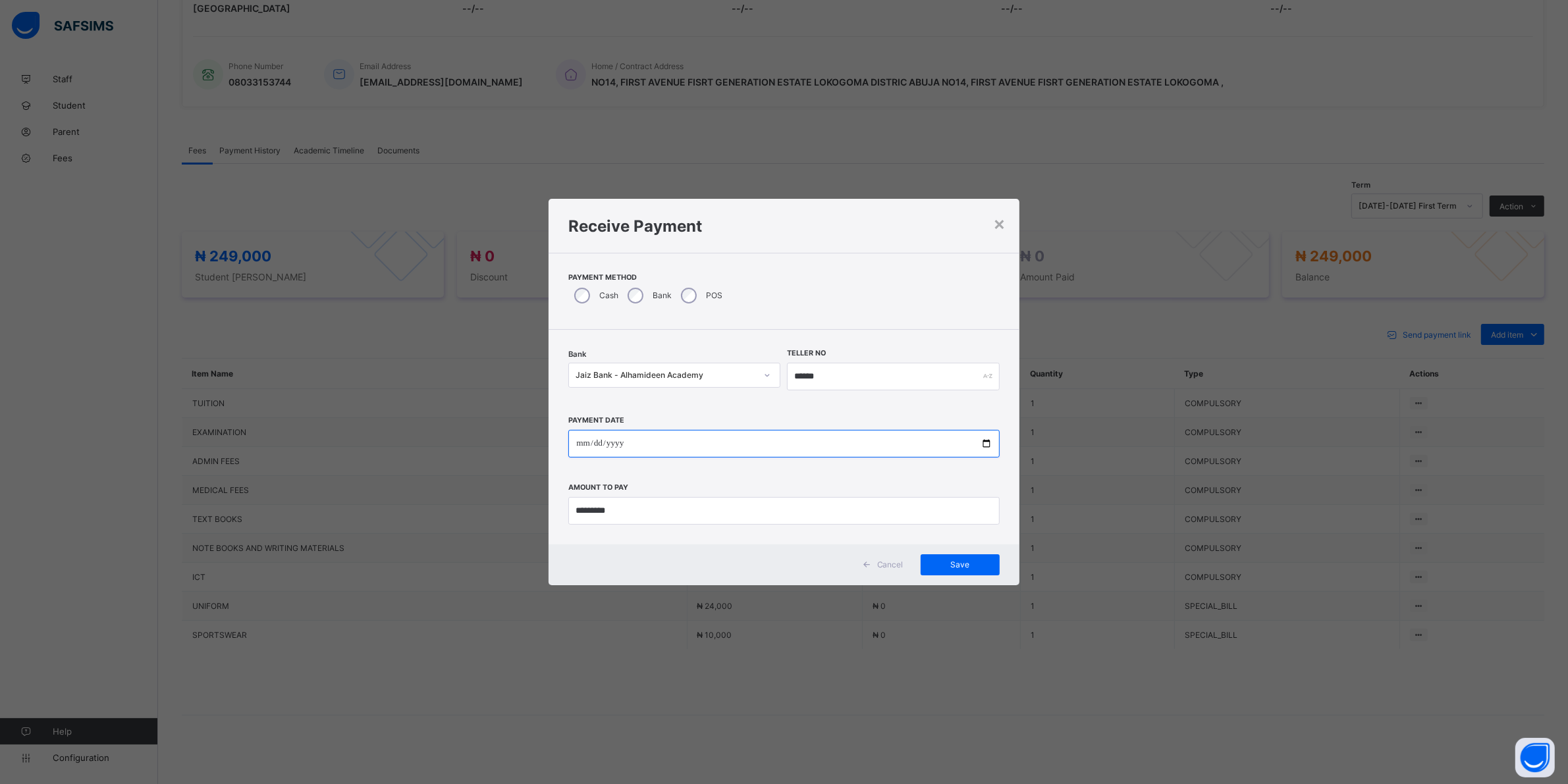
type input "**********"
drag, startPoint x: 732, startPoint y: 505, endPoint x: 735, endPoint y: 515, distance: 10.4
click at [732, 507] on input "currency" at bounding box center [790, 510] width 434 height 27
click at [962, 566] on span "Save" at bounding box center [968, 565] width 60 height 10
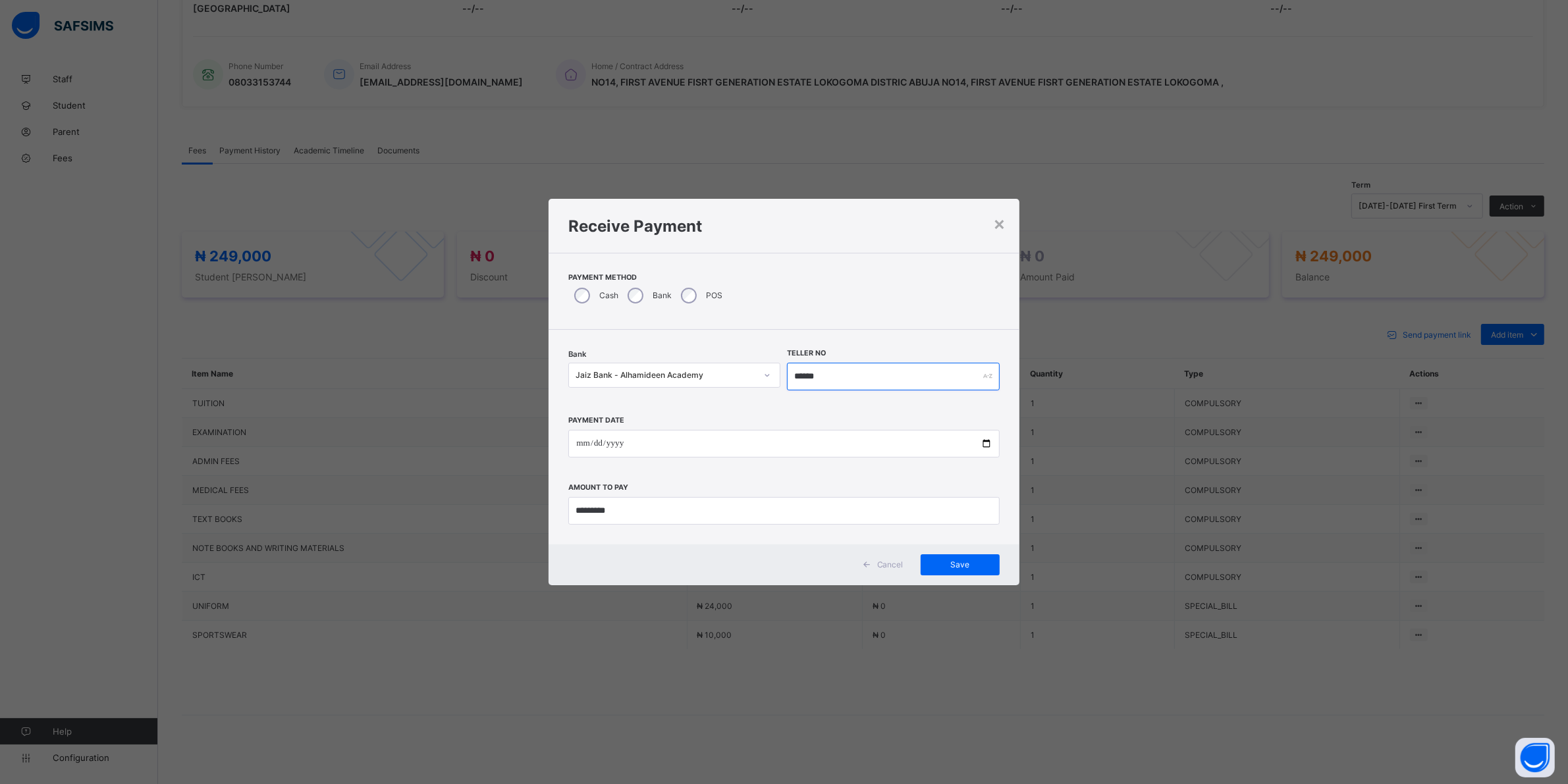
click at [851, 382] on input "******" at bounding box center [893, 376] width 212 height 27
type input "********"
click at [955, 563] on span "Save" at bounding box center [968, 565] width 60 height 10
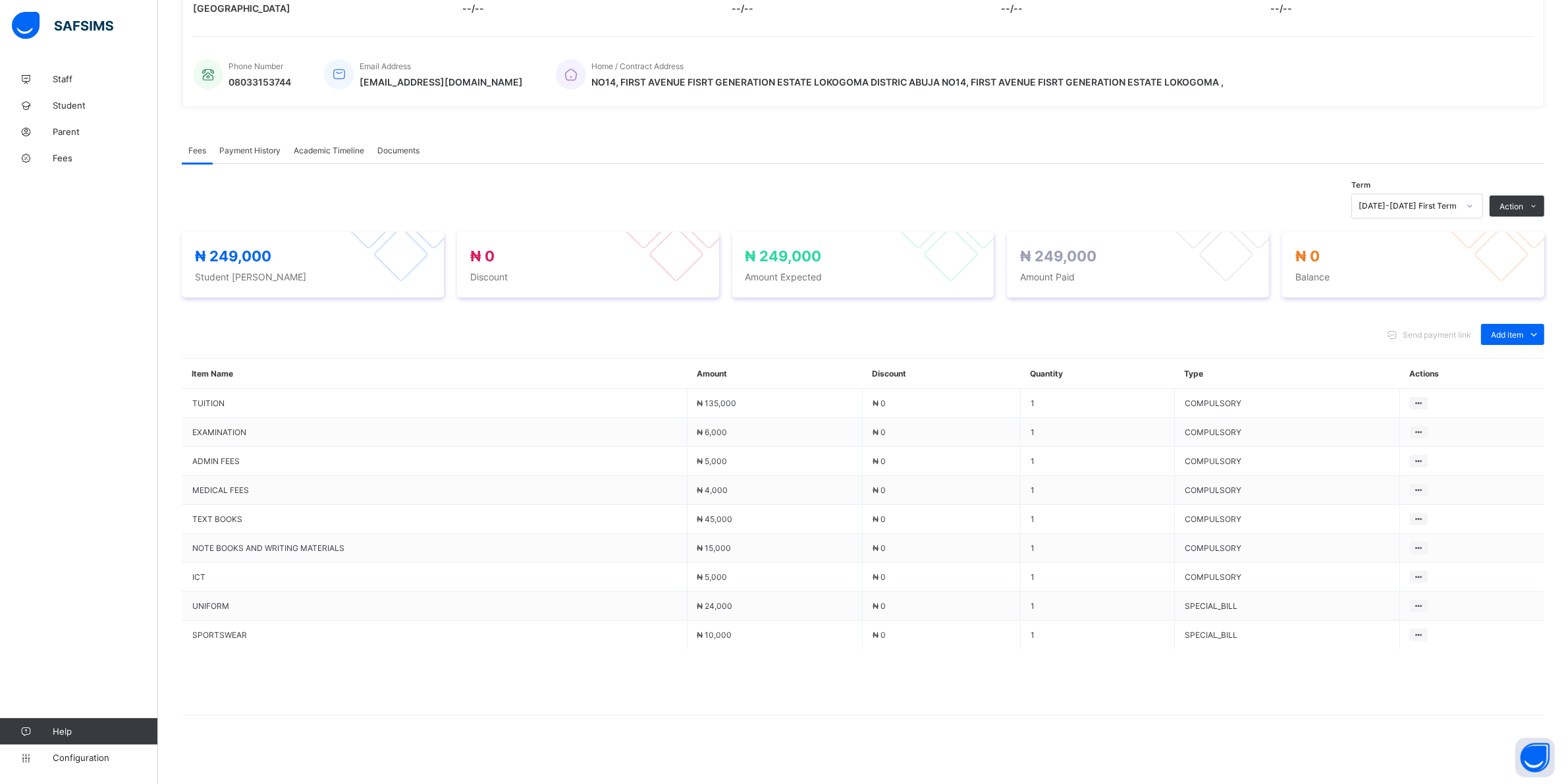
click at [262, 152] on span "Payment History" at bounding box center [250, 151] width 61 height 10
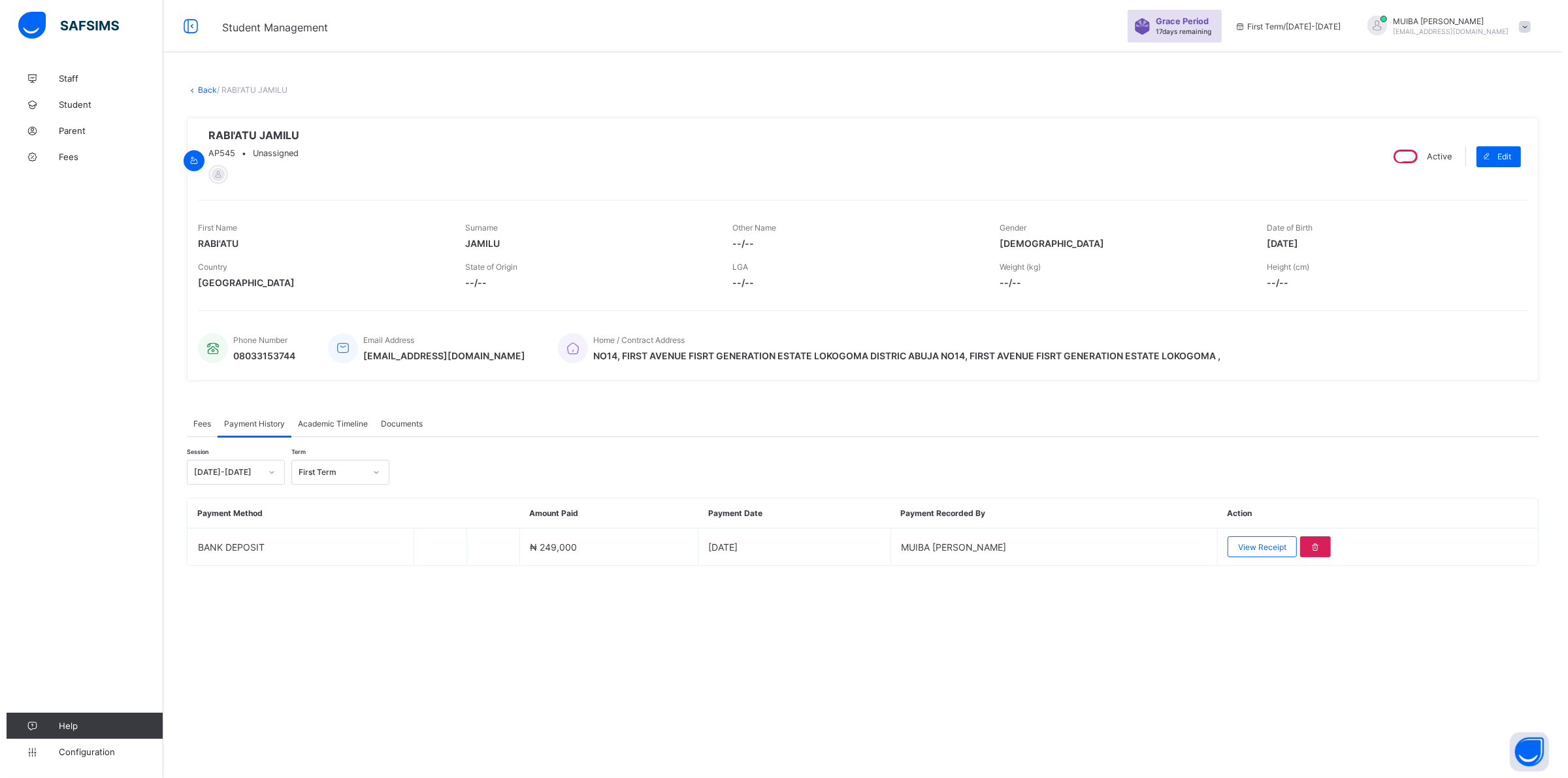
scroll to position [0, 0]
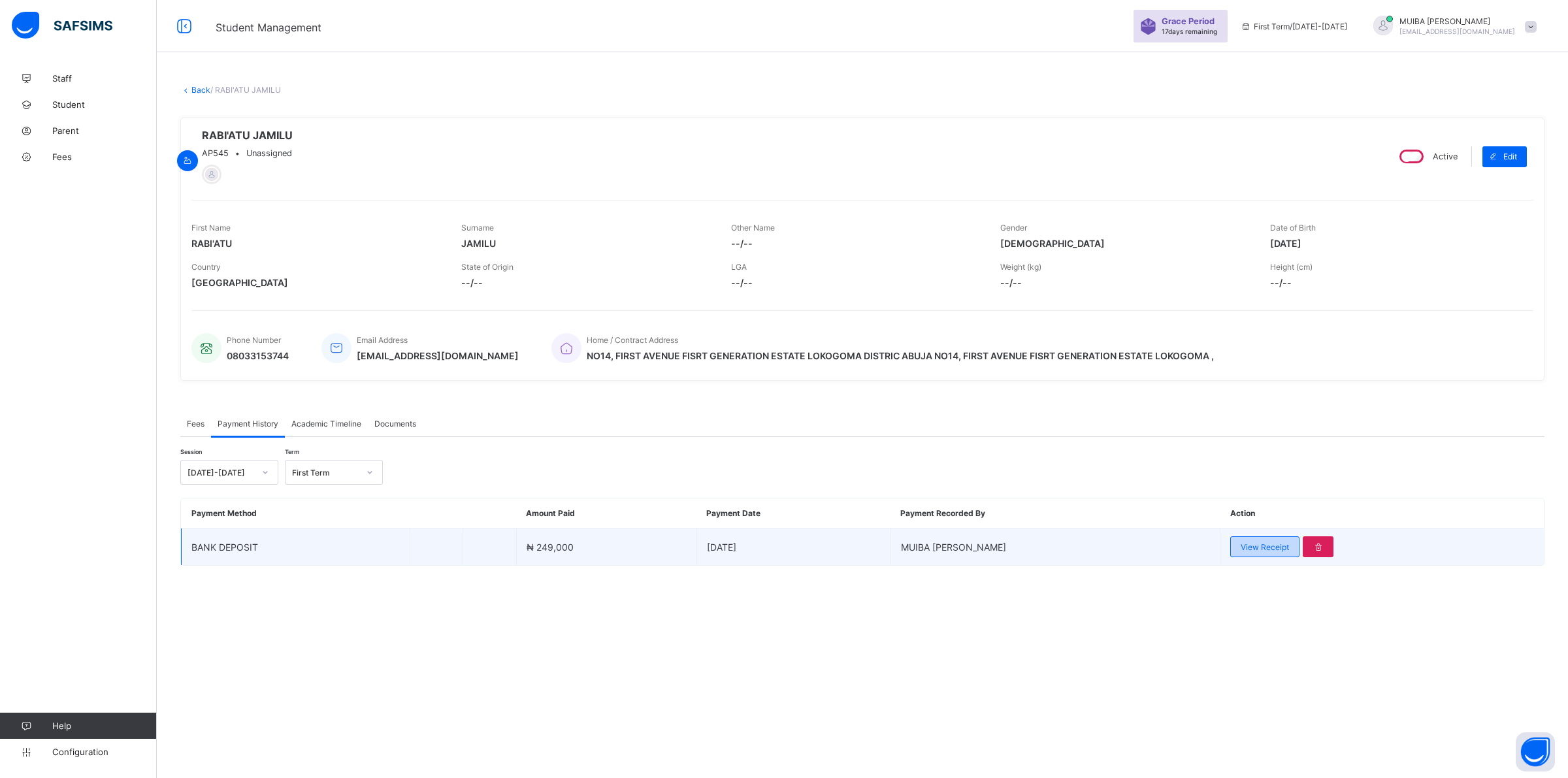
click at [1241, 546] on span "View Receipt" at bounding box center [1264, 547] width 48 height 10
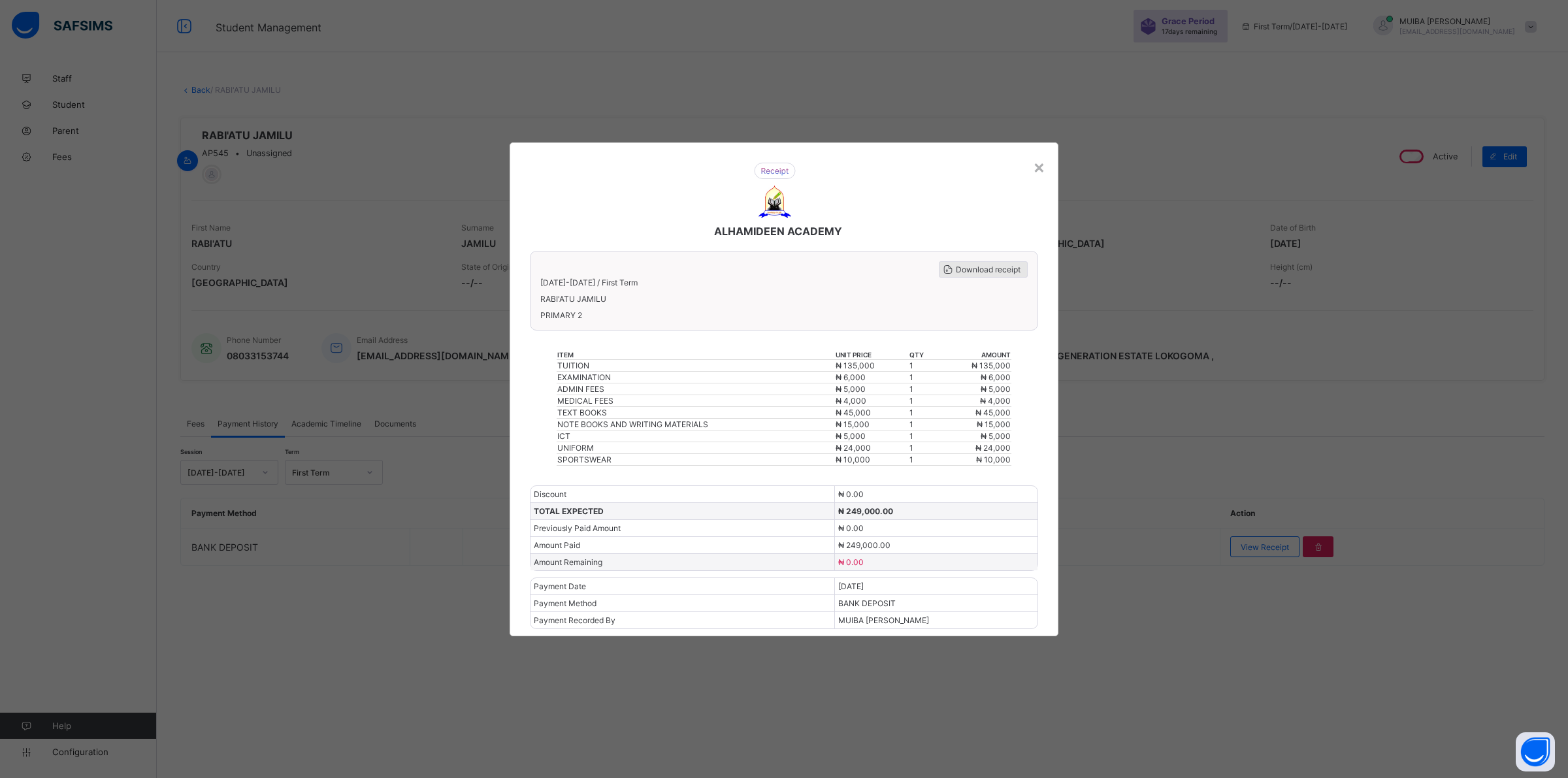
click at [971, 268] on div "Download receipt" at bounding box center [983, 269] width 89 height 16
click at [1036, 175] on div "×" at bounding box center [1039, 166] width 12 height 22
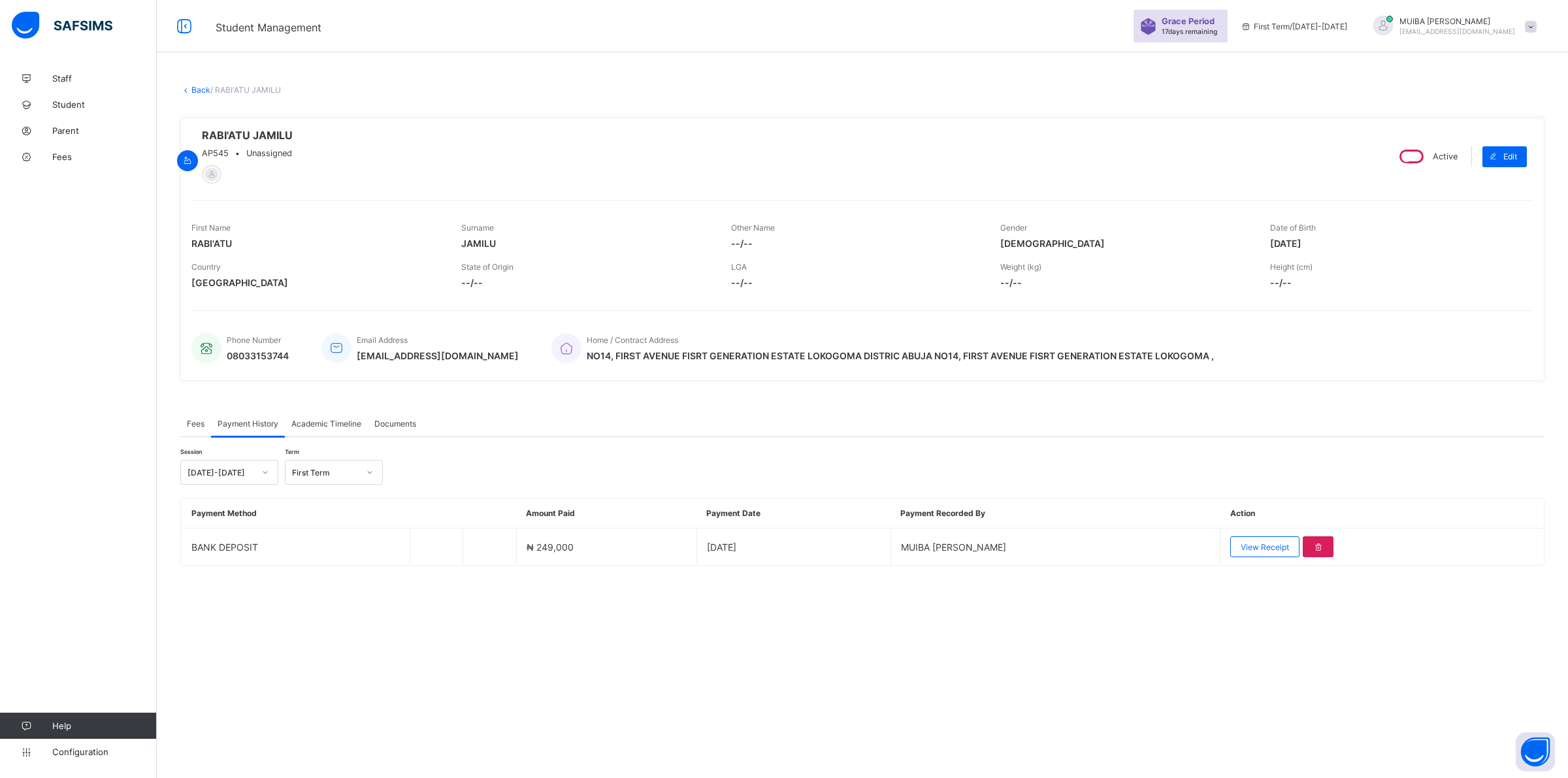
click at [196, 92] on link "Back" at bounding box center [200, 89] width 19 height 10
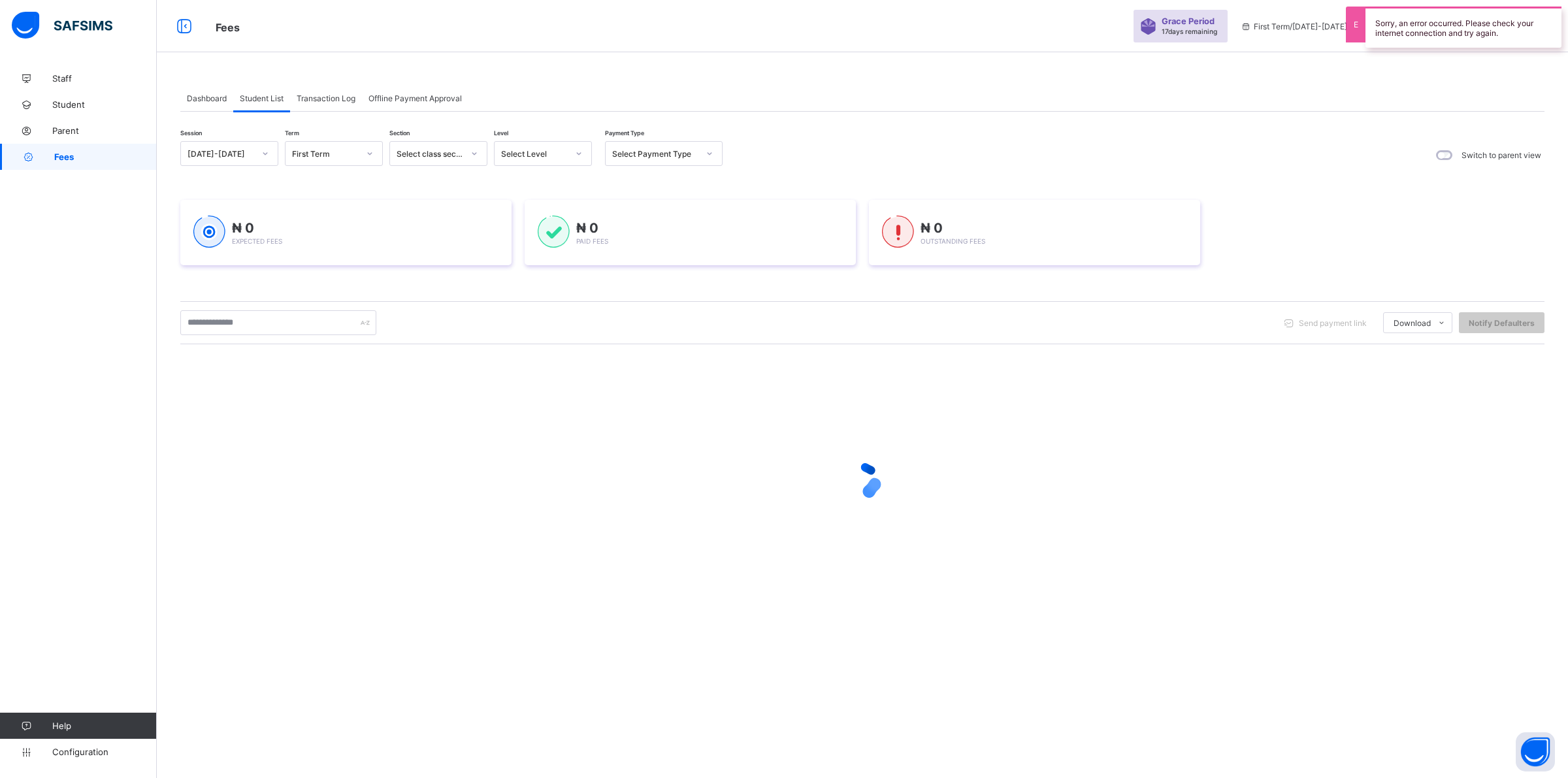
click at [582, 154] on icon at bounding box center [579, 153] width 8 height 13
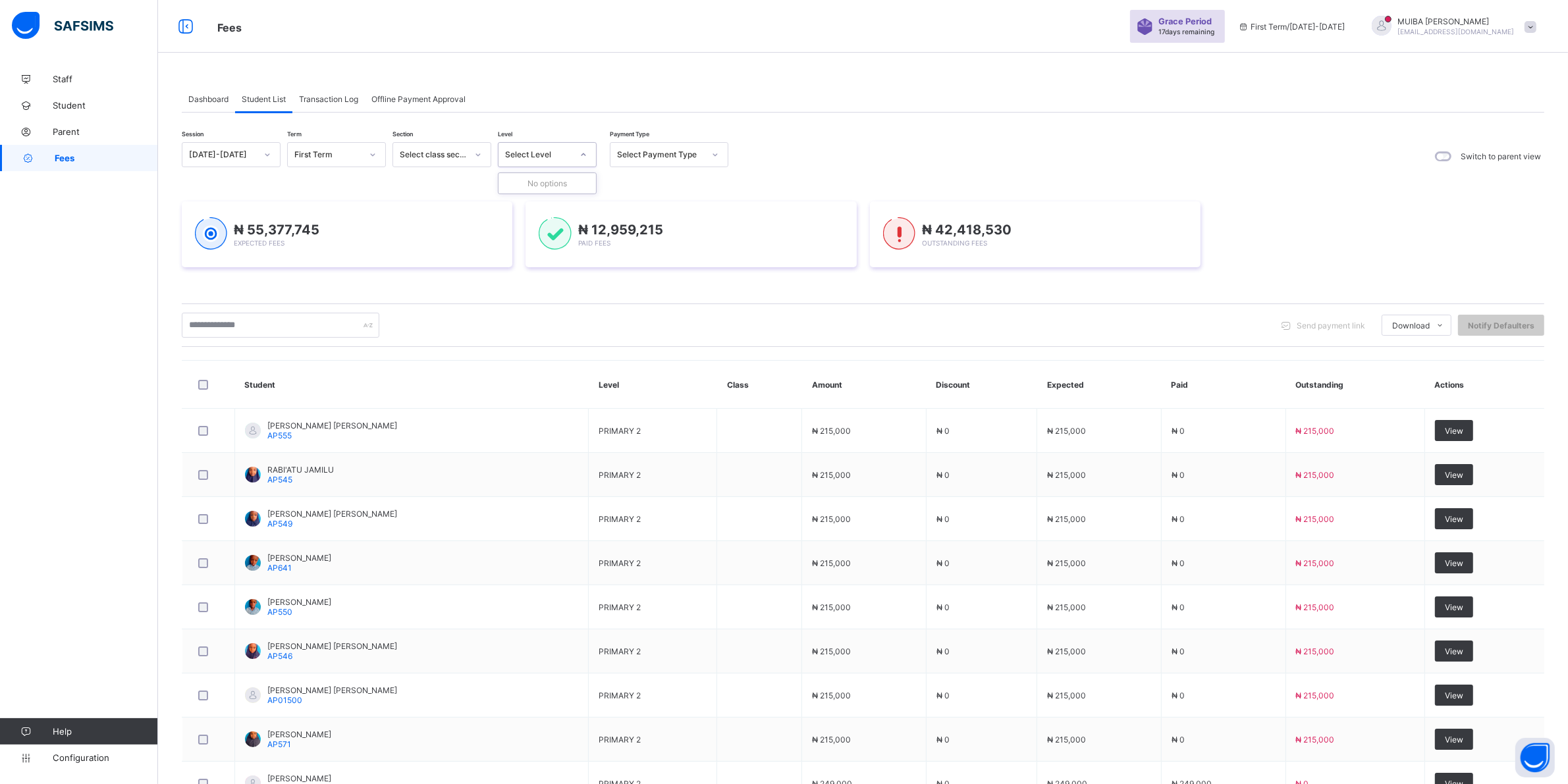
click at [479, 153] on icon at bounding box center [478, 155] width 8 height 13
click at [578, 155] on div at bounding box center [583, 154] width 22 height 21
click at [583, 155] on icon at bounding box center [584, 155] width 8 height 13
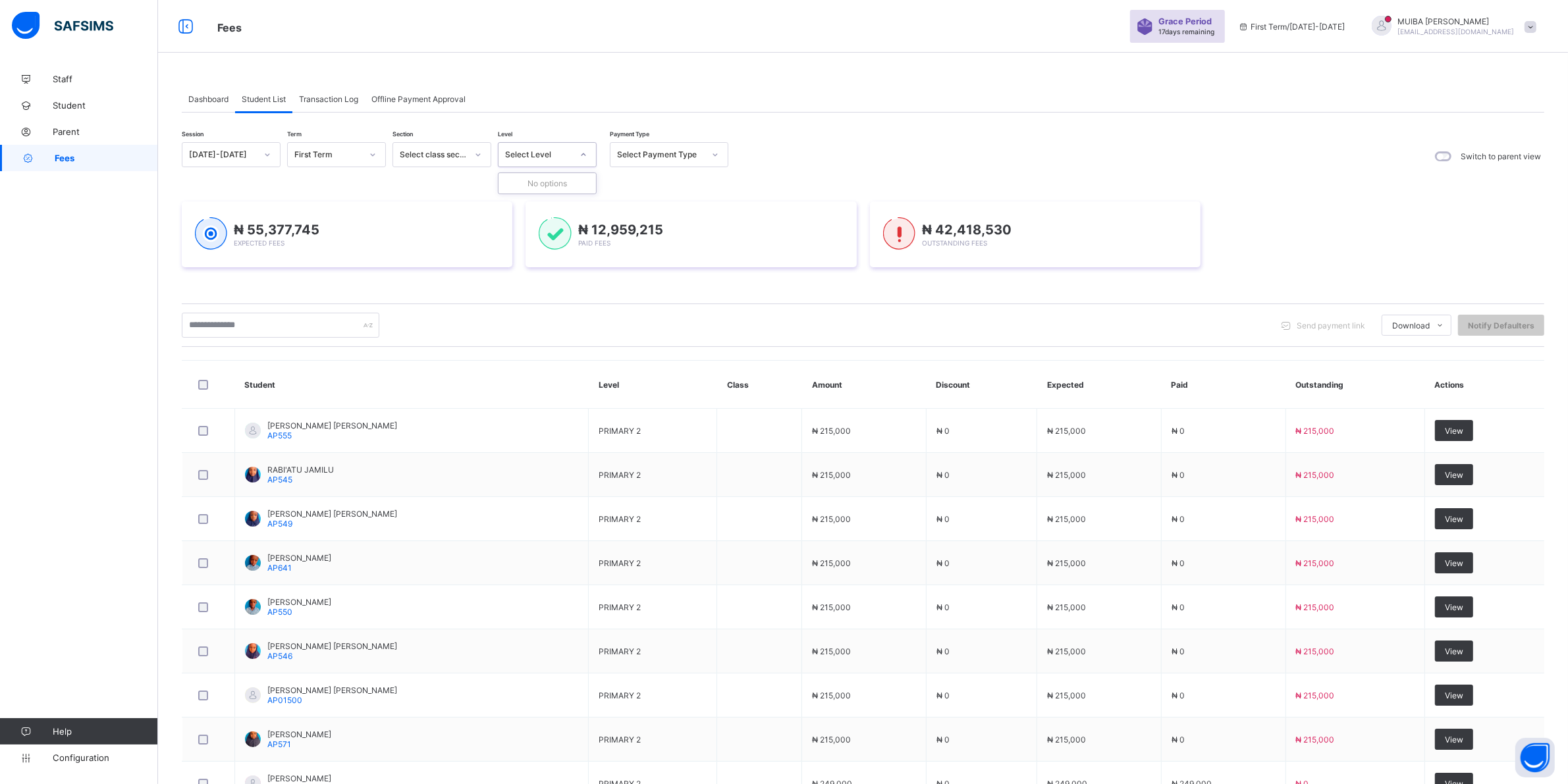
click at [583, 155] on icon at bounding box center [584, 155] width 8 height 13
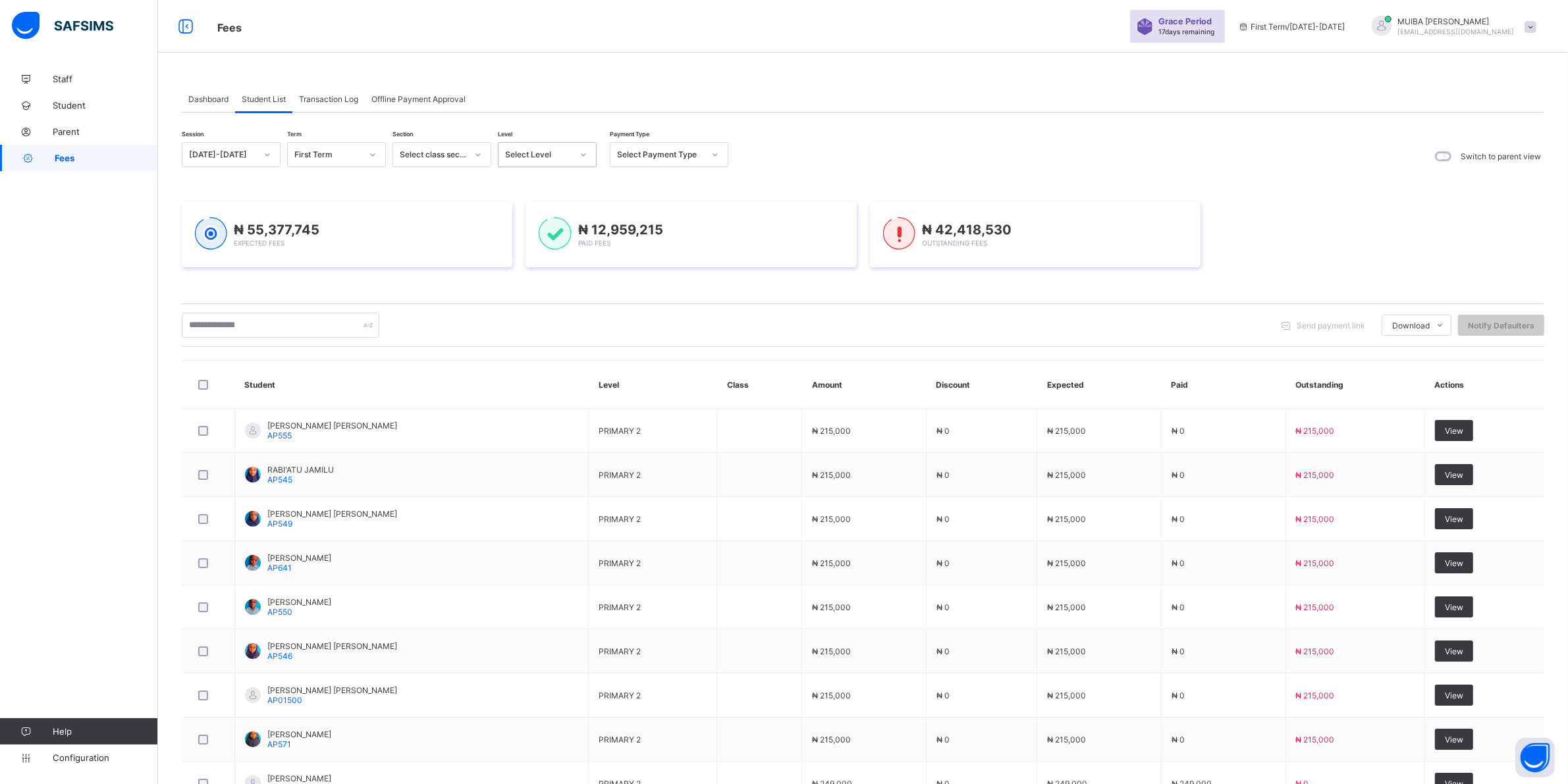
click at [587, 156] on icon at bounding box center [584, 155] width 8 height 13
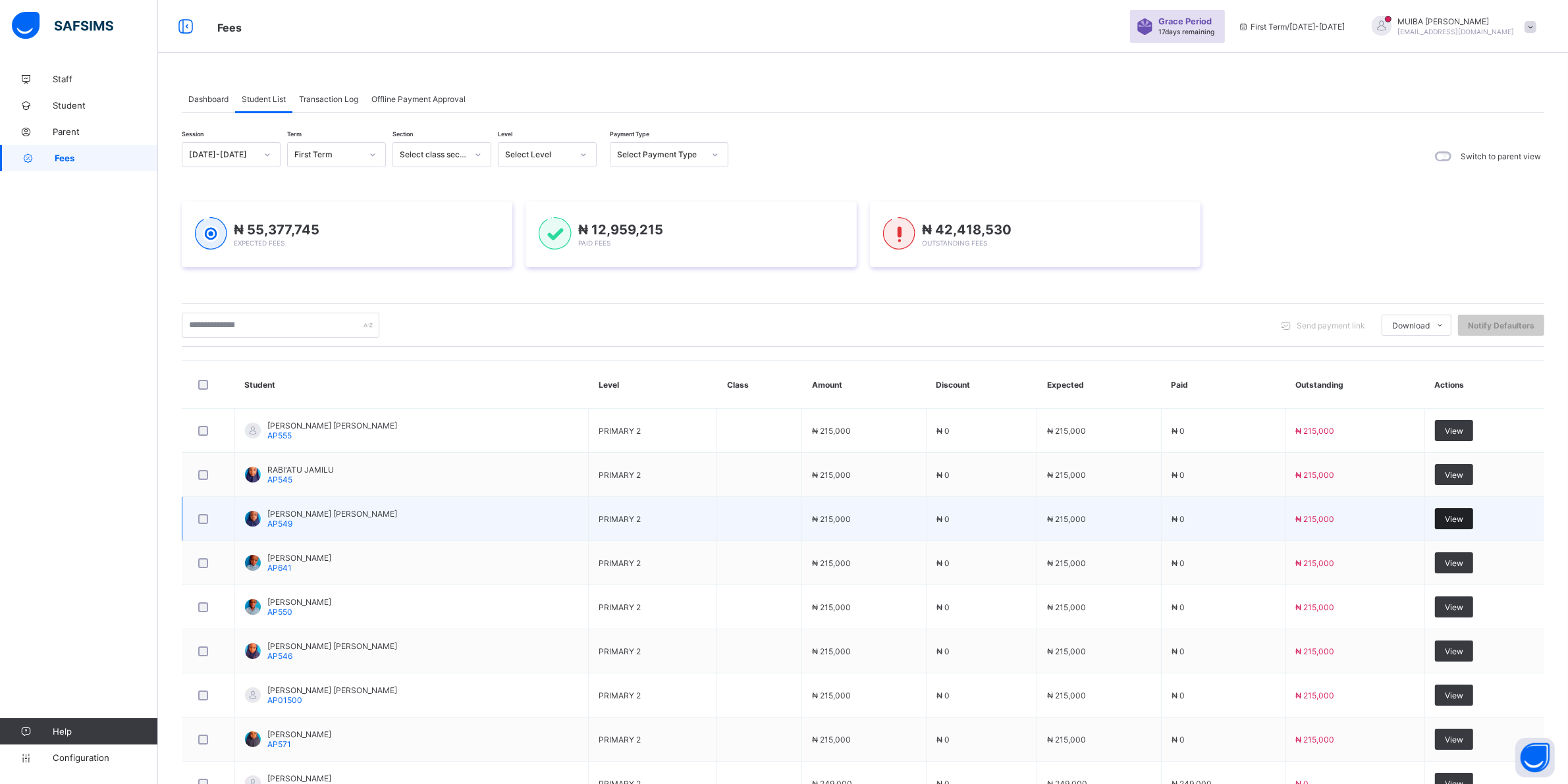
click at [1464, 519] on span "View" at bounding box center [1455, 519] width 18 height 10
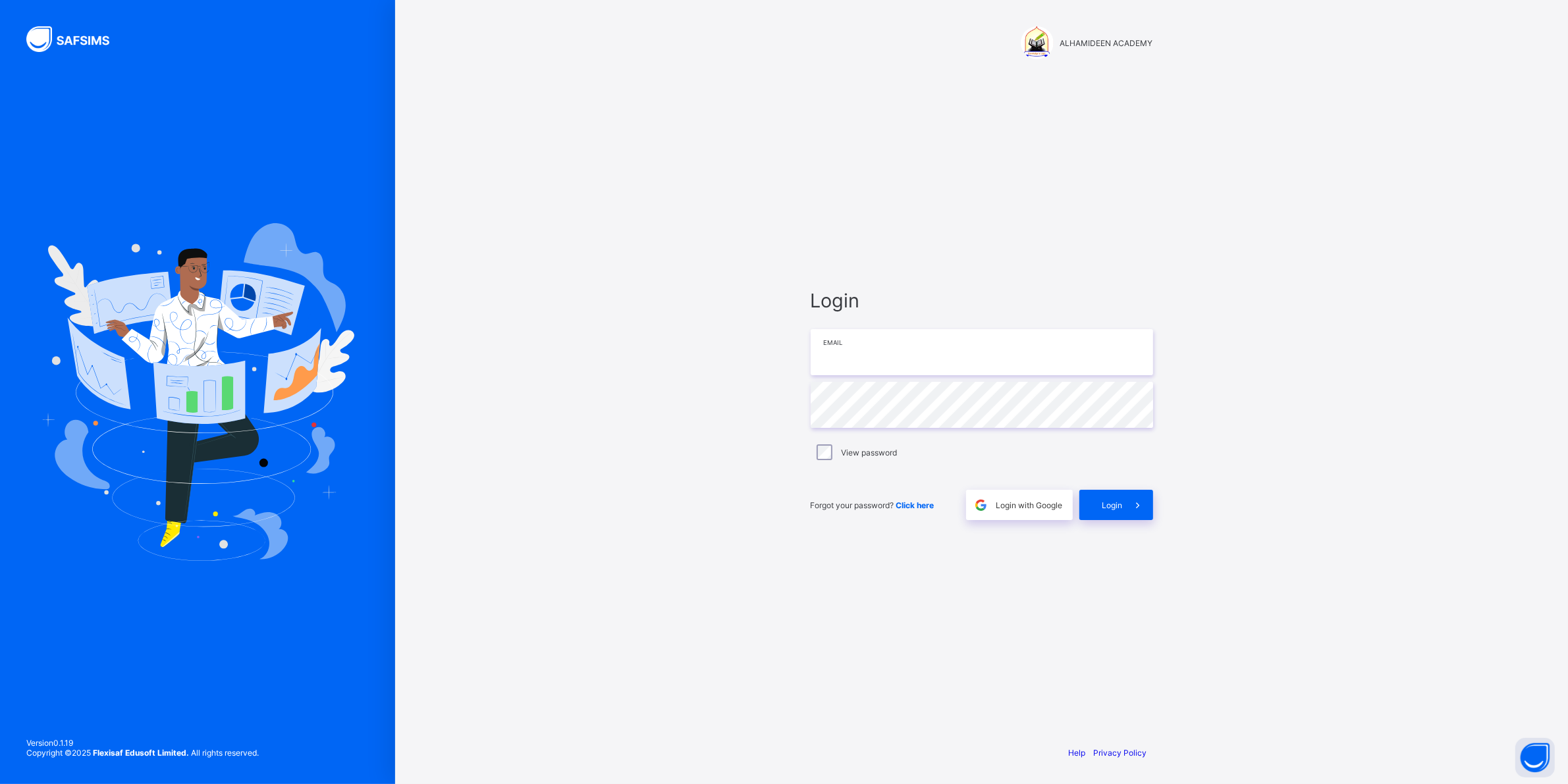
type input "**********"
